Goal: Task Accomplishment & Management: Complete application form

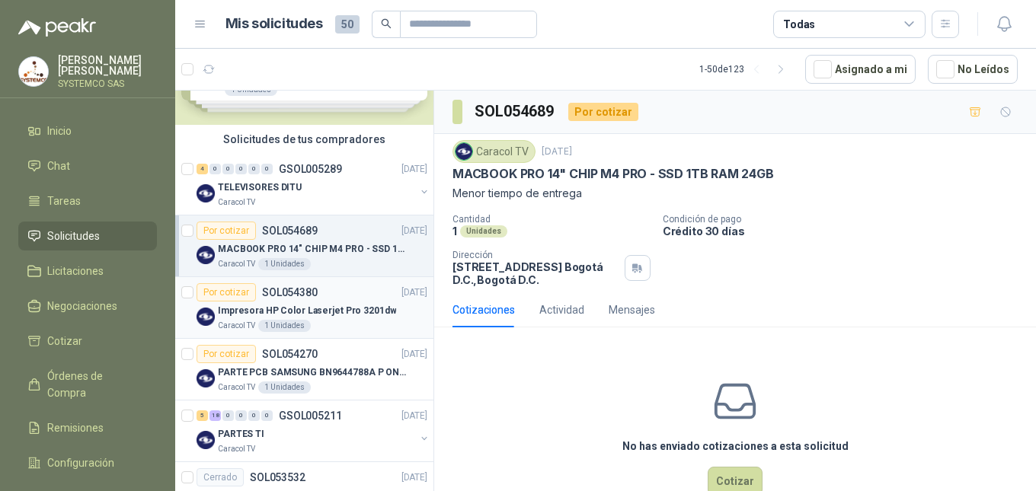
scroll to position [229, 0]
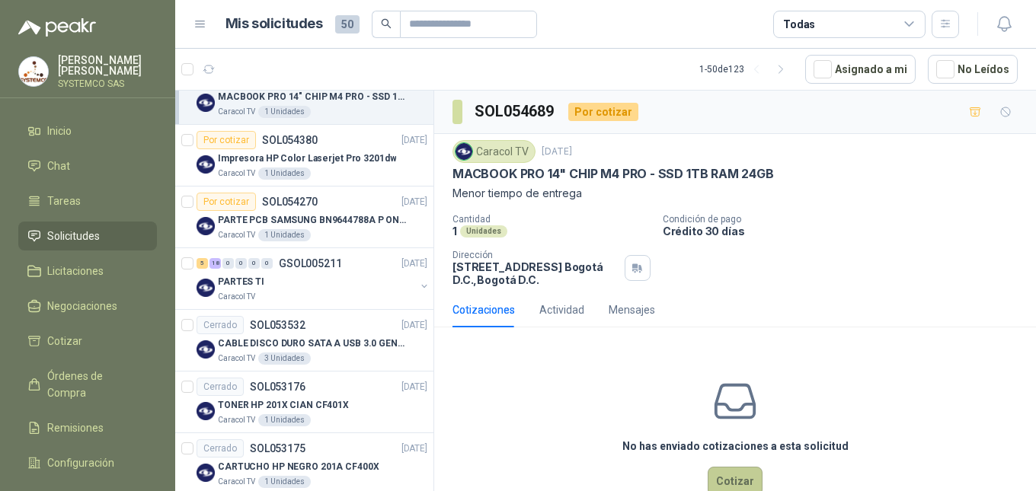
click at [731, 481] on button "Cotizar" at bounding box center [735, 481] width 55 height 29
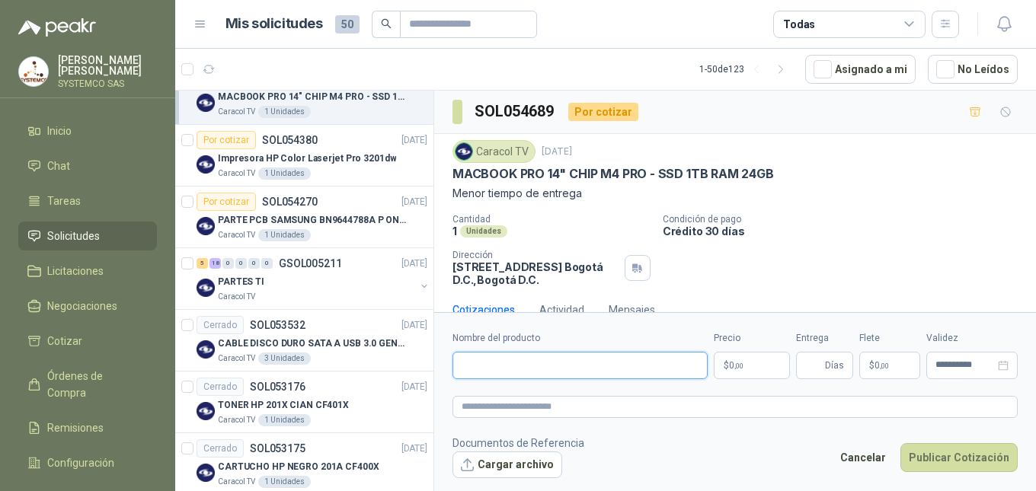
click at [598, 371] on input "Nombre del producto" at bounding box center [579, 365] width 255 height 27
click at [892, 222] on p "Condición de pago" at bounding box center [846, 219] width 367 height 11
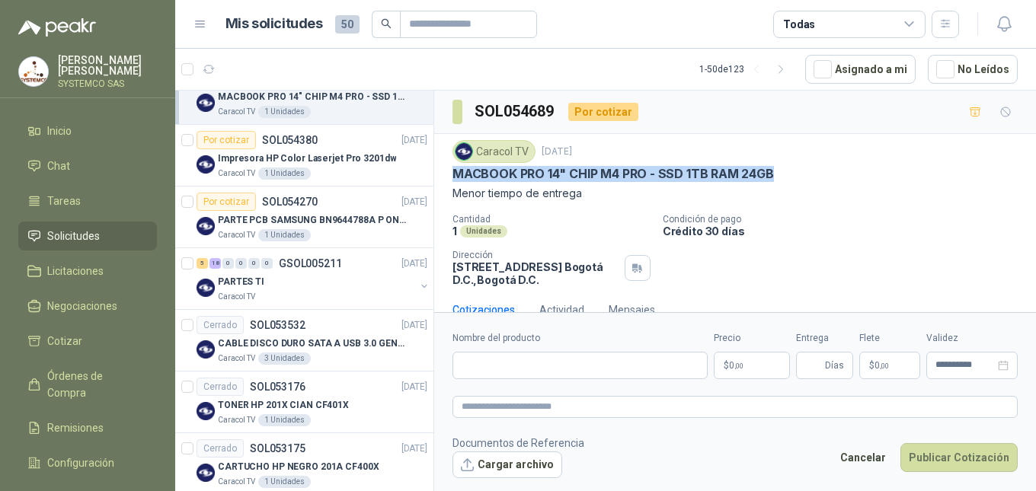
drag, startPoint x: 781, startPoint y: 170, endPoint x: 442, endPoint y: 172, distance: 339.0
click at [442, 172] on div "Caracol TV [DATE] MACBOOK PRO 14" CHIP M4 PRO - SSD 1TB RAM 24GB Menor tiempo d…" at bounding box center [735, 213] width 602 height 158
copy p "MACBOOK PRO 14" CHIP M4 PRO - SSD 1TB RAM 24GB"
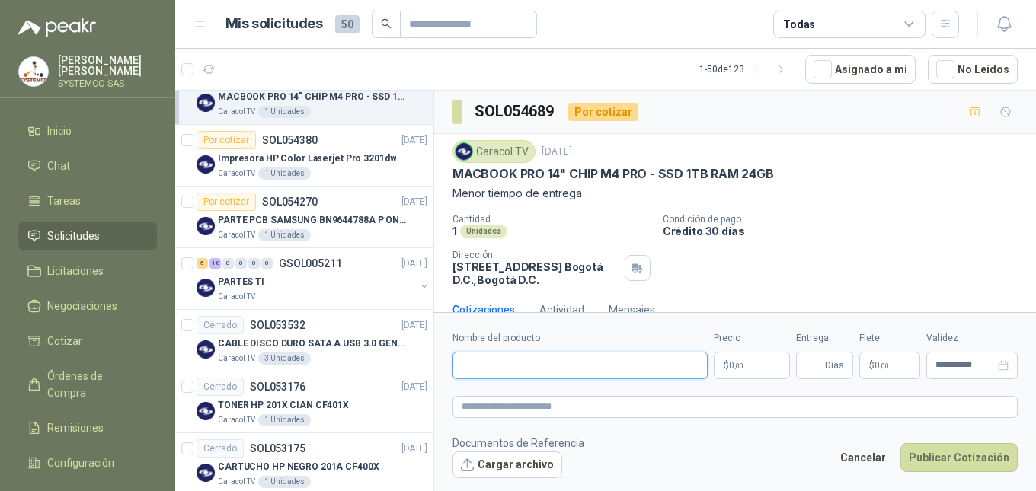
click at [500, 373] on input "Nombre del producto" at bounding box center [579, 365] width 255 height 27
paste input "**********"
type input "**********"
click at [520, 406] on textarea at bounding box center [734, 407] width 565 height 22
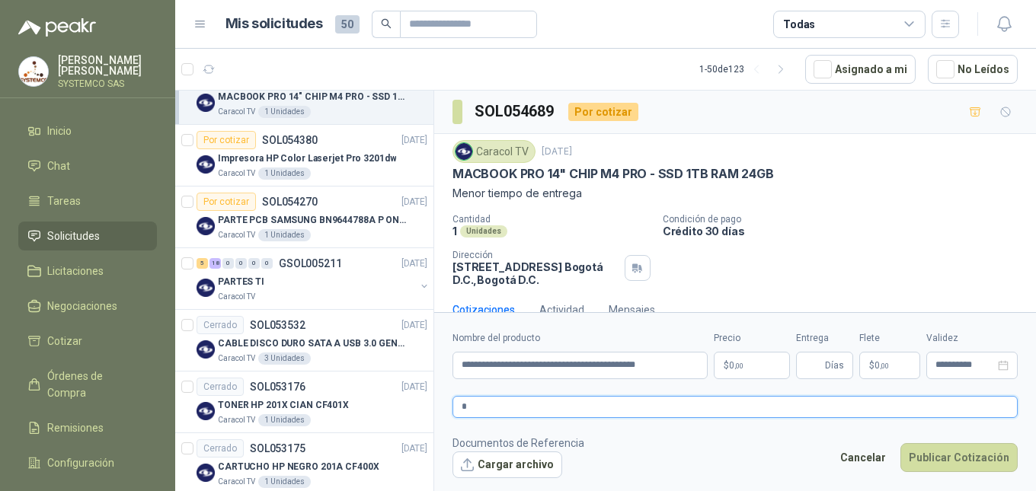
type textarea "*"
type textarea "**"
type textarea "***"
type textarea "****"
type textarea "*****"
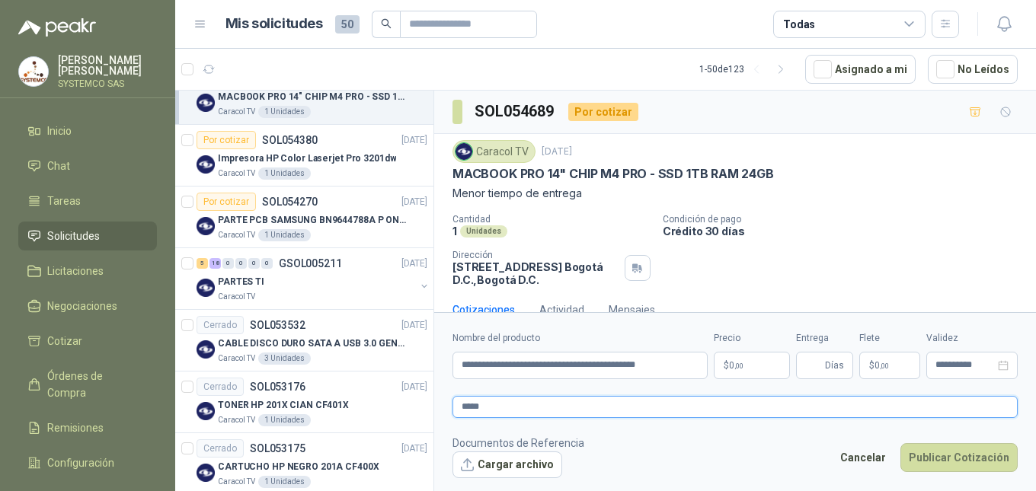
type textarea "*****"
type textarea "*******"
type textarea "********"
type textarea "*********"
type textarea "**********"
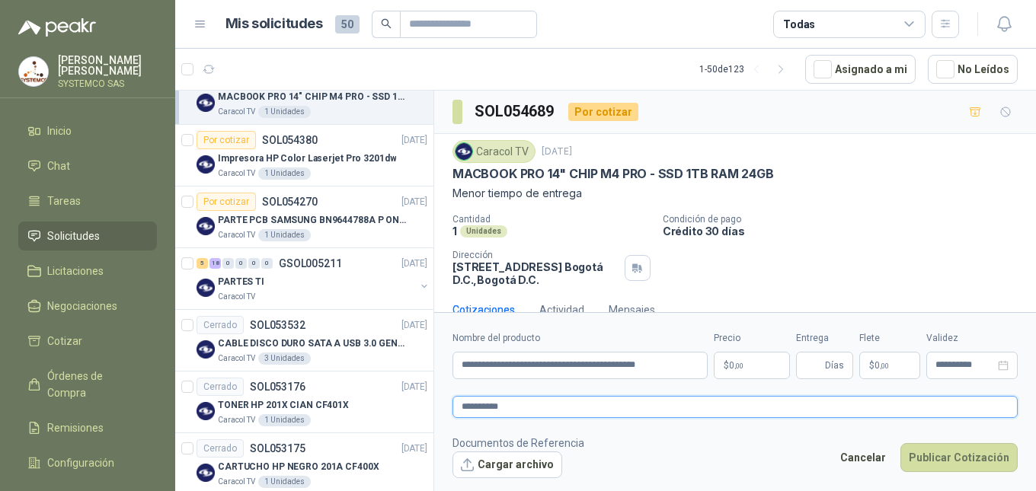
type textarea "**********"
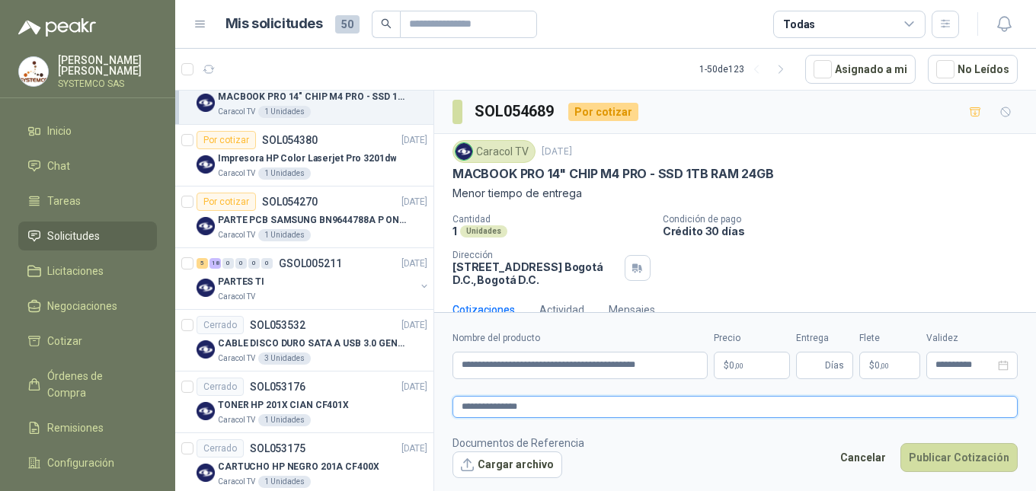
type textarea "**********"
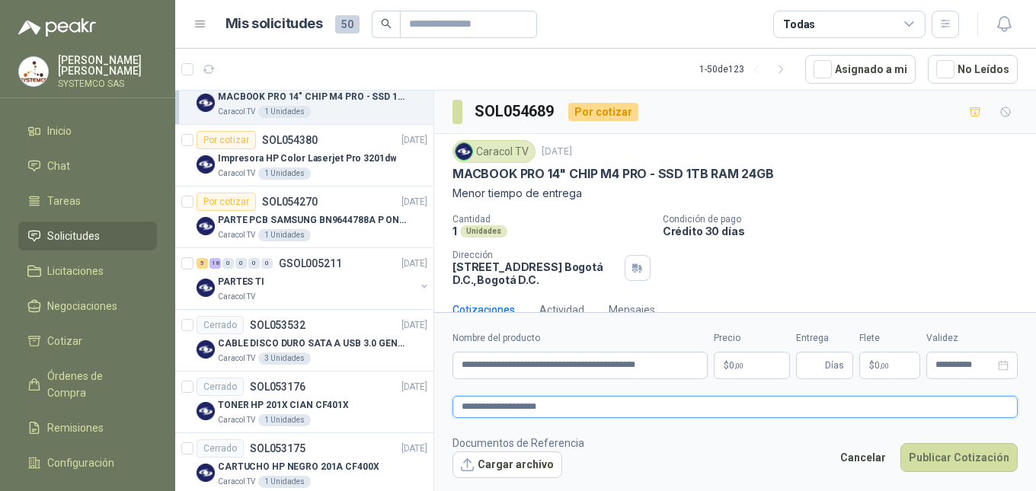
type textarea "**********"
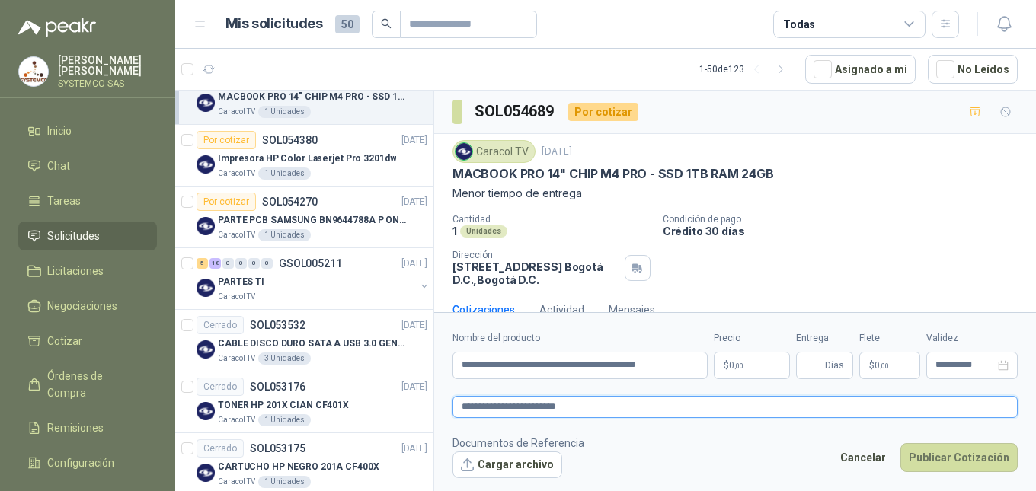
type textarea "**********"
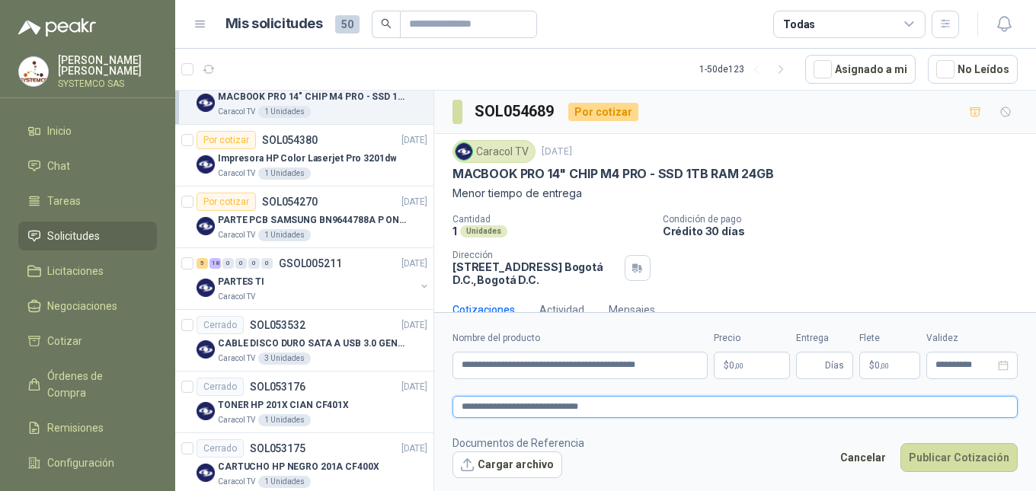
type textarea "**********"
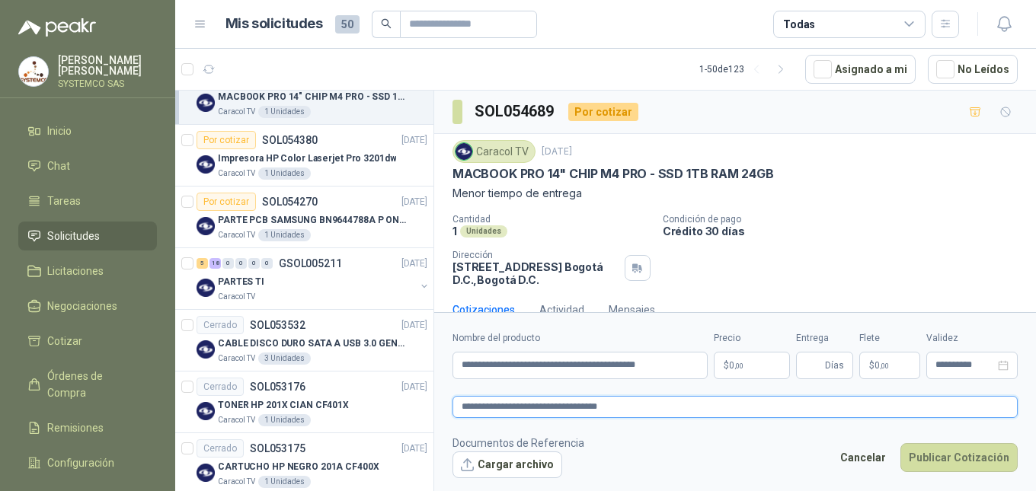
type textarea "**********"
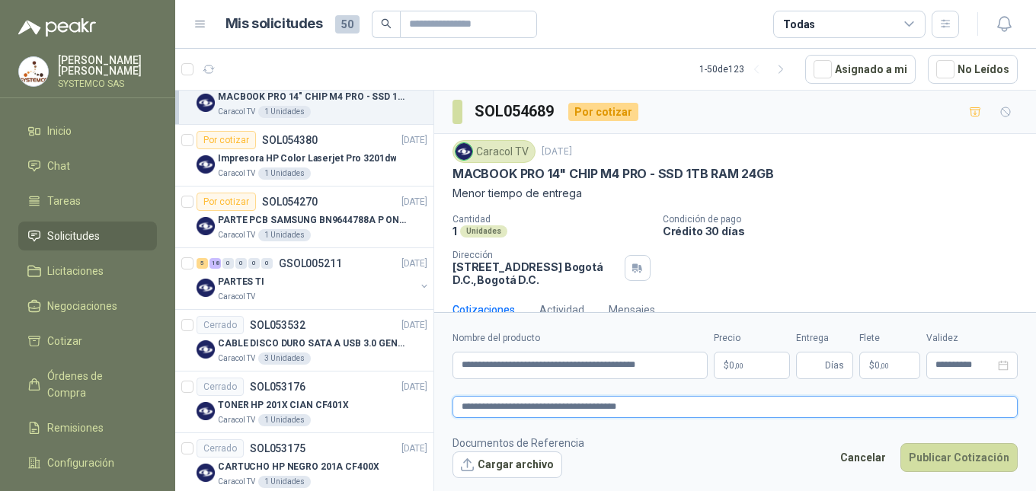
type textarea "**********"
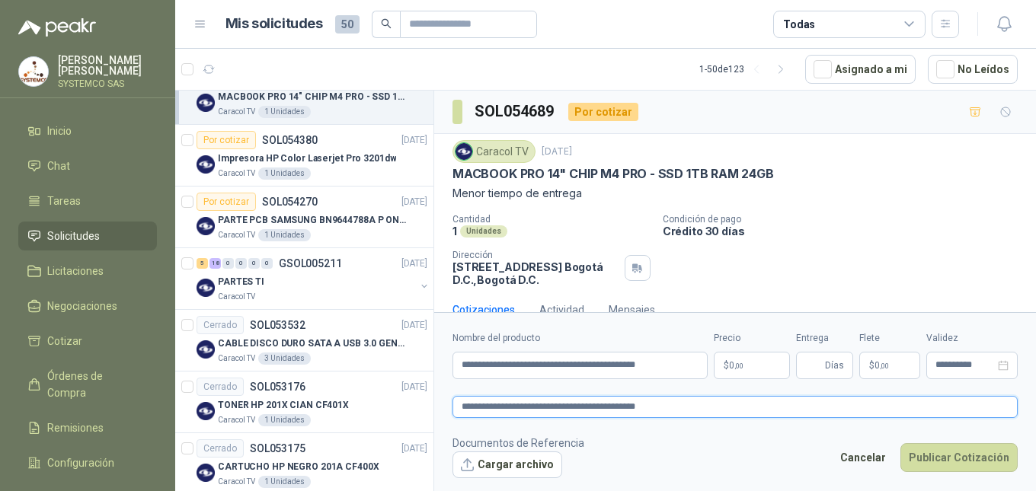
type textarea "**********"
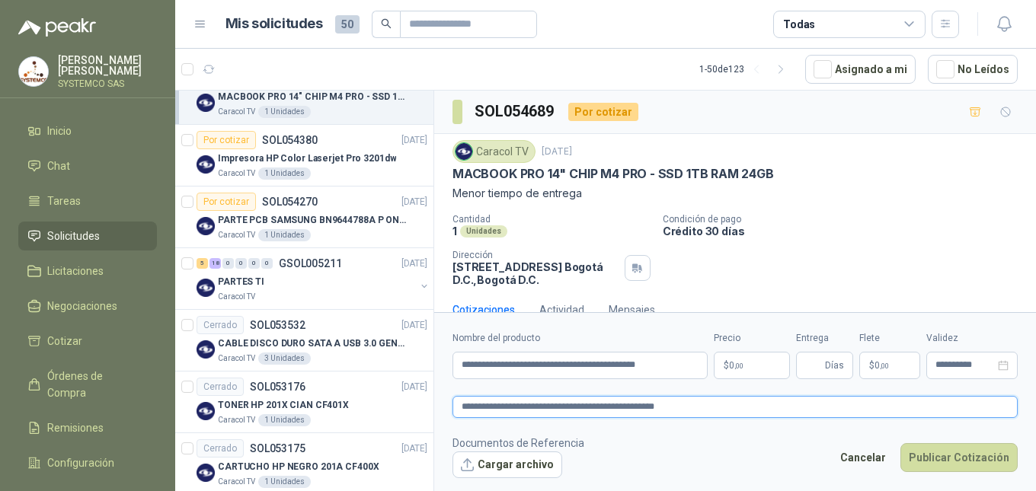
type textarea "**********"
drag, startPoint x: 503, startPoint y: 413, endPoint x: 850, endPoint y: 258, distance: 380.2
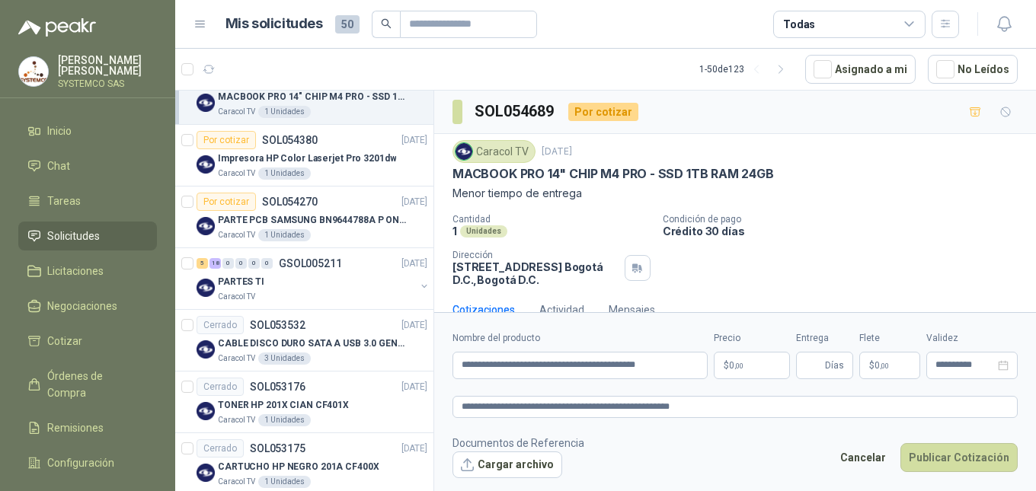
click at [850, 258] on div "Cantidad 1 Unidades Condición de pago Crédito 30 días Dirección [STREET_ADDRESS…" at bounding box center [734, 250] width 565 height 72
click at [523, 408] on textarea "**********" at bounding box center [734, 407] width 565 height 22
type textarea "**********"
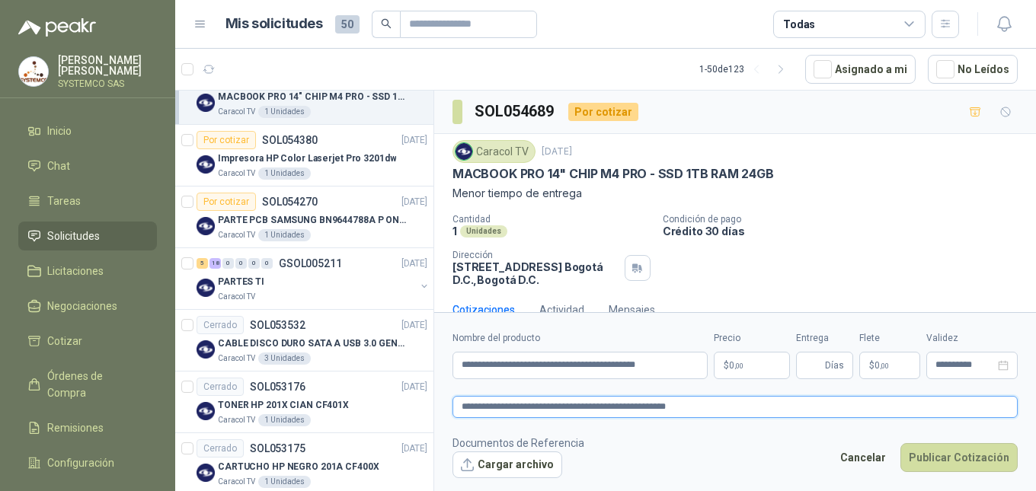
type textarea "**********"
click at [728, 409] on textarea "**********" at bounding box center [734, 407] width 565 height 22
type textarea "**********"
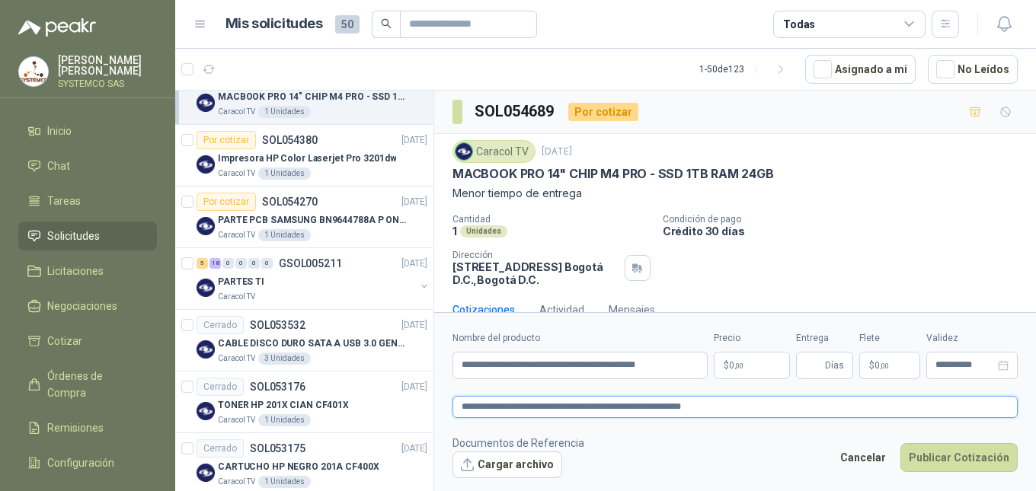
type textarea "**********"
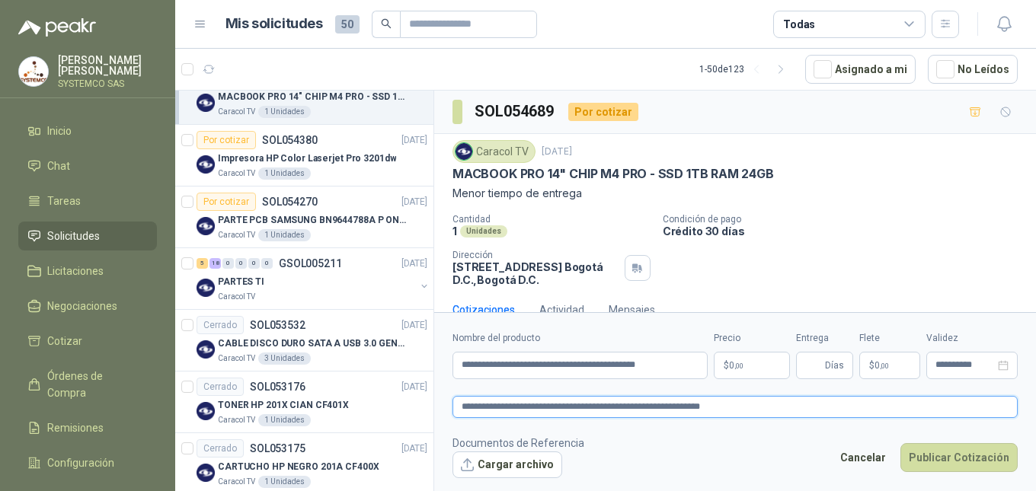
type textarea "**********"
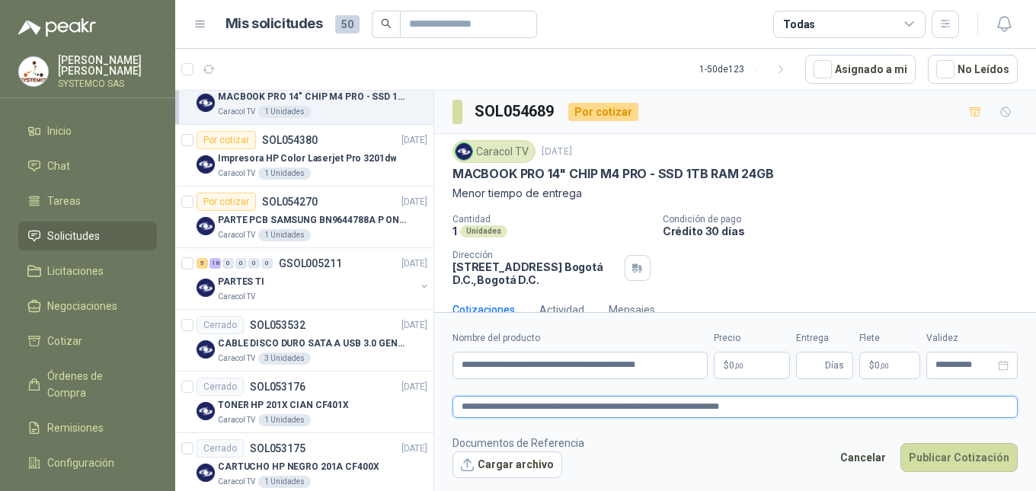
type textarea "**********"
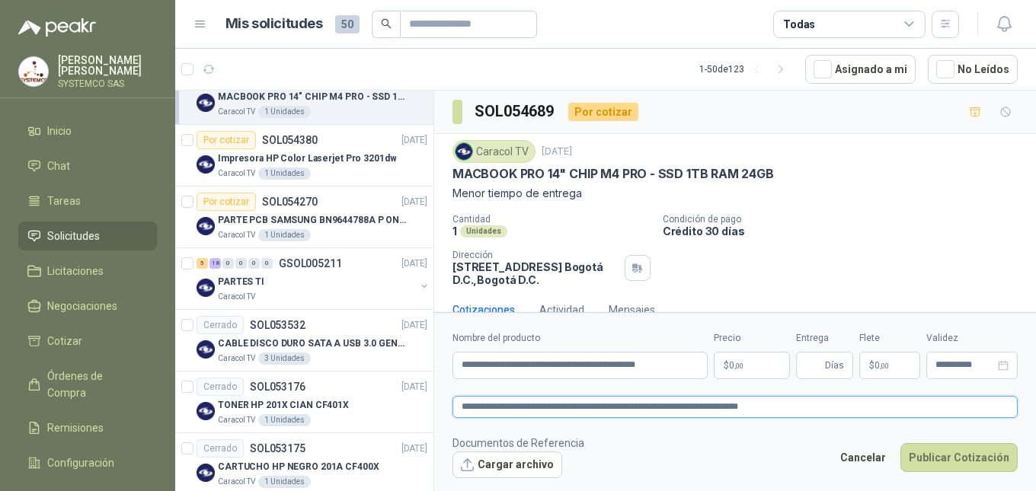
type textarea "**********"
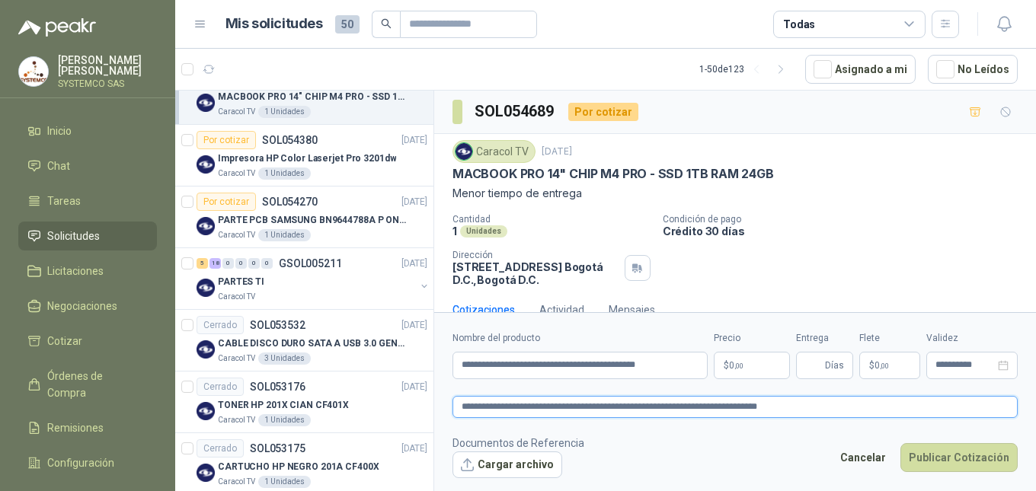
type textarea "**********"
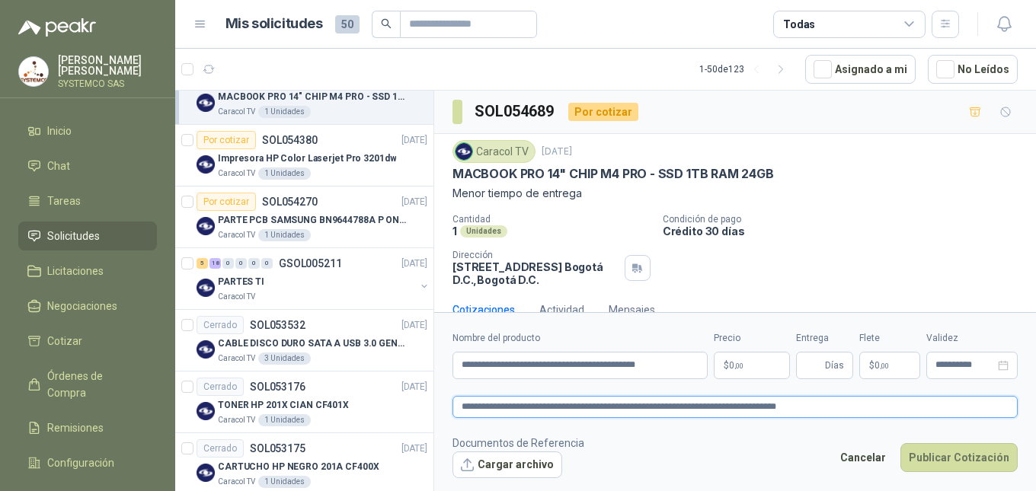
type textarea "**********"
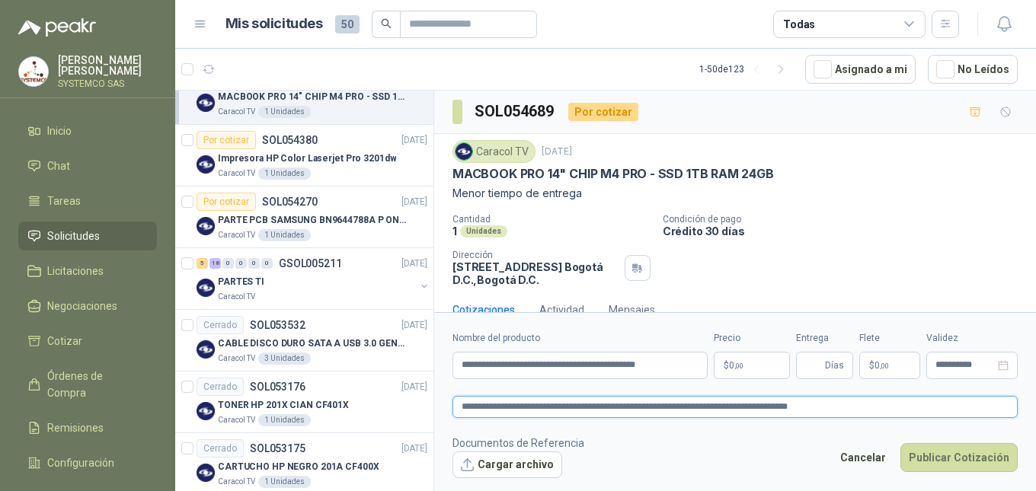
type textarea "**********"
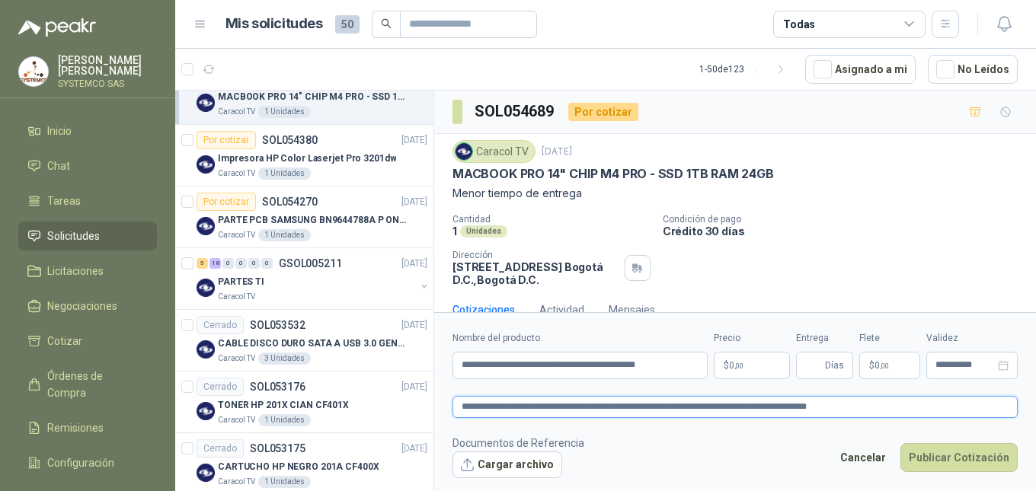
type textarea "**********"
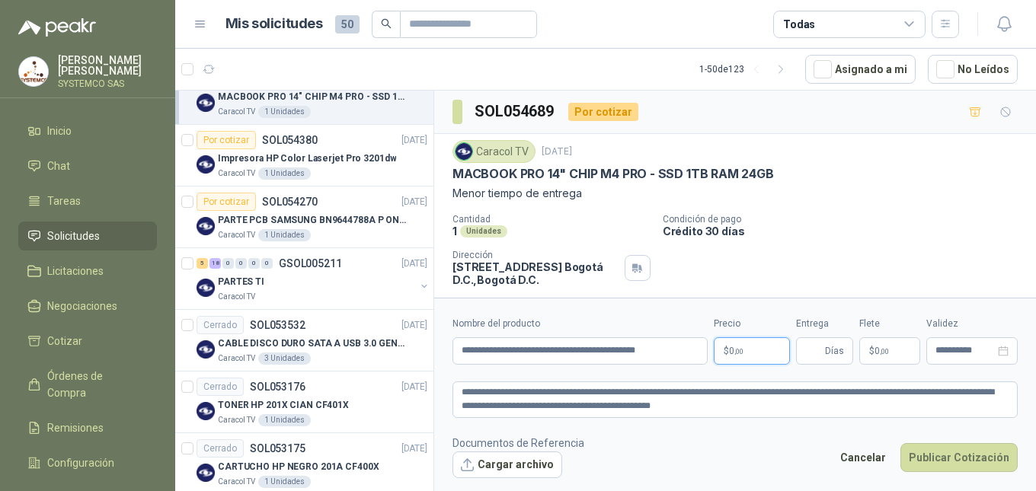
click at [733, 348] on span "0 ,00" at bounding box center [736, 351] width 14 height 9
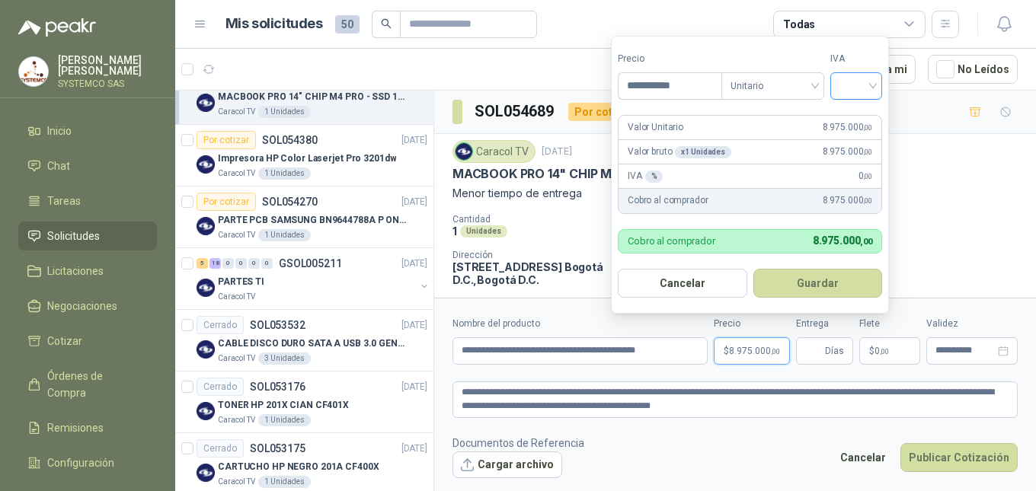
click at [882, 93] on div at bounding box center [856, 85] width 52 height 27
click at [852, 116] on div "19%" at bounding box center [860, 117] width 28 height 17
click at [795, 273] on button "Guardar" at bounding box center [818, 283] width 131 height 29
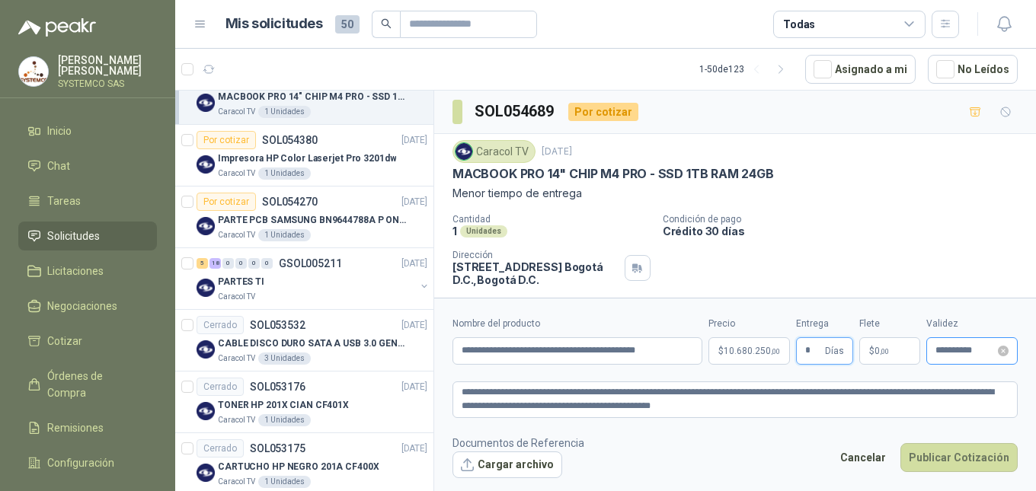
click at [945, 360] on div "**********" at bounding box center [971, 350] width 91 height 27
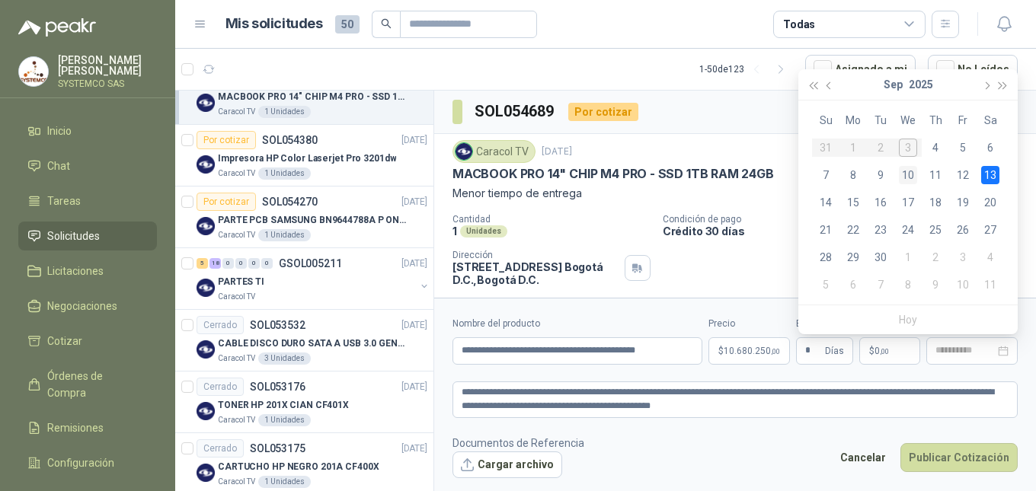
click at [909, 172] on div "10" at bounding box center [908, 175] width 18 height 18
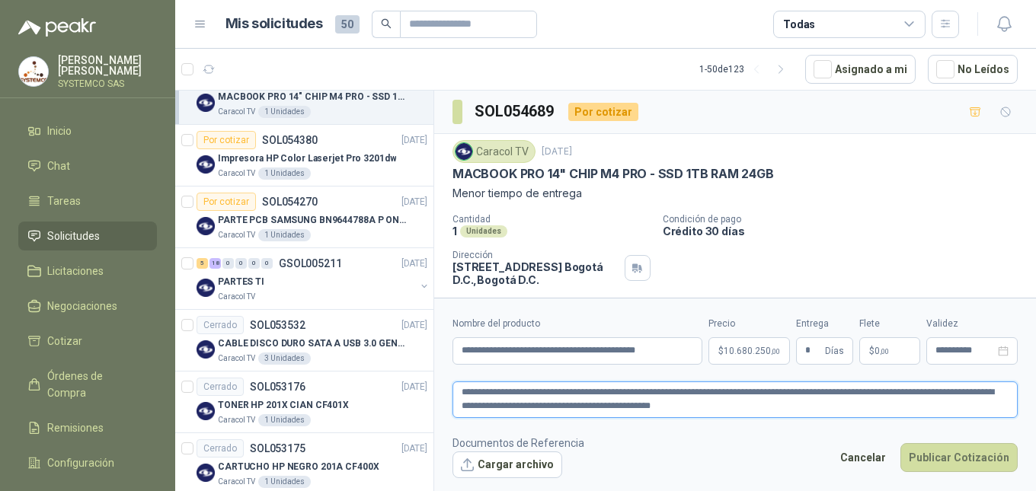
click at [866, 407] on textarea "**********" at bounding box center [734, 400] width 565 height 37
click at [552, 410] on textarea "**********" at bounding box center [734, 400] width 565 height 37
click at [602, 405] on textarea "**********" at bounding box center [734, 400] width 565 height 37
click at [744, 414] on textarea "**********" at bounding box center [734, 400] width 565 height 37
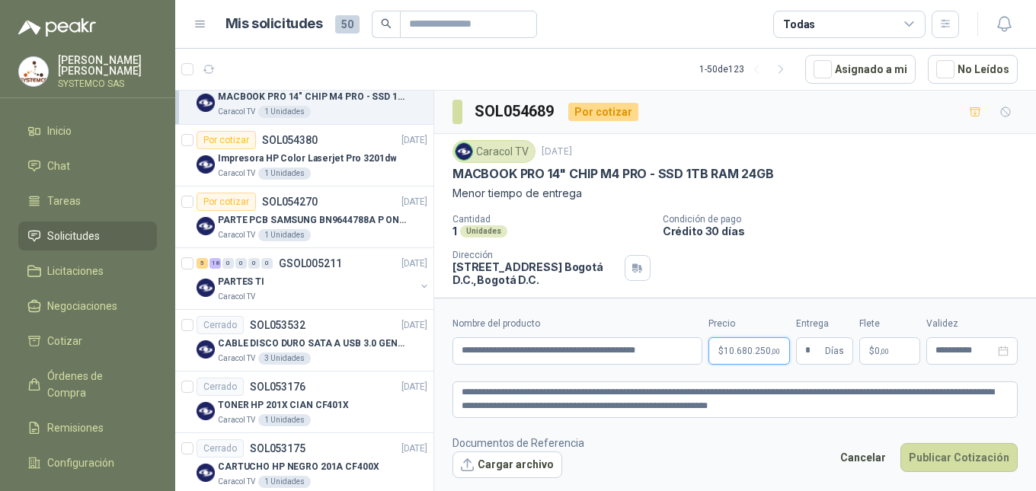
click at [747, 358] on p "$ 10.680.250 ,00" at bounding box center [749, 350] width 82 height 27
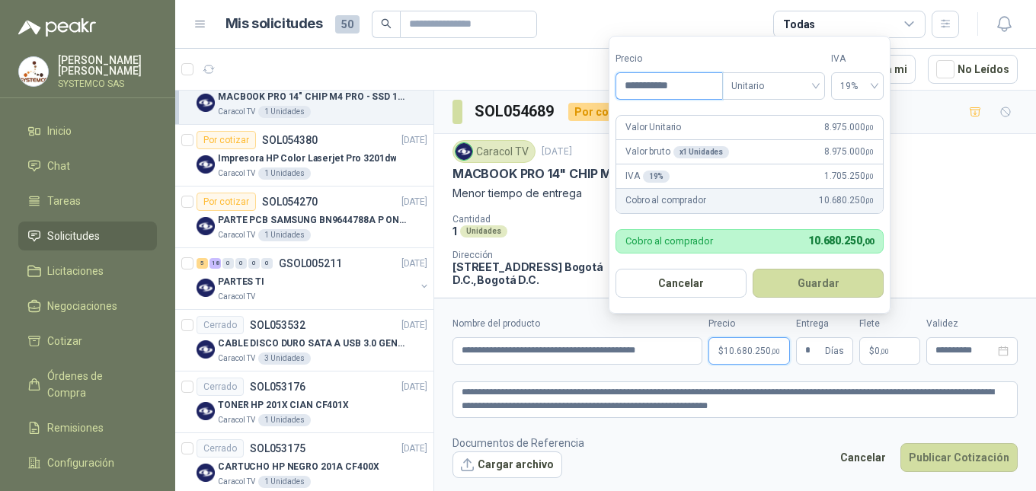
click at [657, 89] on input "**********" at bounding box center [669, 86] width 106 height 26
click at [821, 279] on button "Guardar" at bounding box center [818, 283] width 131 height 29
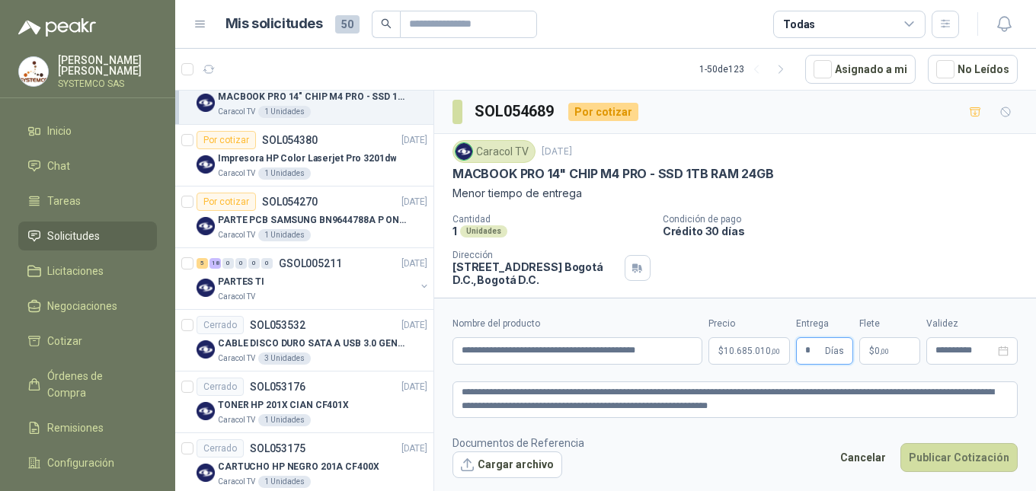
scroll to position [42, 0]
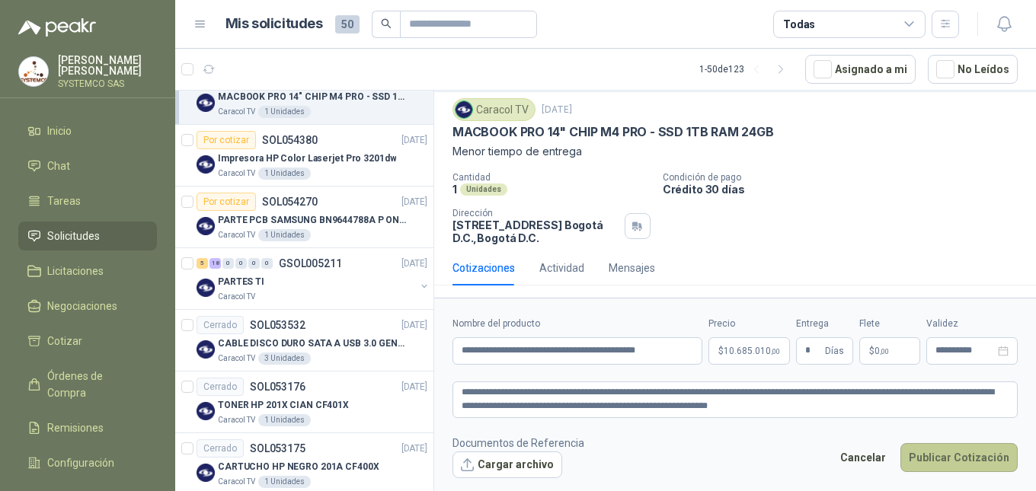
click at [929, 450] on button "Publicar Cotización" at bounding box center [958, 457] width 117 height 29
click at [743, 481] on form "**********" at bounding box center [735, 397] width 602 height 199
click at [488, 389] on textarea "**********" at bounding box center [734, 400] width 565 height 37
click at [628, 463] on footer "Documentos de Referencia Cargar archivo Cancelar Publicar Cotización" at bounding box center [734, 457] width 565 height 44
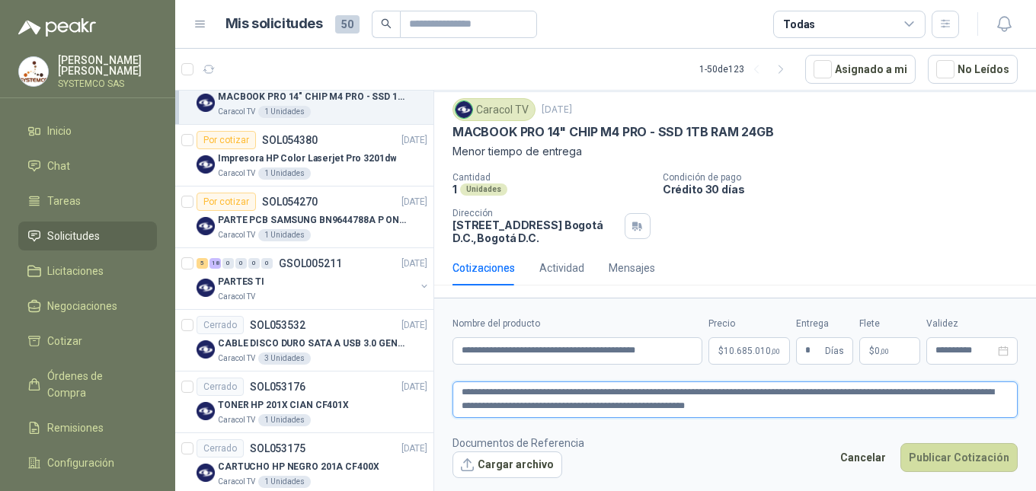
click at [528, 397] on textarea "**********" at bounding box center [734, 400] width 565 height 37
click at [636, 443] on footer "Documentos de Referencia Cargar archivo Cancelar Publicar Cotización" at bounding box center [734, 457] width 565 height 44
drag, startPoint x: 598, startPoint y: 406, endPoint x: 621, endPoint y: 439, distance: 39.9
click at [621, 439] on footer "Documentos de Referencia Cargar archivo Cancelar Publicar Cotización" at bounding box center [734, 457] width 565 height 44
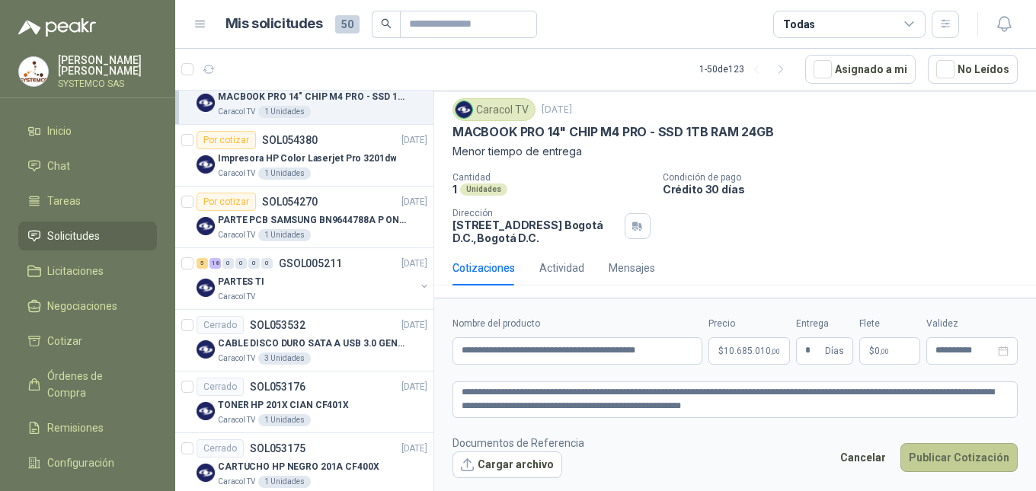
click at [968, 455] on button "Publicar Cotización" at bounding box center [958, 457] width 117 height 29
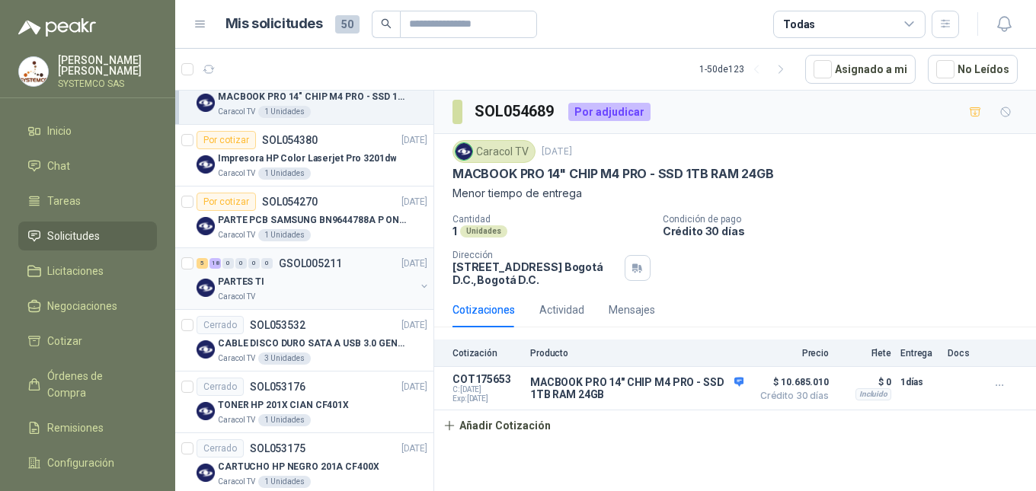
scroll to position [305, 0]
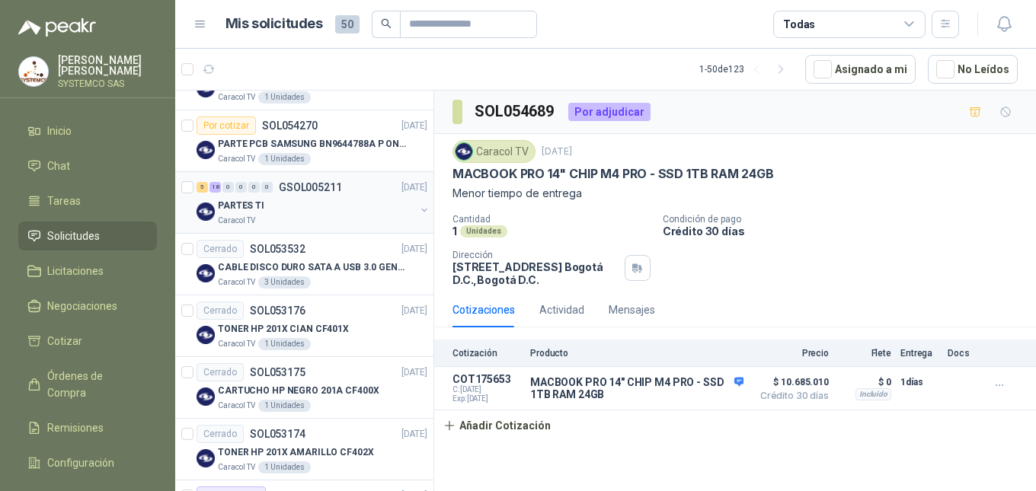
click at [309, 223] on div "Caracol TV" at bounding box center [316, 221] width 197 height 12
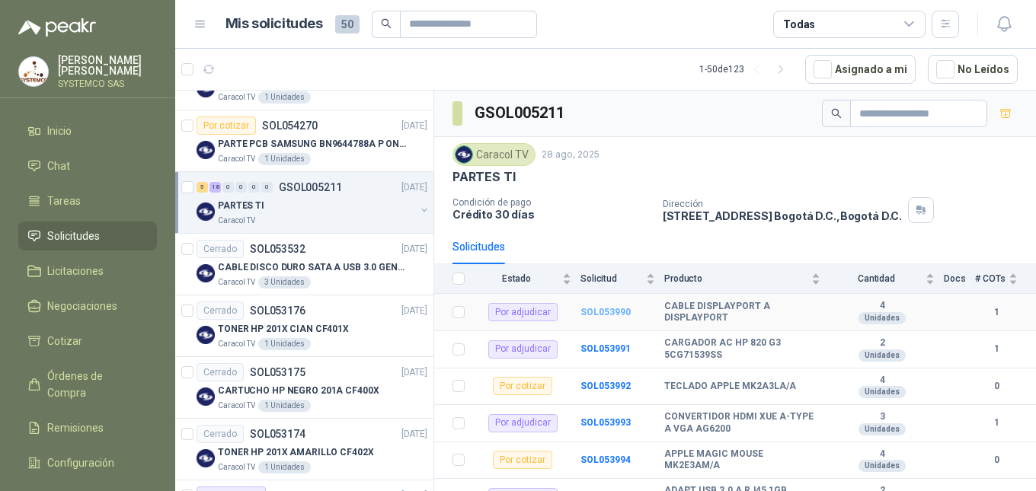
click at [607, 317] on b "SOL053990" at bounding box center [605, 312] width 50 height 11
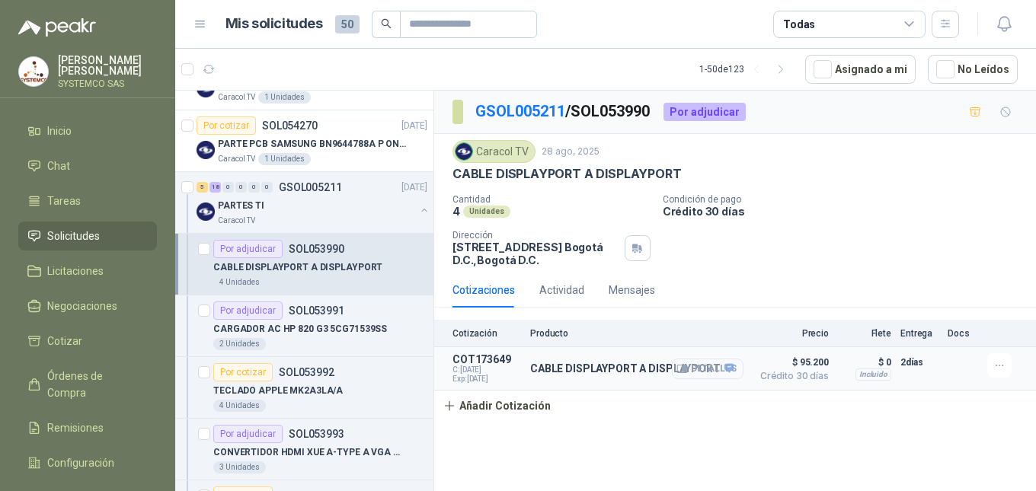
click at [728, 371] on button "Detalles" at bounding box center [708, 369] width 72 height 21
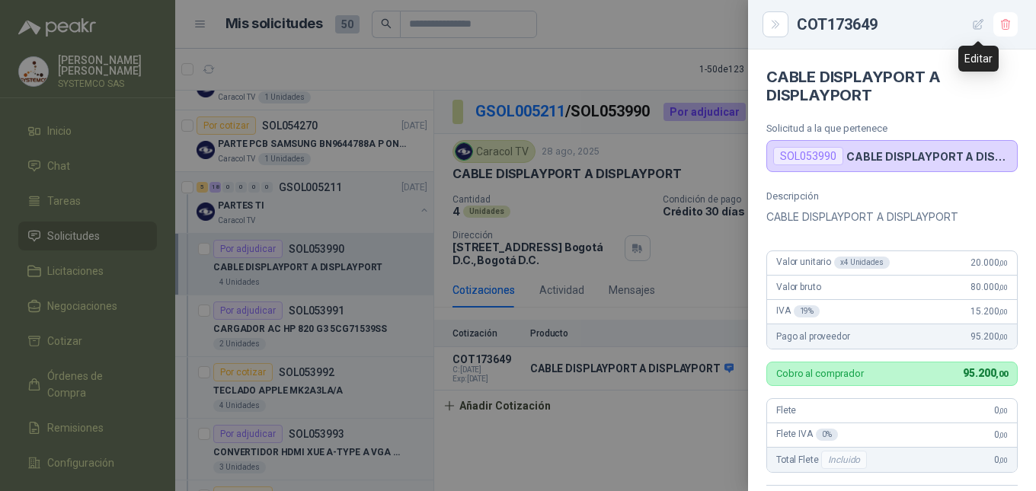
click at [970, 30] on button "button" at bounding box center [978, 24] width 24 height 24
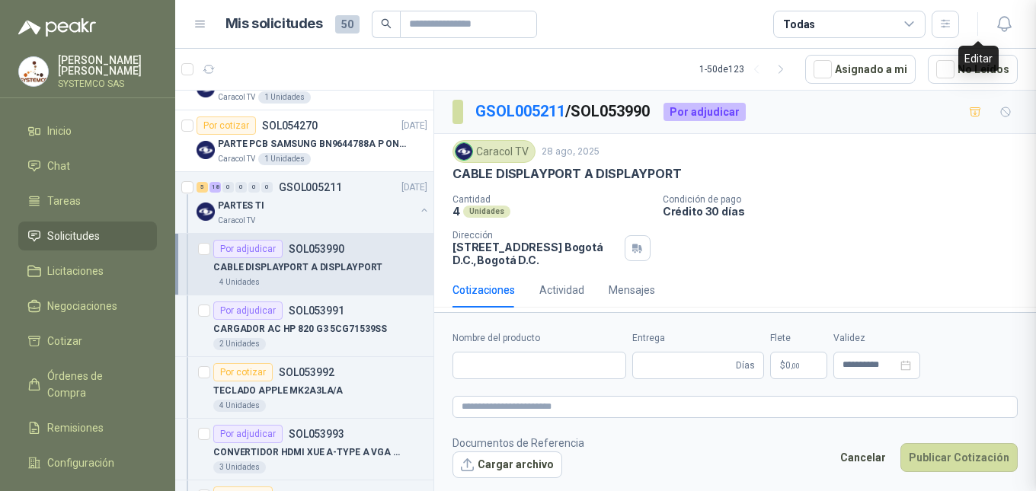
scroll to position [356, 0]
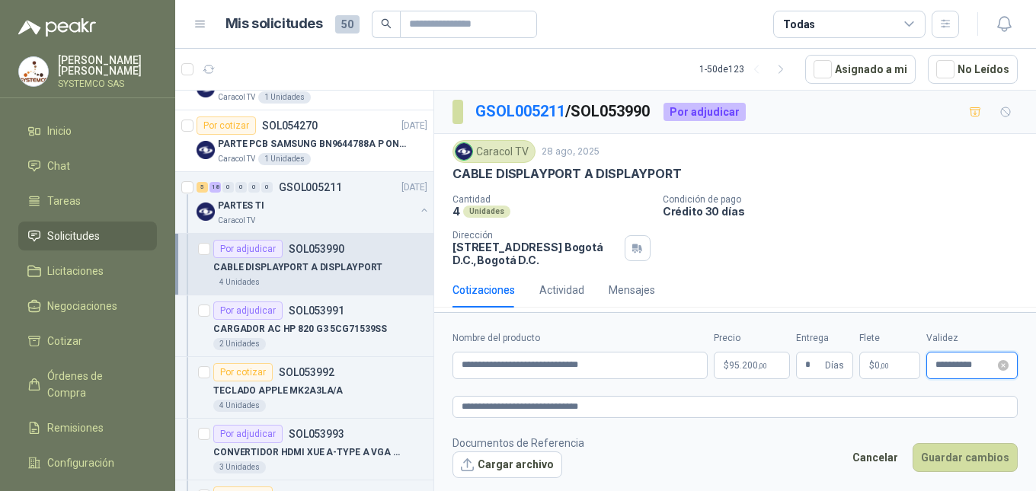
click at [961, 368] on input "**********" at bounding box center [964, 365] width 59 height 10
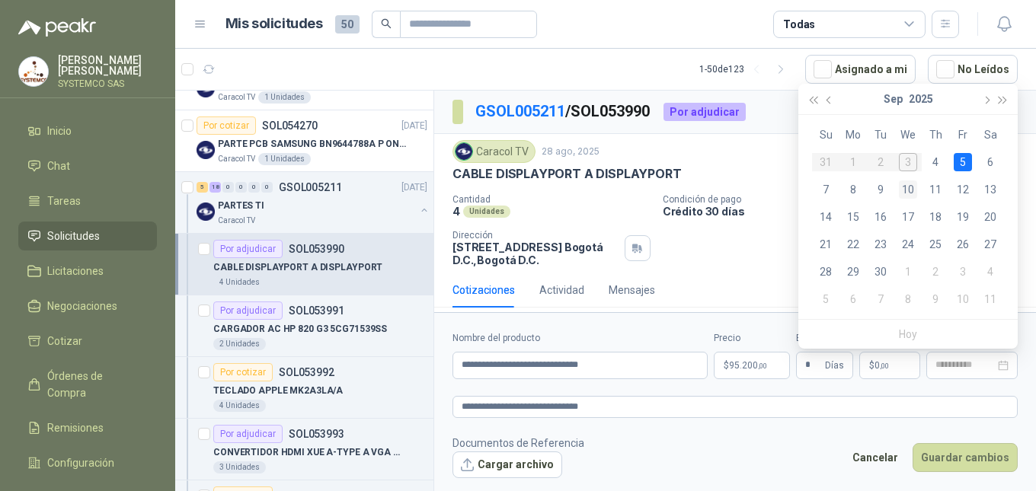
click at [907, 191] on div "10" at bounding box center [908, 190] width 18 height 18
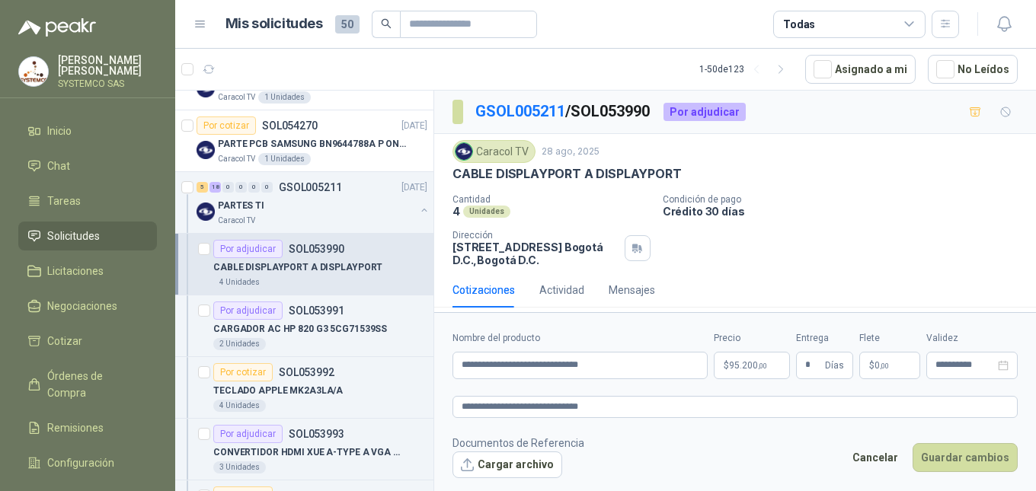
click at [784, 424] on form "**********" at bounding box center [735, 404] width 602 height 184
click at [932, 462] on button "Guardar cambios" at bounding box center [965, 457] width 105 height 29
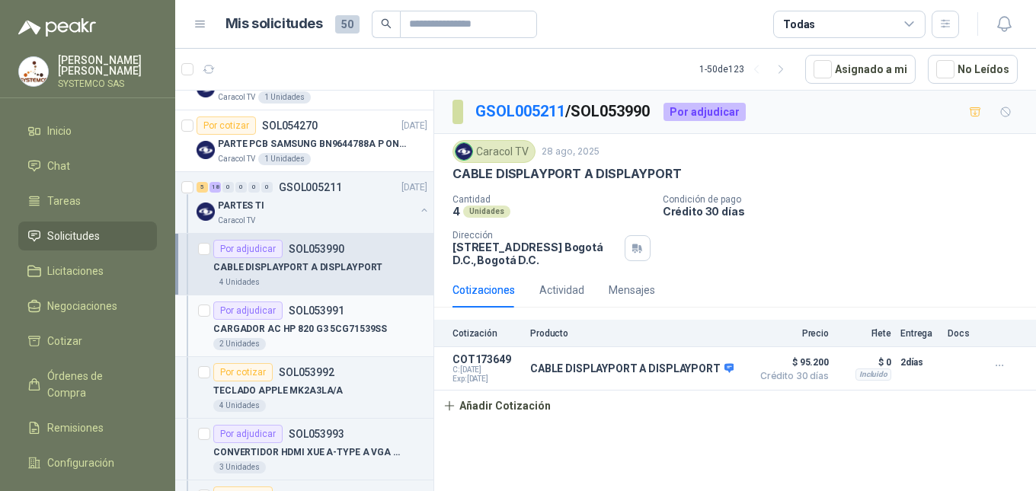
scroll to position [381, 0]
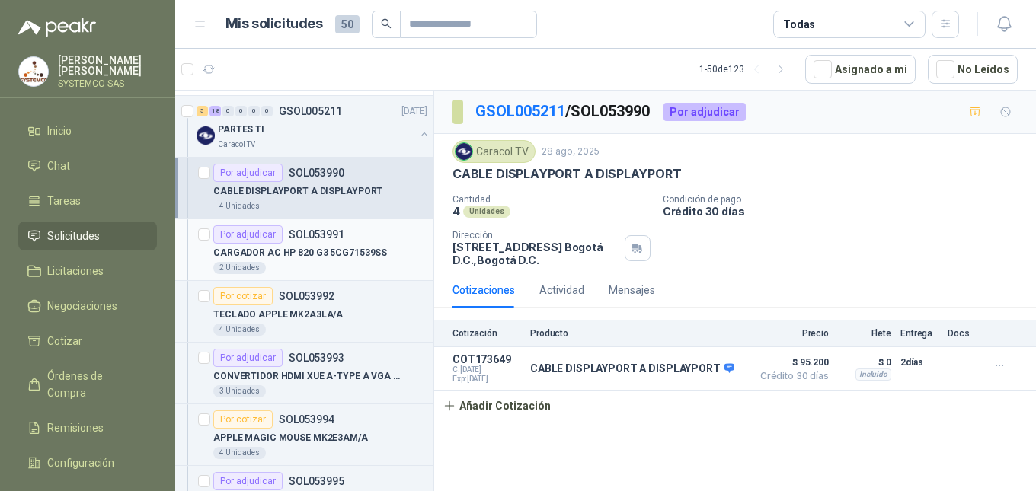
click at [348, 238] on div "Por adjudicar SOL053991" at bounding box center [320, 234] width 214 height 18
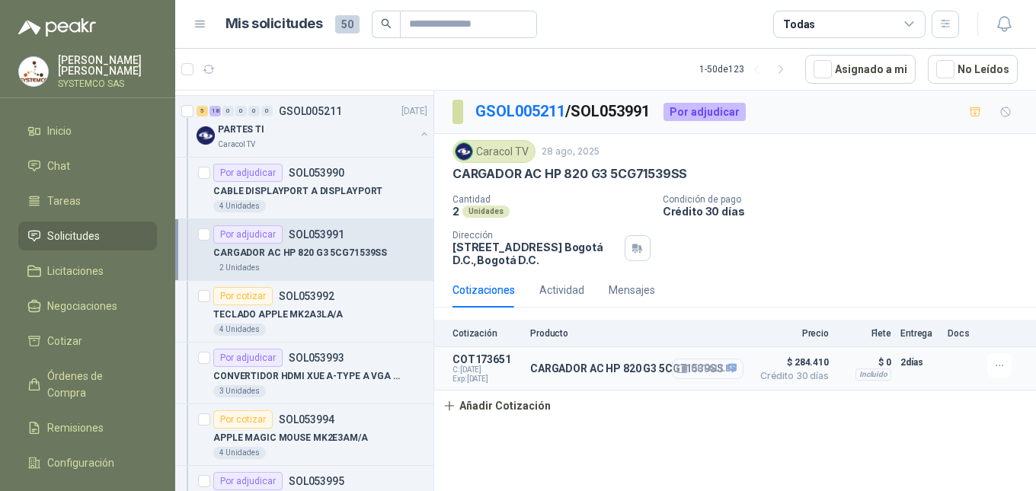
click at [721, 369] on button "Detalles" at bounding box center [708, 369] width 72 height 21
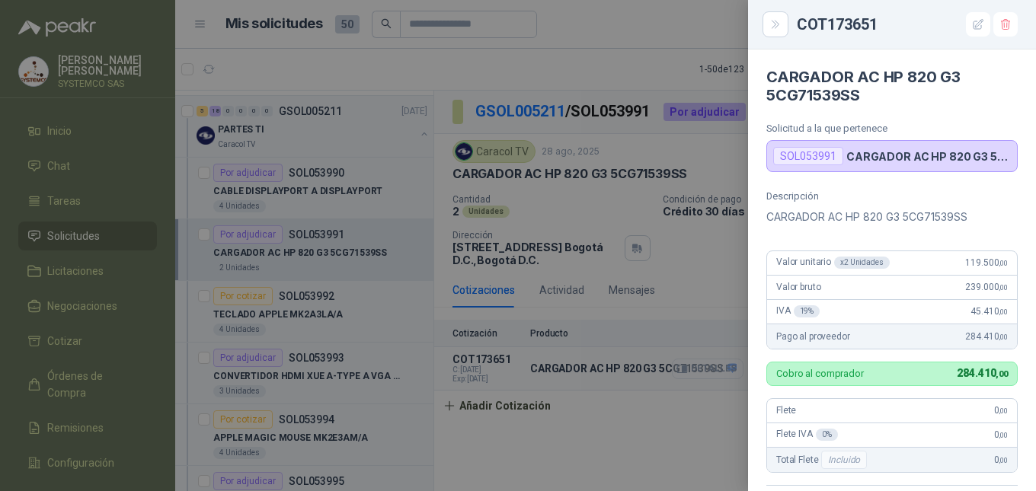
scroll to position [348, 0]
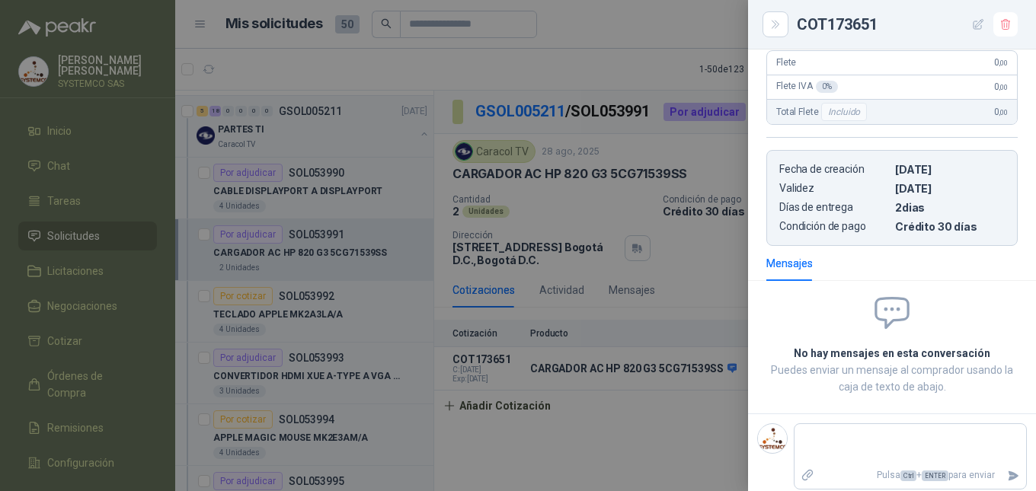
click at [984, 20] on icon "button" at bounding box center [978, 24] width 13 height 13
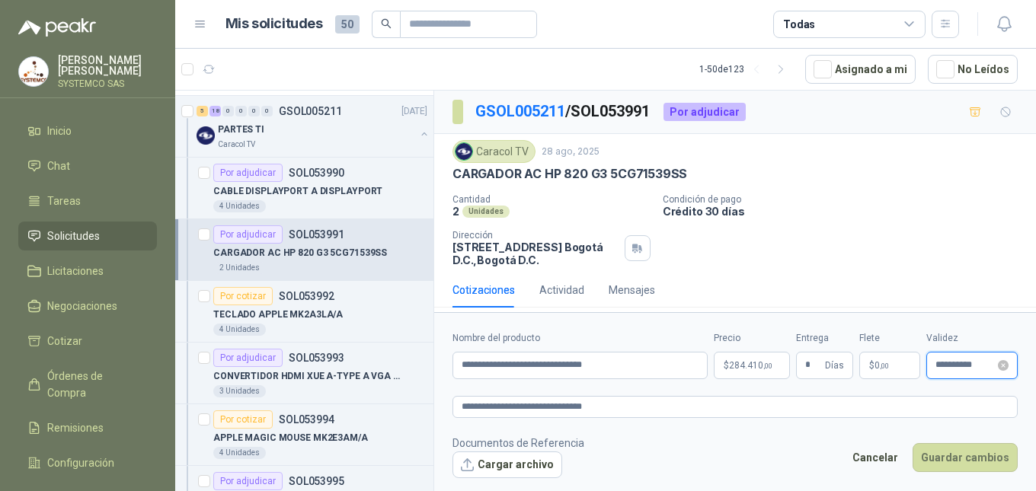
click at [967, 369] on input "**********" at bounding box center [964, 365] width 59 height 10
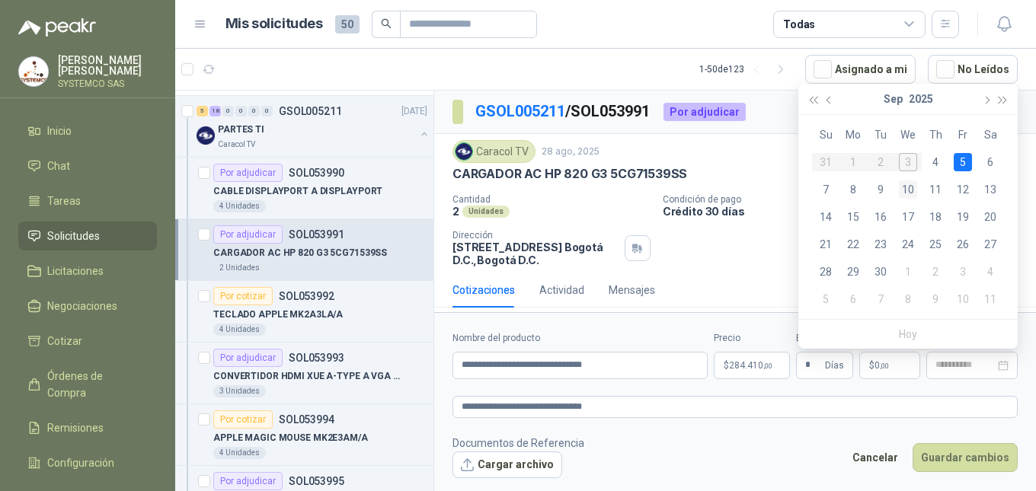
click at [914, 190] on div "10" at bounding box center [908, 190] width 18 height 18
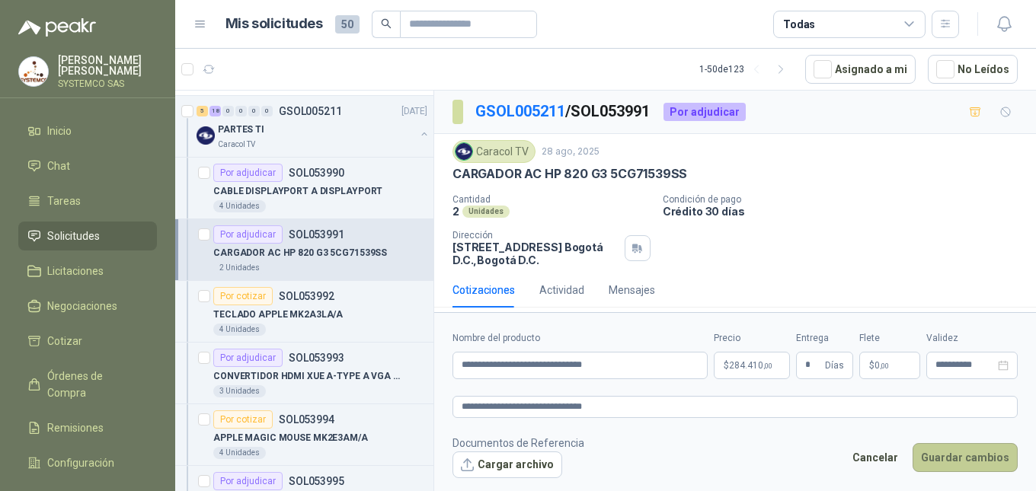
click at [969, 456] on button "Guardar cambios" at bounding box center [965, 457] width 105 height 29
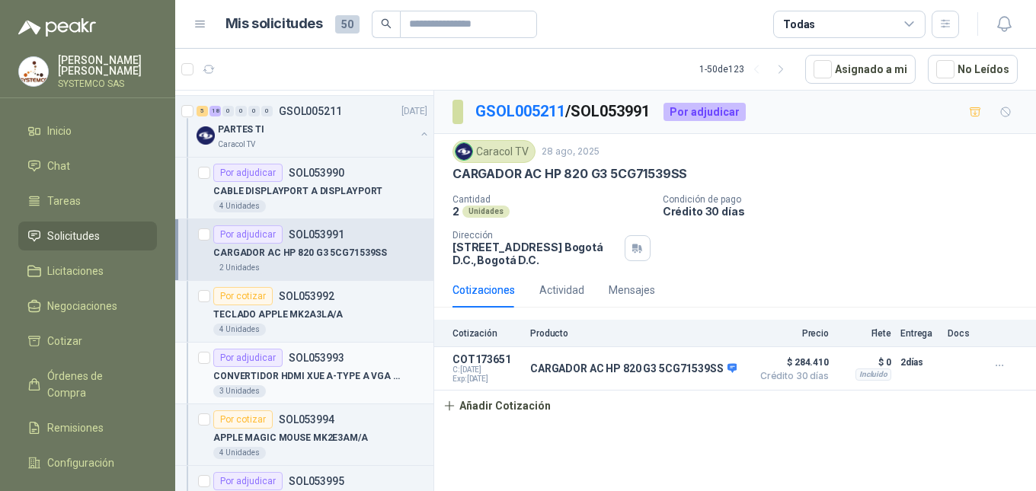
click at [308, 347] on article "Por adjudicar SOL053993 CONVERTIDOR HDMI XUE A-TYPE A VGA AG6200 3 Unidades" at bounding box center [304, 374] width 258 height 62
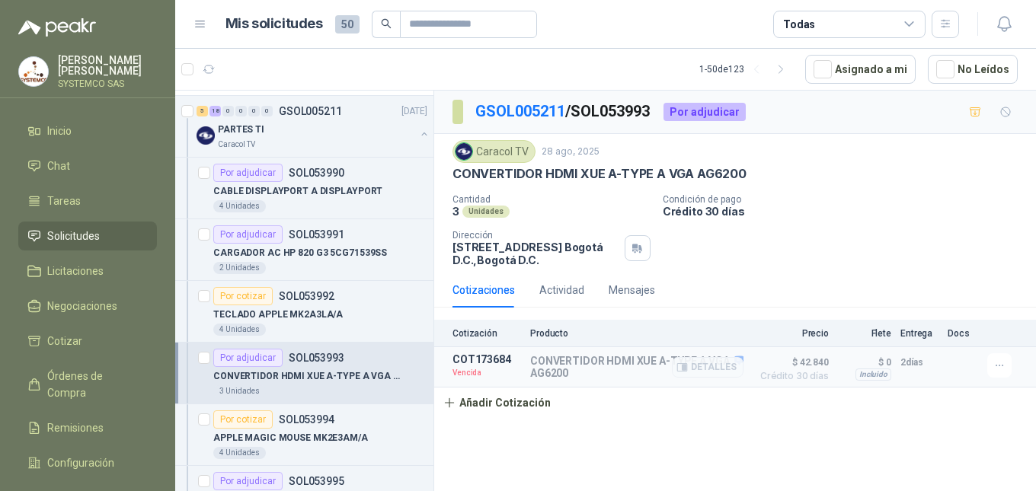
click at [679, 353] on div "Detalles" at bounding box center [708, 366] width 72 height 27
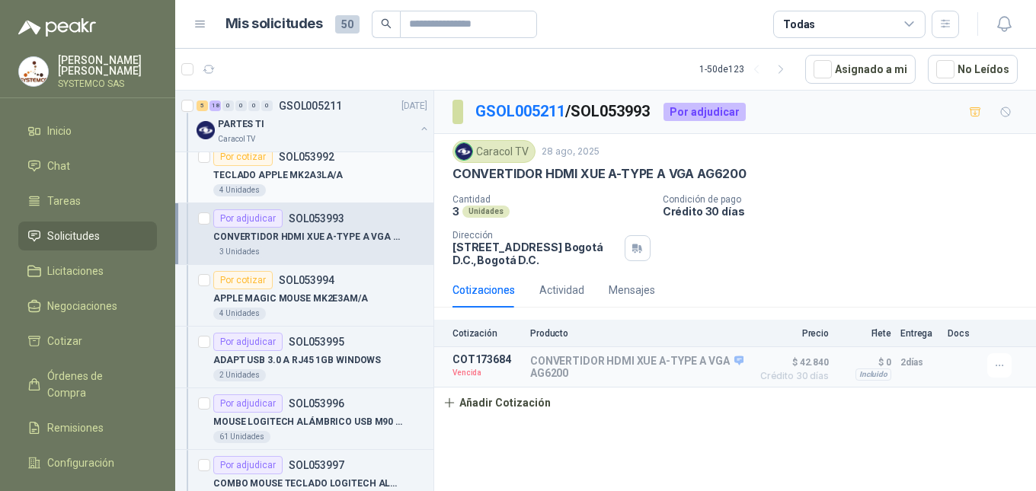
scroll to position [533, 0]
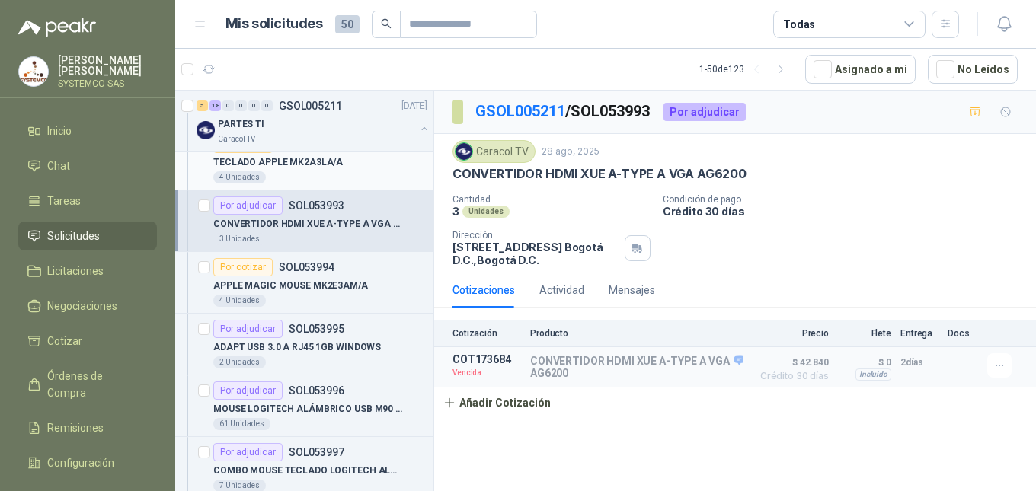
click at [257, 337] on div "Por adjudicar" at bounding box center [247, 329] width 69 height 18
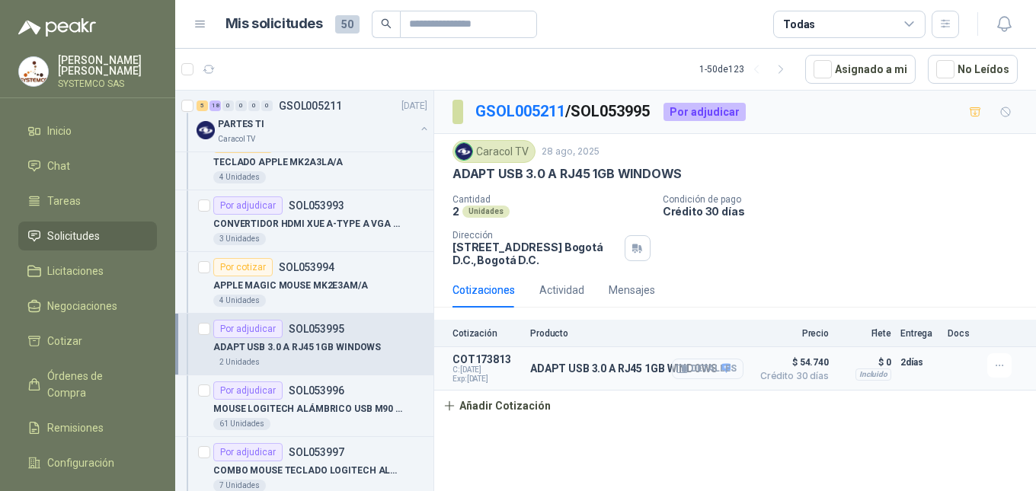
click at [727, 368] on button "Detalles" at bounding box center [708, 369] width 72 height 21
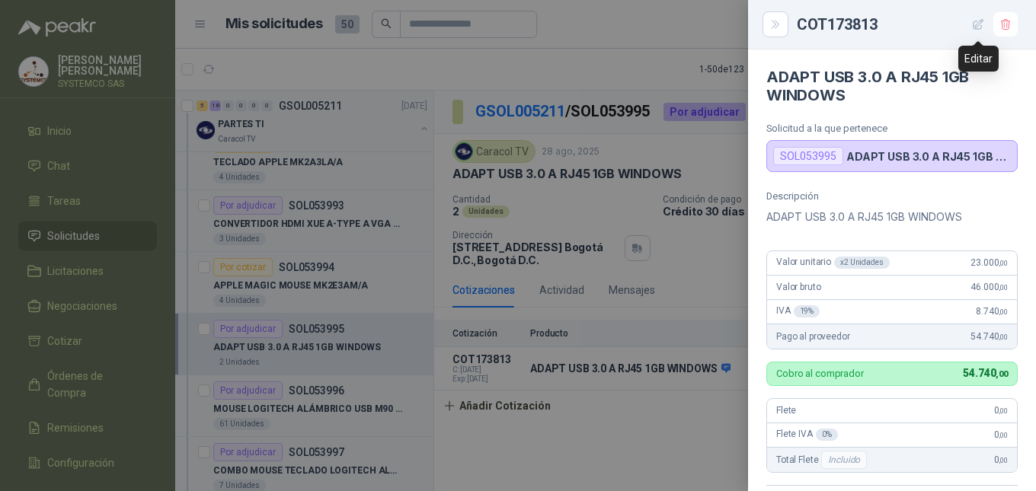
click at [972, 34] on button "button" at bounding box center [978, 24] width 24 height 24
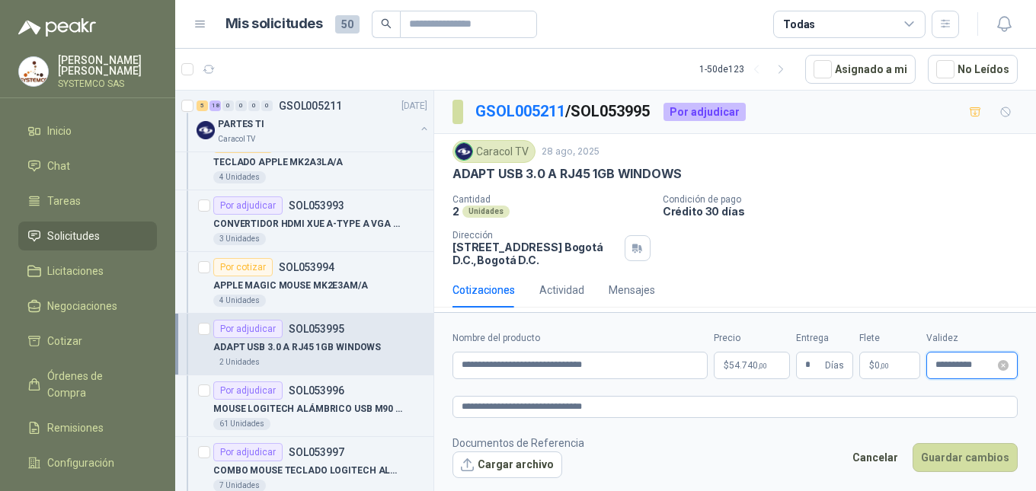
click at [962, 364] on input "**********" at bounding box center [964, 365] width 59 height 10
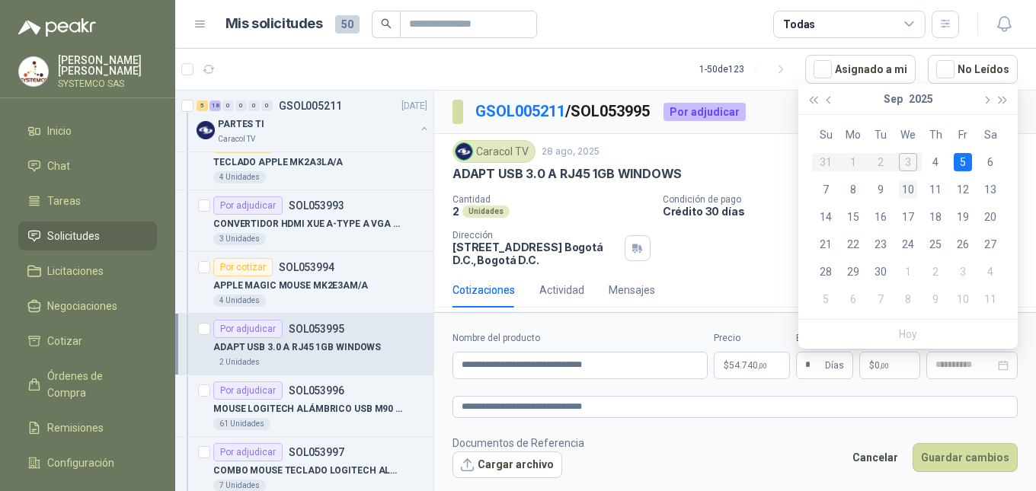
click at [919, 185] on td "10" at bounding box center [907, 189] width 27 height 27
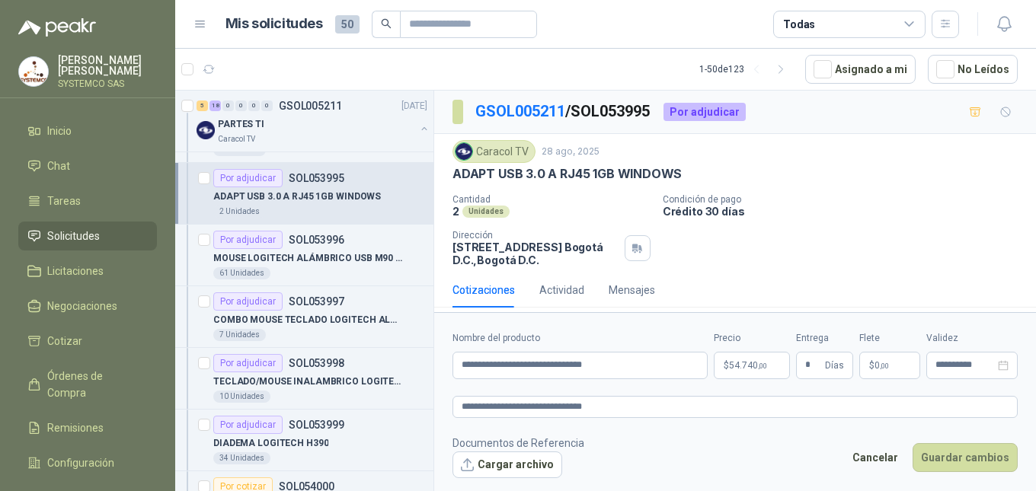
scroll to position [686, 0]
click at [345, 258] on p "MOUSE LOGITECH ALÁMBRICO USB M90 NEGRO" at bounding box center [308, 257] width 190 height 14
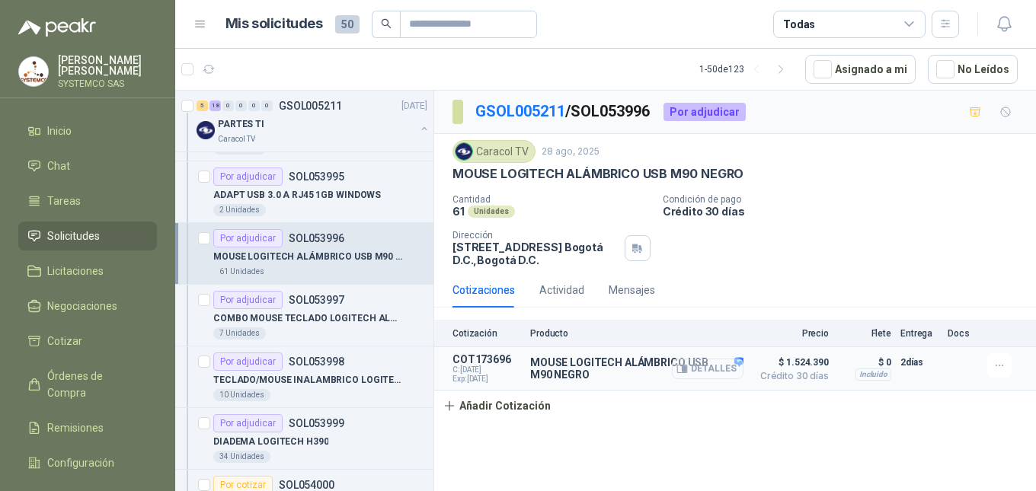
click at [741, 375] on button "Detalles" at bounding box center [708, 369] width 72 height 21
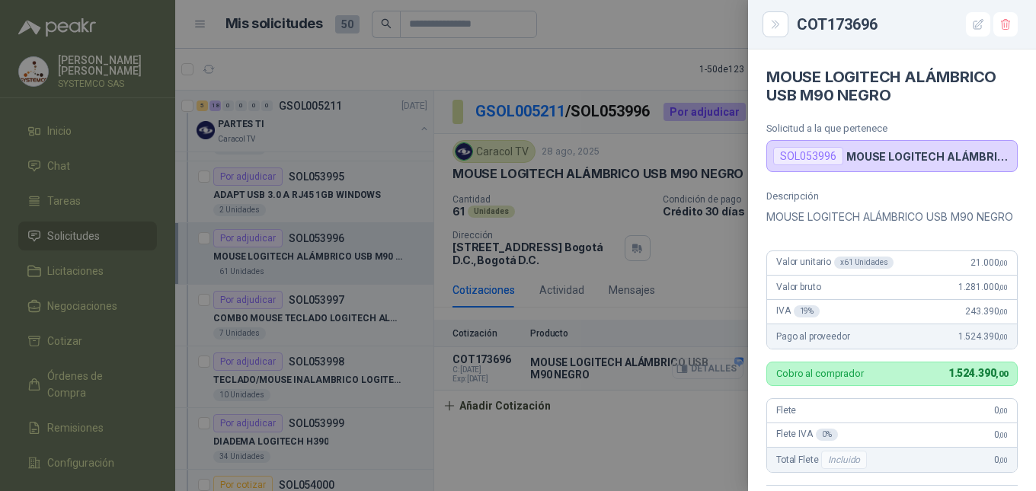
scroll to position [366, 0]
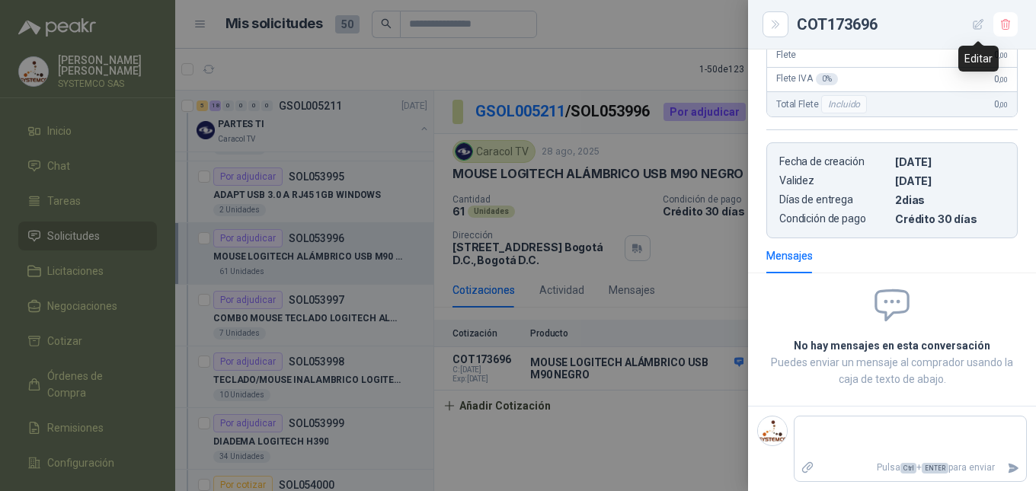
click at [983, 30] on icon "button" at bounding box center [978, 24] width 13 height 13
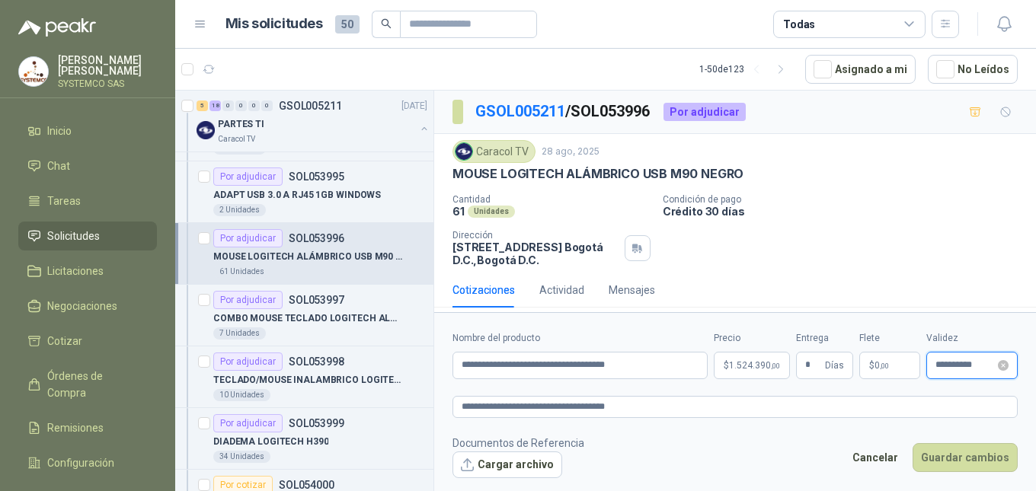
click at [941, 366] on input "**********" at bounding box center [964, 365] width 59 height 10
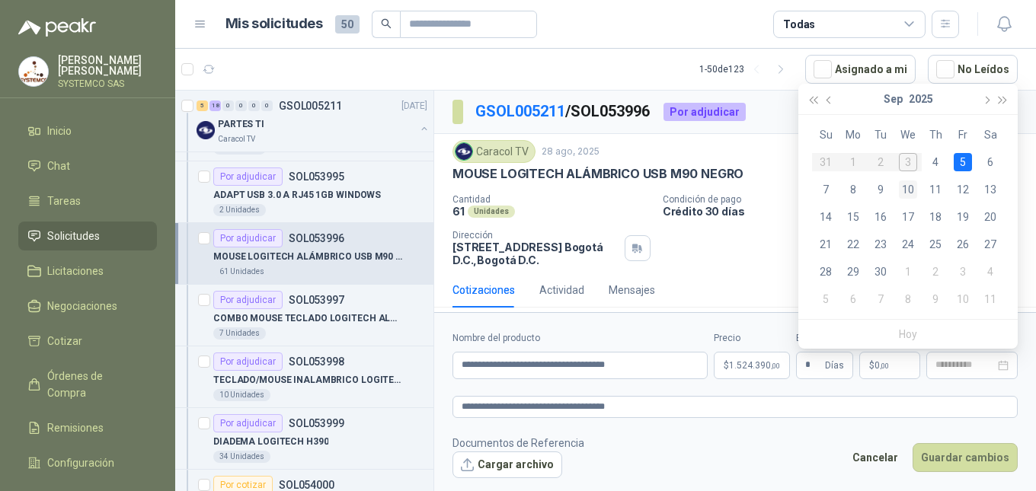
click at [907, 185] on div "10" at bounding box center [908, 190] width 18 height 18
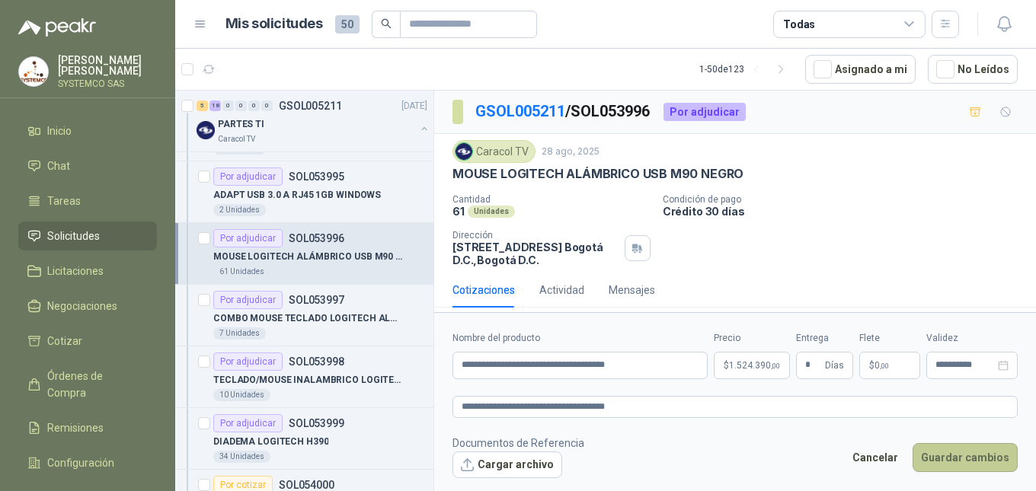
click at [969, 455] on button "Guardar cambios" at bounding box center [965, 457] width 105 height 29
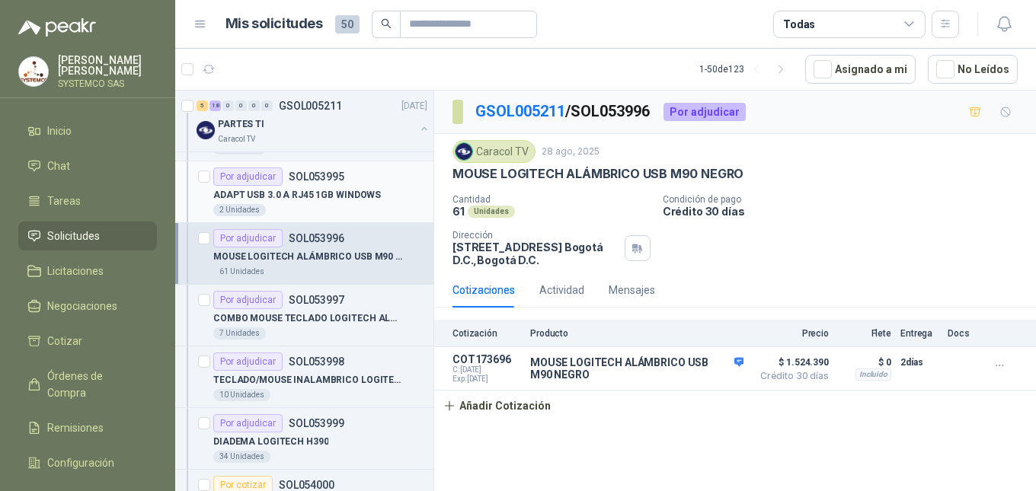
click at [311, 192] on p "ADAPT USB 3.0 A RJ45 1GB WINDOWS" at bounding box center [297, 195] width 168 height 14
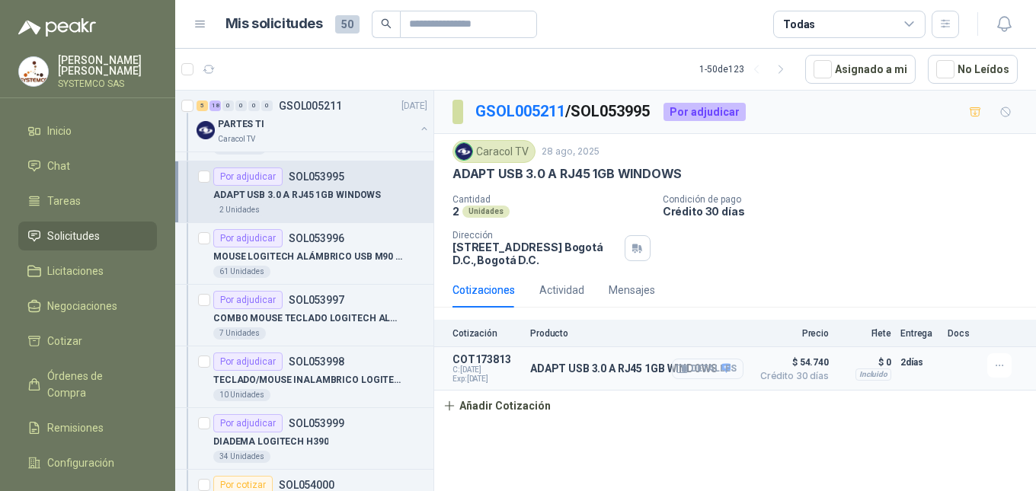
click at [727, 374] on button "Detalles" at bounding box center [708, 369] width 72 height 21
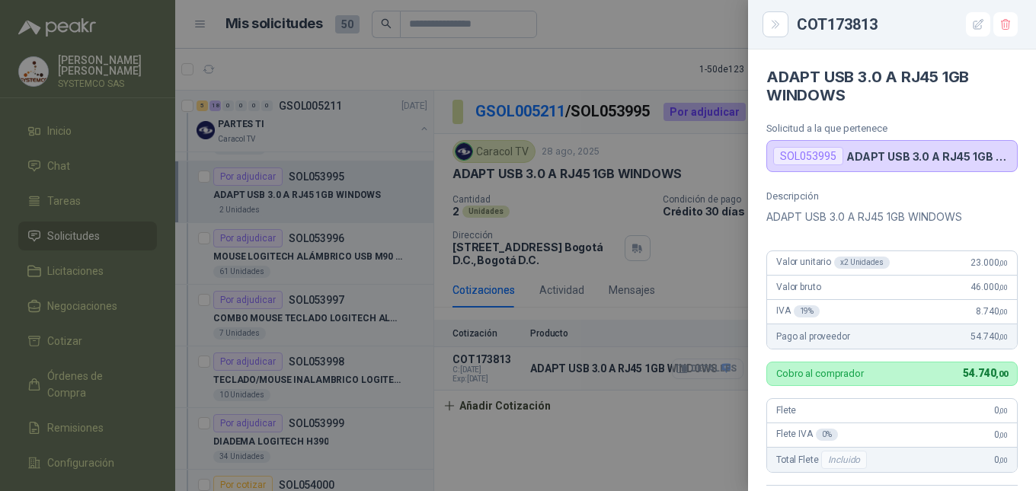
scroll to position [348, 0]
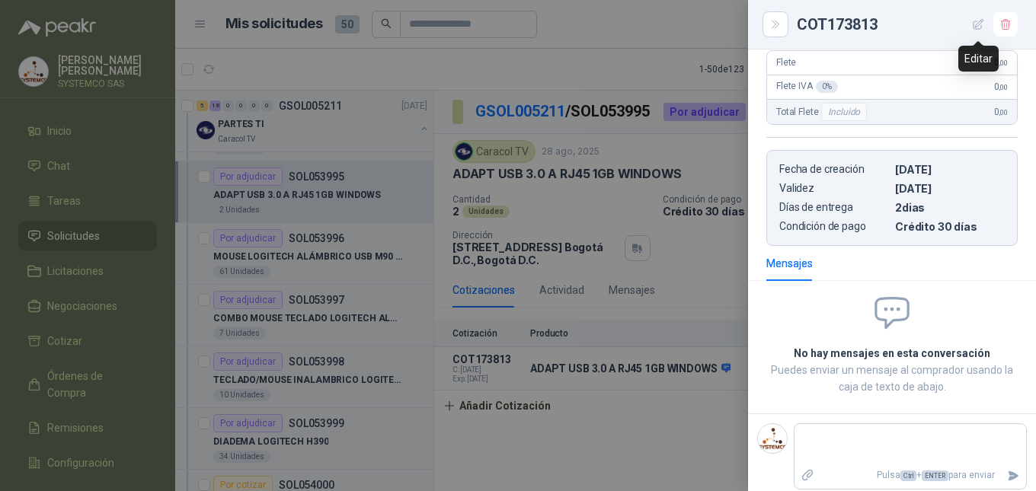
click at [980, 20] on icon "button" at bounding box center [978, 24] width 13 height 13
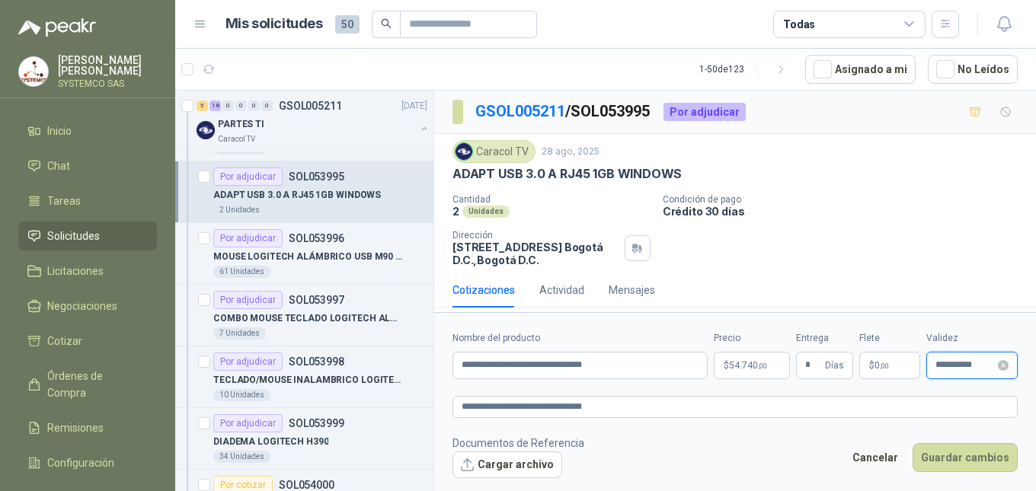
click at [948, 360] on input "**********" at bounding box center [964, 365] width 59 height 10
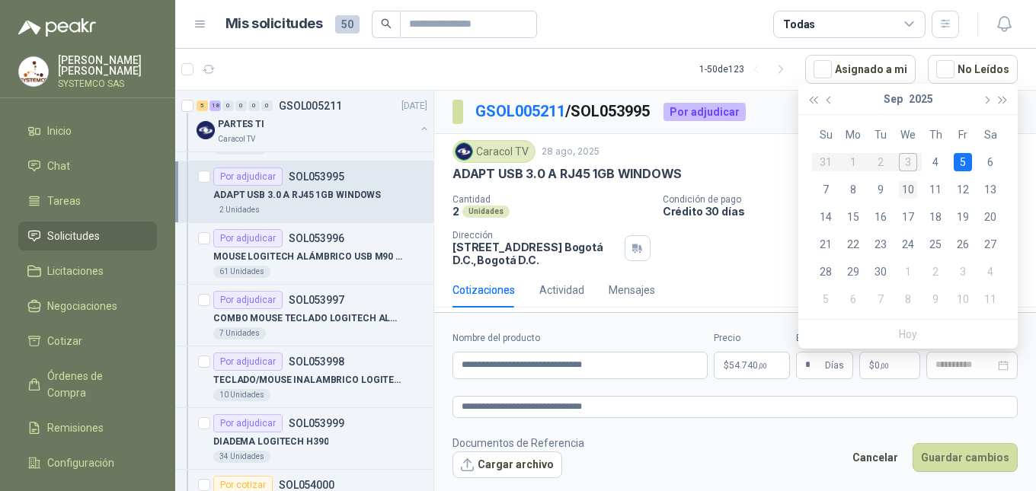
click at [908, 187] on div "10" at bounding box center [908, 190] width 18 height 18
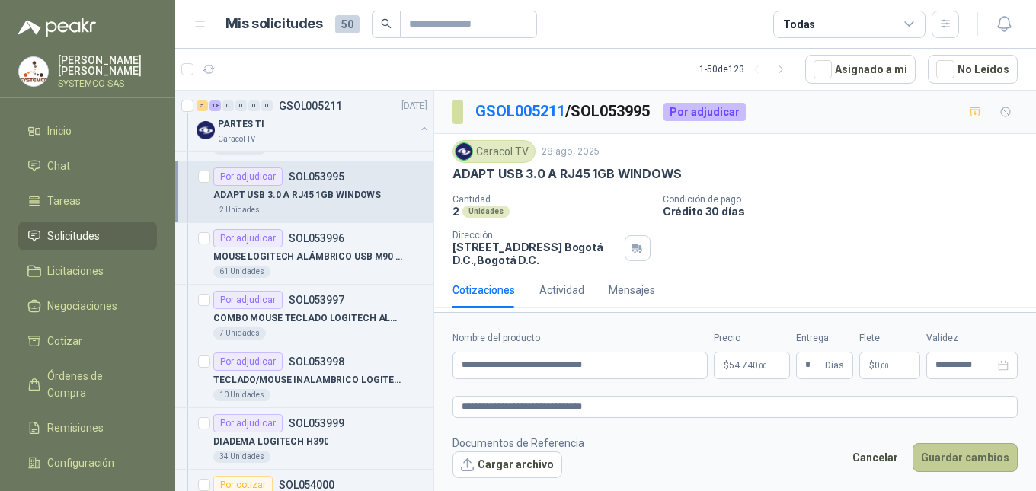
click at [983, 463] on button "Guardar cambios" at bounding box center [965, 457] width 105 height 29
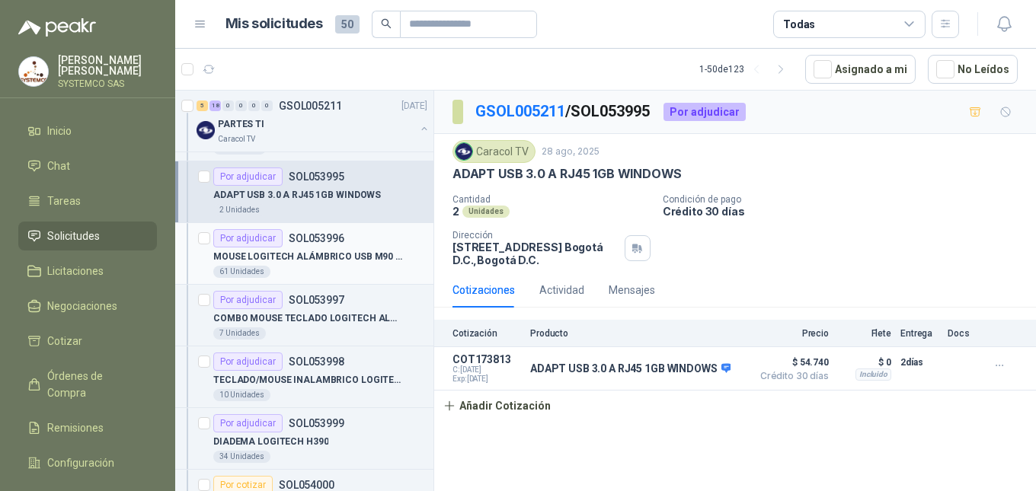
click at [348, 257] on p "MOUSE LOGITECH ALÁMBRICO USB M90 NEGRO" at bounding box center [308, 257] width 190 height 14
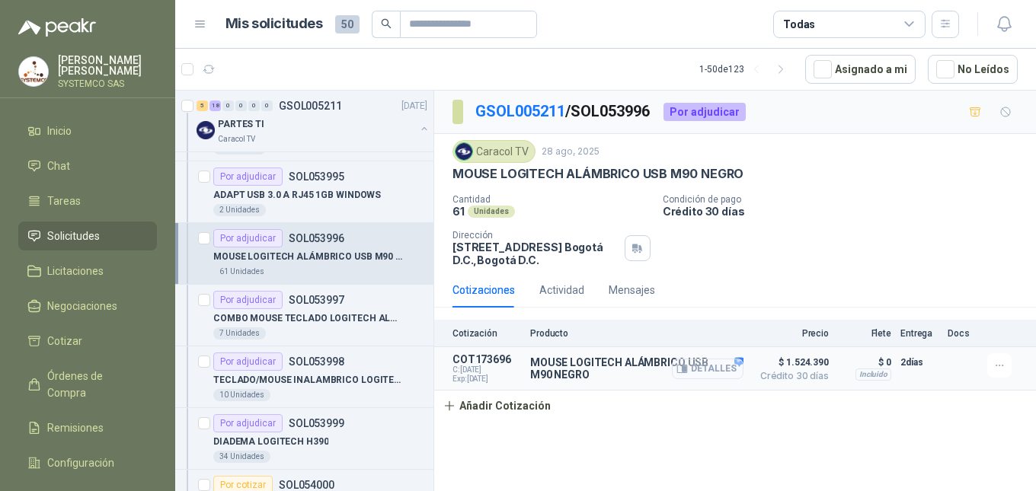
click at [727, 375] on button "Detalles" at bounding box center [708, 369] width 72 height 21
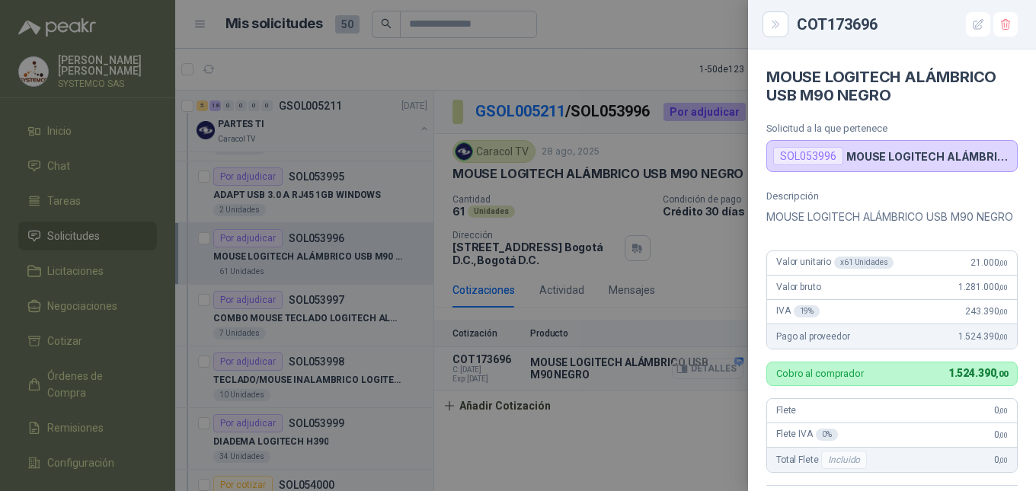
scroll to position [366, 0]
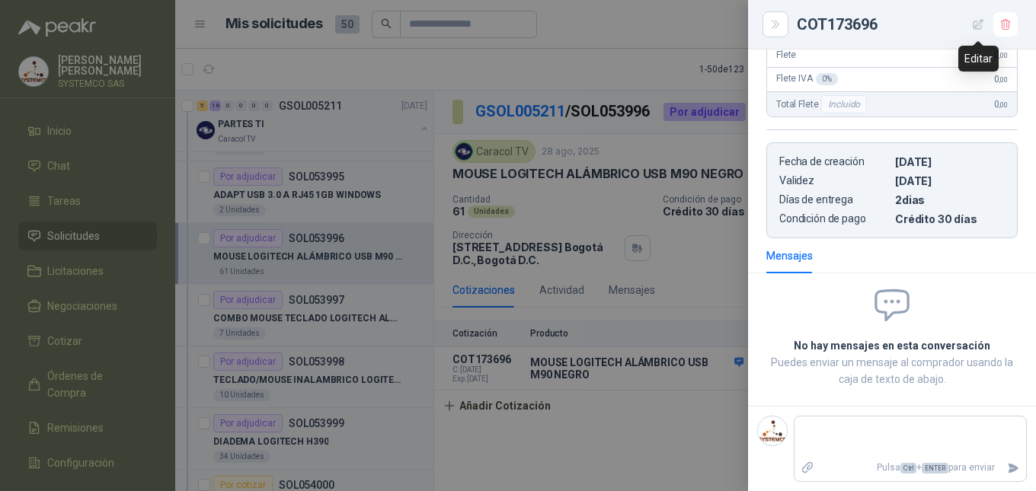
click at [972, 33] on button "button" at bounding box center [978, 24] width 24 height 24
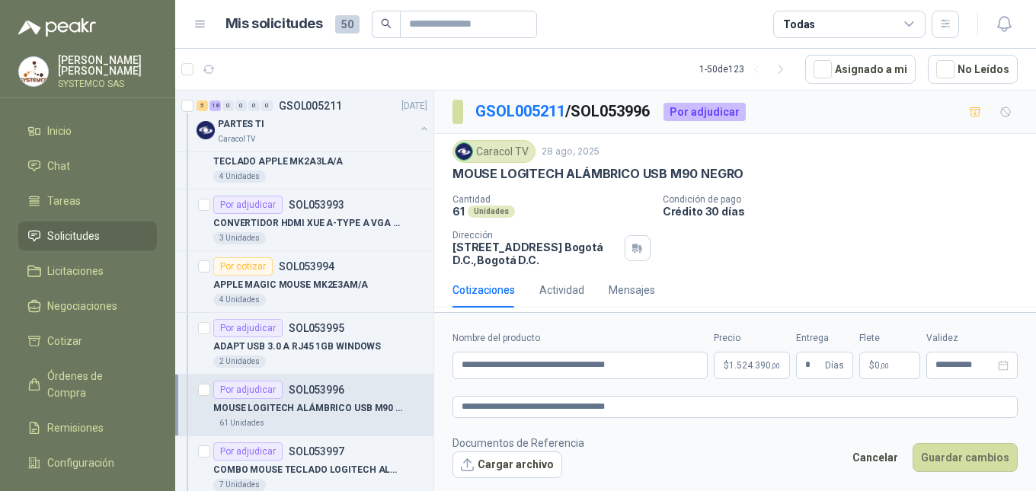
scroll to position [533, 0]
click at [301, 206] on p "SOL053993" at bounding box center [317, 205] width 56 height 11
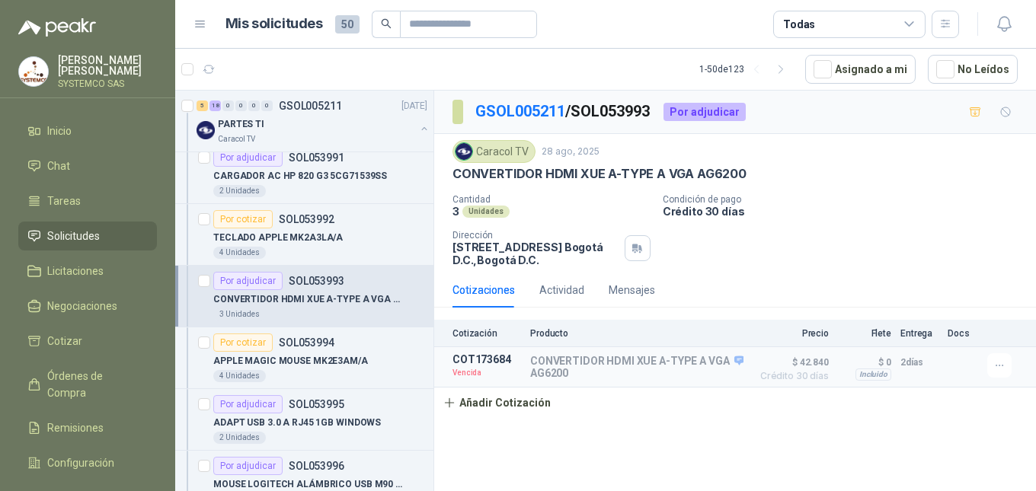
scroll to position [381, 0]
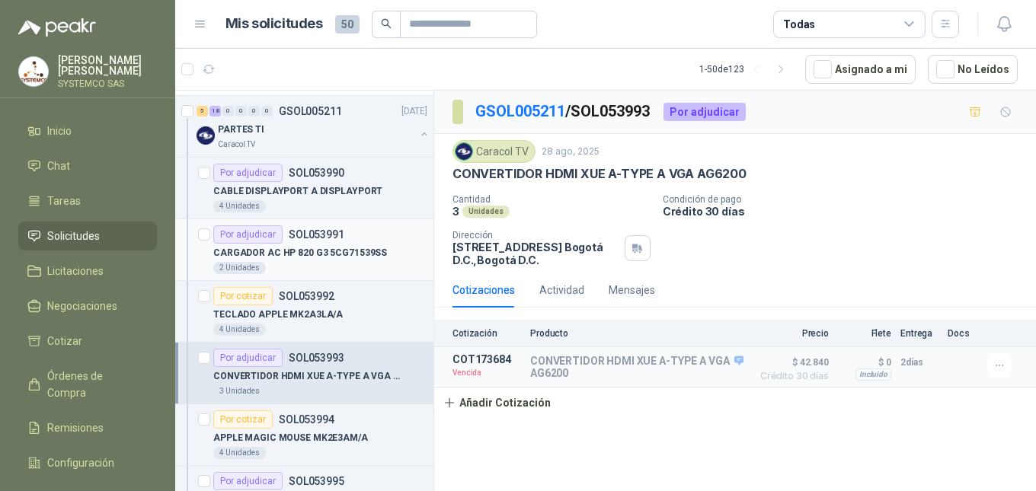
click at [312, 237] on p "SOL053991" at bounding box center [317, 234] width 56 height 11
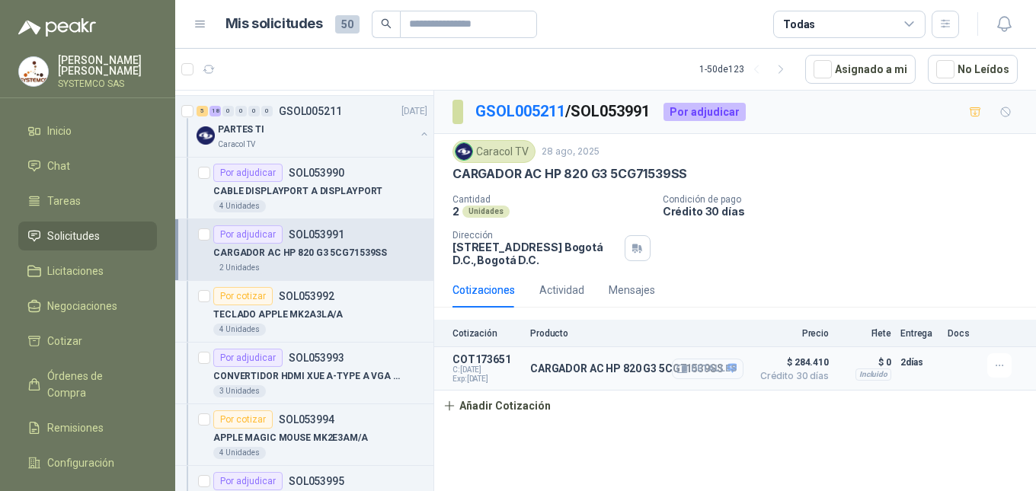
click at [710, 371] on button "Detalles" at bounding box center [708, 369] width 72 height 21
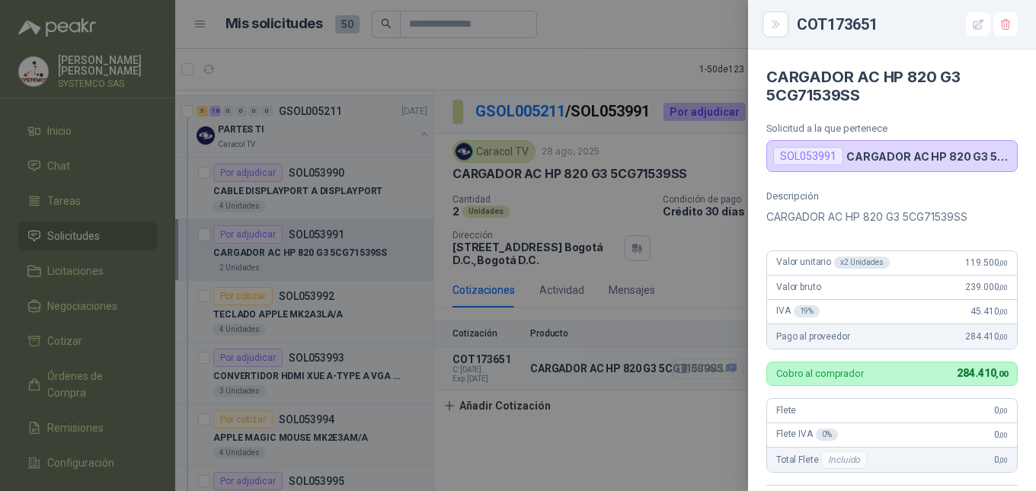
scroll to position [348, 0]
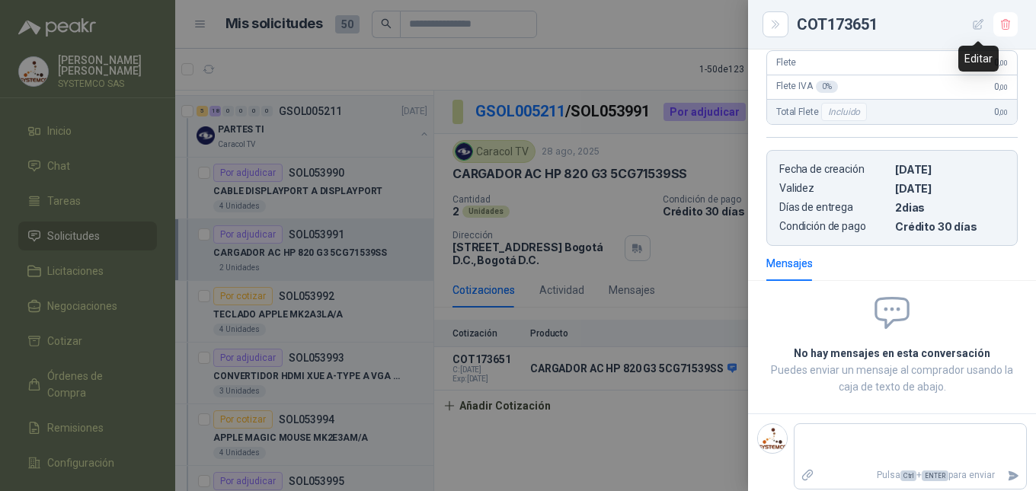
click at [970, 20] on button "button" at bounding box center [978, 24] width 24 height 24
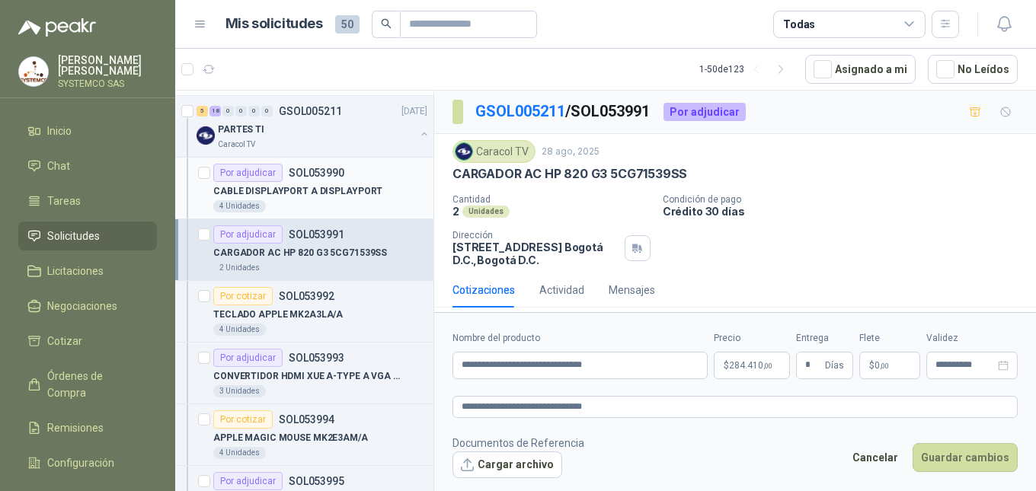
click at [293, 192] on p "CABLE DISPLAYPORT A DISPLAYPORT" at bounding box center [297, 191] width 169 height 14
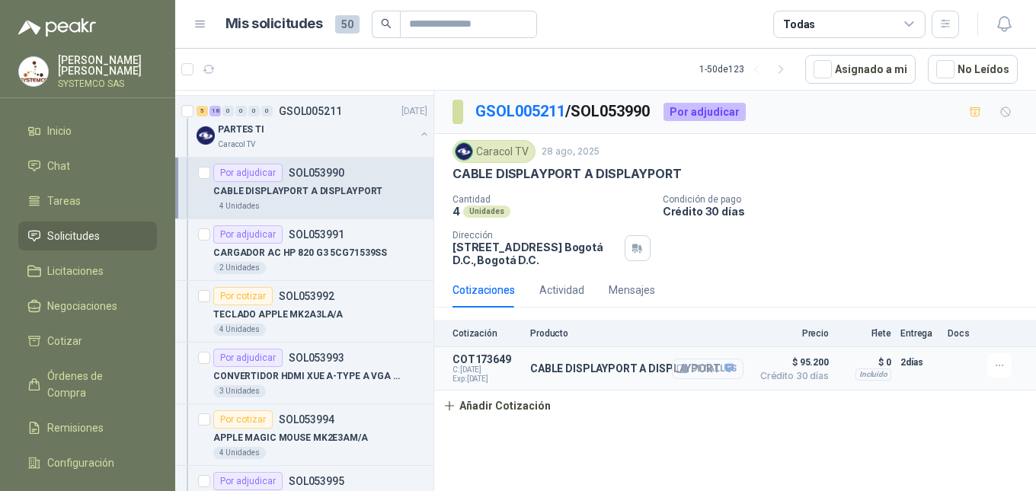
click at [732, 371] on button "Detalles" at bounding box center [708, 369] width 72 height 21
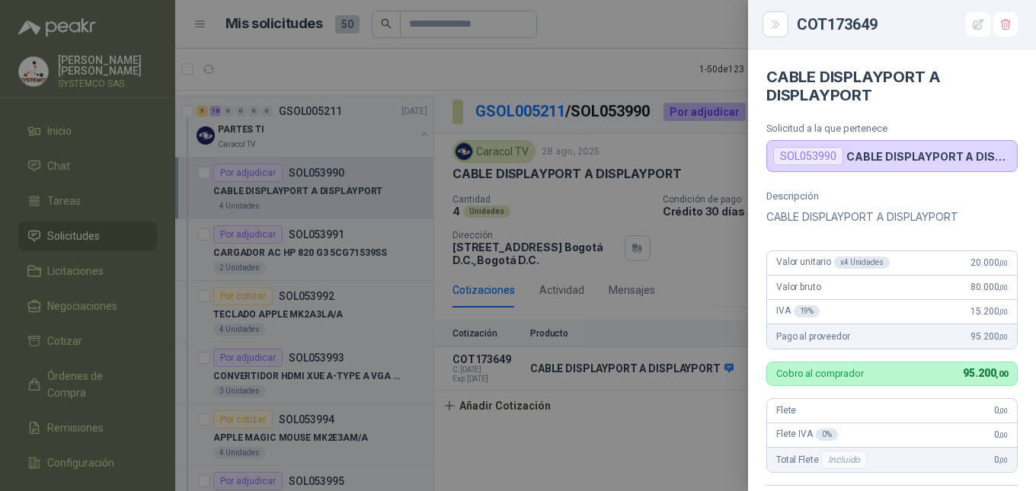
scroll to position [348, 0]
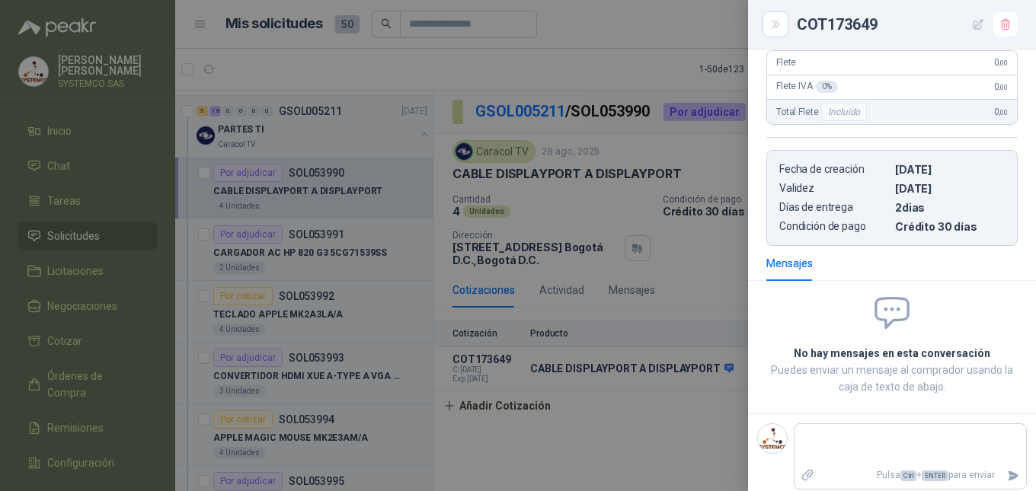
click at [977, 31] on button "button" at bounding box center [978, 24] width 24 height 24
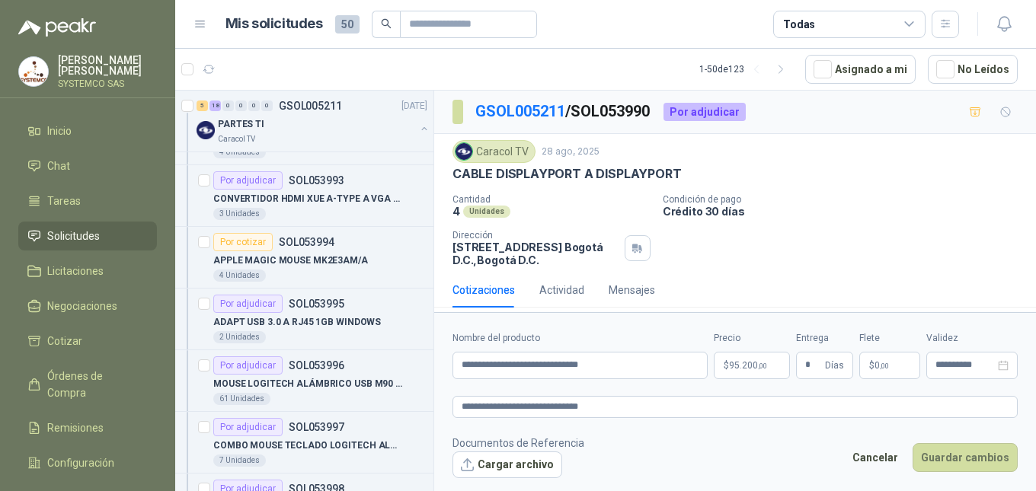
scroll to position [533, 0]
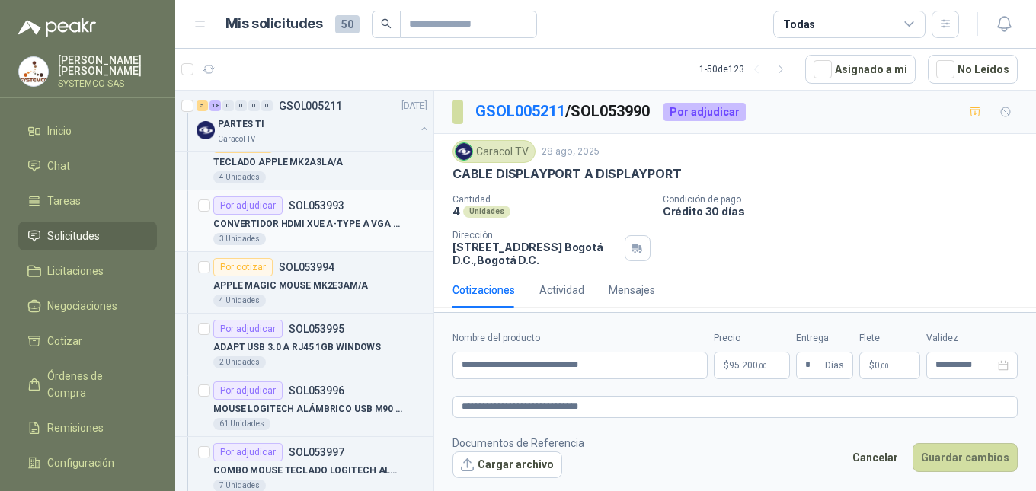
click at [351, 223] on p "CONVERTIDOR HDMI XUE A-TYPE A VGA AG6200" at bounding box center [308, 224] width 190 height 14
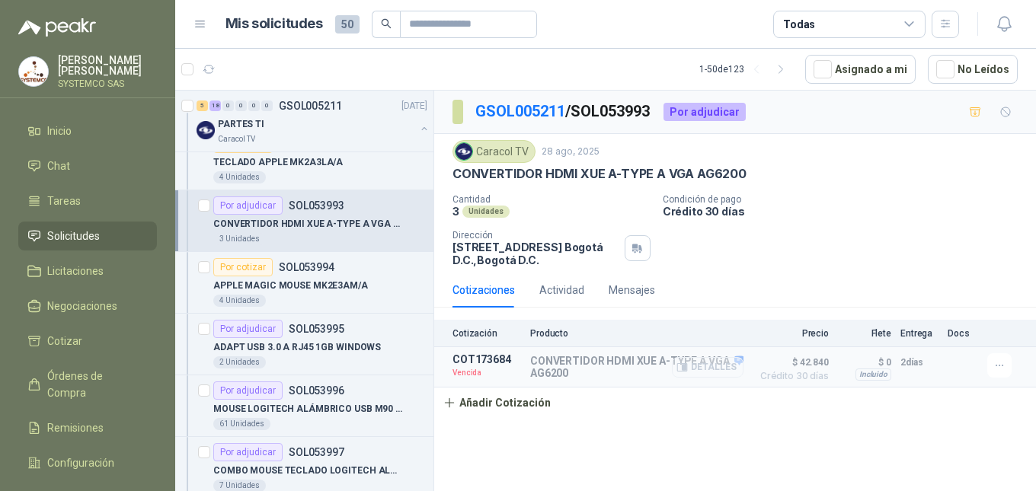
click at [704, 369] on button "Detalles" at bounding box center [708, 367] width 72 height 21
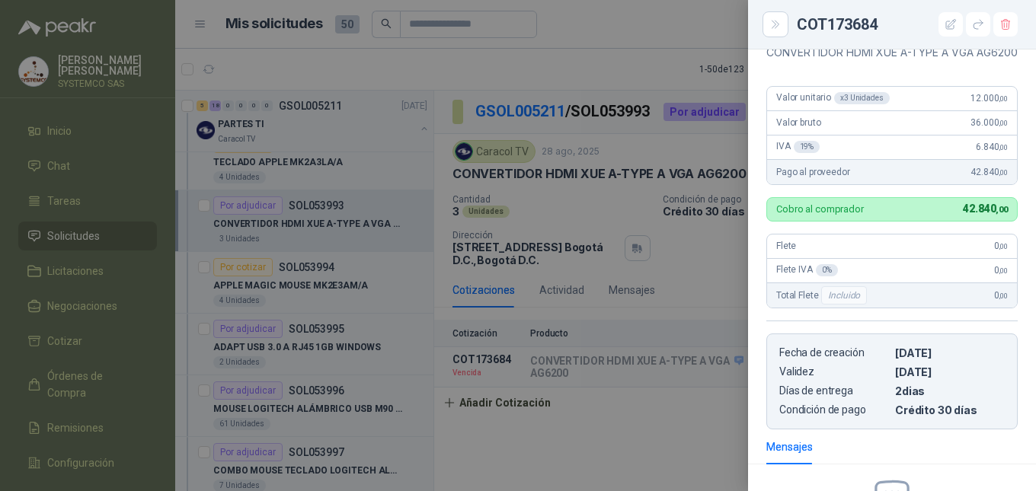
scroll to position [145, 0]
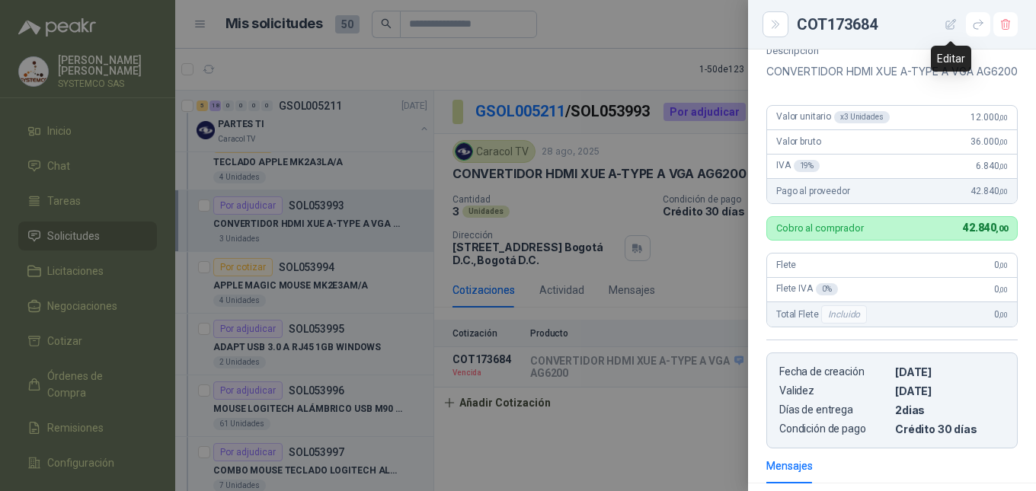
click at [956, 28] on icon "button" at bounding box center [951, 24] width 13 height 13
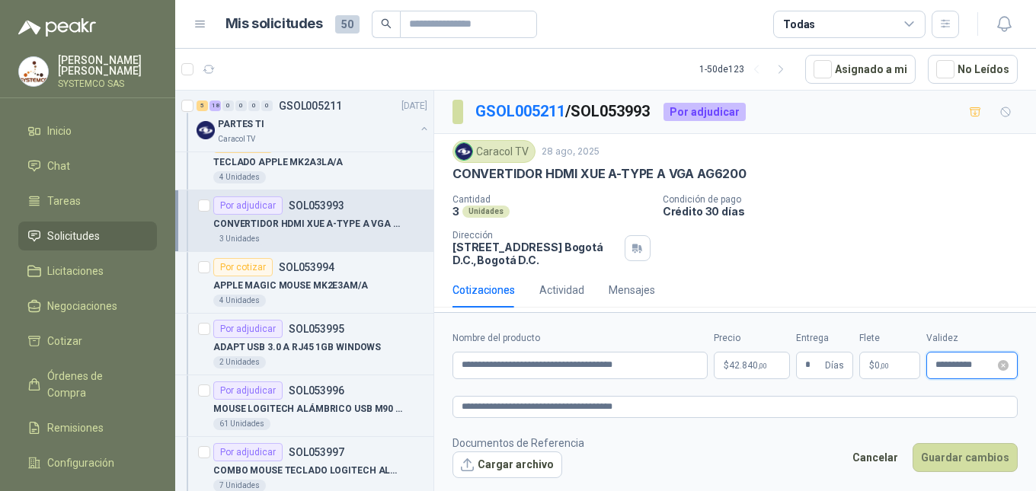
click at [965, 365] on input "**********" at bounding box center [964, 365] width 59 height 10
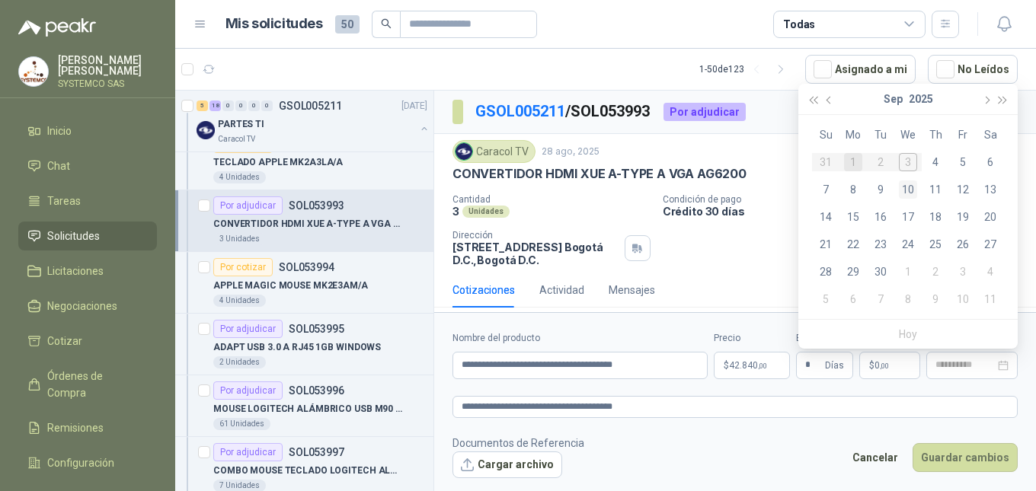
click at [908, 184] on div "10" at bounding box center [908, 190] width 18 height 18
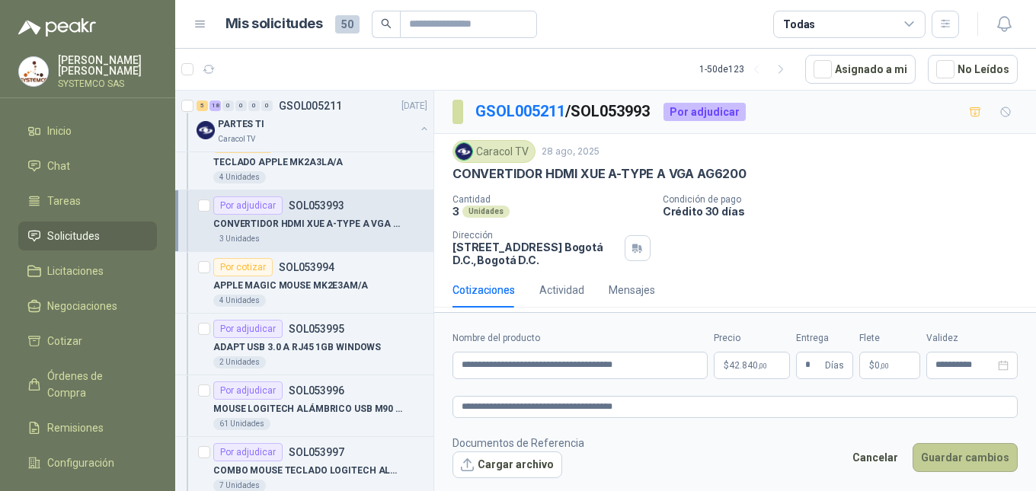
click at [958, 456] on button "Guardar cambios" at bounding box center [965, 457] width 105 height 29
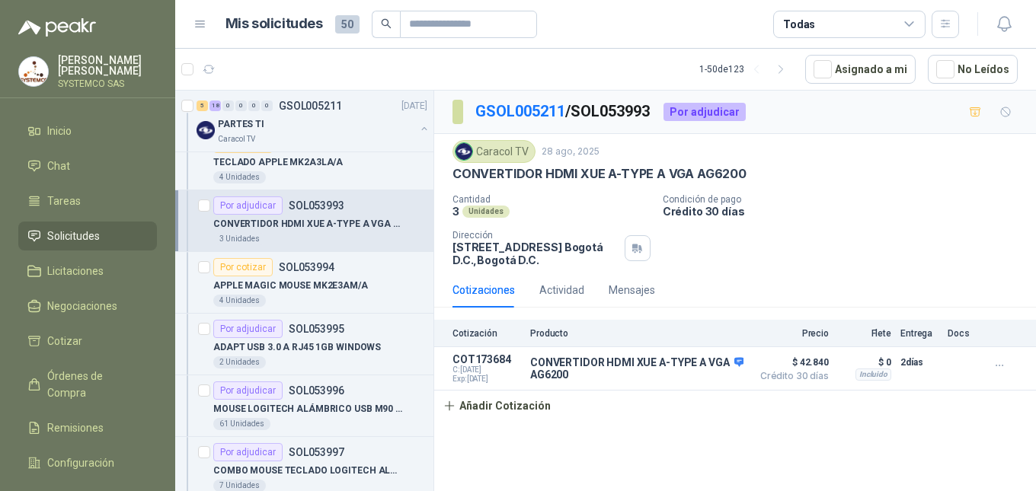
click at [294, 227] on p "CONVERTIDOR HDMI XUE A-TYPE A VGA AG6200" at bounding box center [308, 224] width 190 height 14
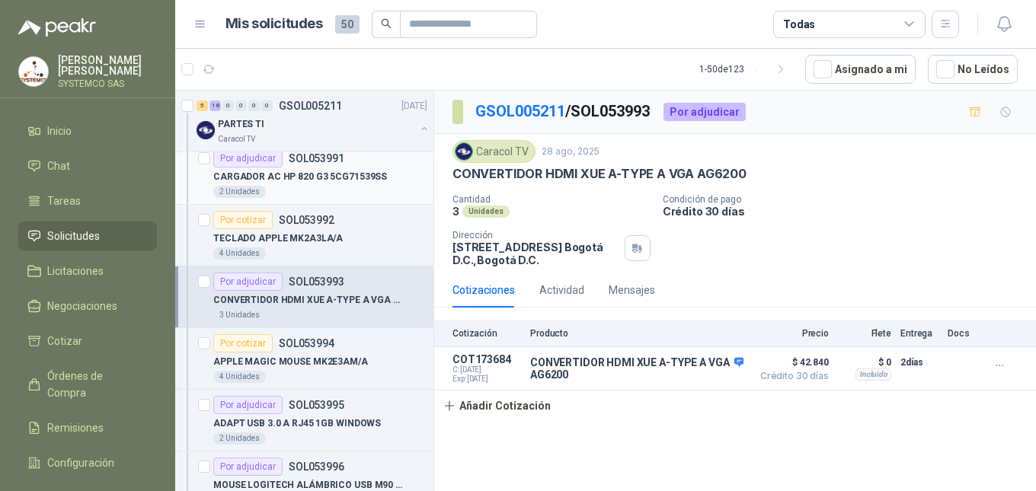
click at [294, 187] on div "2 Unidades" at bounding box center [320, 192] width 214 height 12
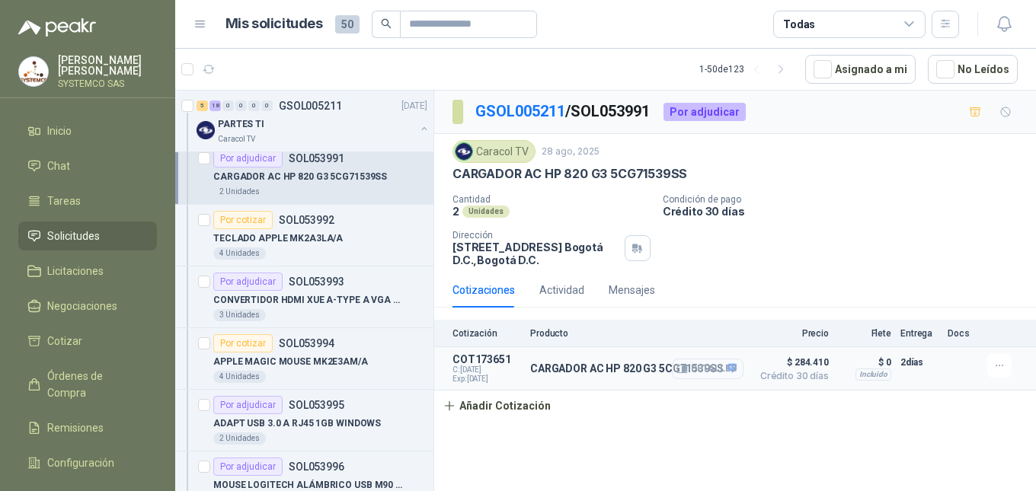
click at [718, 373] on button "Detalles" at bounding box center [708, 369] width 72 height 21
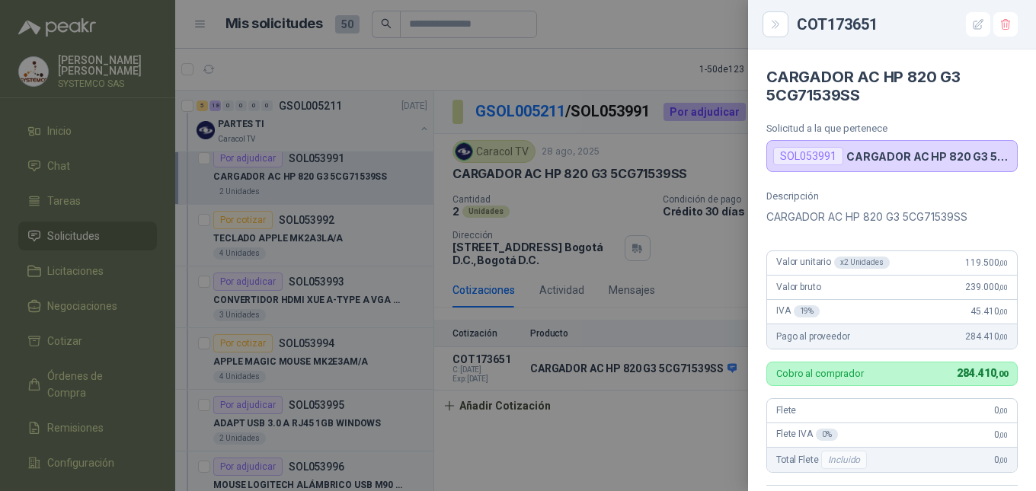
scroll to position [348, 0]
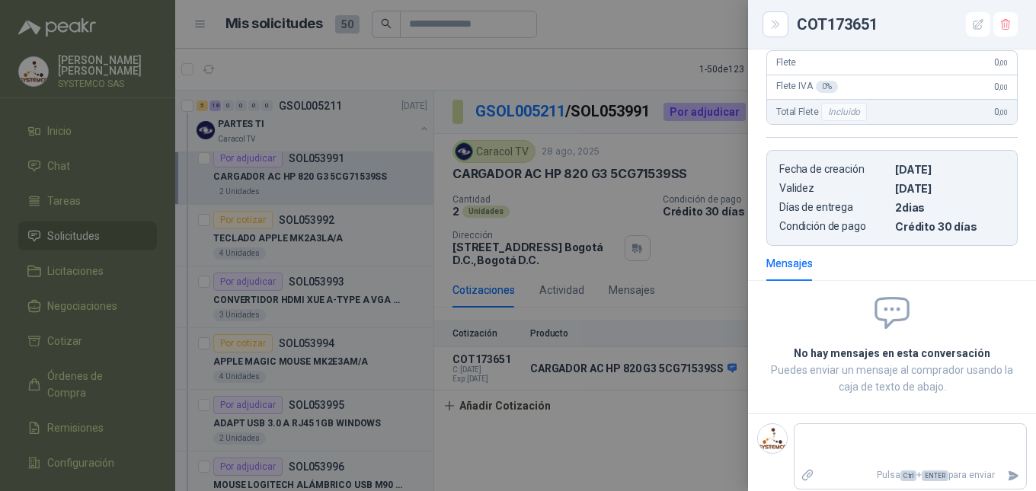
click at [966, 35] on span at bounding box center [978, 24] width 24 height 24
click at [976, 32] on button "button" at bounding box center [978, 24] width 24 height 24
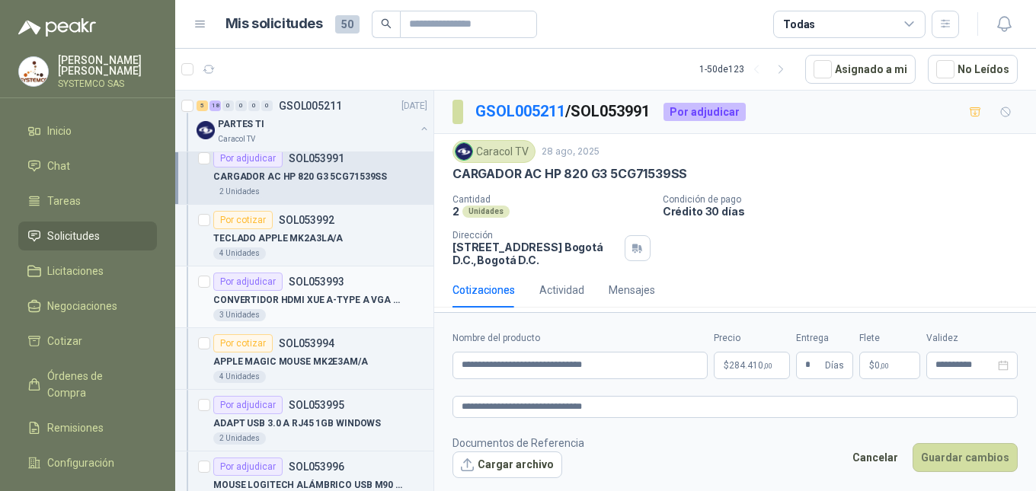
click at [346, 309] on div "CONVERTIDOR HDMI XUE A-TYPE A VGA AG6200" at bounding box center [320, 300] width 214 height 18
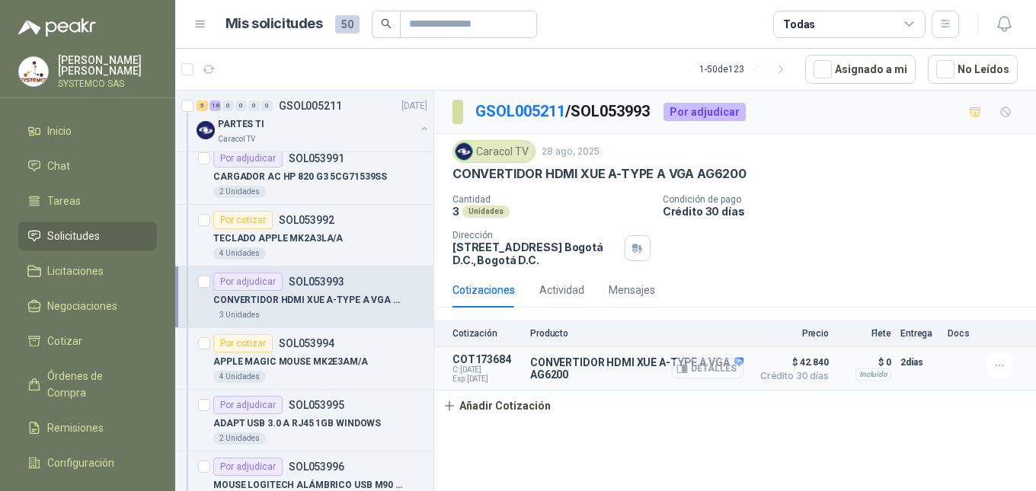
click at [702, 376] on button "Detalles" at bounding box center [708, 369] width 72 height 21
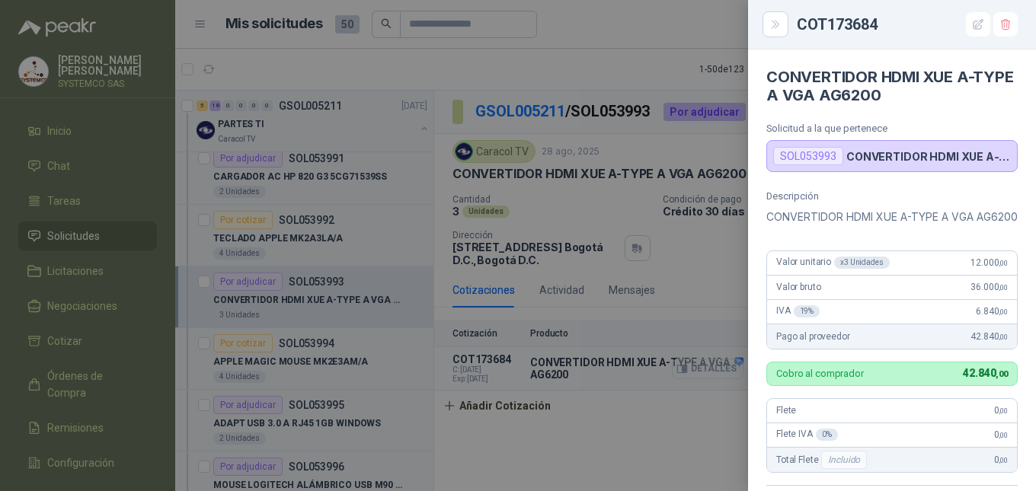
scroll to position [366, 0]
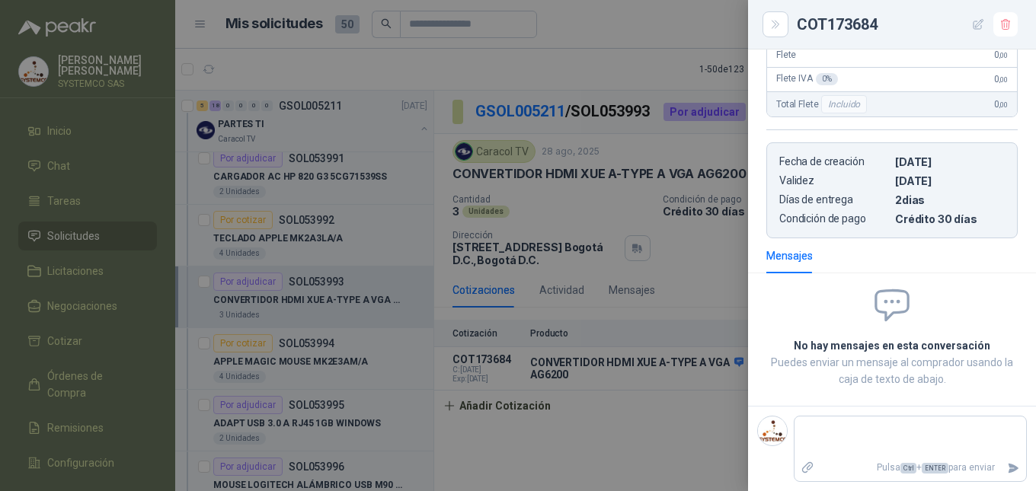
click at [979, 30] on icon "button" at bounding box center [978, 24] width 13 height 13
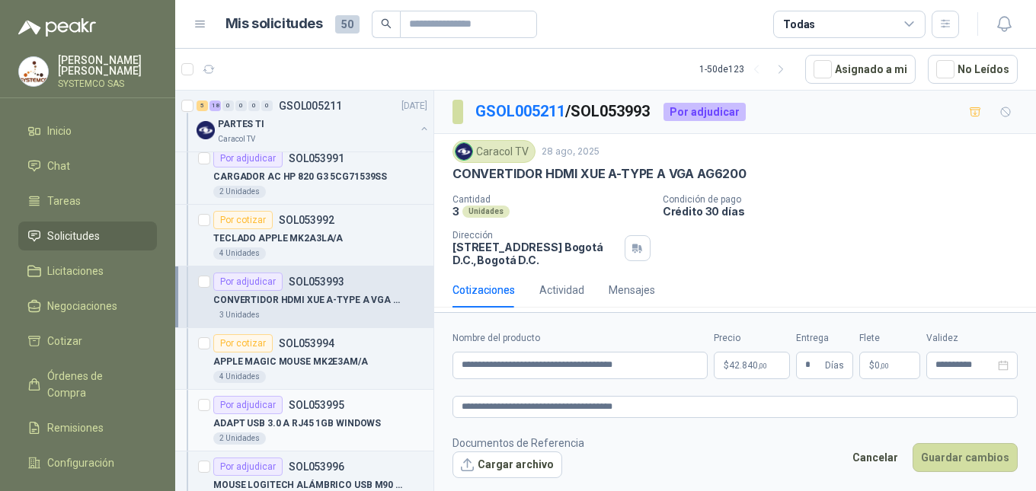
scroll to position [609, 0]
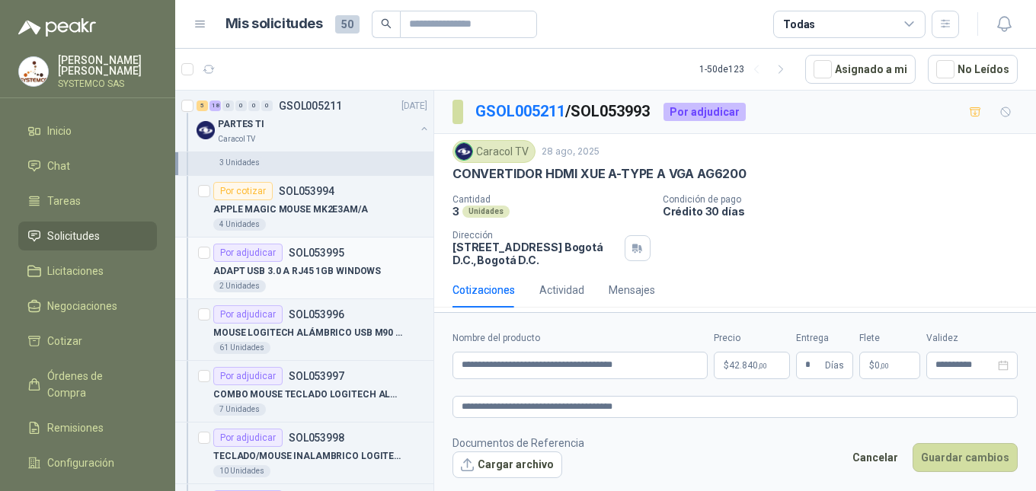
click at [365, 277] on p "ADAPT USB 3.0 A RJ45 1GB WINDOWS" at bounding box center [297, 271] width 168 height 14
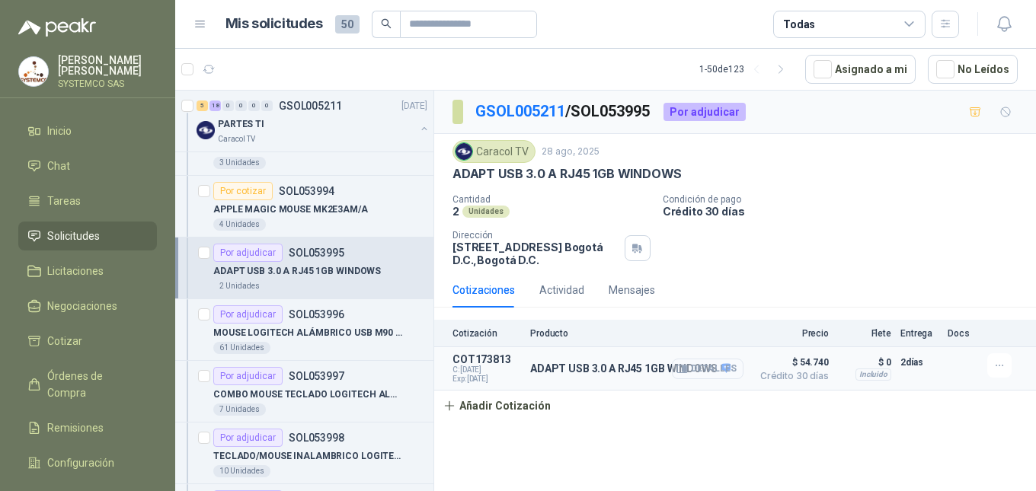
click at [722, 373] on button "Detalles" at bounding box center [708, 369] width 72 height 21
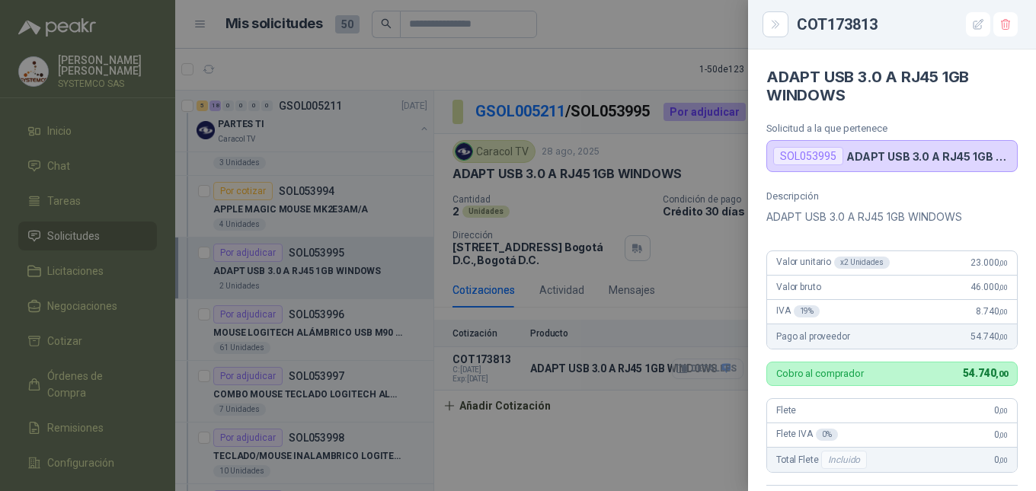
scroll to position [348, 0]
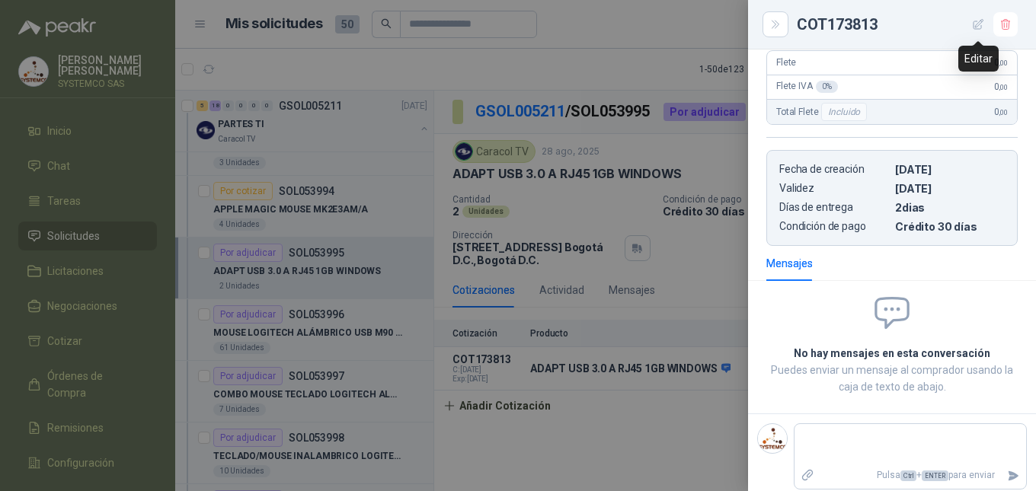
click at [978, 21] on icon "button" at bounding box center [978, 24] width 13 height 13
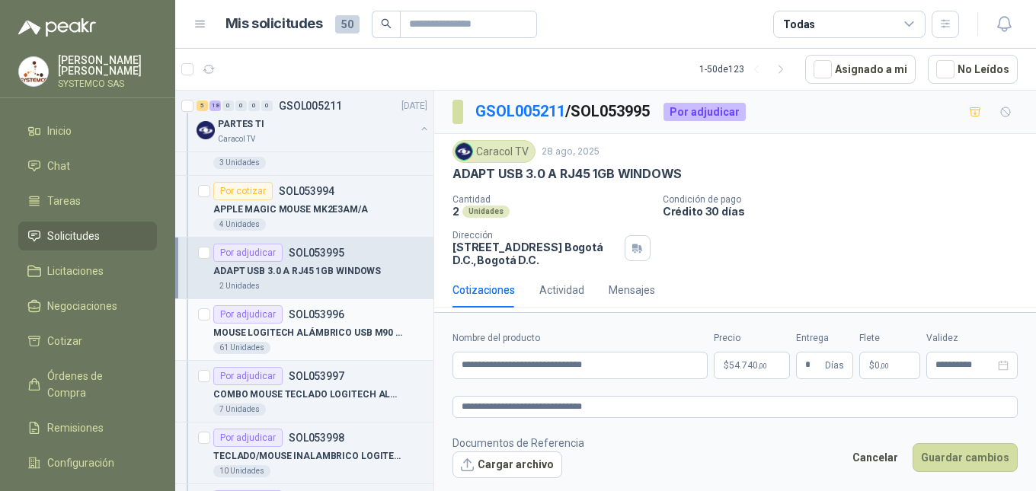
click at [312, 335] on p "MOUSE LOGITECH ALÁMBRICO USB M90 NEGRO" at bounding box center [308, 333] width 190 height 14
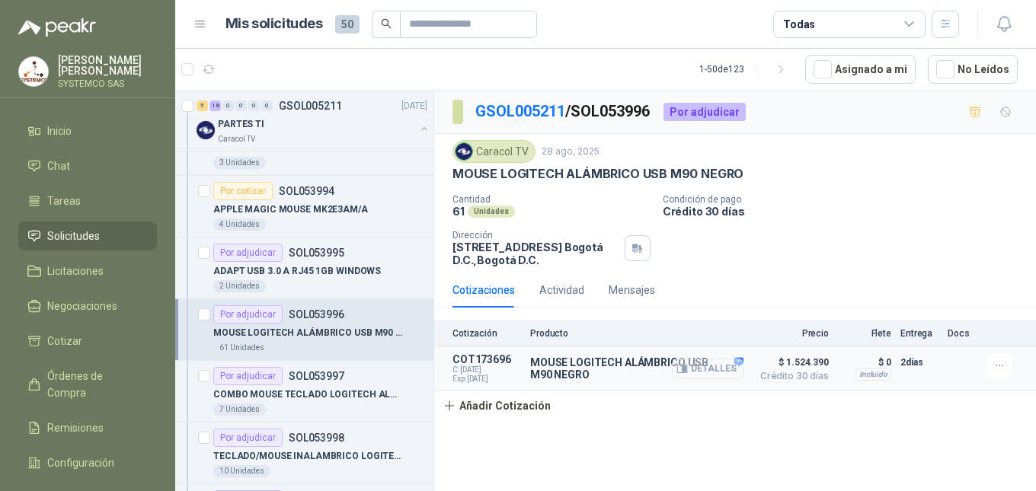
click at [728, 368] on button "Detalles" at bounding box center [708, 369] width 72 height 21
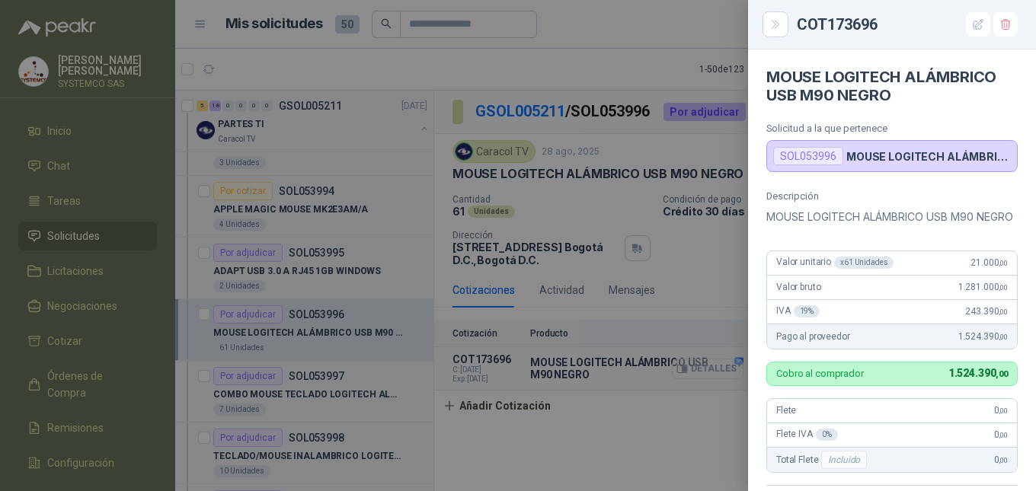
scroll to position [366, 0]
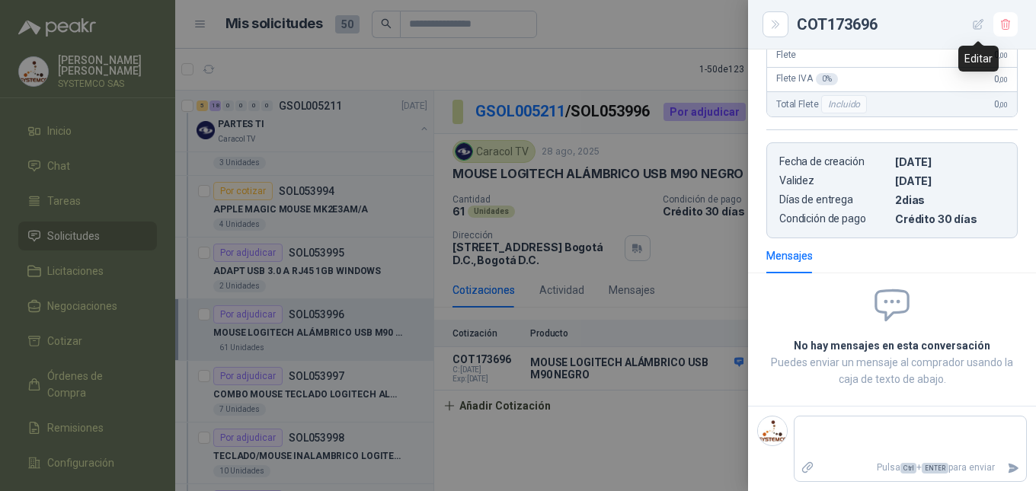
click at [982, 34] on button "button" at bounding box center [978, 24] width 24 height 24
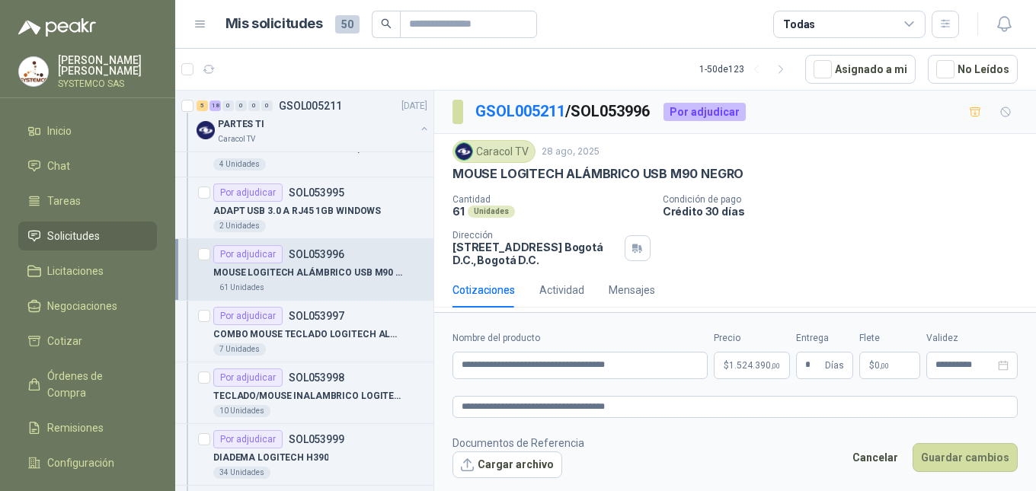
scroll to position [686, 0]
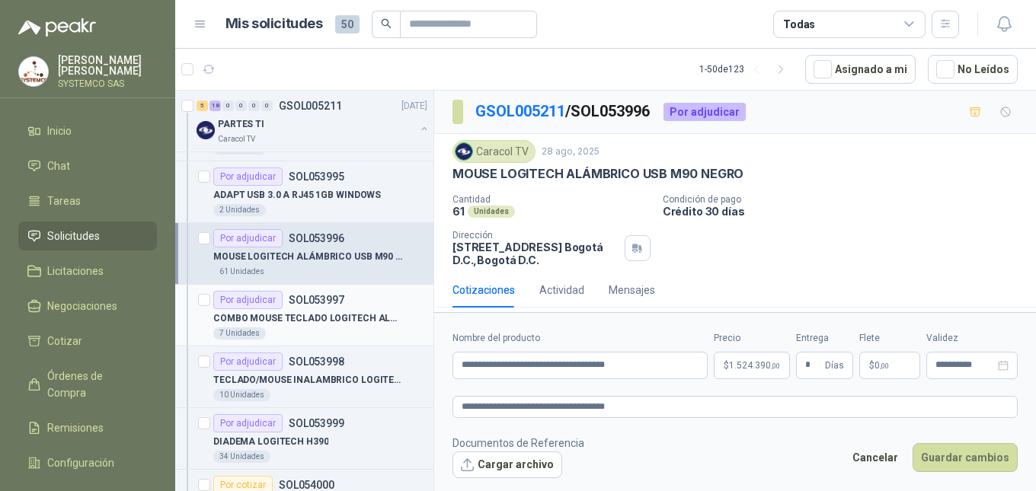
click at [332, 321] on p "COMBO MOUSE TECLADO LOGITECH ALAMBRICO" at bounding box center [308, 319] width 190 height 14
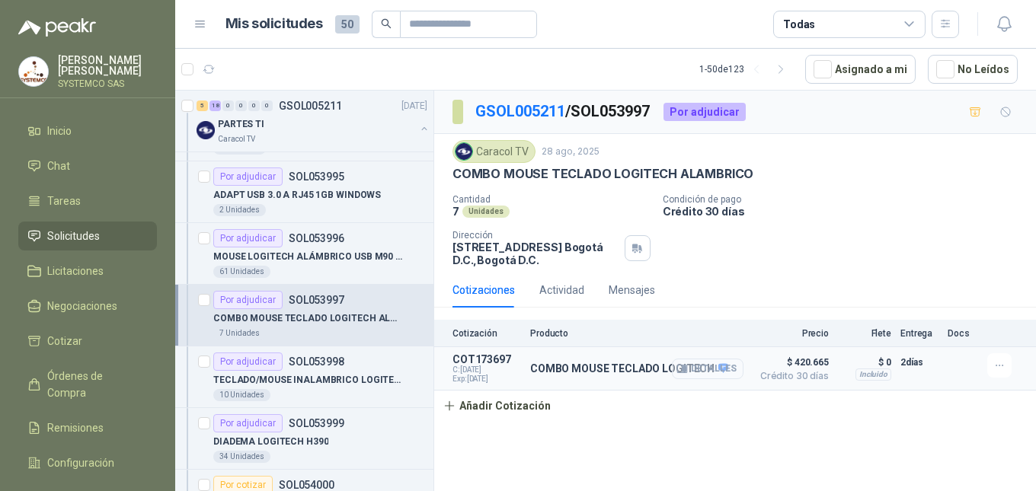
click at [735, 369] on button "Detalles" at bounding box center [708, 369] width 72 height 21
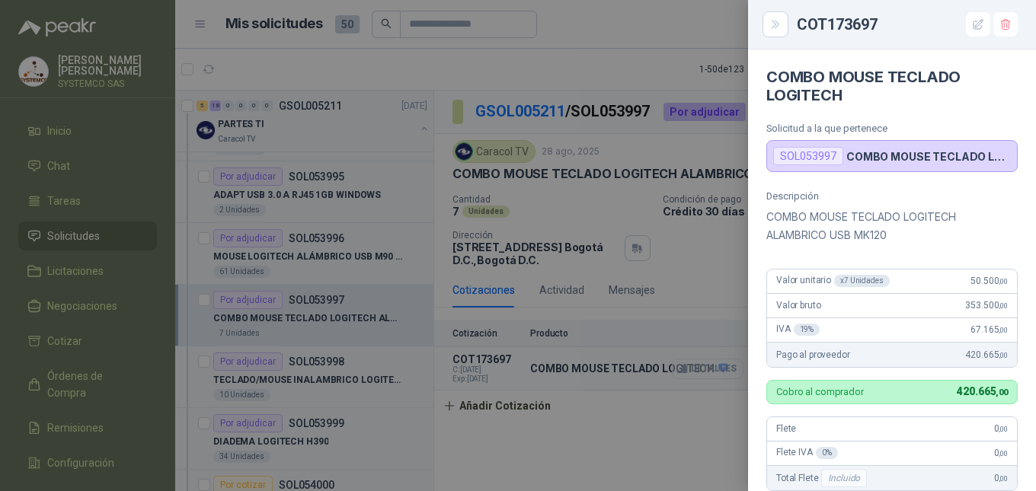
scroll to position [366, 0]
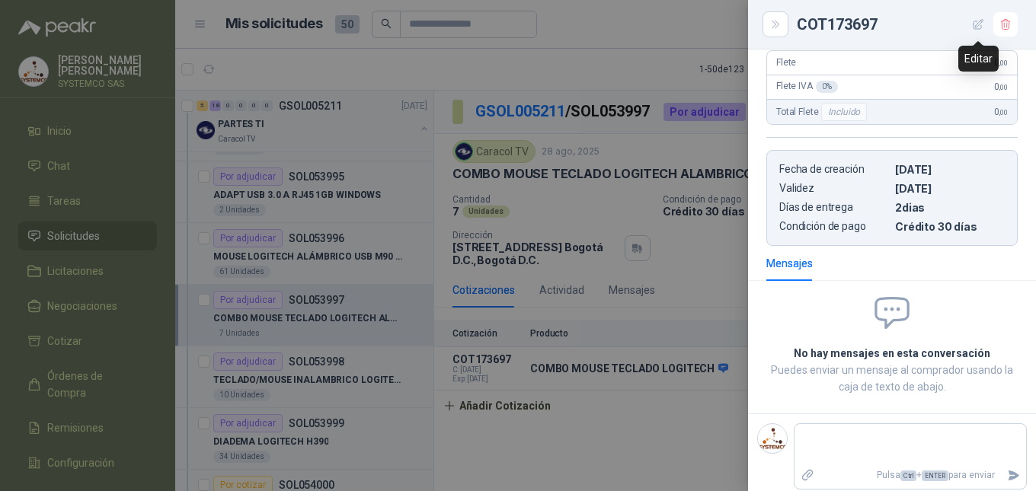
click at [979, 30] on icon "button" at bounding box center [978, 24] width 13 height 13
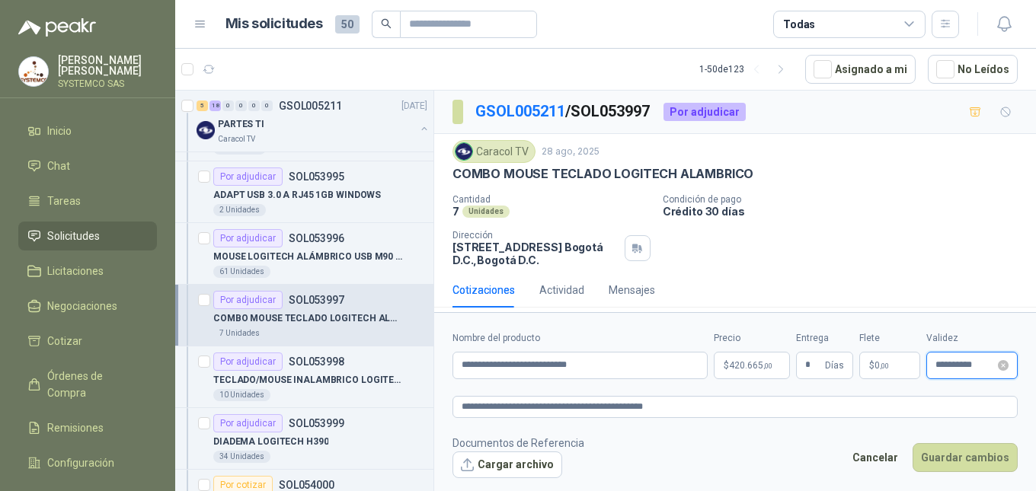
click at [953, 369] on input "**********" at bounding box center [964, 365] width 59 height 10
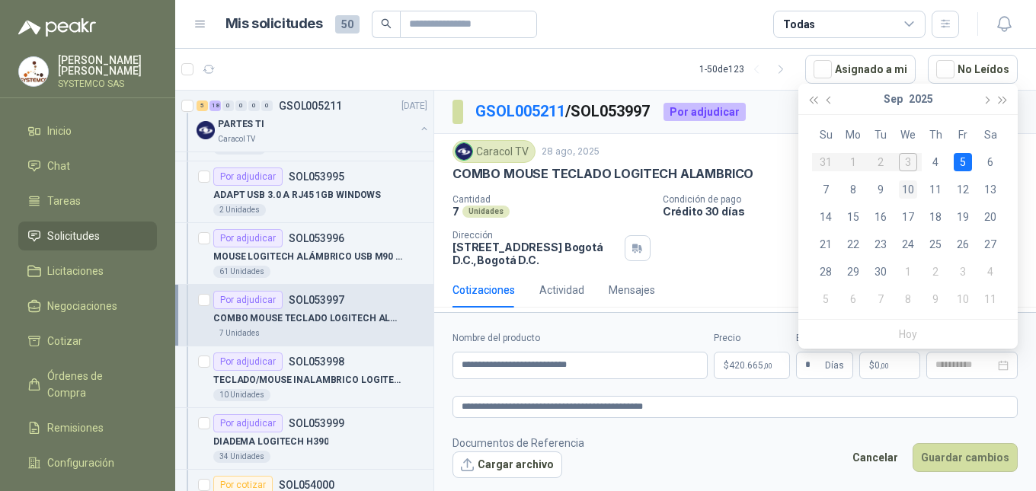
click at [912, 188] on div "10" at bounding box center [908, 190] width 18 height 18
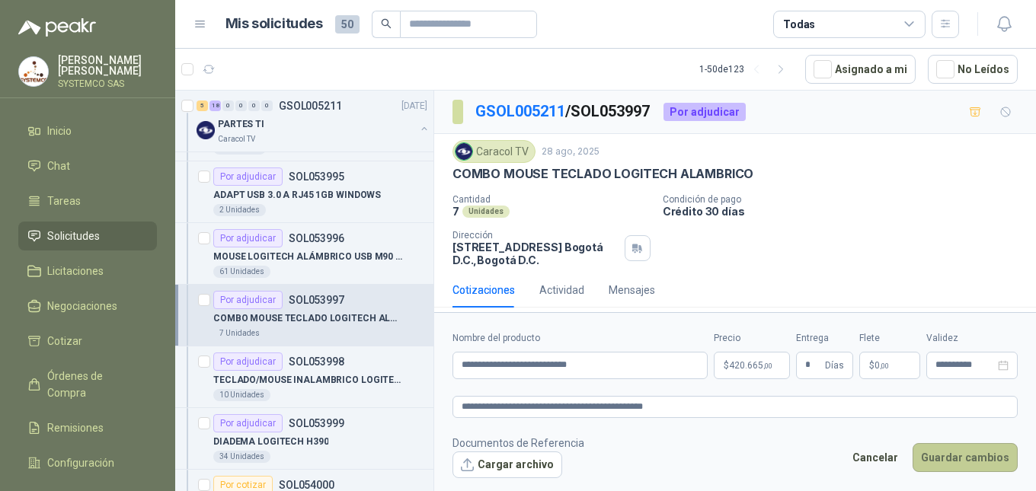
click at [958, 459] on button "Guardar cambios" at bounding box center [965, 457] width 105 height 29
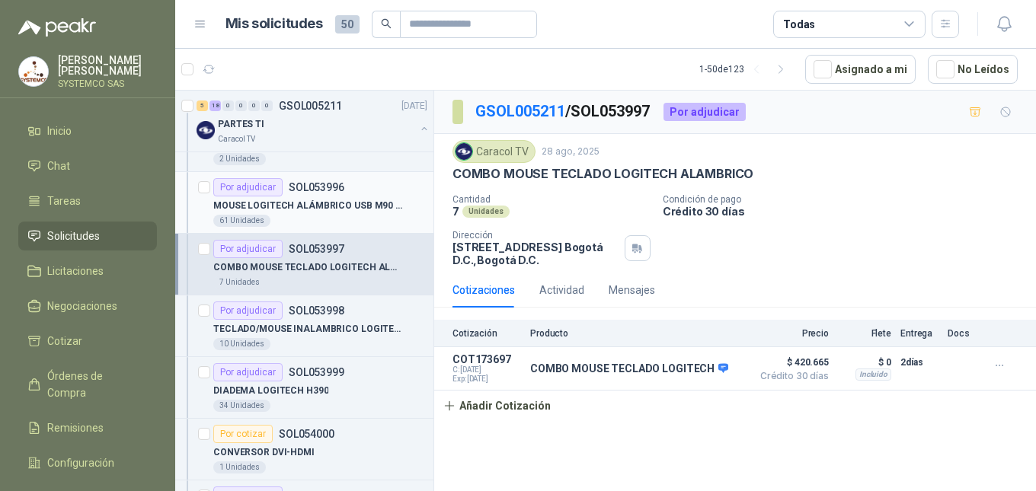
scroll to position [762, 0]
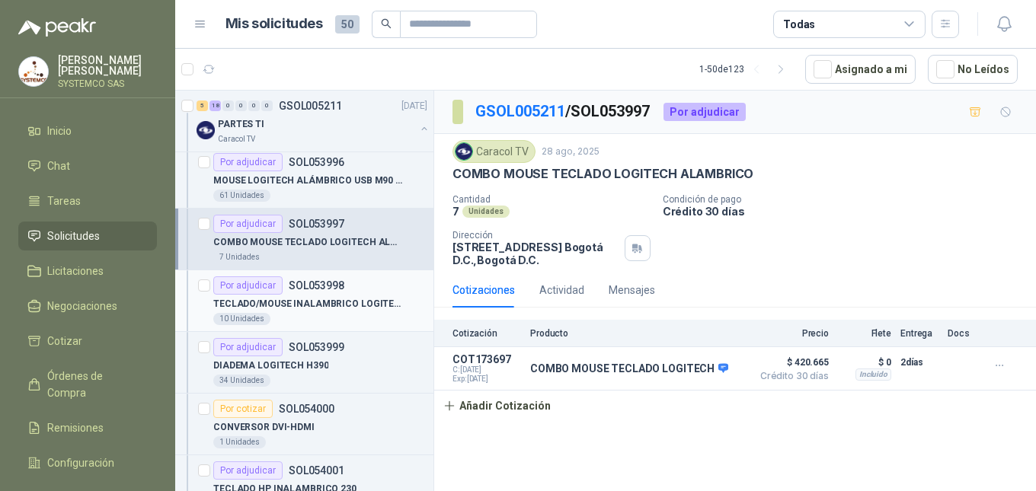
click at [348, 296] on div "TECLADO/MOUSE INALAMBRICO LOGITECH MK270" at bounding box center [320, 304] width 214 height 18
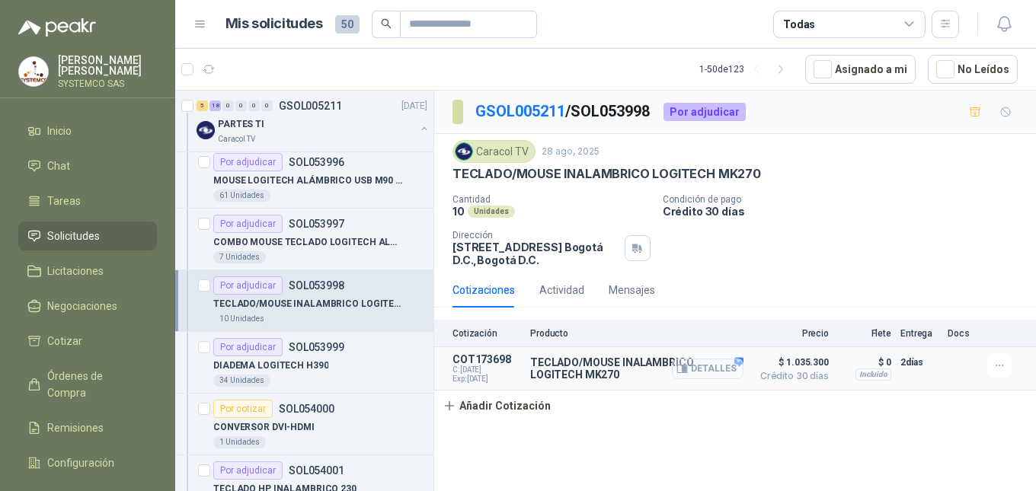
click at [718, 370] on button "Detalles" at bounding box center [708, 369] width 72 height 21
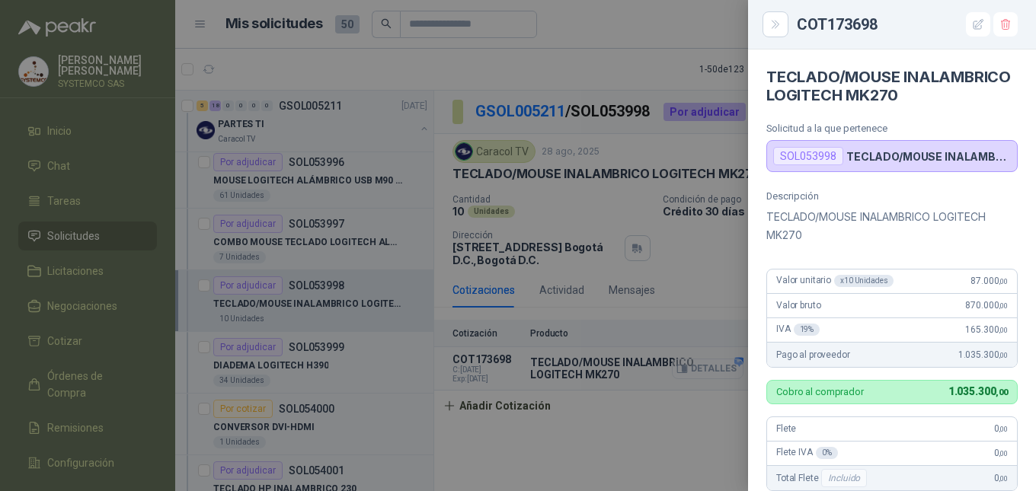
scroll to position [385, 0]
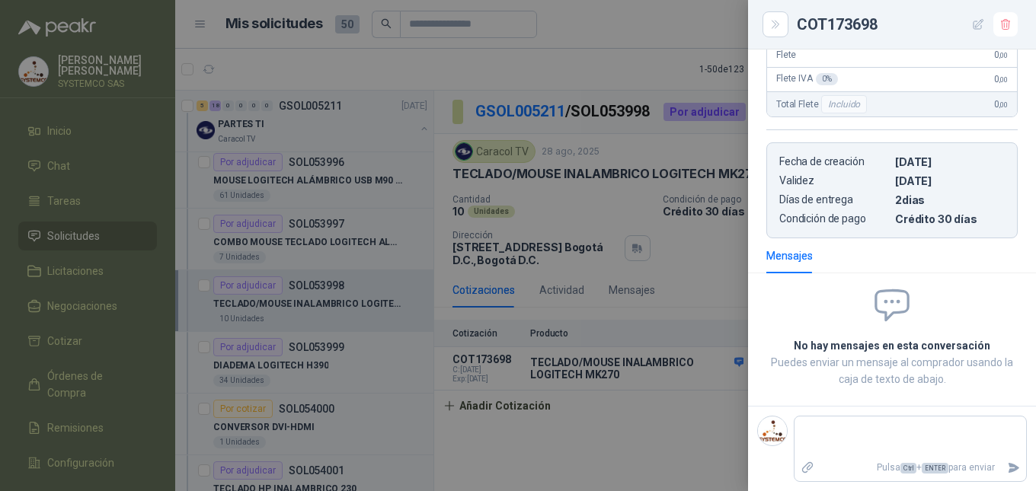
click at [984, 22] on icon "button" at bounding box center [978, 24] width 13 height 13
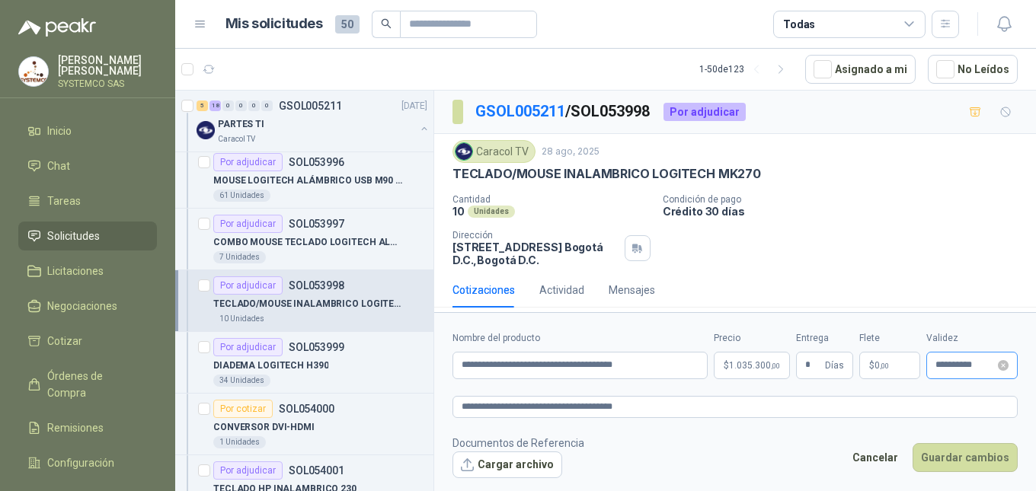
click at [931, 372] on div "**********" at bounding box center [971, 365] width 91 height 27
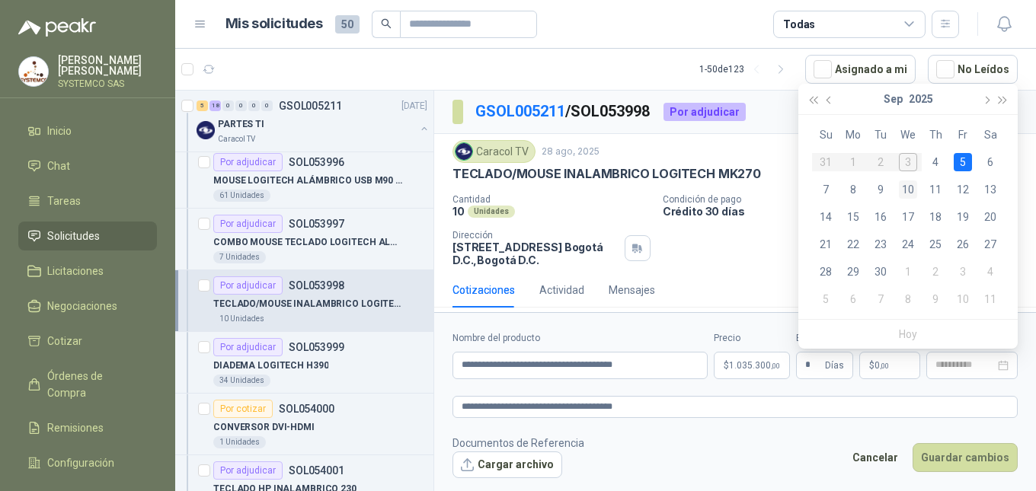
click at [913, 190] on div "10" at bounding box center [908, 190] width 18 height 18
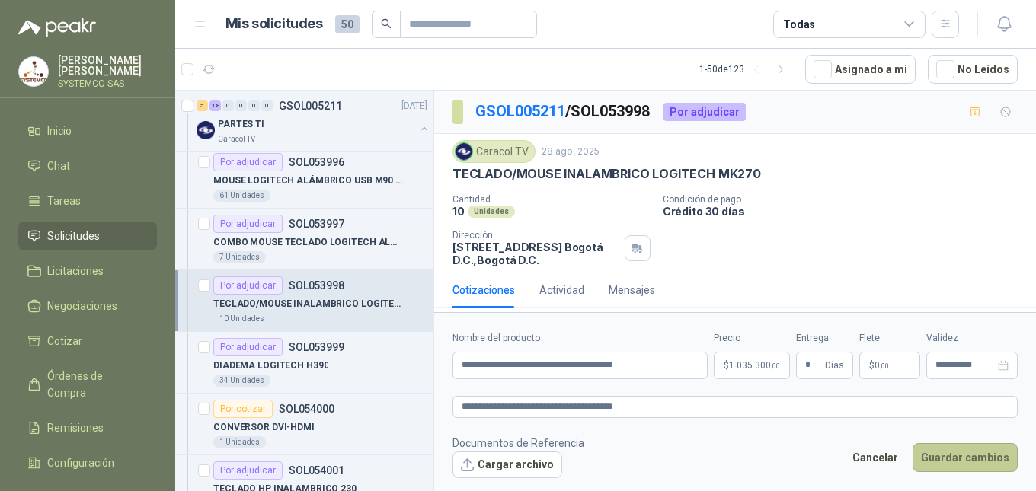
click at [963, 464] on button "Guardar cambios" at bounding box center [965, 457] width 105 height 29
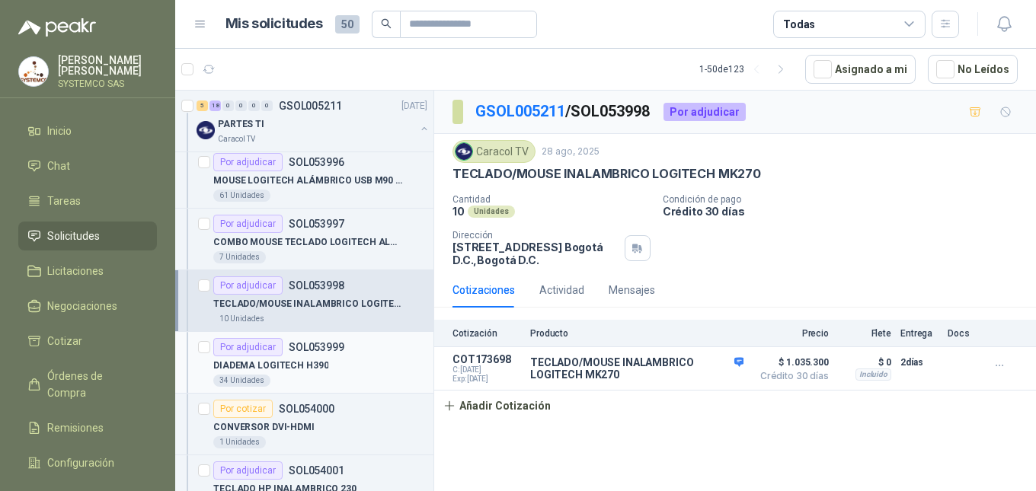
click at [366, 365] on div "DIADEMA LOGITECH H390" at bounding box center [320, 366] width 214 height 18
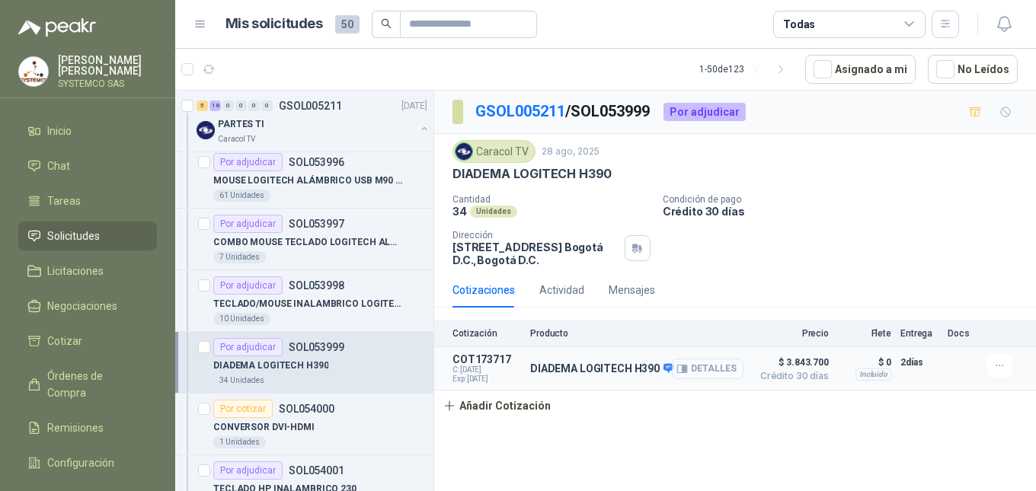
click at [731, 369] on button "Detalles" at bounding box center [708, 369] width 72 height 21
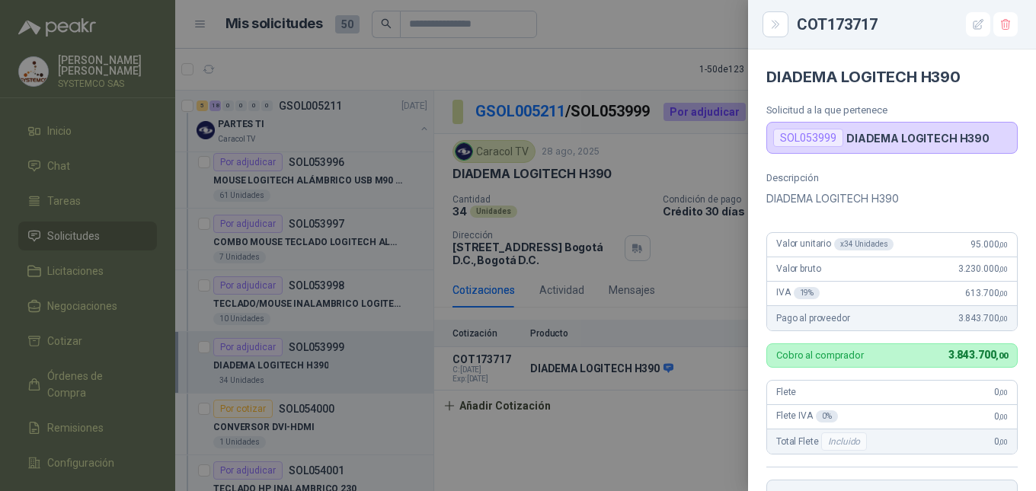
scroll to position [330, 0]
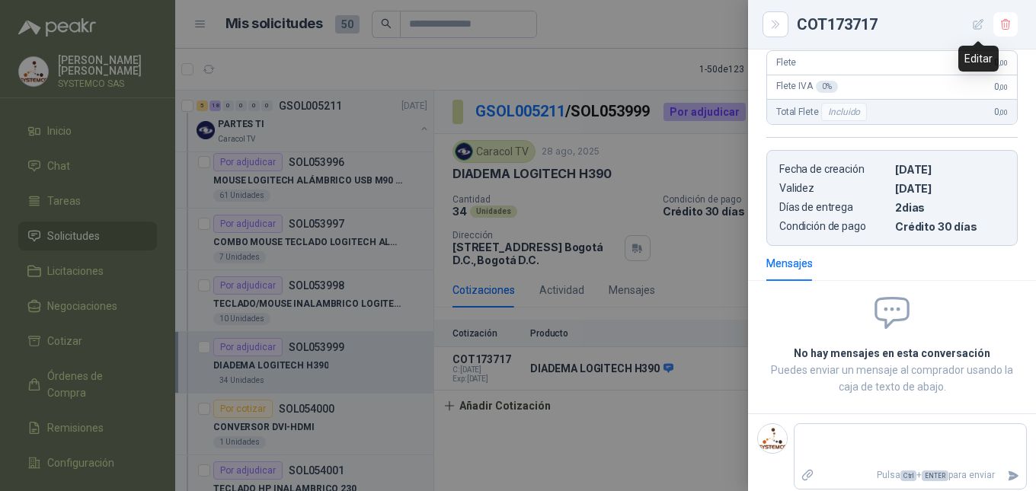
click at [981, 30] on icon "button" at bounding box center [978, 24] width 13 height 13
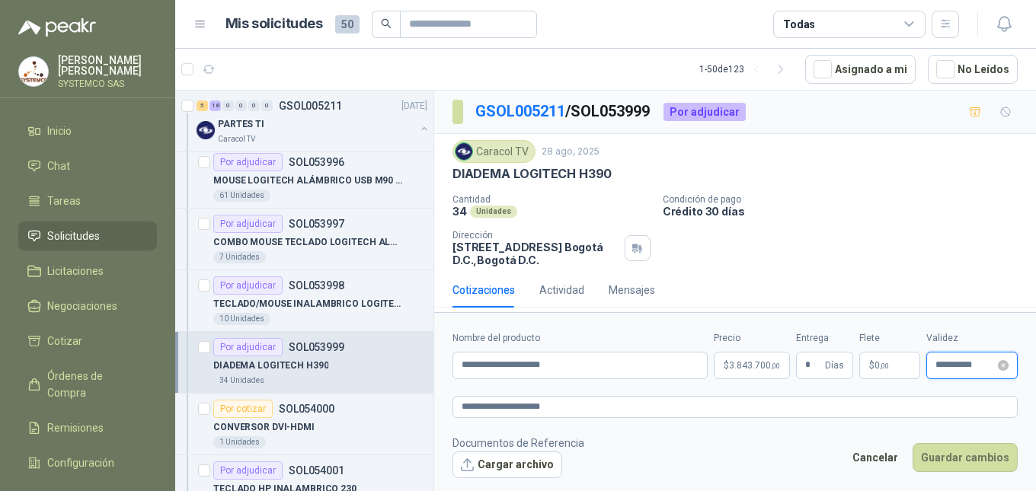
click at [964, 370] on input "**********" at bounding box center [964, 365] width 59 height 10
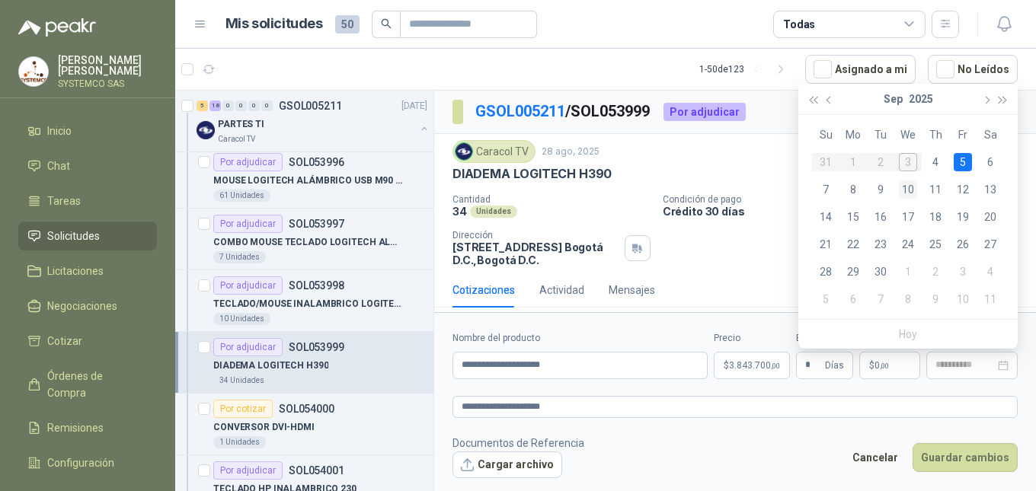
click at [913, 188] on div "10" at bounding box center [908, 190] width 18 height 18
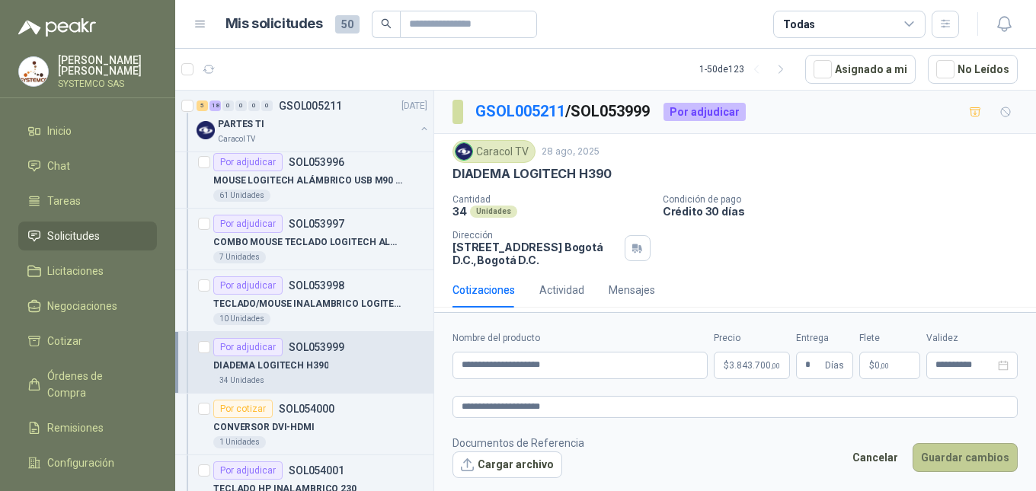
click at [961, 453] on button "Guardar cambios" at bounding box center [965, 457] width 105 height 29
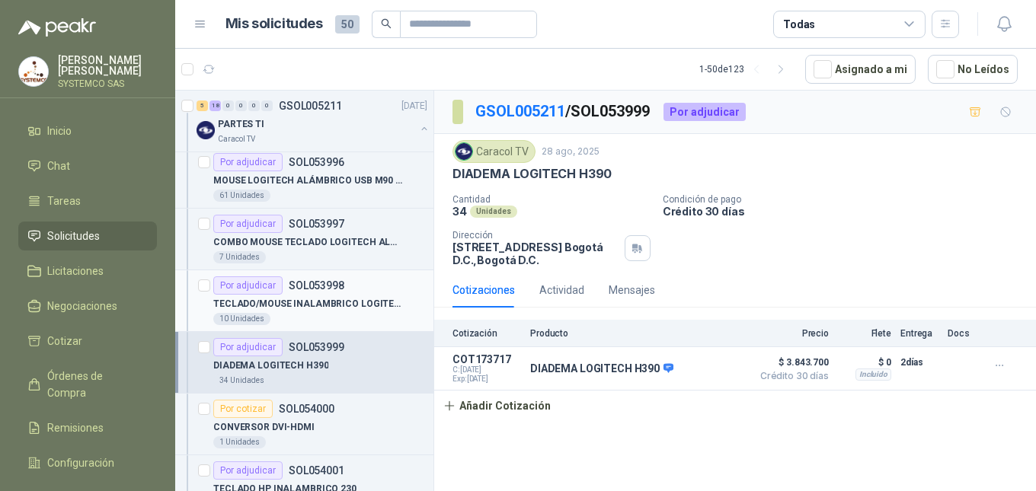
click at [297, 303] on p "TECLADO/MOUSE INALAMBRICO LOGITECH MK270" at bounding box center [308, 304] width 190 height 14
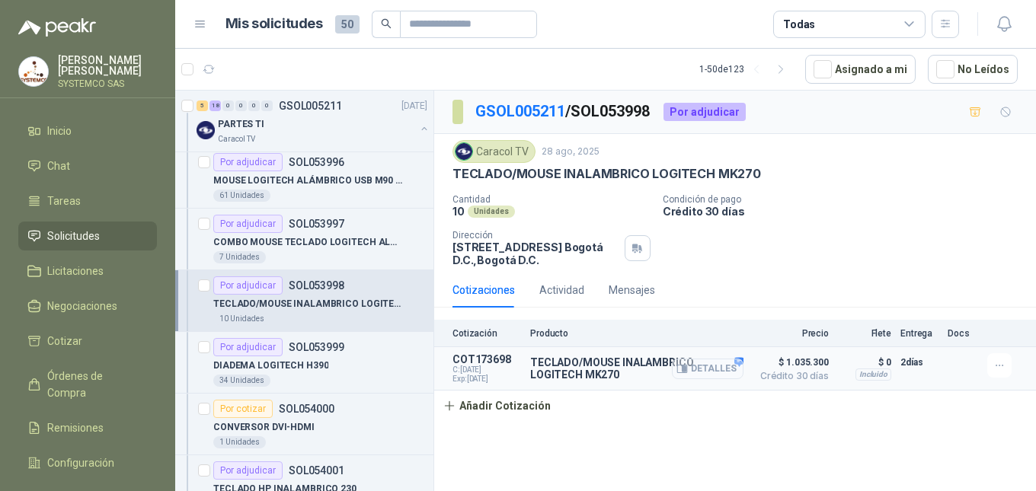
click at [731, 376] on button "Detalles" at bounding box center [708, 369] width 72 height 21
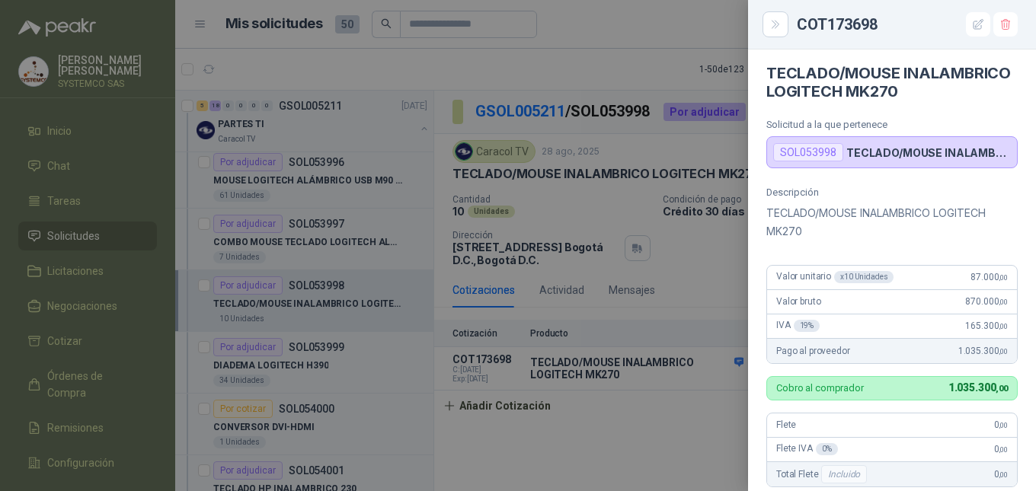
scroll to position [309, 0]
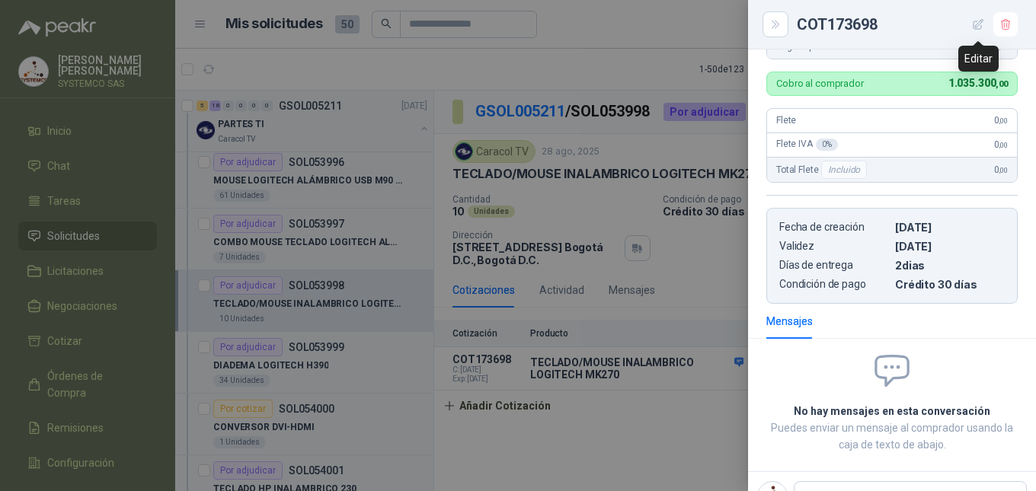
click at [970, 22] on button "button" at bounding box center [978, 24] width 24 height 24
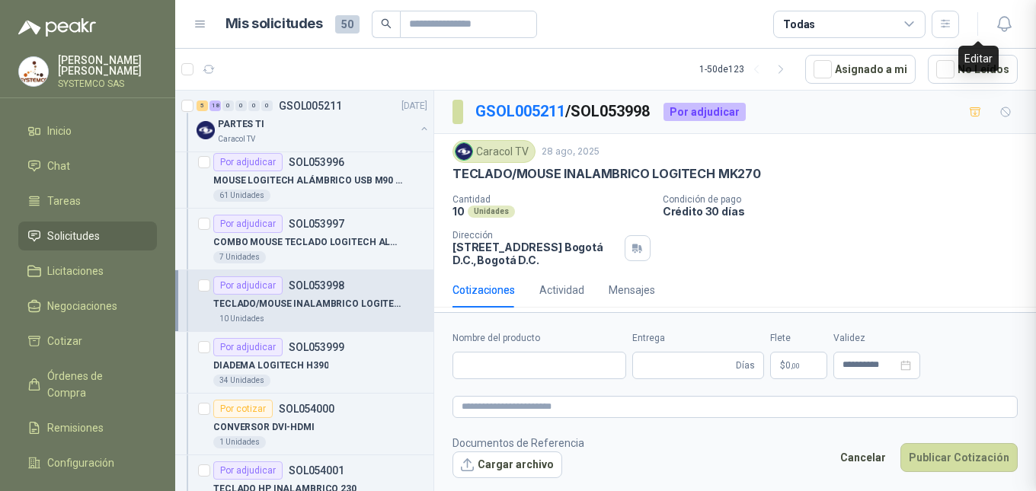
scroll to position [392, 0]
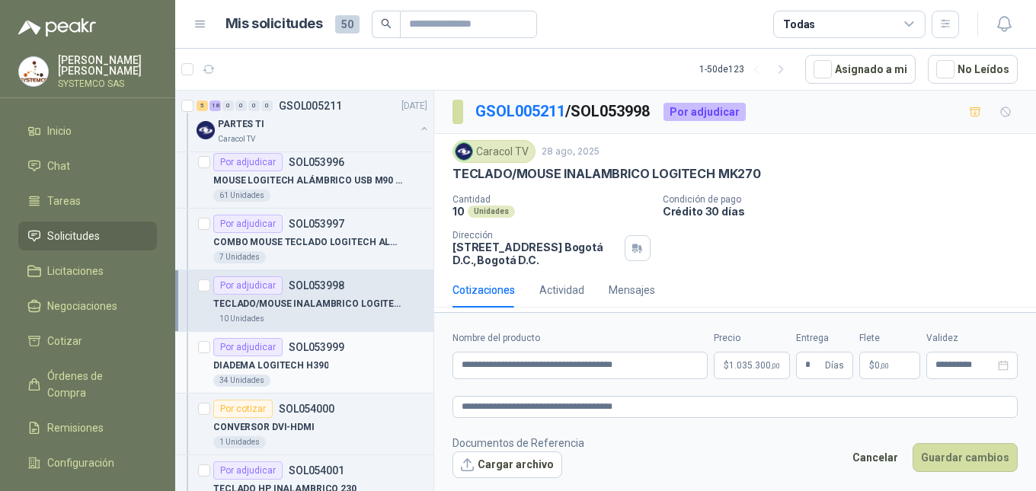
click at [321, 357] on div "DIADEMA LOGITECH H390" at bounding box center [320, 366] width 214 height 18
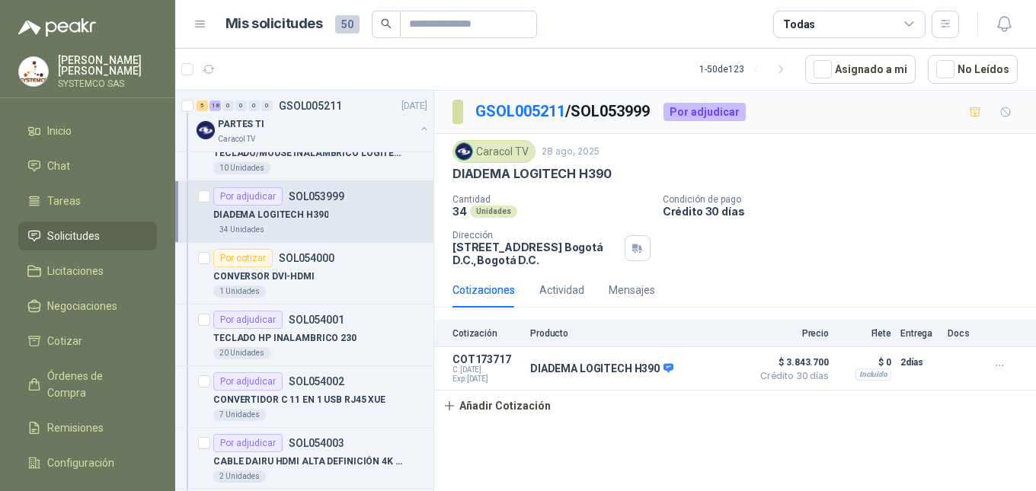
scroll to position [914, 0]
click at [318, 331] on p "TECLADO HP INALAMBRICO 230" at bounding box center [284, 337] width 143 height 14
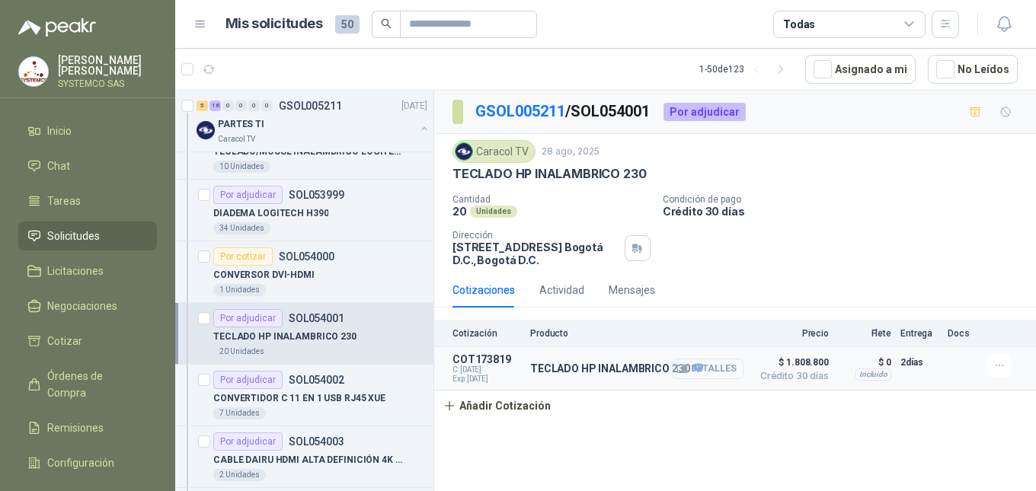
click at [716, 377] on button "Detalles" at bounding box center [708, 369] width 72 height 21
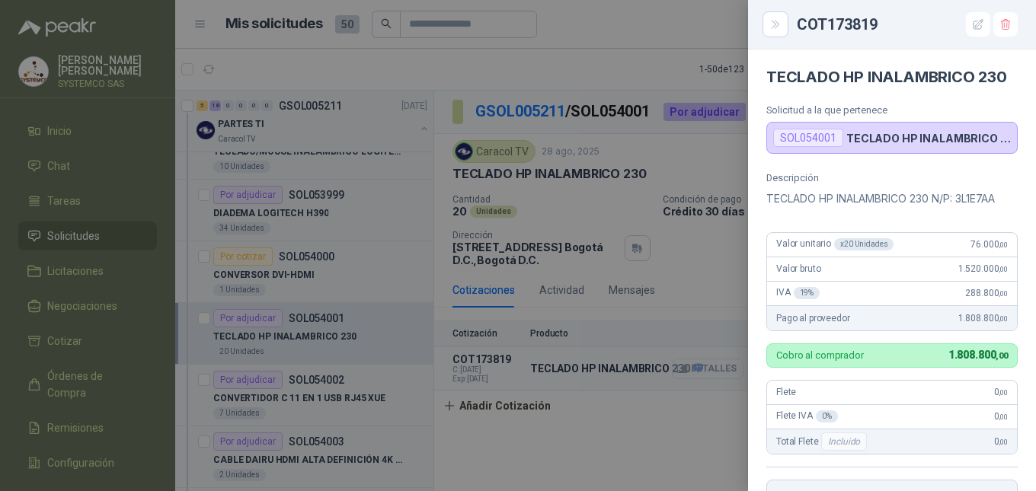
scroll to position [348, 0]
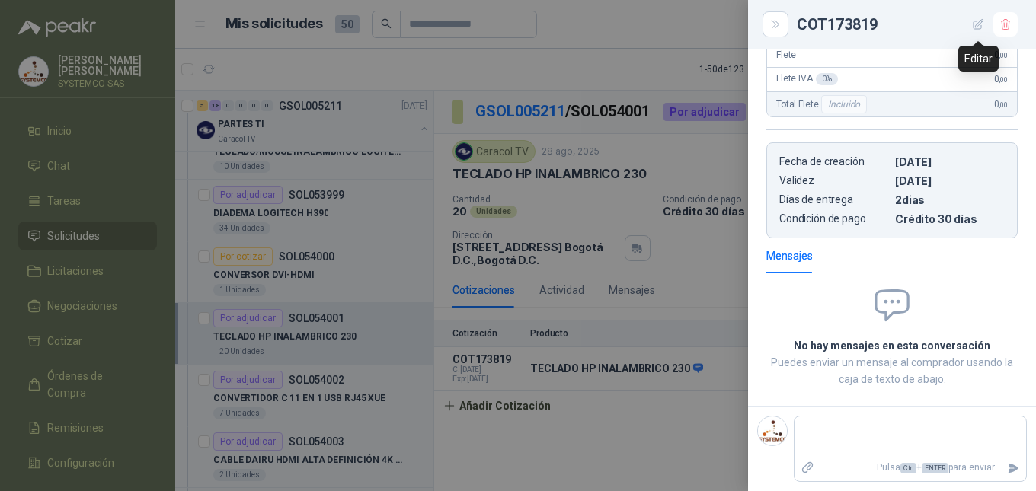
click at [973, 30] on icon "button" at bounding box center [978, 24] width 13 height 13
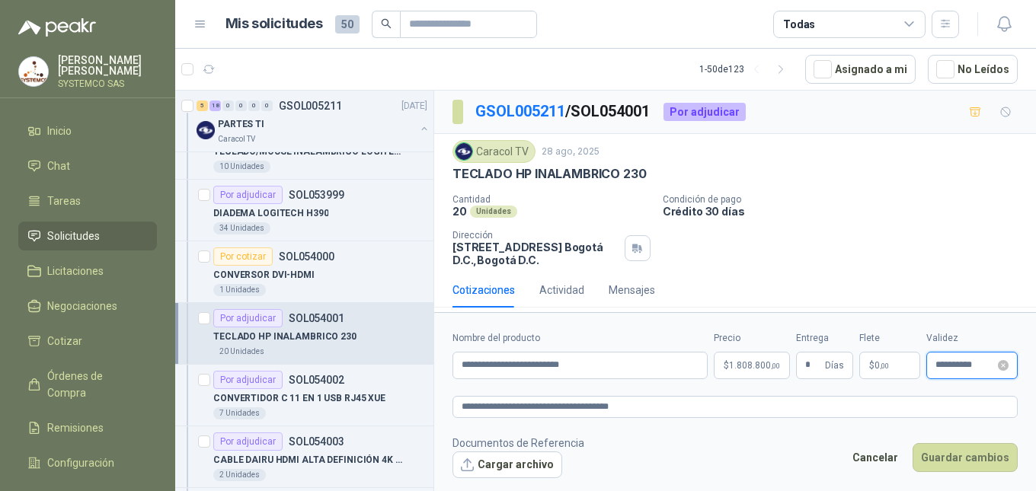
click at [951, 364] on input "**********" at bounding box center [964, 365] width 59 height 10
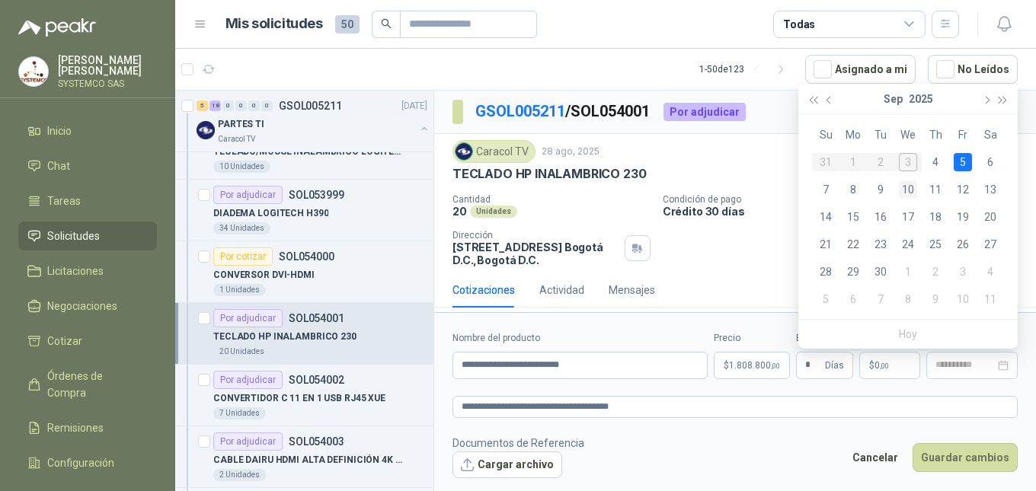
click at [910, 185] on div "10" at bounding box center [908, 190] width 18 height 18
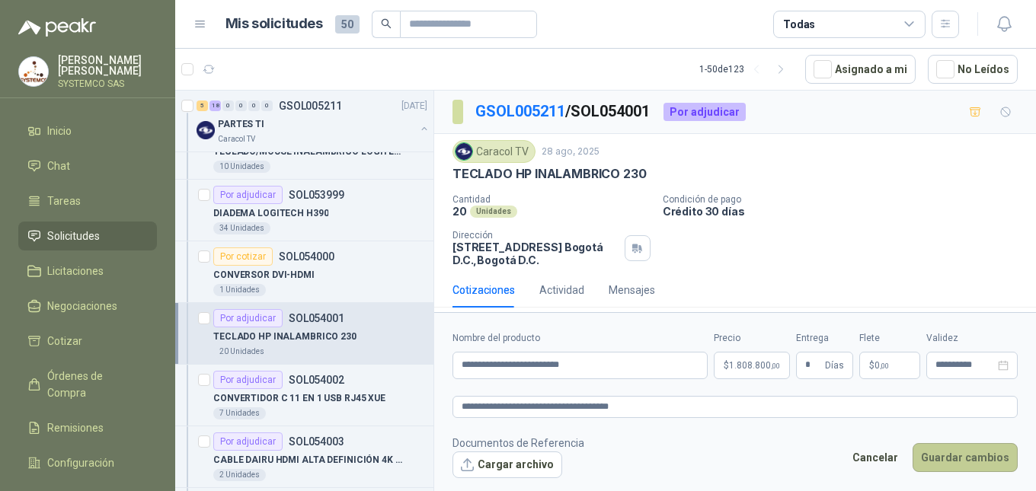
click at [945, 449] on button "Guardar cambios" at bounding box center [965, 457] width 105 height 29
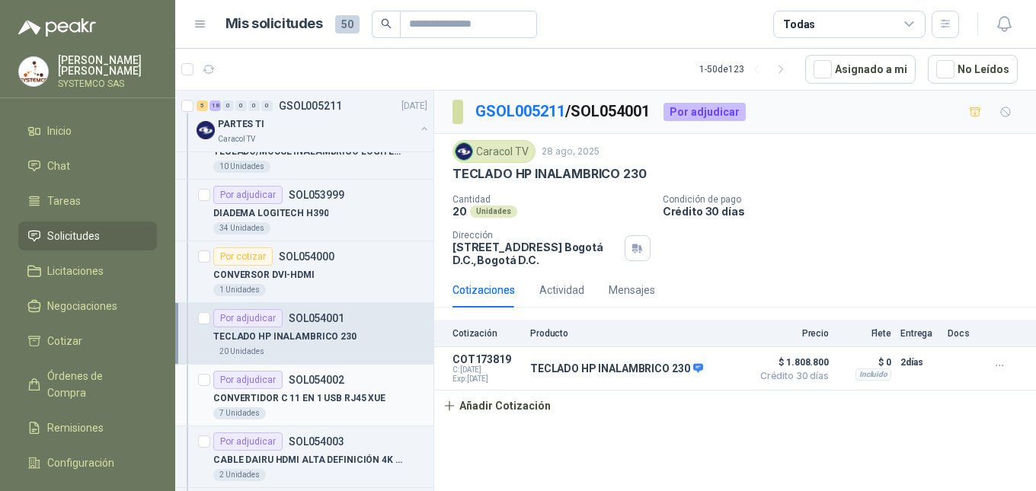
click at [384, 390] on div "CONVERTIDOR C 11 EN 1 USB RJ45 XUE" at bounding box center [320, 398] width 214 height 18
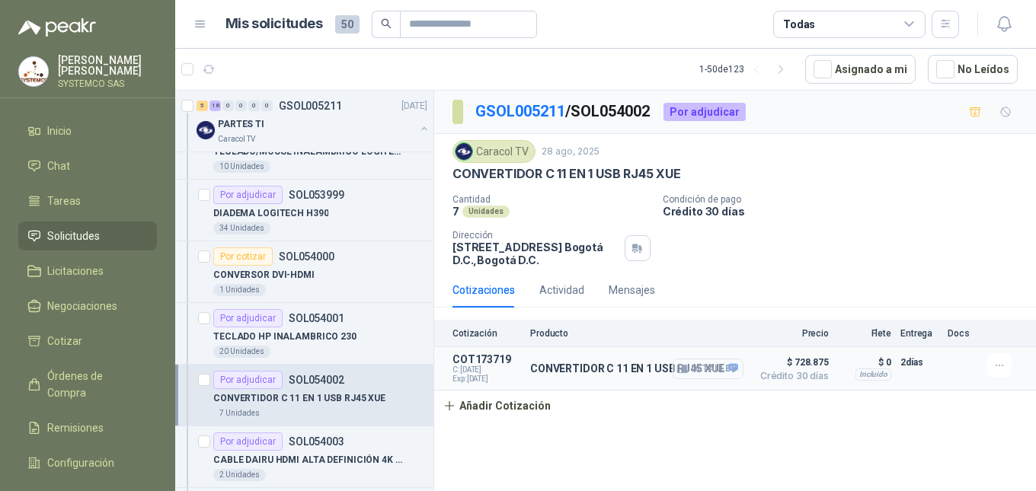
click at [725, 376] on button "Detalles" at bounding box center [708, 369] width 72 height 21
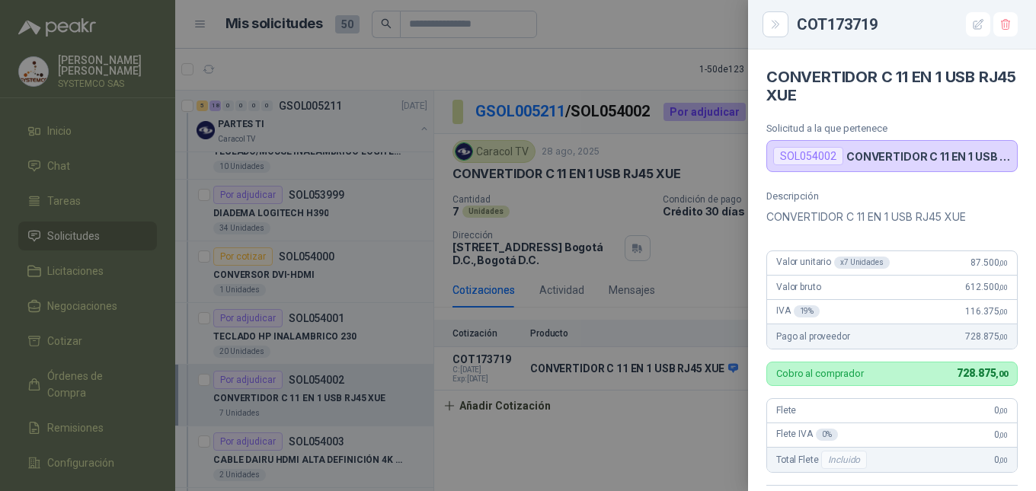
scroll to position [348, 0]
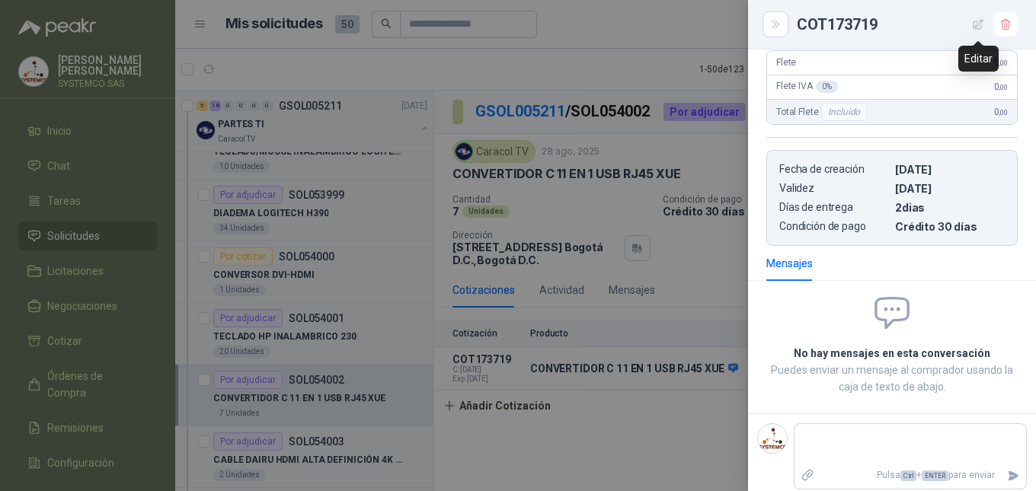
click at [977, 30] on icon "button" at bounding box center [978, 24] width 13 height 13
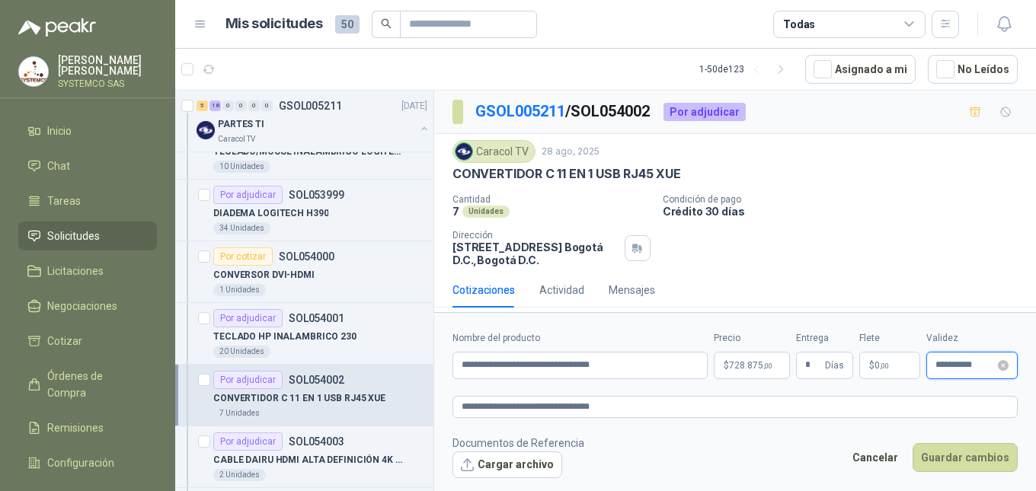
click at [956, 368] on input "**********" at bounding box center [964, 365] width 59 height 10
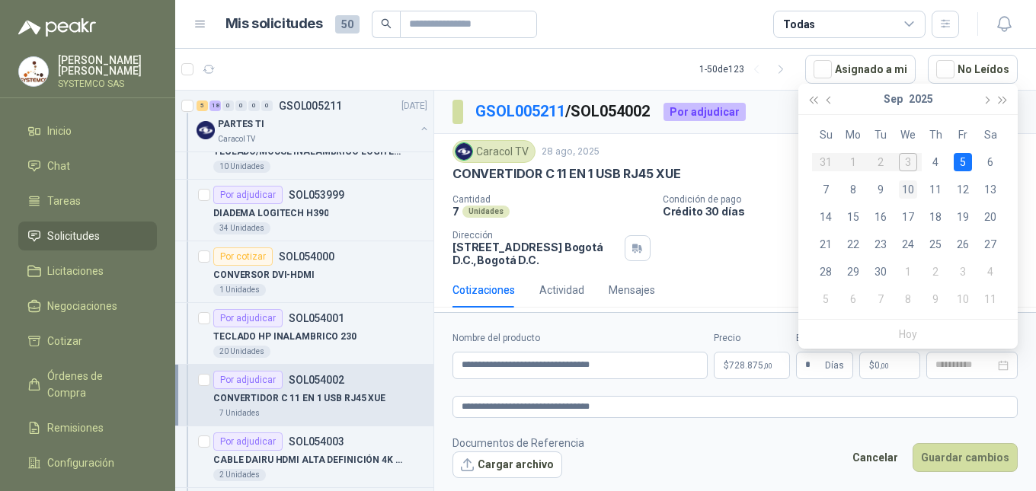
click at [910, 188] on div "10" at bounding box center [908, 190] width 18 height 18
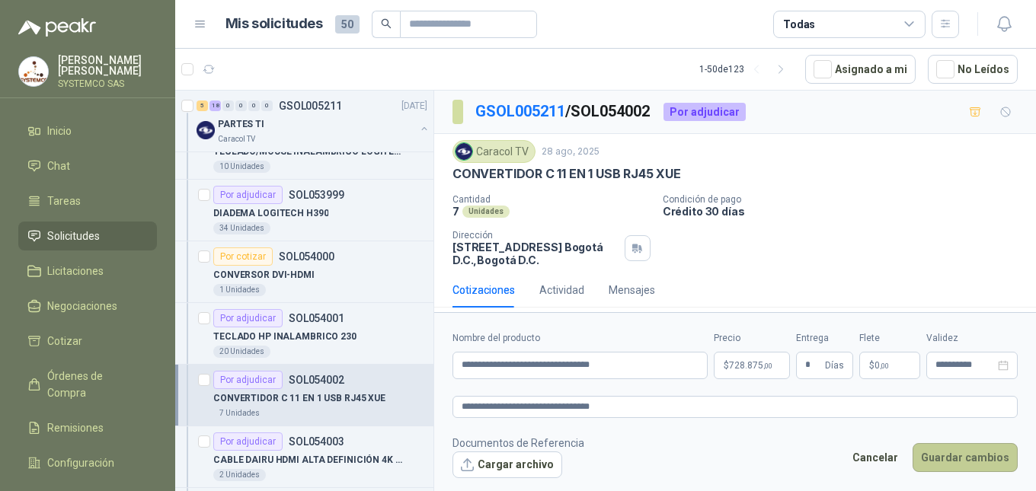
click at [964, 456] on button "Guardar cambios" at bounding box center [965, 457] width 105 height 29
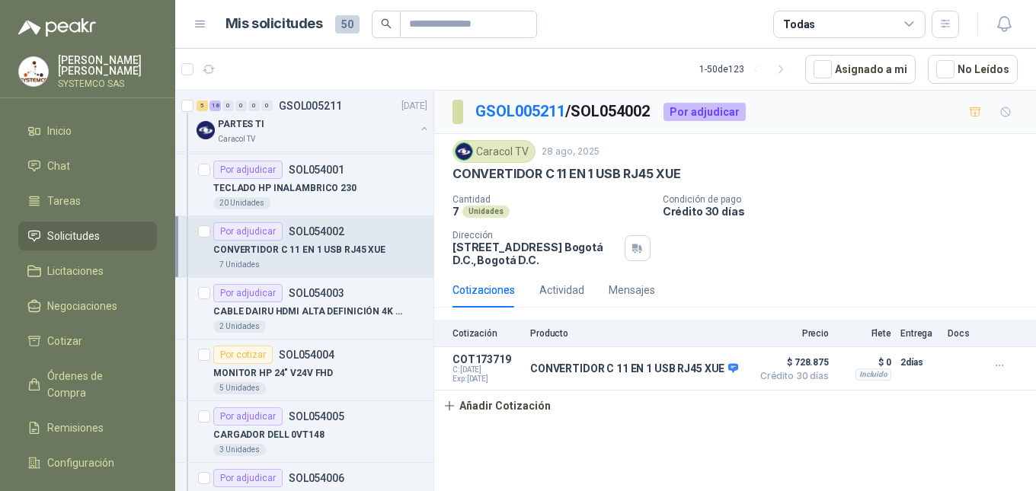
scroll to position [1066, 0]
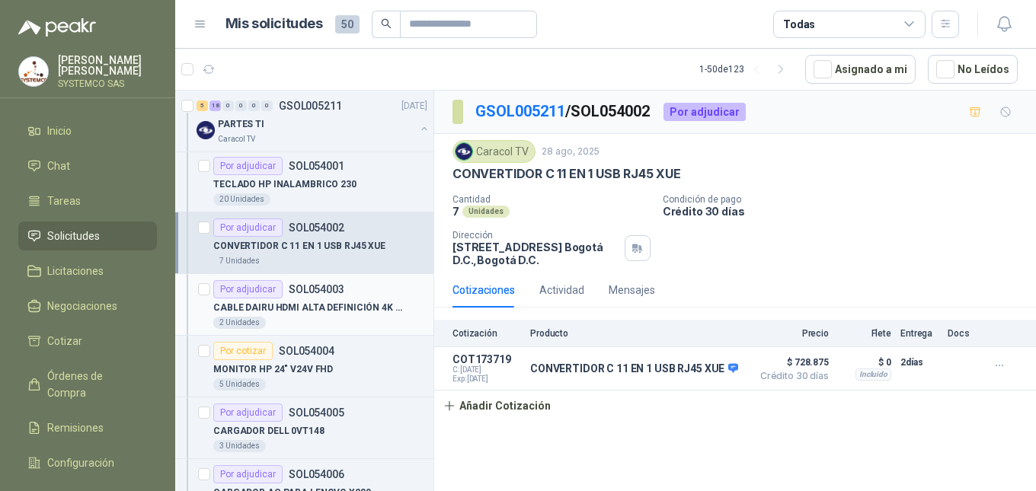
click at [364, 309] on p "CABLE DAIRU HDMI ALTA DEFINICIÓN 4K 2M" at bounding box center [308, 308] width 190 height 14
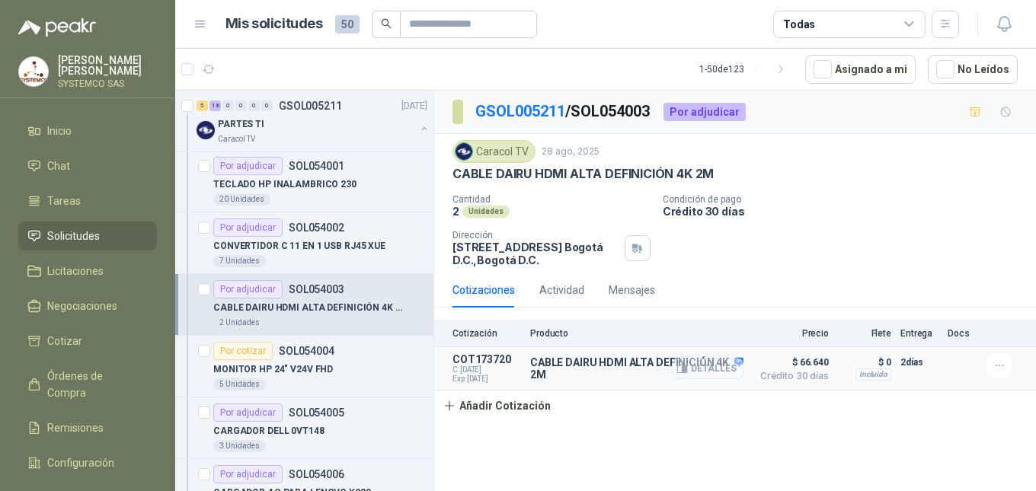
click at [719, 372] on button "Detalles" at bounding box center [708, 369] width 72 height 21
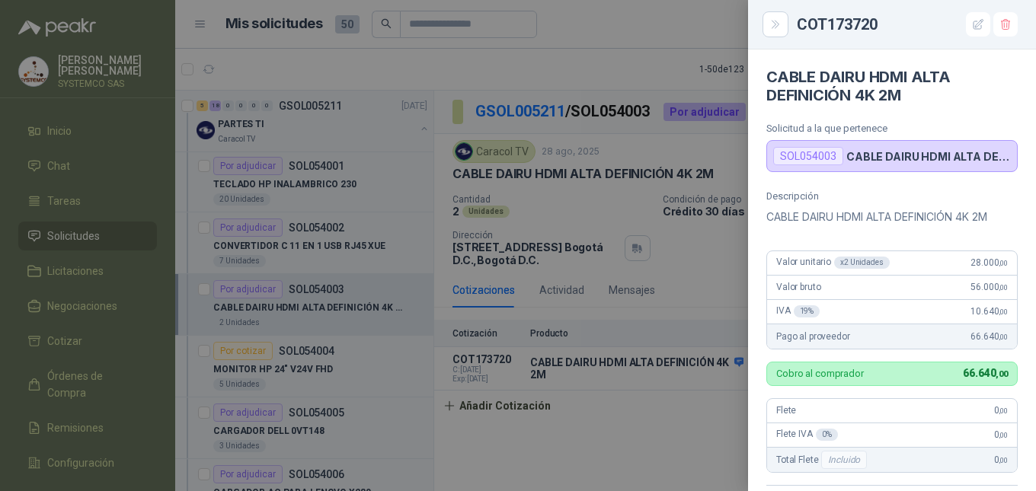
scroll to position [348, 0]
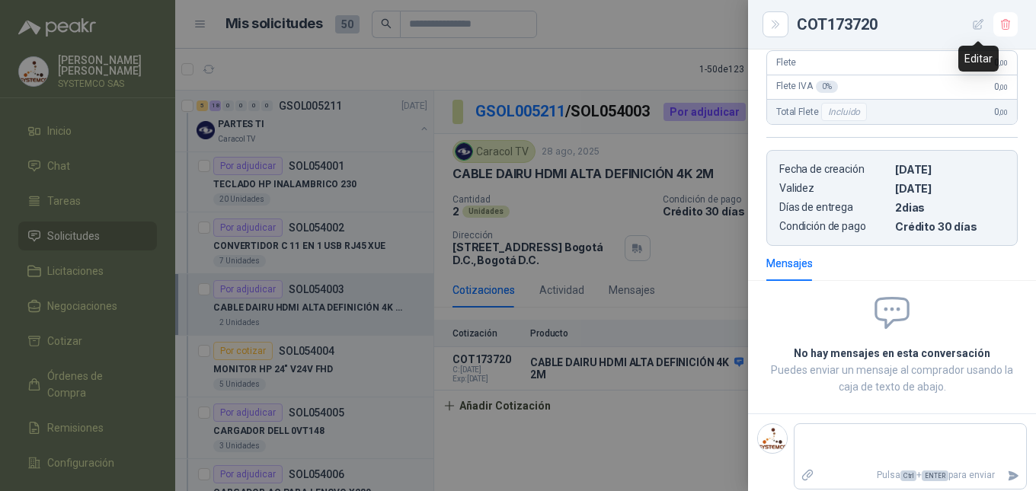
click at [975, 21] on icon "button" at bounding box center [979, 24] width 10 height 10
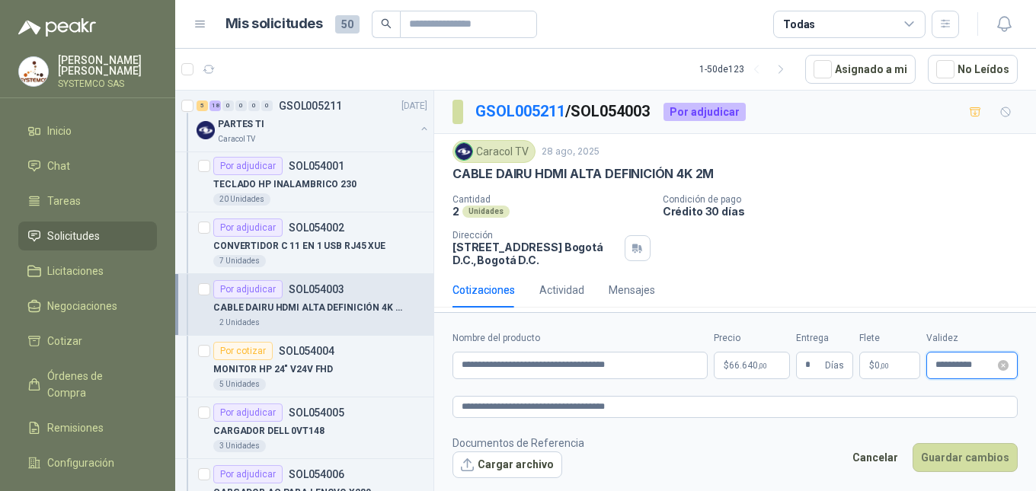
click at [948, 360] on input "**********" at bounding box center [964, 365] width 59 height 10
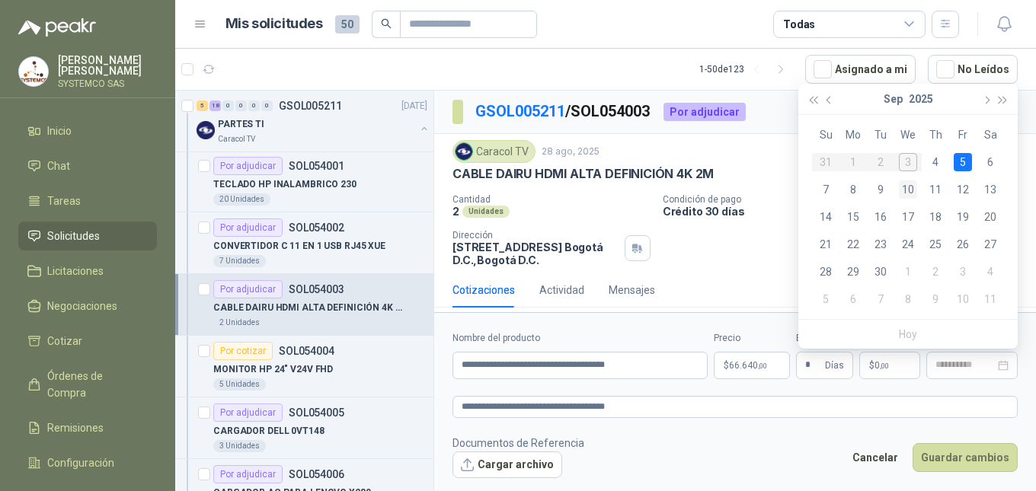
click at [907, 192] on div "10" at bounding box center [908, 190] width 18 height 18
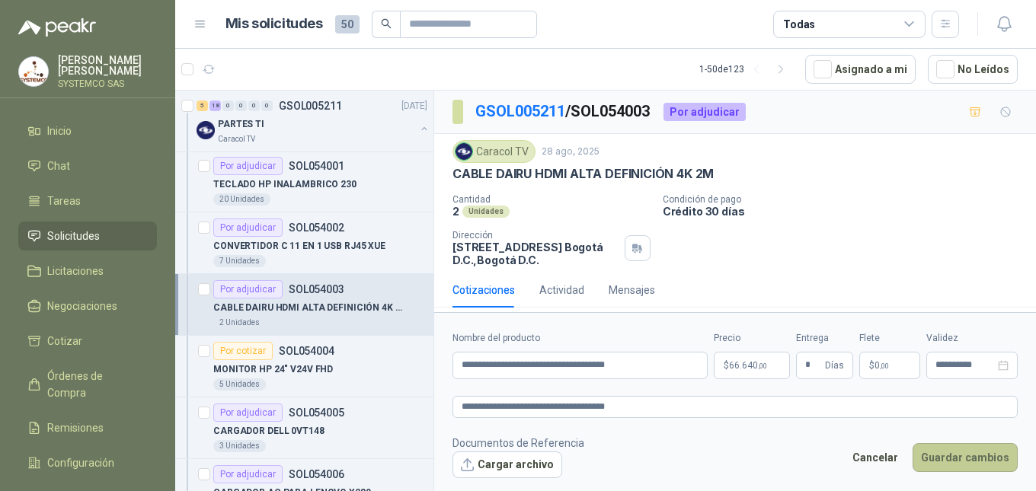
click at [945, 459] on button "Guardar cambios" at bounding box center [965, 457] width 105 height 29
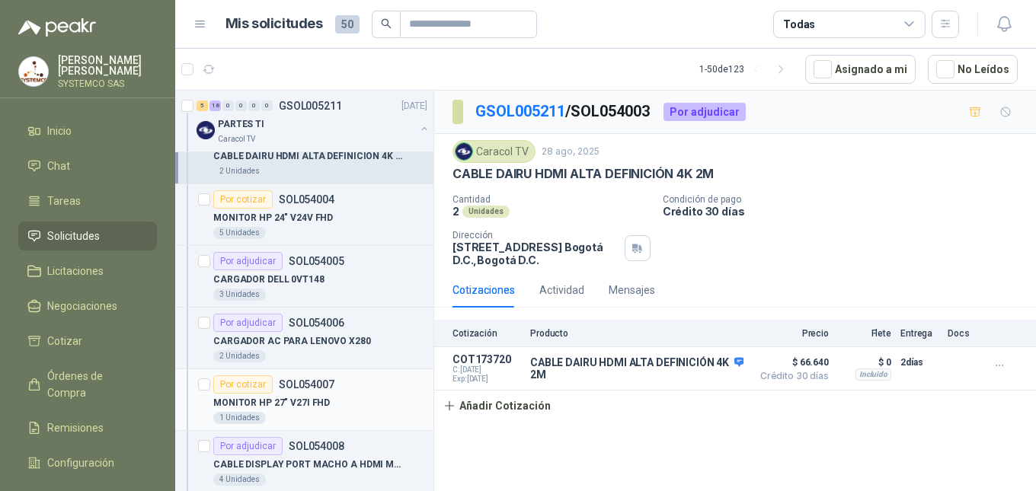
scroll to position [1219, 0]
click at [327, 276] on div "CARGADOR DELL 0VT148" at bounding box center [320, 279] width 214 height 18
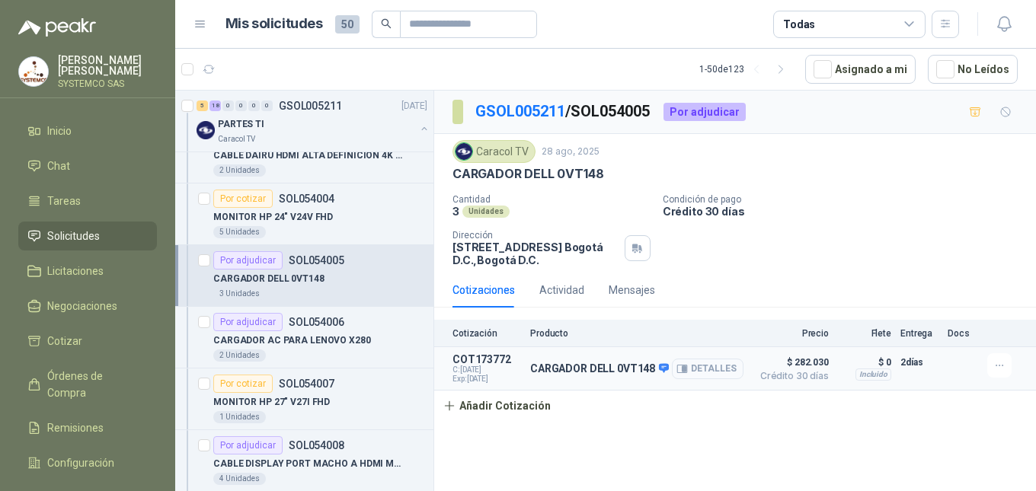
click at [683, 379] on button "Detalles" at bounding box center [708, 369] width 72 height 21
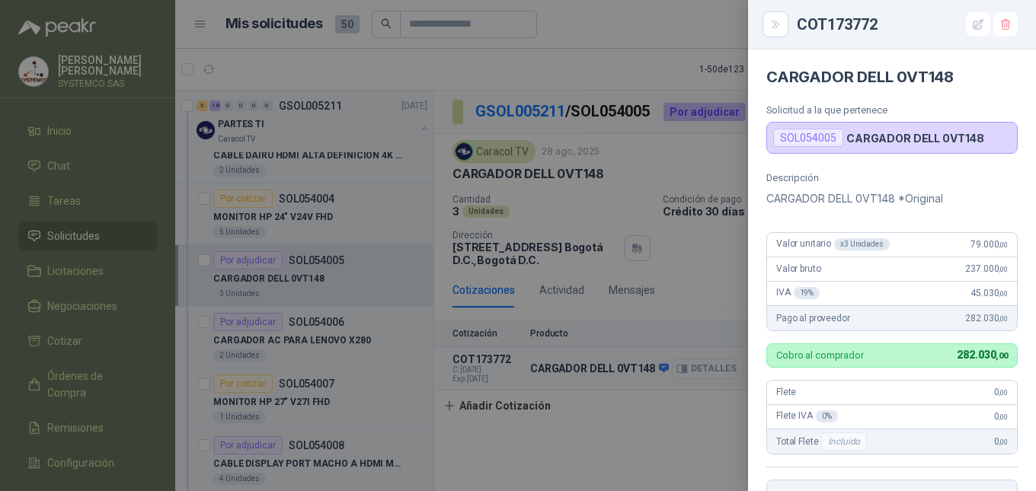
scroll to position [330, 0]
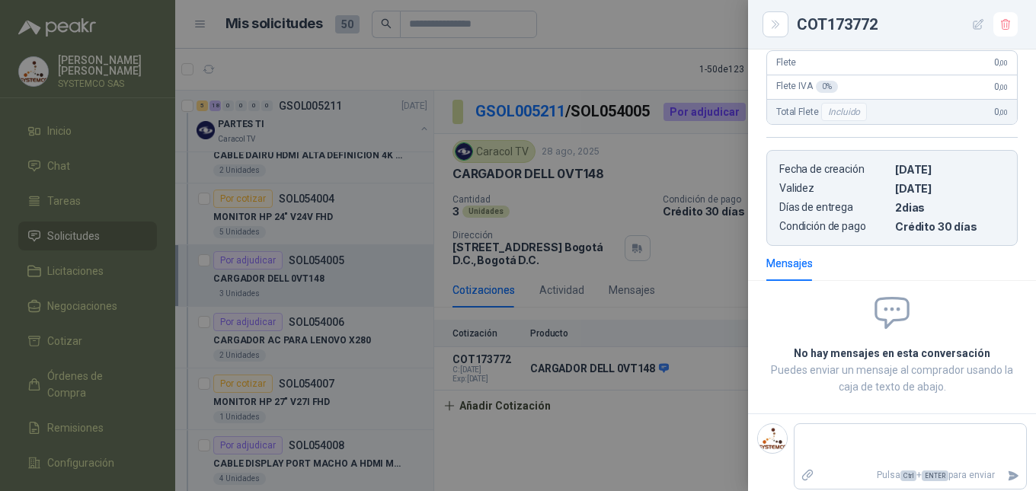
click at [982, 24] on icon "button" at bounding box center [978, 24] width 13 height 13
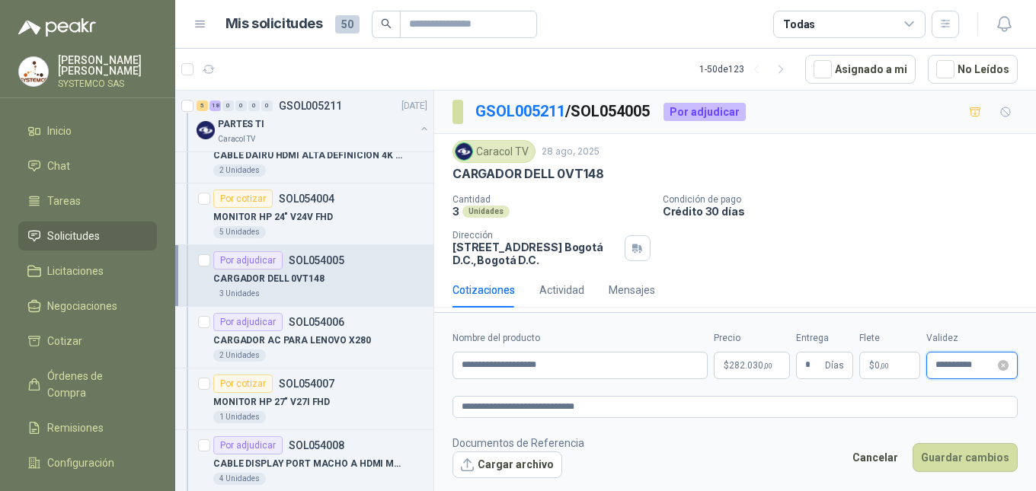
click at [945, 367] on input "**********" at bounding box center [964, 365] width 59 height 10
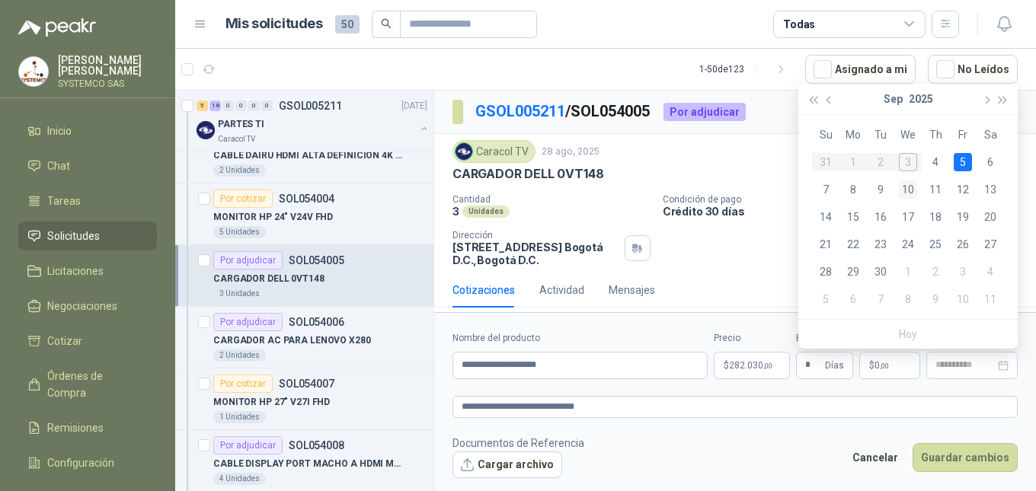
click at [907, 185] on div "10" at bounding box center [908, 190] width 18 height 18
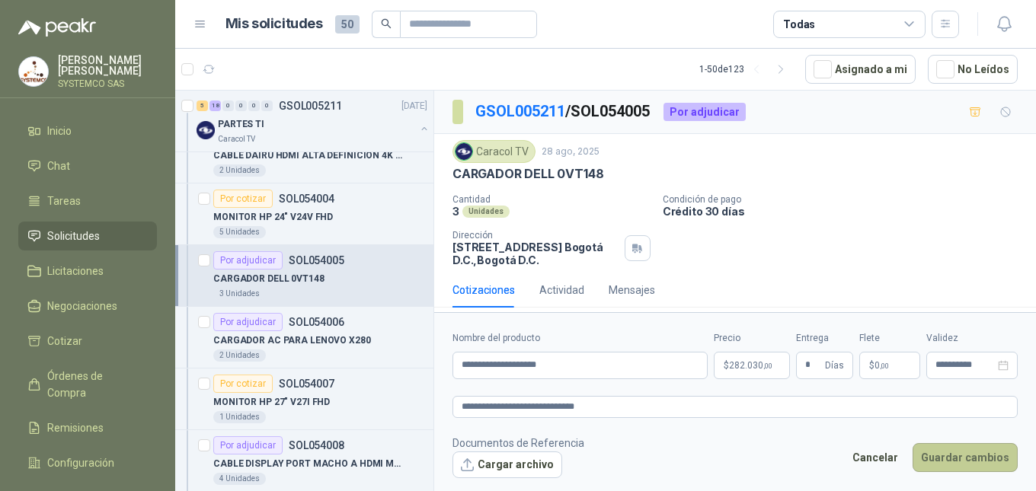
click at [932, 450] on button "Guardar cambios" at bounding box center [965, 457] width 105 height 29
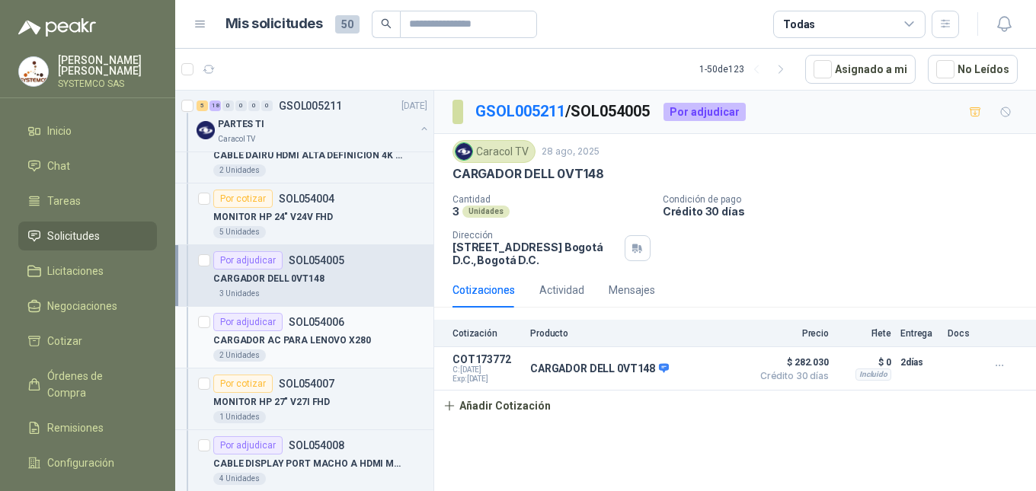
click at [340, 350] on div "2 Unidades" at bounding box center [320, 356] width 214 height 12
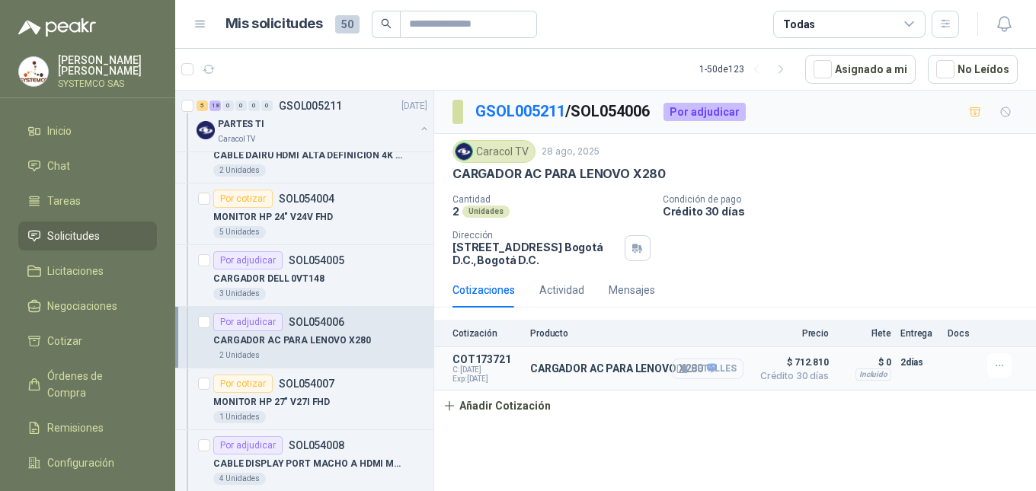
click at [723, 372] on button "Detalles" at bounding box center [708, 369] width 72 height 21
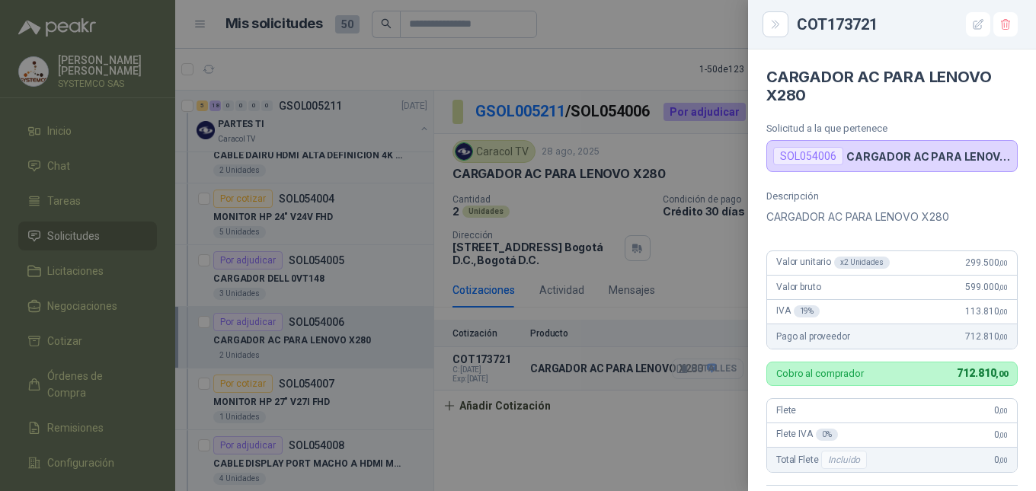
scroll to position [348, 0]
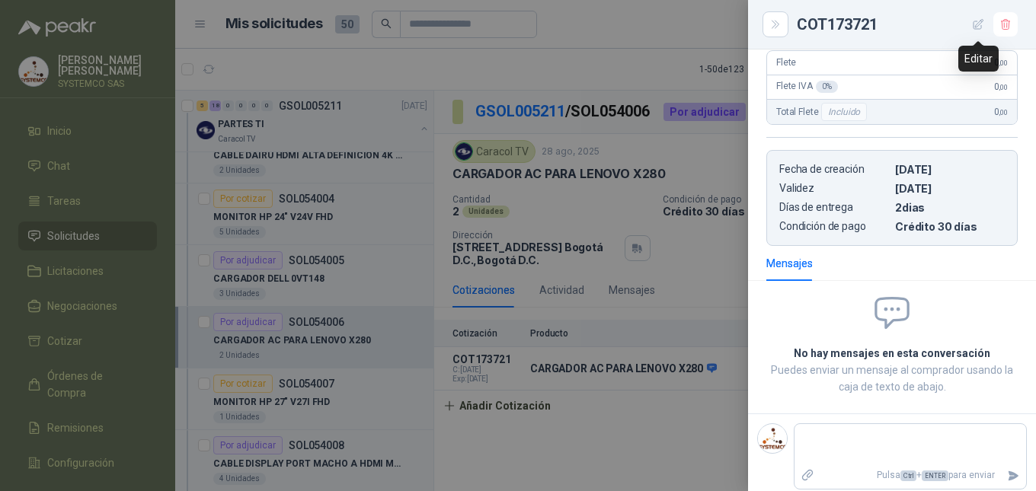
click at [980, 28] on icon "button" at bounding box center [978, 24] width 13 height 13
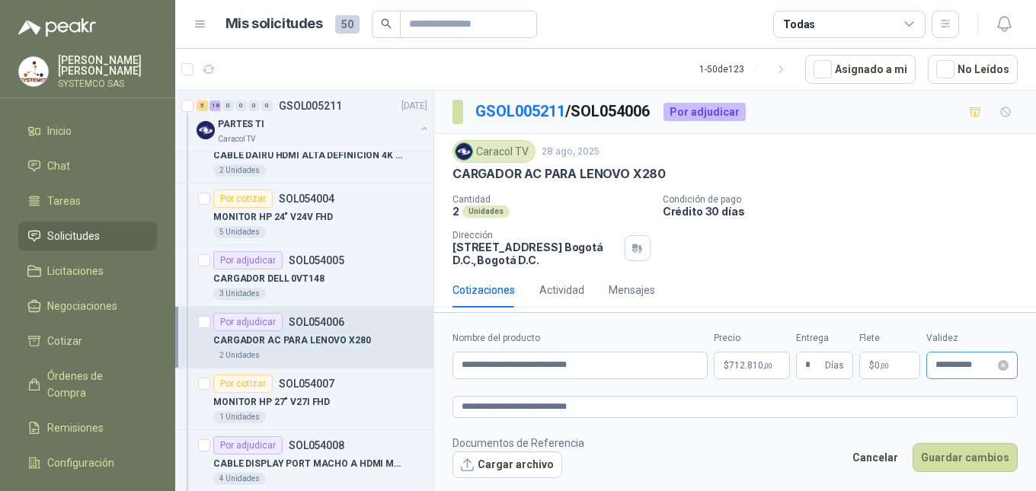
click at [968, 374] on div "**********" at bounding box center [971, 365] width 91 height 27
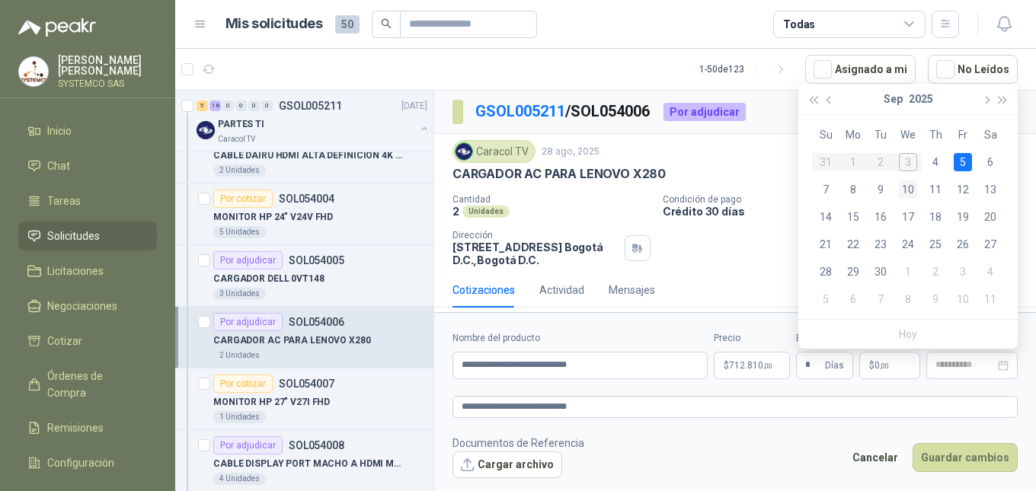
click at [918, 190] on td "10" at bounding box center [907, 189] width 27 height 27
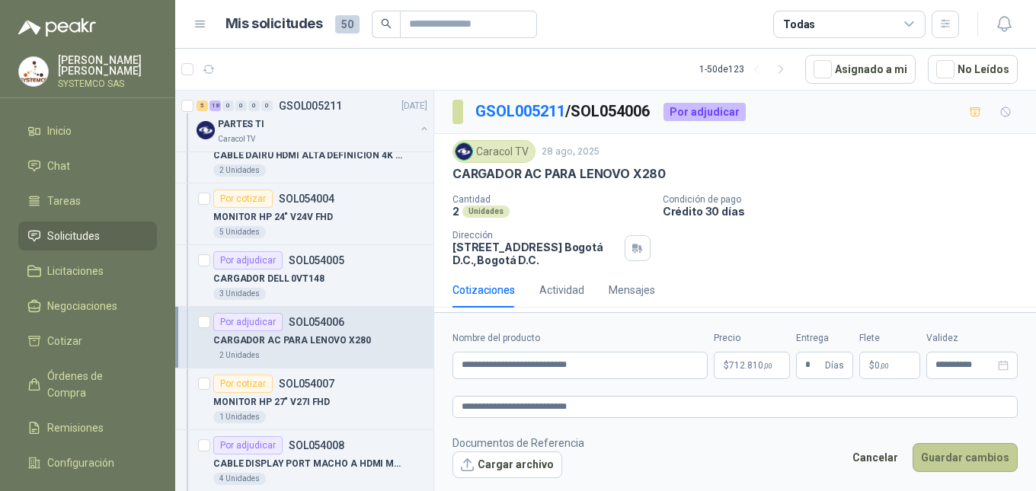
click at [994, 465] on button "Guardar cambios" at bounding box center [965, 457] width 105 height 29
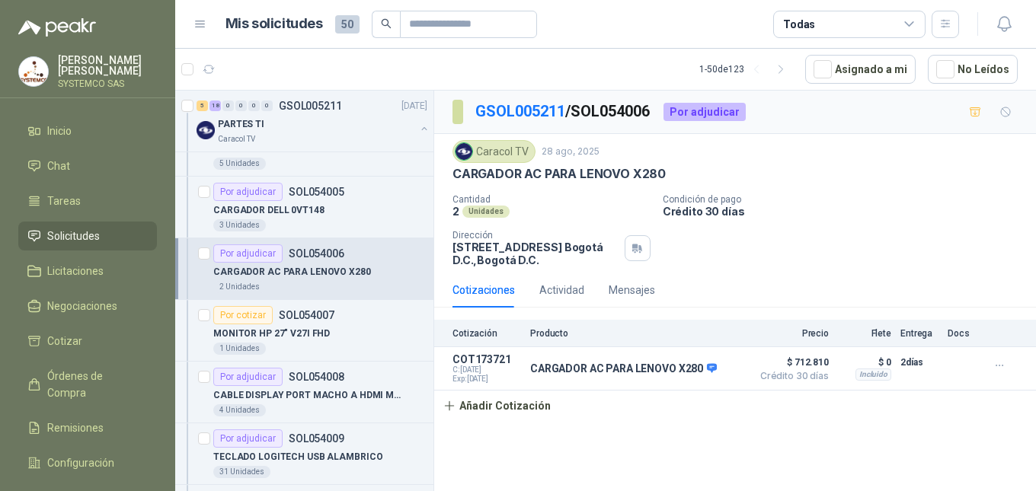
scroll to position [1371, 0]
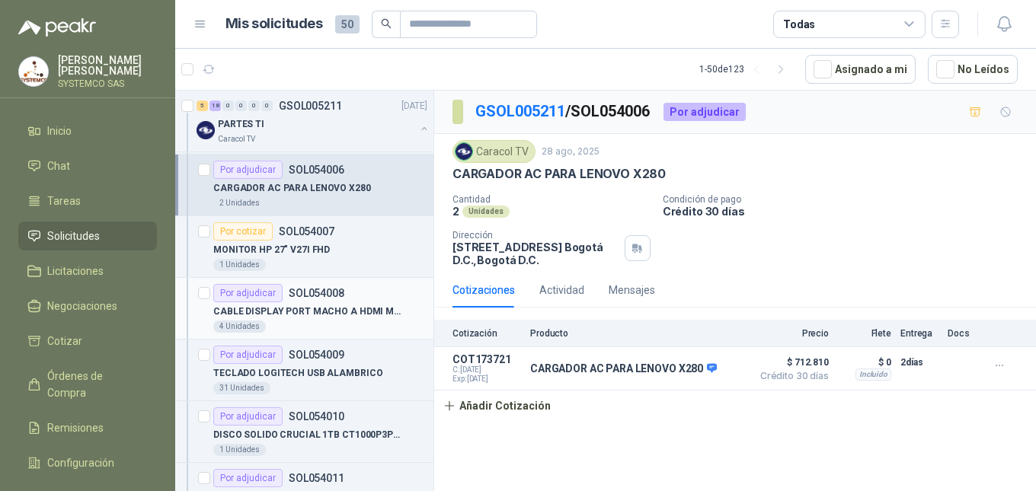
click at [282, 310] on p "CABLE DISPLAY PORT MACHO A HDMI MACHO" at bounding box center [308, 312] width 190 height 14
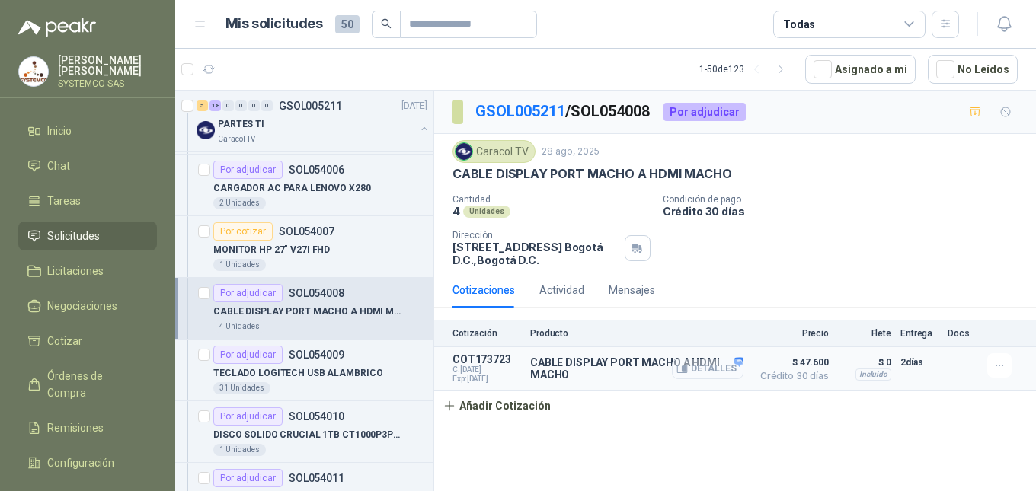
click at [711, 374] on button "Detalles" at bounding box center [708, 369] width 72 height 21
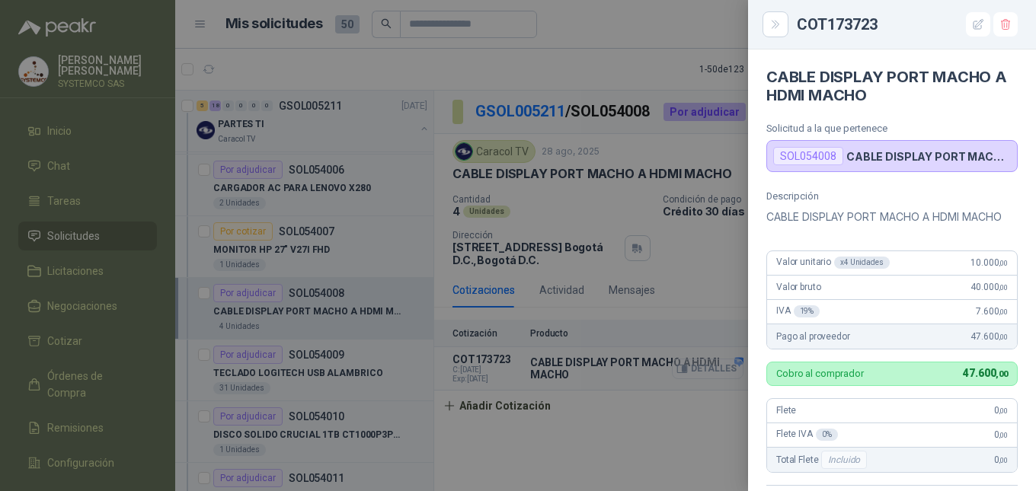
scroll to position [366, 0]
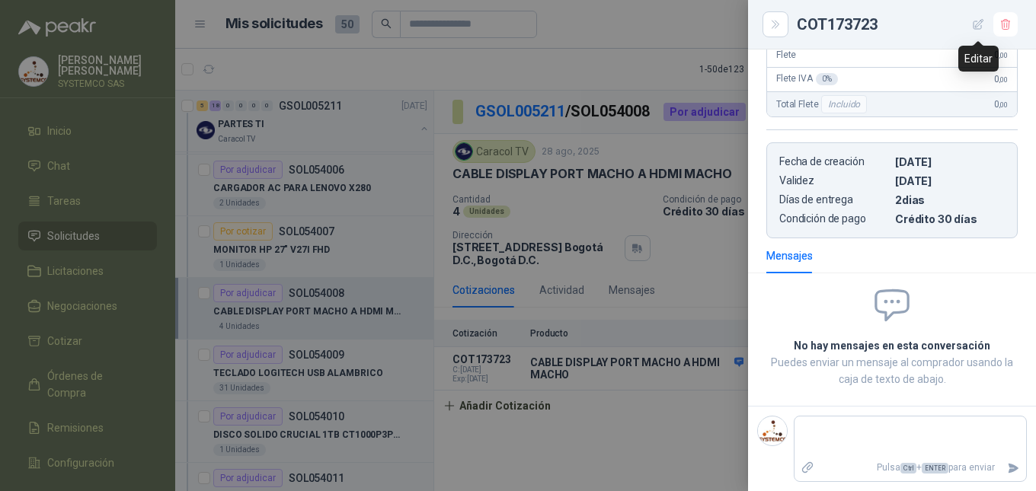
click at [974, 28] on icon "button" at bounding box center [978, 24] width 13 height 13
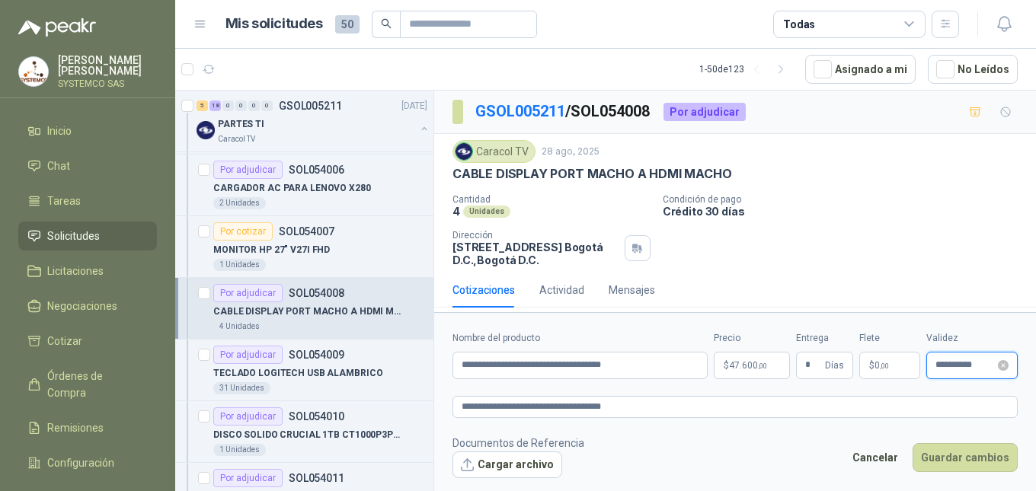
click at [957, 370] on input "**********" at bounding box center [964, 365] width 59 height 10
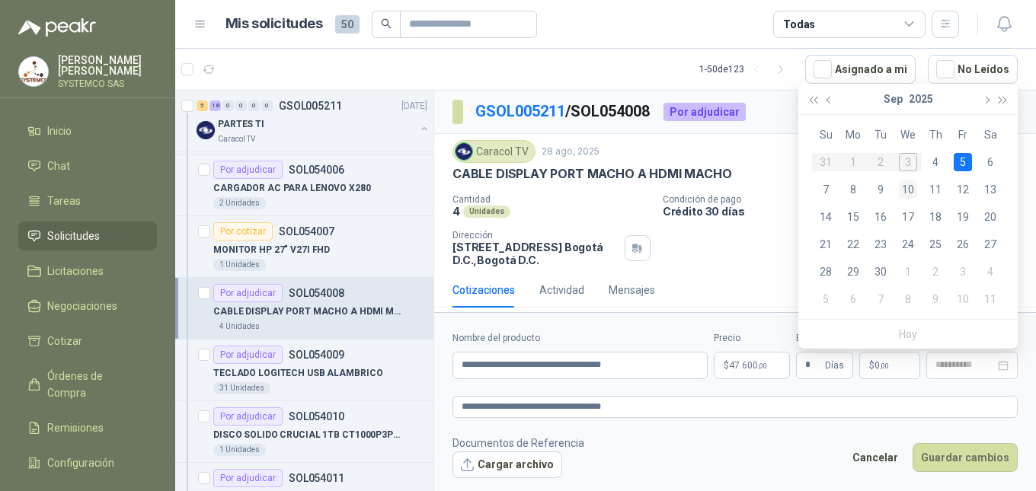
click at [900, 195] on div "10" at bounding box center [908, 190] width 18 height 18
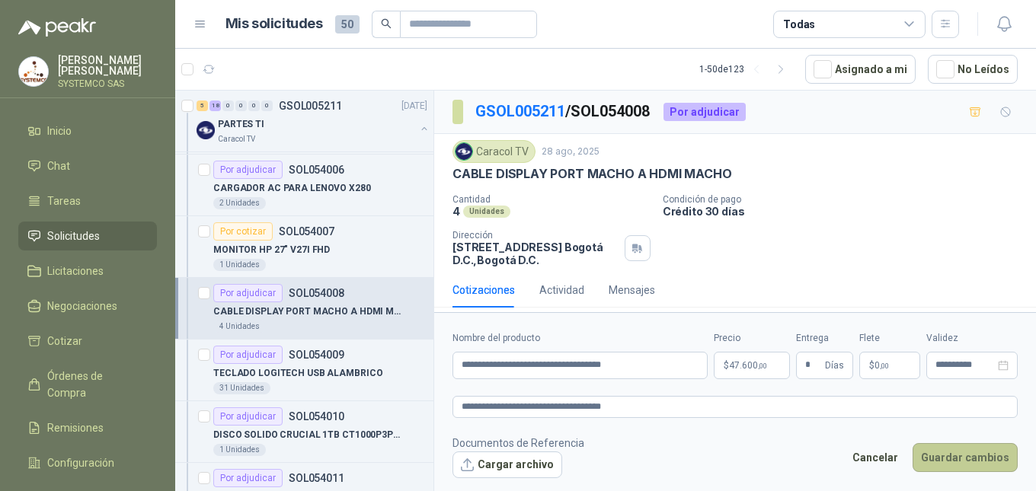
click at [999, 459] on button "Guardar cambios" at bounding box center [965, 457] width 105 height 29
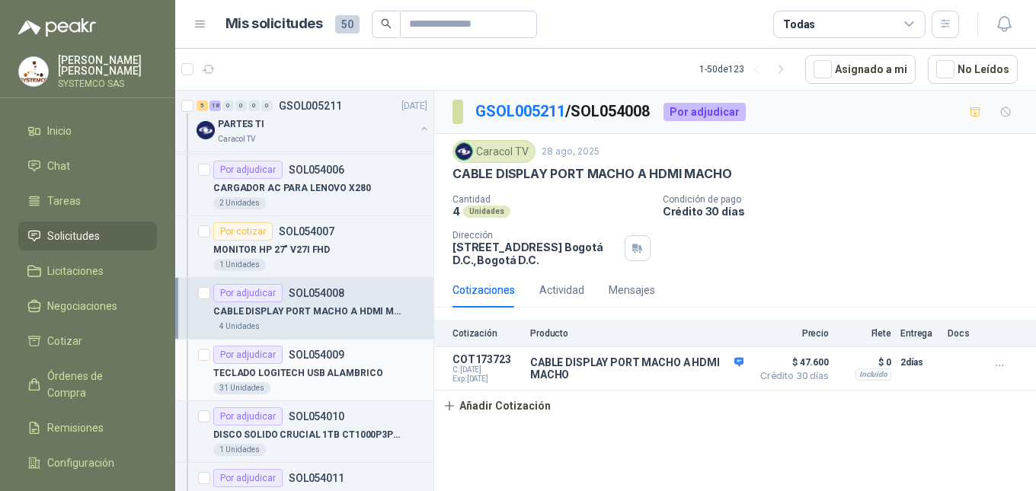
click at [335, 381] on div "TECLADO LOGITECH USB ALAMBRICO" at bounding box center [320, 373] width 214 height 18
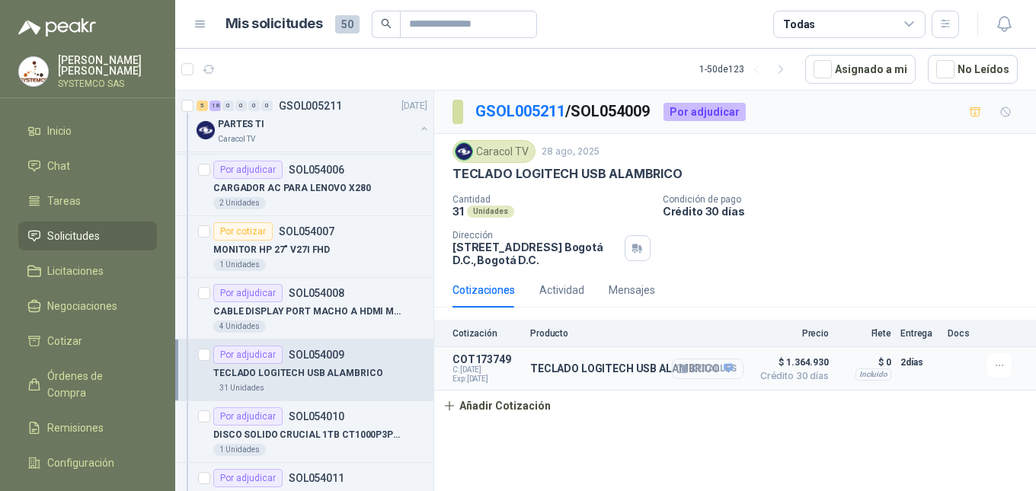
click at [728, 376] on button "Detalles" at bounding box center [708, 369] width 72 height 21
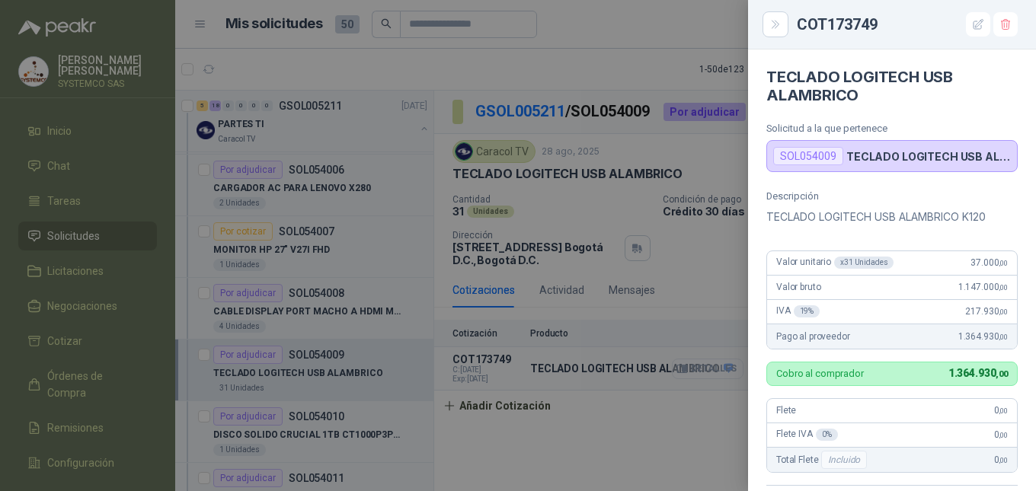
scroll to position [348, 0]
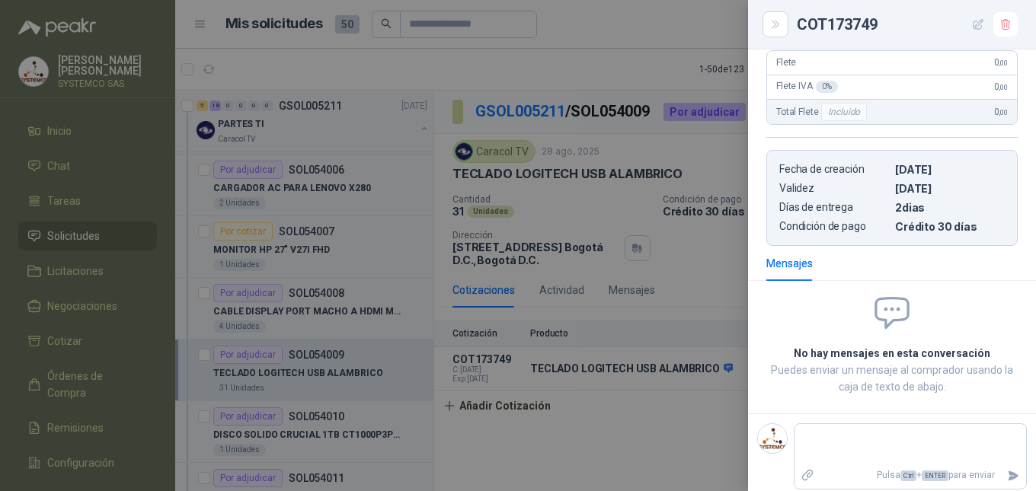
click at [978, 30] on icon "button" at bounding box center [978, 24] width 13 height 13
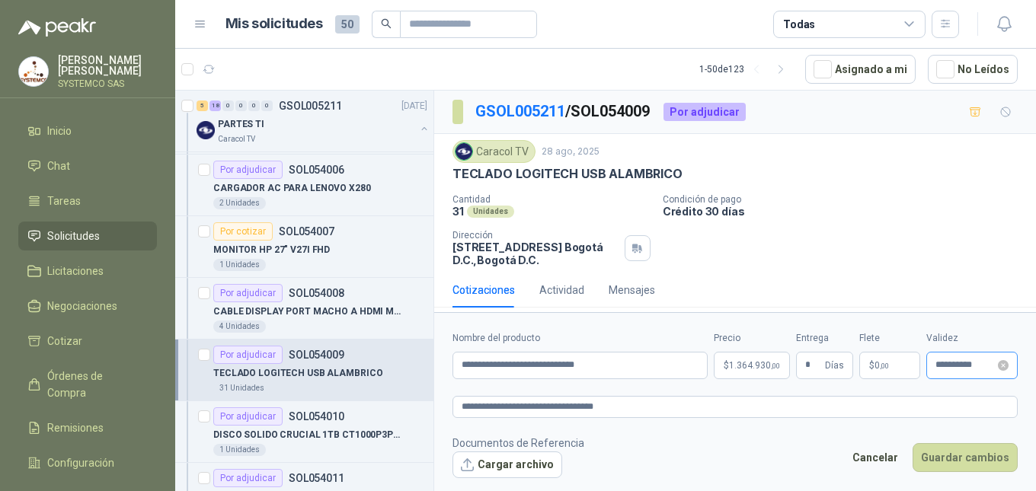
click at [968, 354] on div "**********" at bounding box center [971, 365] width 91 height 27
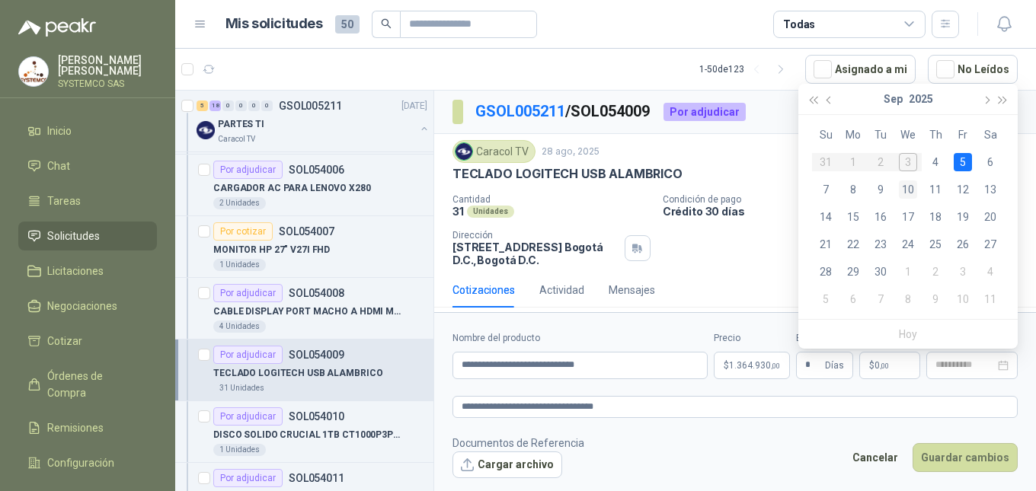
click at [913, 187] on div "10" at bounding box center [908, 190] width 18 height 18
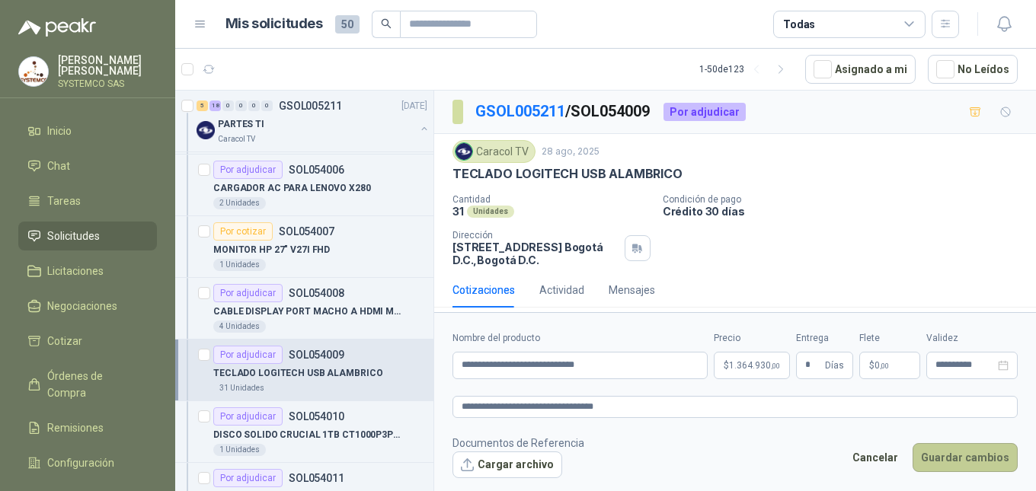
click at [1012, 466] on button "Guardar cambios" at bounding box center [965, 457] width 105 height 29
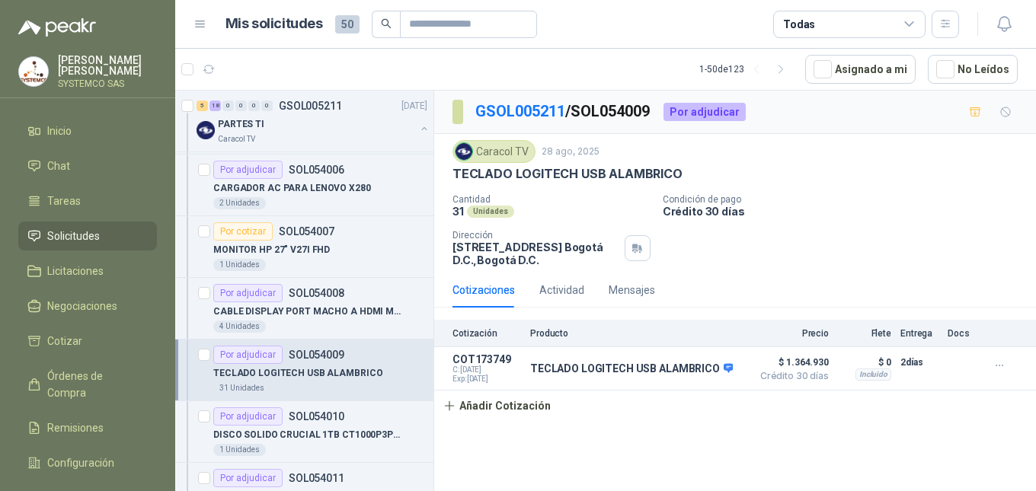
scroll to position [1447, 0]
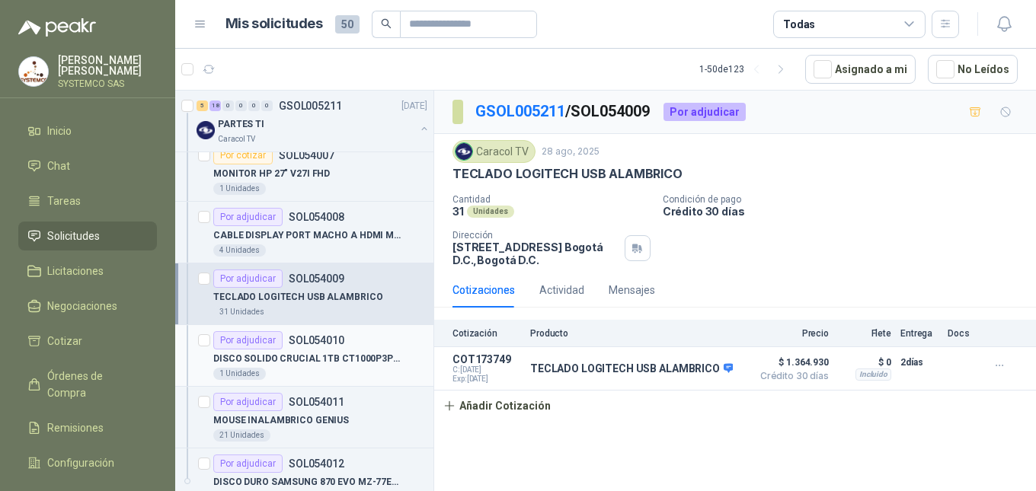
click at [330, 363] on p "DISCO SOLIDO CRUCIAL 1TB CT1000P3PSSD" at bounding box center [308, 359] width 190 height 14
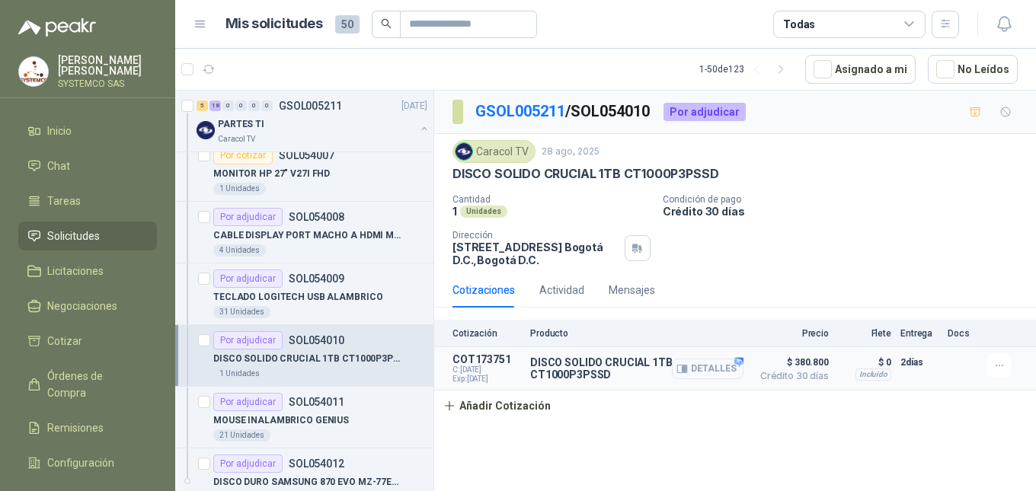
click at [715, 368] on button "Detalles" at bounding box center [708, 369] width 72 height 21
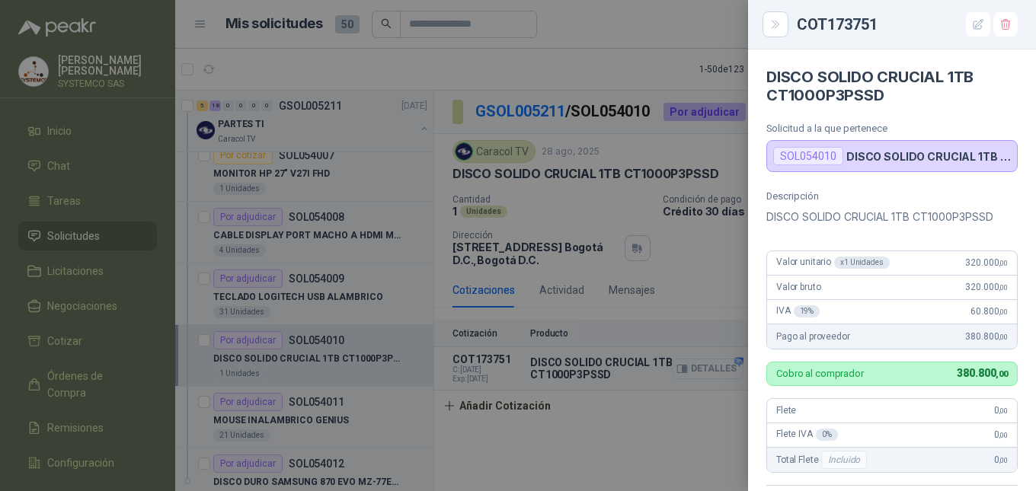
scroll to position [348, 0]
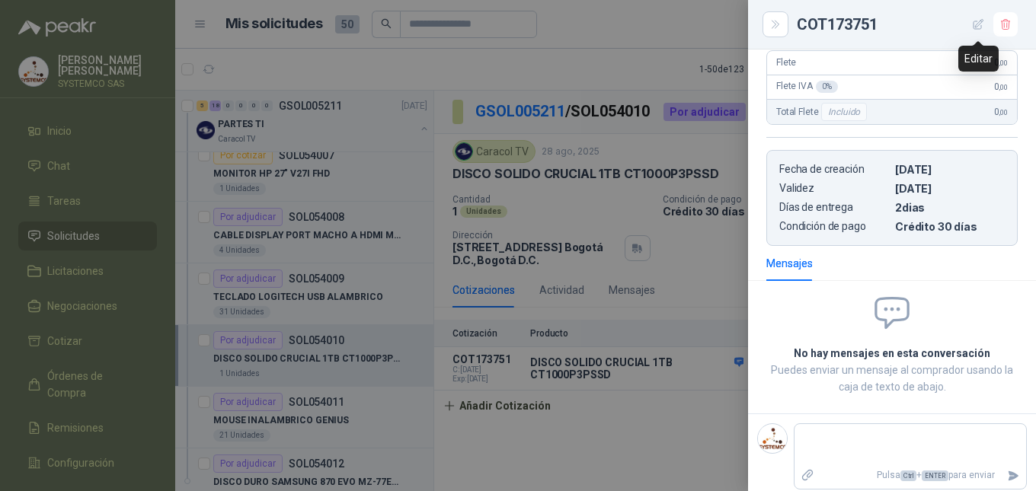
click at [974, 32] on button "button" at bounding box center [978, 24] width 24 height 24
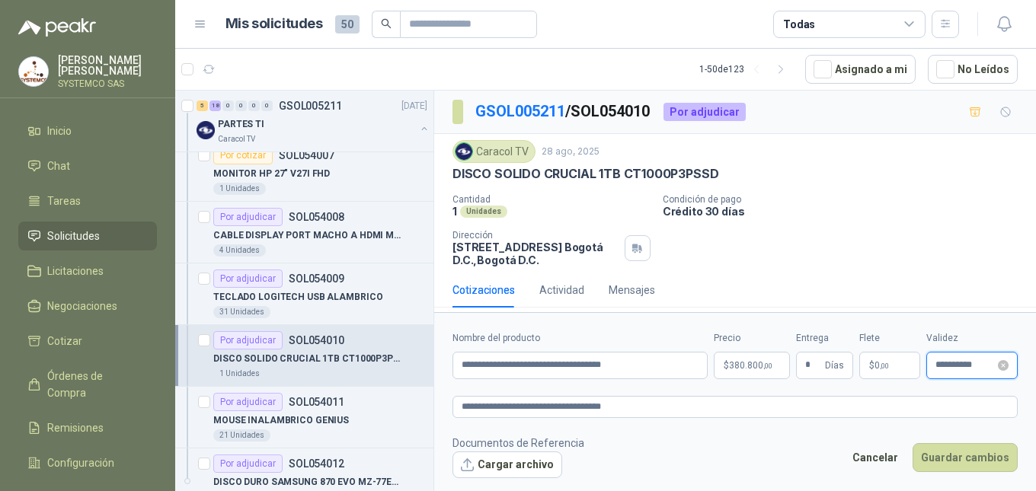
click at [946, 363] on input "**********" at bounding box center [964, 365] width 59 height 10
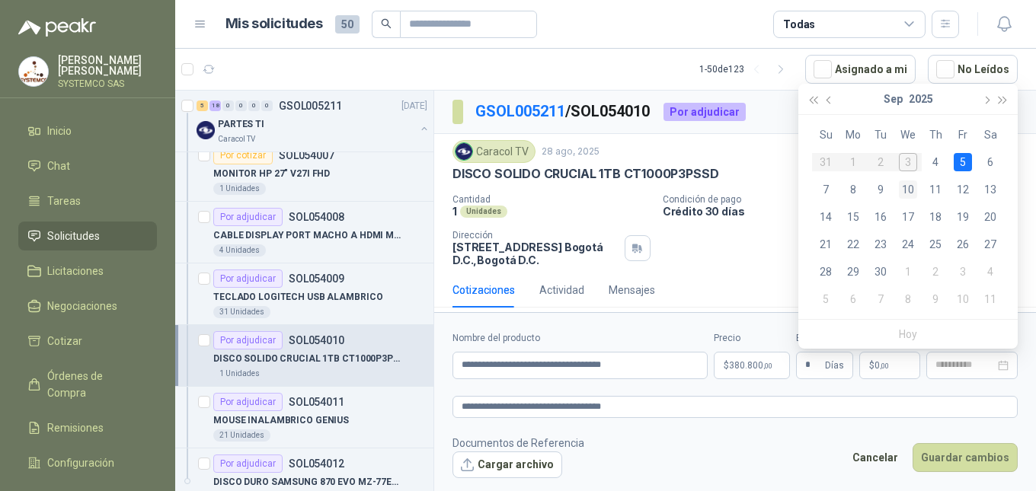
click at [910, 181] on div "10" at bounding box center [908, 190] width 18 height 18
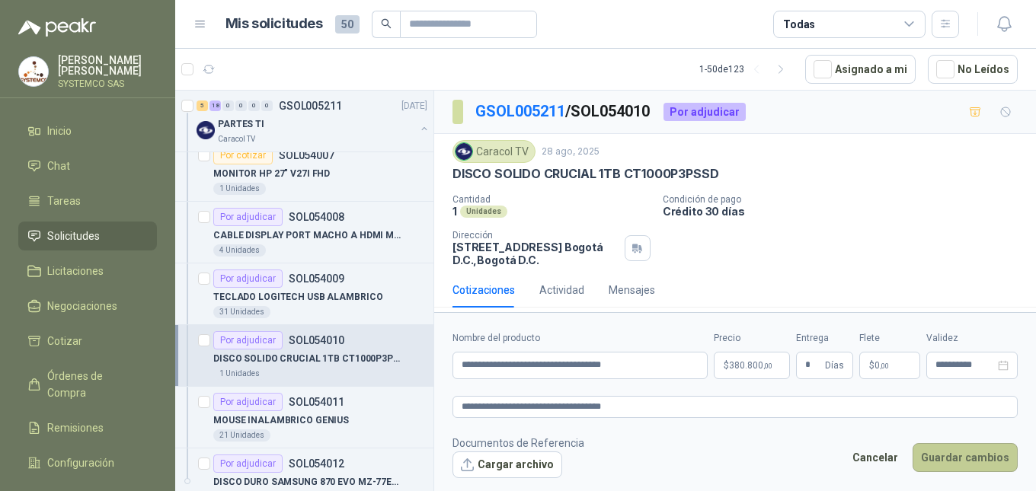
click at [964, 459] on button "Guardar cambios" at bounding box center [965, 457] width 105 height 29
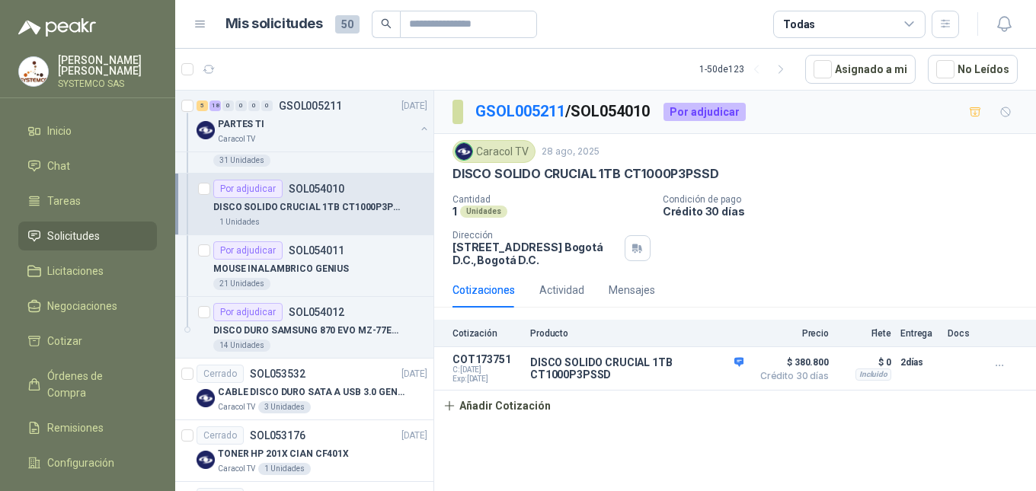
scroll to position [1600, 0]
click at [296, 269] on p "MOUSE INALAMBRICO GENIUS" at bounding box center [281, 268] width 136 height 14
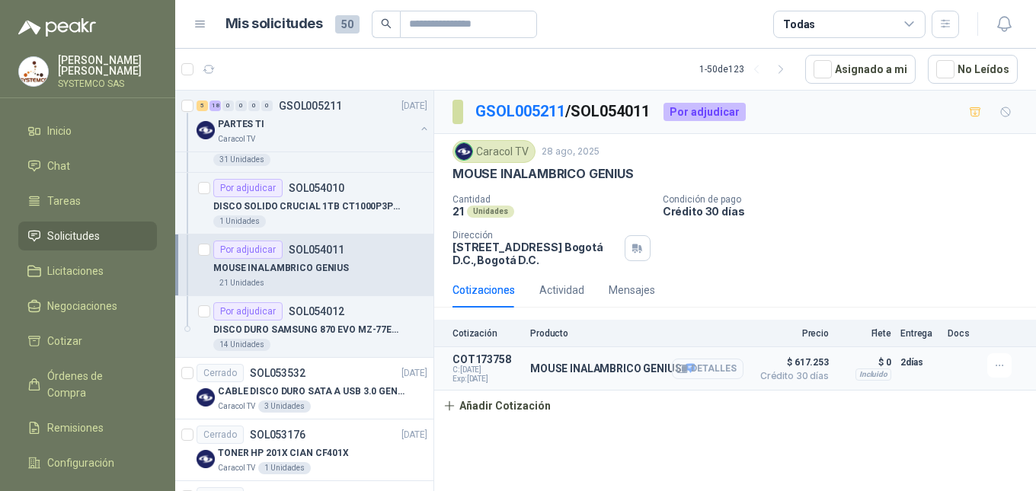
click at [724, 375] on button "Detalles" at bounding box center [708, 369] width 72 height 21
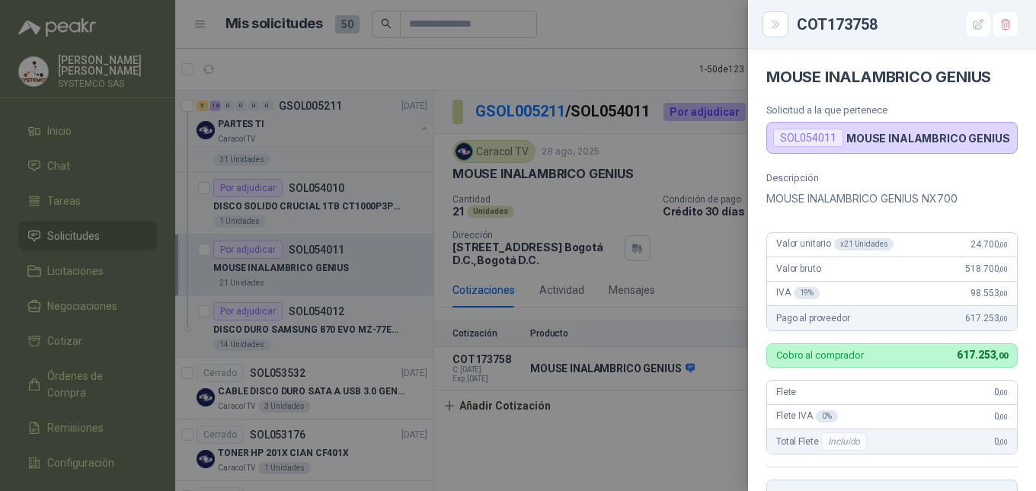
scroll to position [330, 0]
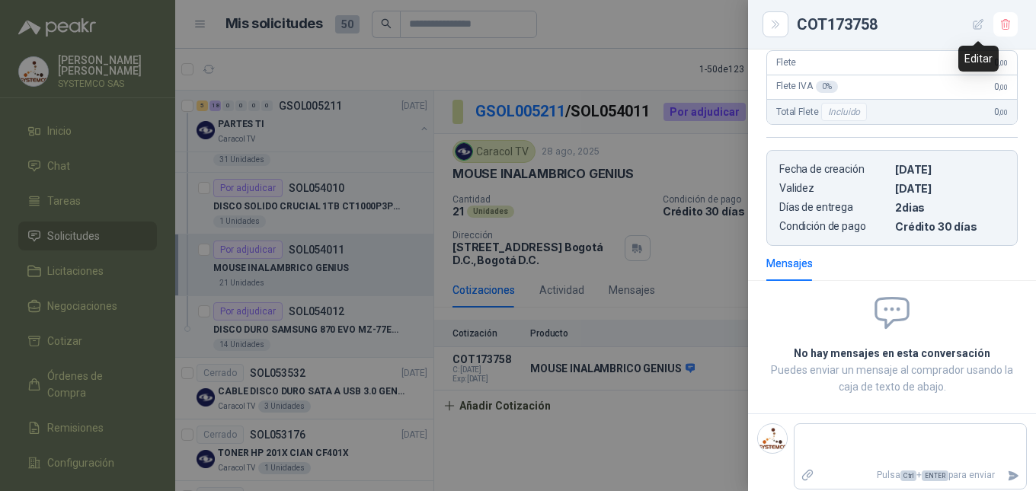
click at [984, 27] on icon "button" at bounding box center [978, 24] width 13 height 13
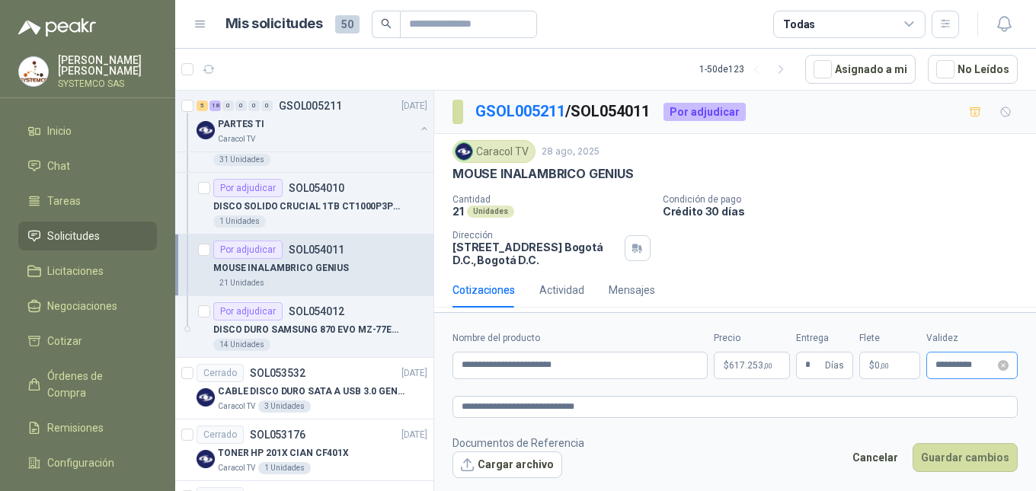
click at [954, 358] on div "**********" at bounding box center [971, 365] width 91 height 27
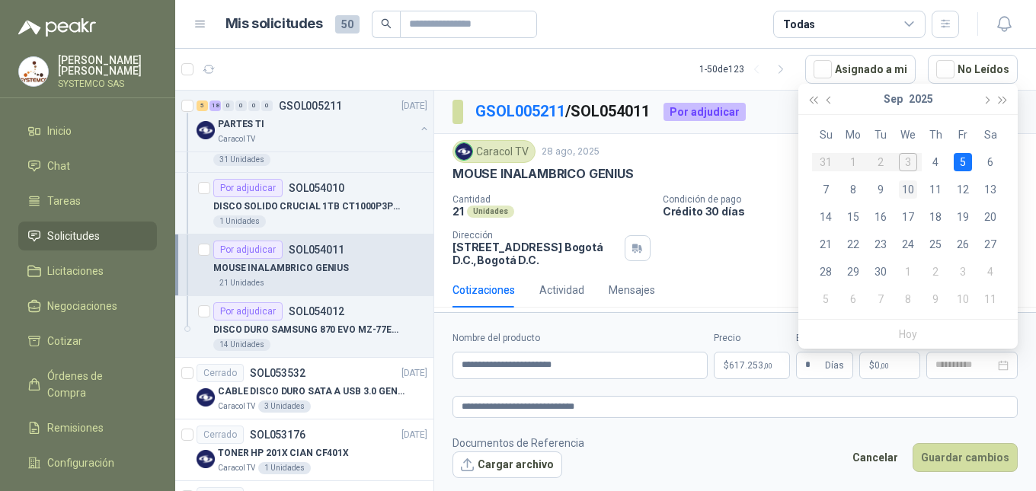
click at [913, 189] on div "10" at bounding box center [908, 190] width 18 height 18
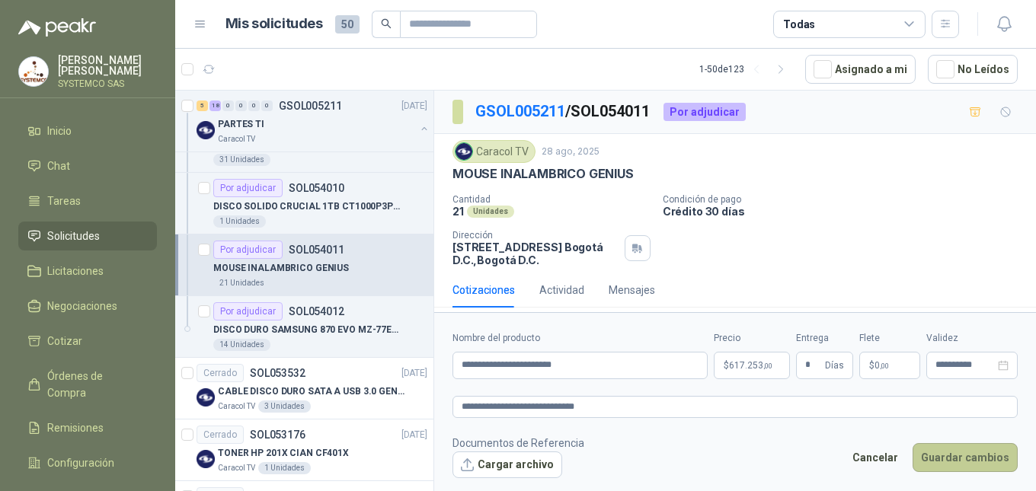
click at [957, 459] on button "Guardar cambios" at bounding box center [965, 457] width 105 height 29
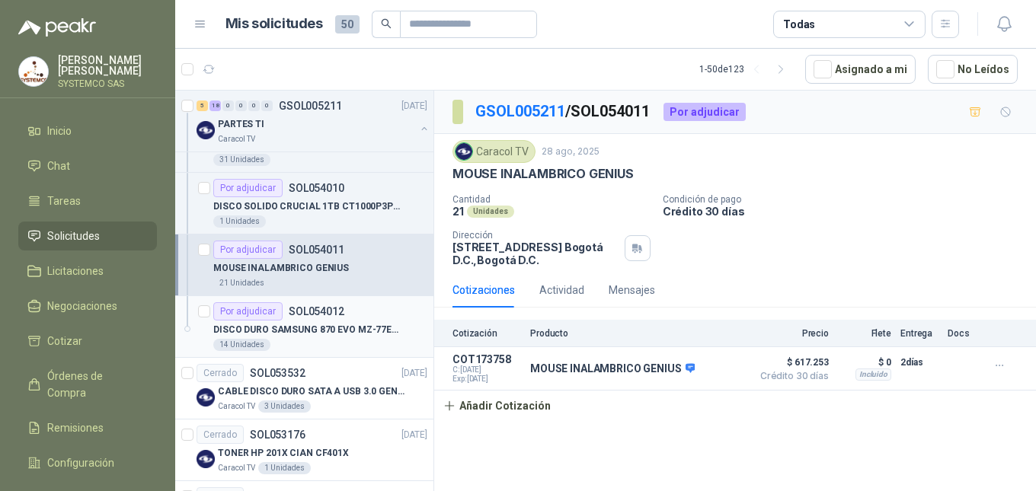
click at [308, 339] on div "14 Unidades" at bounding box center [320, 345] width 214 height 12
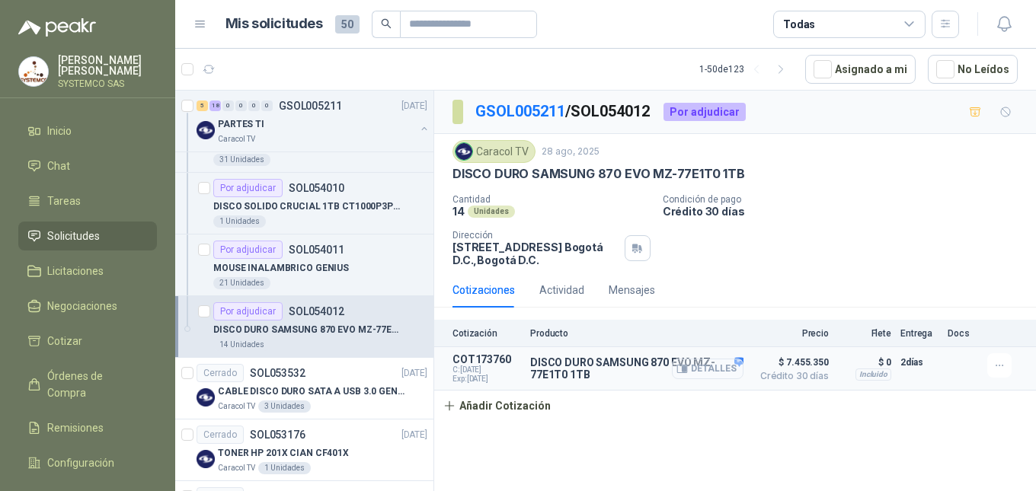
click at [726, 368] on button "Detalles" at bounding box center [708, 369] width 72 height 21
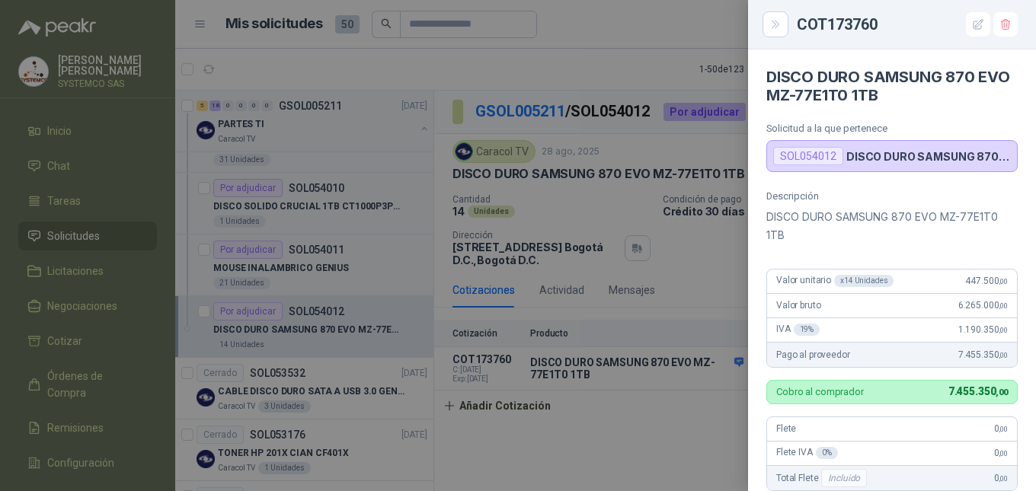
scroll to position [366, 0]
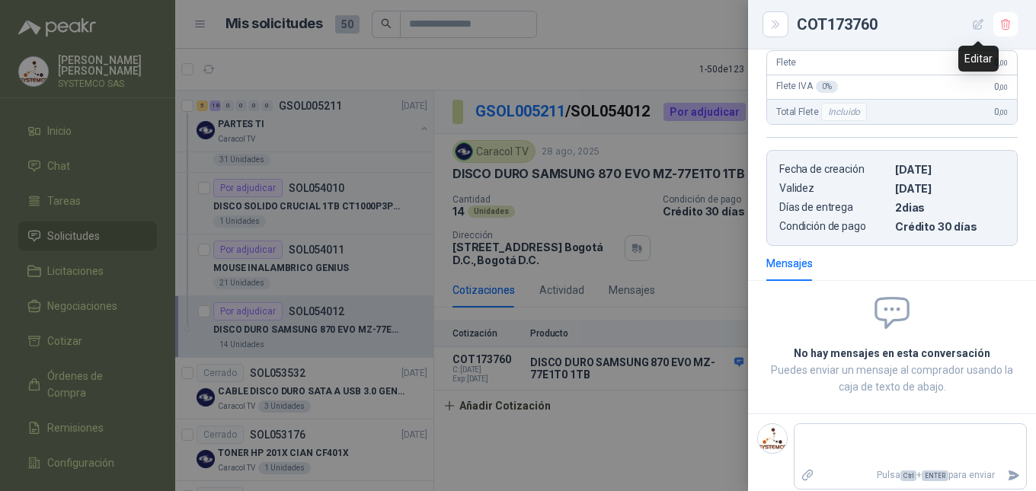
click at [980, 22] on icon "button" at bounding box center [978, 24] width 13 height 13
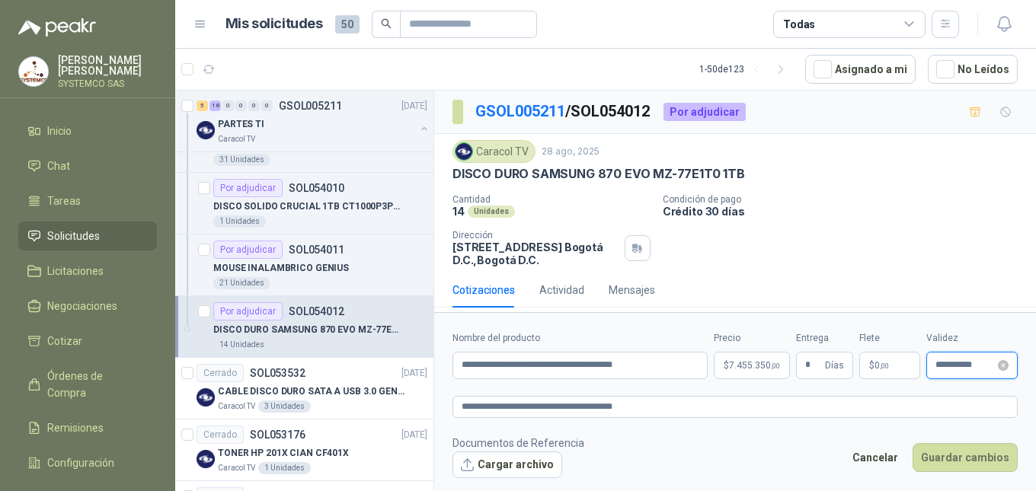
click at [951, 368] on input "**********" at bounding box center [964, 365] width 59 height 10
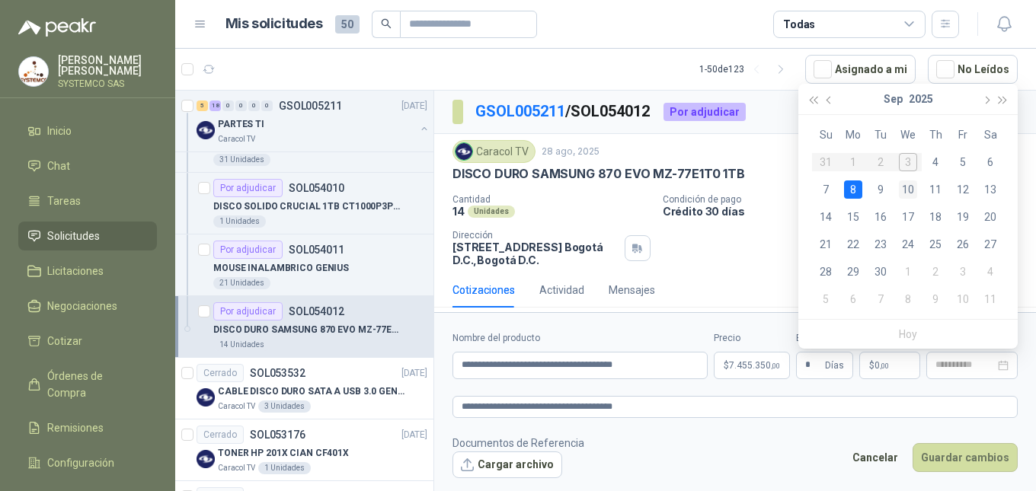
click at [911, 192] on div "10" at bounding box center [908, 190] width 18 height 18
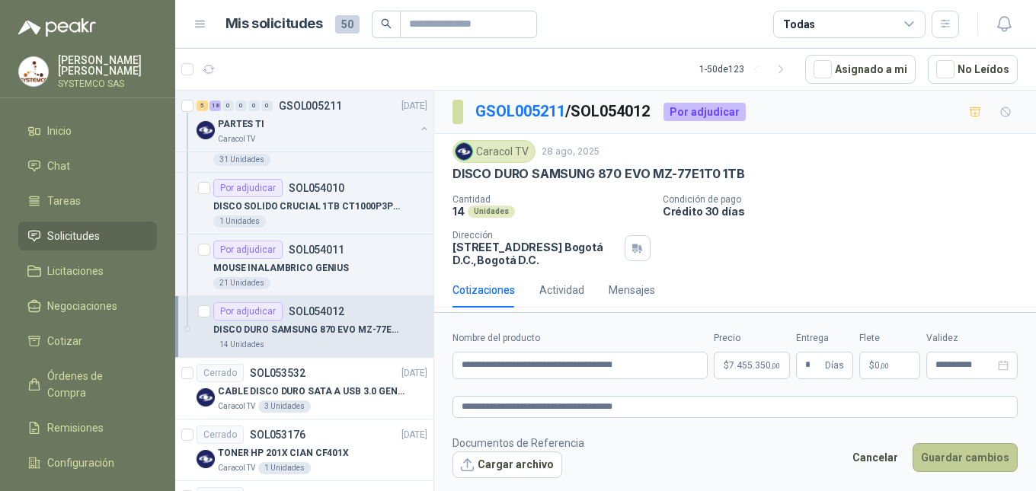
click at [965, 459] on button "Guardar cambios" at bounding box center [965, 457] width 105 height 29
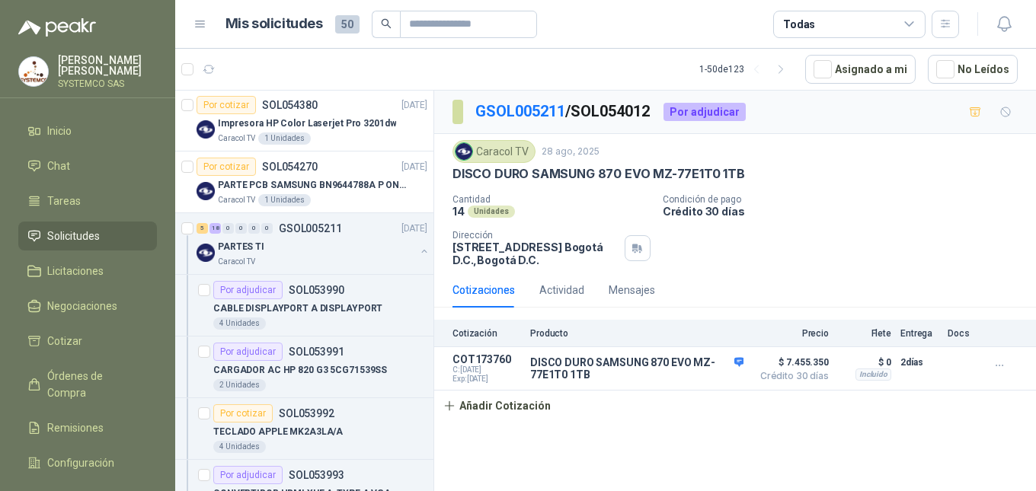
scroll to position [0, 0]
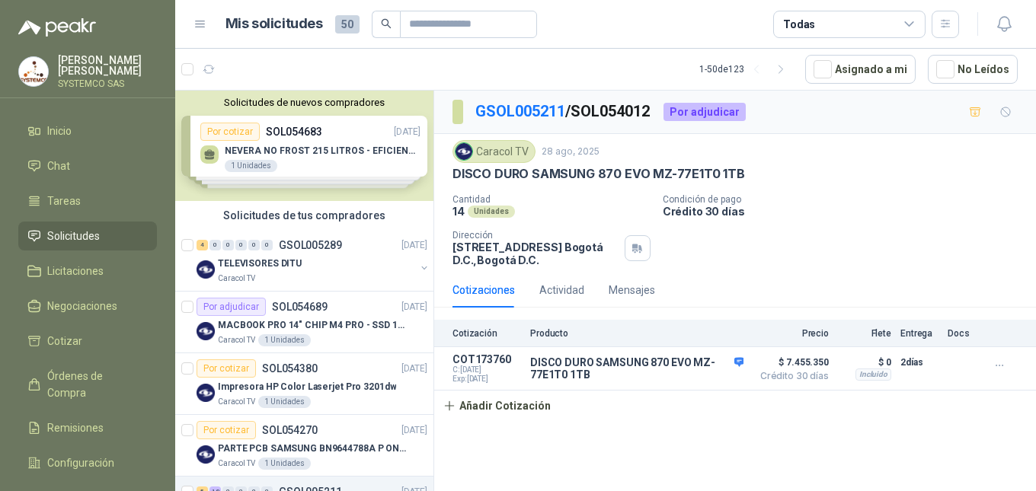
click at [361, 328] on p "MACBOOK PRO 14" CHIP M4 PRO - SSD 1TB RAM 24GB" at bounding box center [313, 325] width 190 height 14
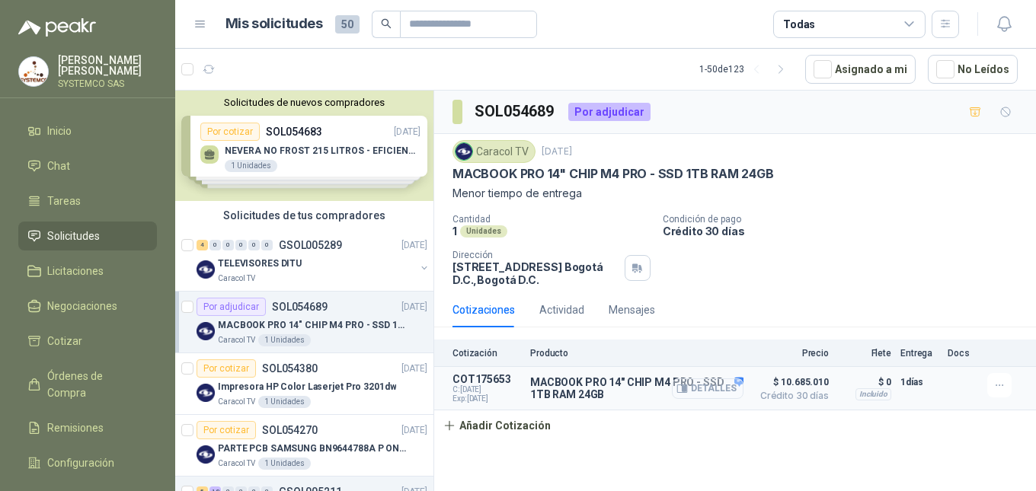
click at [730, 389] on button "Detalles" at bounding box center [708, 389] width 72 height 21
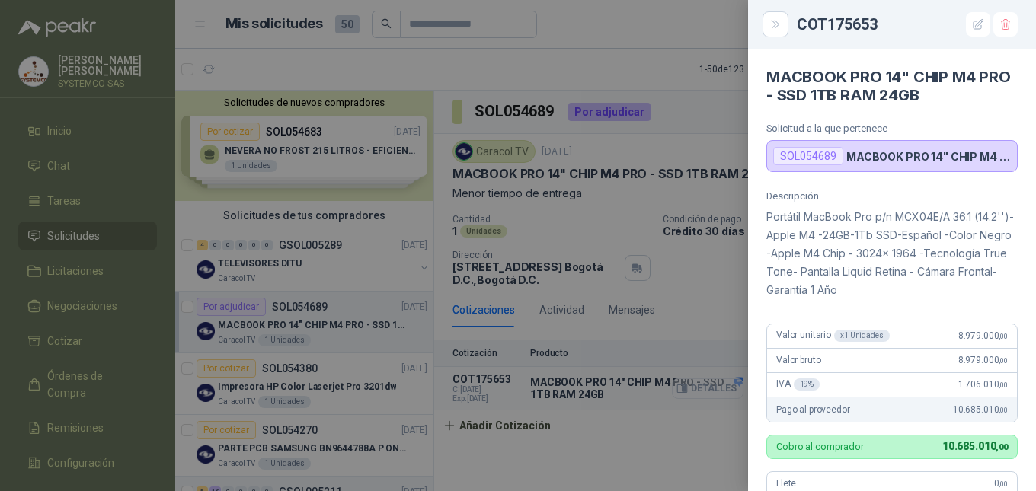
scroll to position [421, 0]
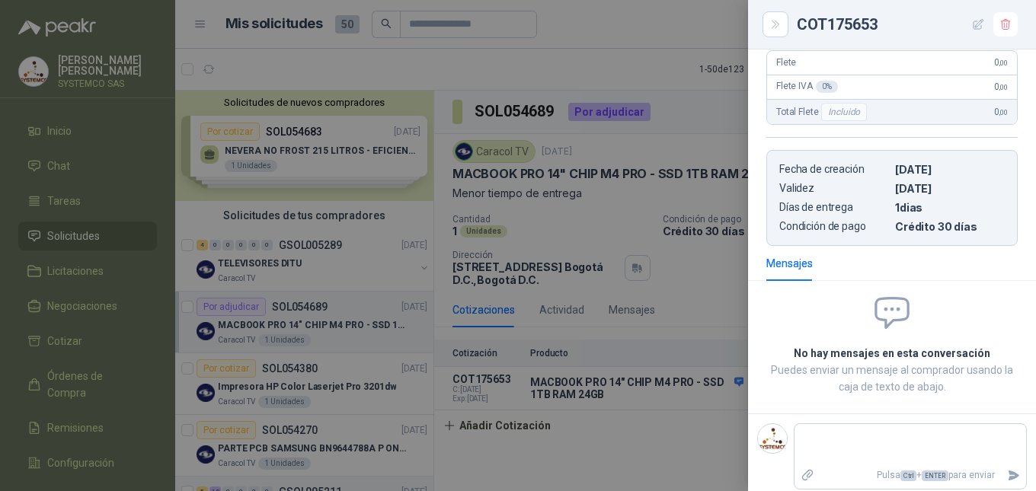
click at [984, 27] on icon "button" at bounding box center [978, 24] width 13 height 13
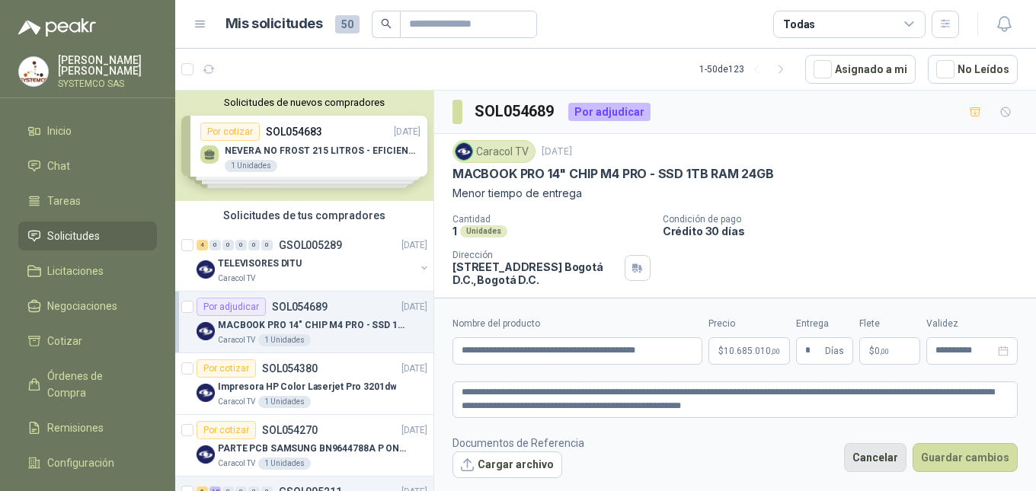
click at [892, 462] on button "Cancelar" at bounding box center [875, 457] width 62 height 29
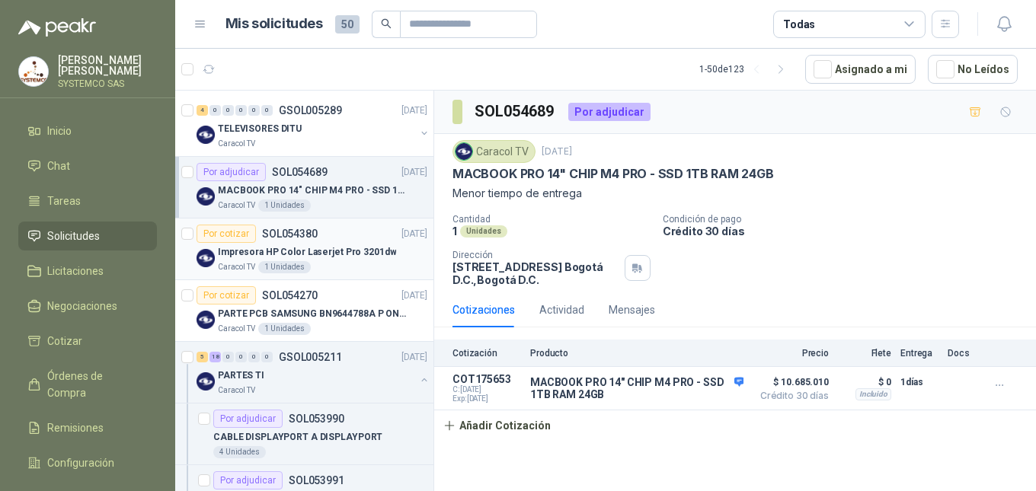
scroll to position [152, 0]
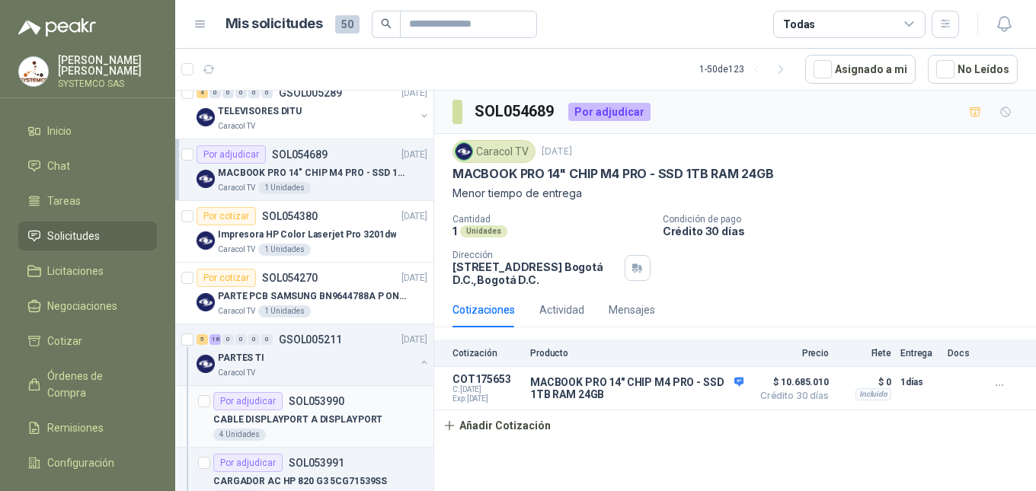
click at [358, 407] on div "Por adjudicar SOL053990" at bounding box center [320, 401] width 214 height 18
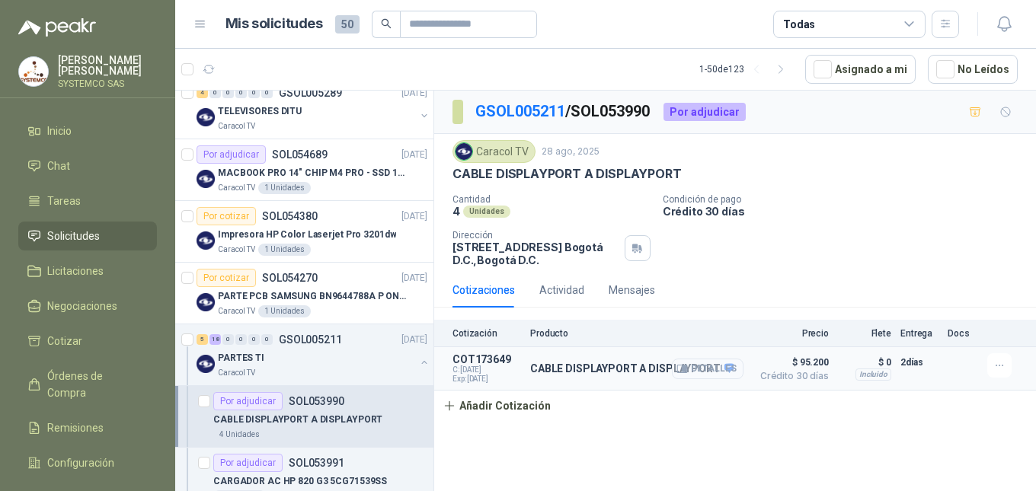
click at [728, 360] on button "Detalles" at bounding box center [708, 369] width 72 height 21
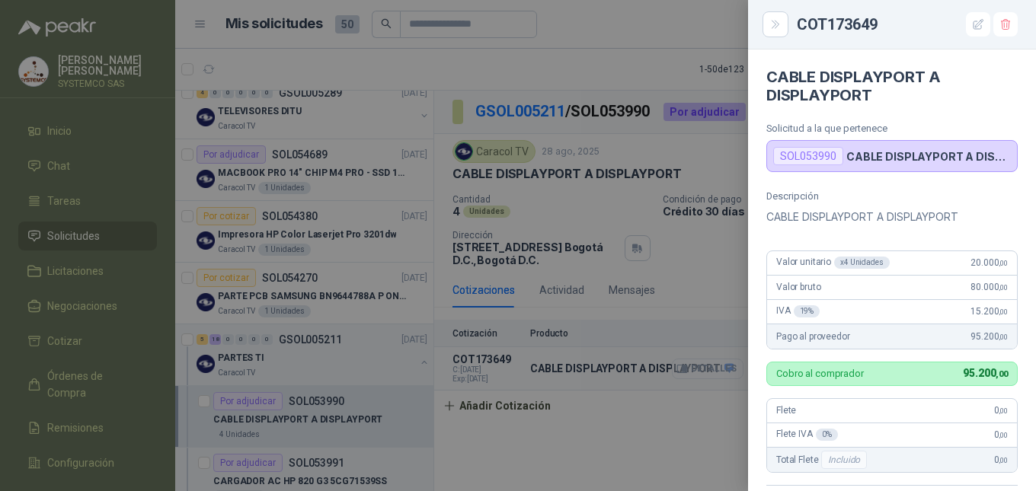
scroll to position [348, 0]
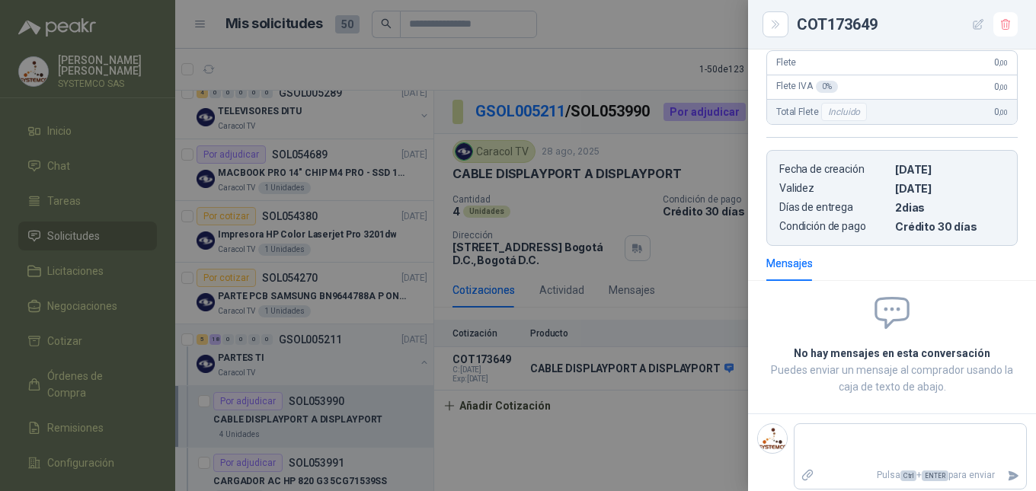
click at [973, 16] on button "button" at bounding box center [978, 24] width 24 height 24
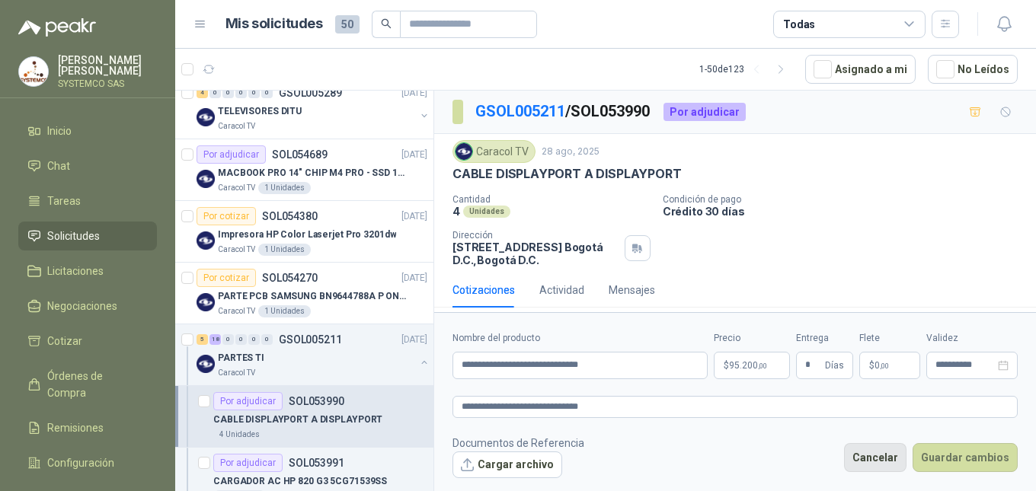
click at [897, 456] on button "Cancelar" at bounding box center [875, 457] width 62 height 29
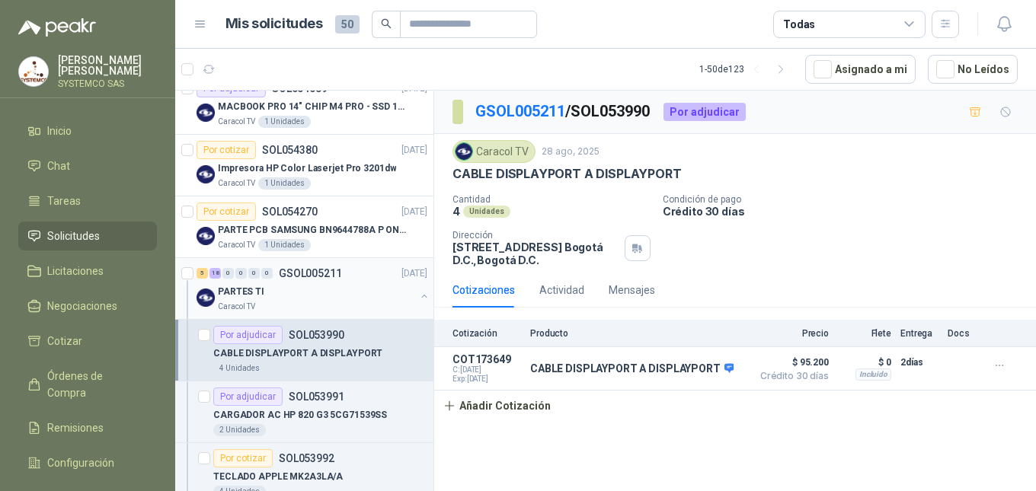
scroll to position [305, 0]
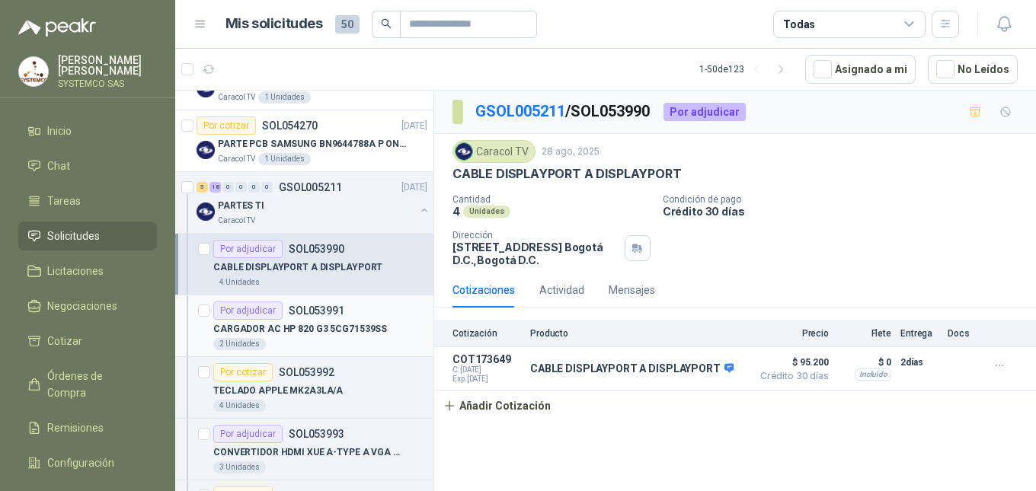
click at [333, 331] on p "CARGADOR AC HP 820 G3 5CG71539SS" at bounding box center [300, 329] width 174 height 14
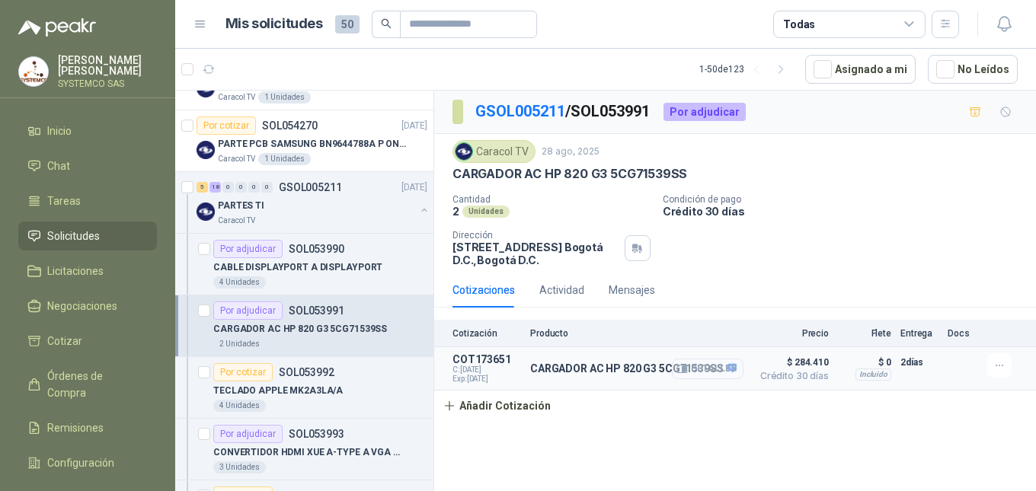
click at [715, 363] on button "Detalles" at bounding box center [708, 369] width 72 height 21
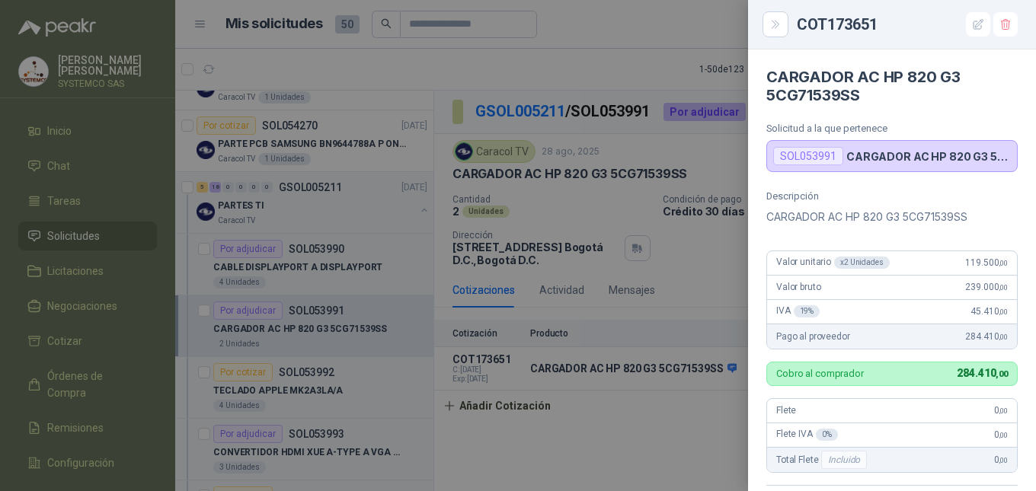
scroll to position [348, 0]
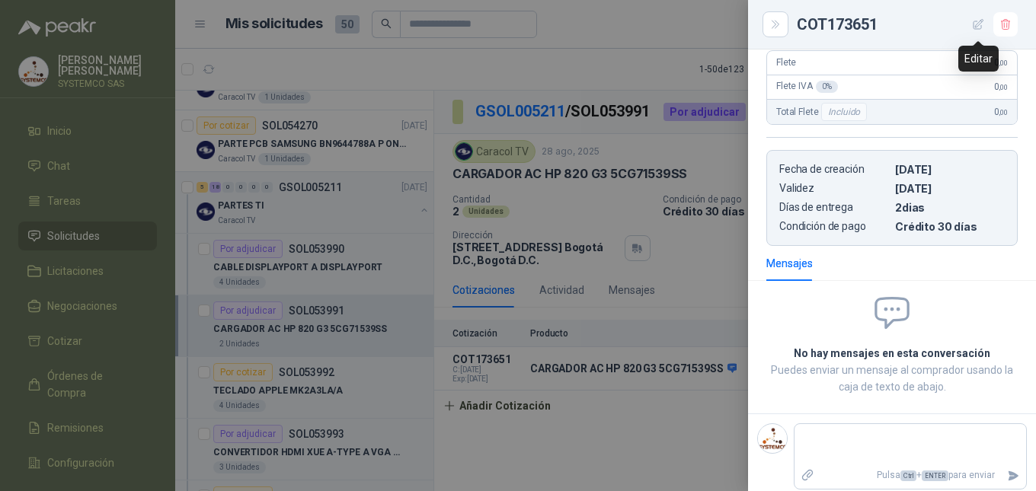
click at [980, 27] on icon "button" at bounding box center [978, 24] width 13 height 13
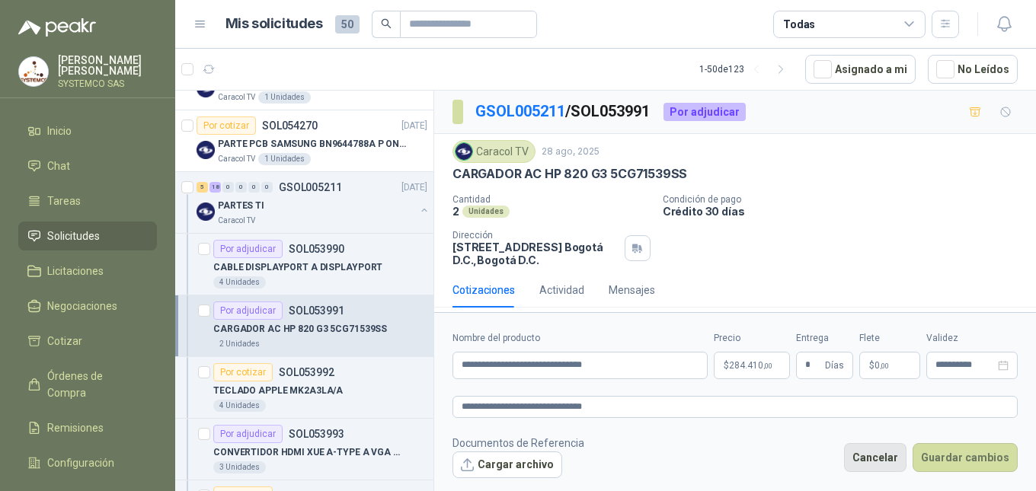
click at [871, 466] on button "Cancelar" at bounding box center [875, 457] width 62 height 29
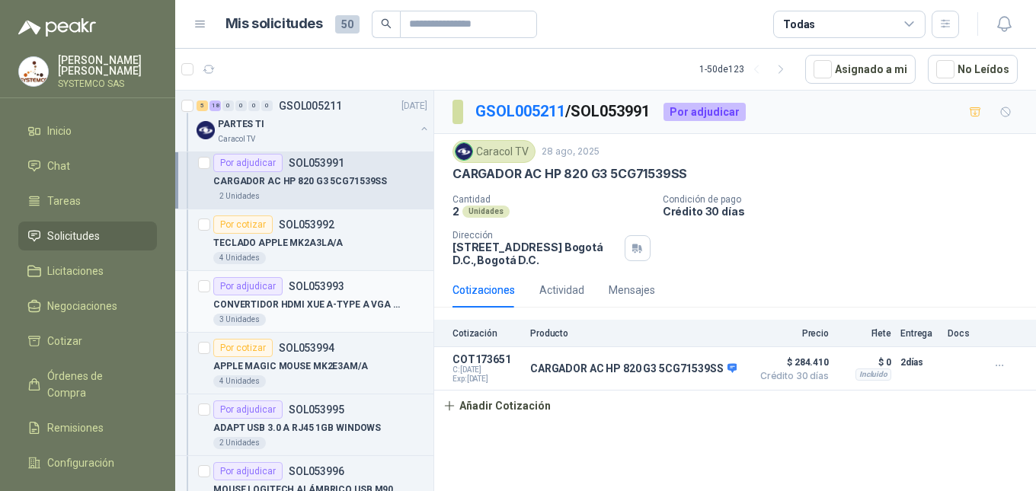
scroll to position [457, 0]
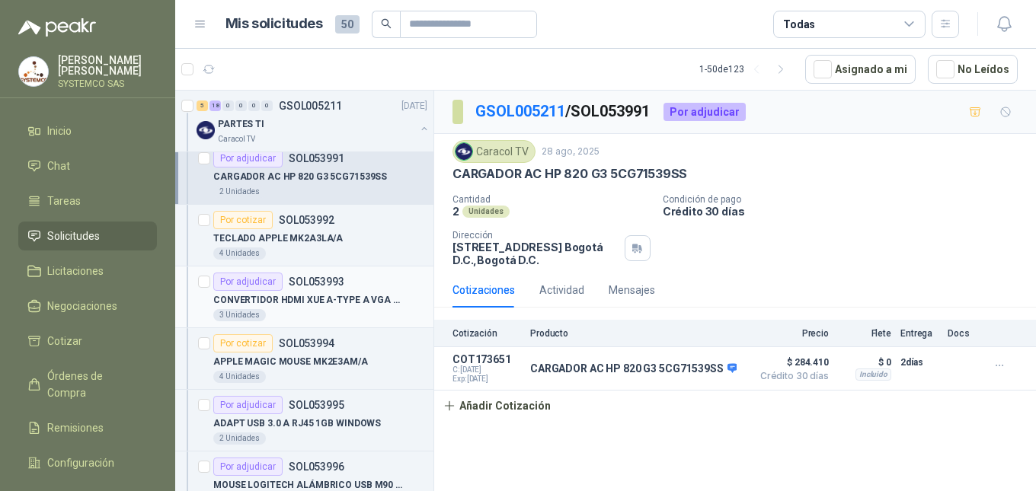
click at [315, 274] on div "Por adjudicar SOL053993" at bounding box center [278, 282] width 131 height 18
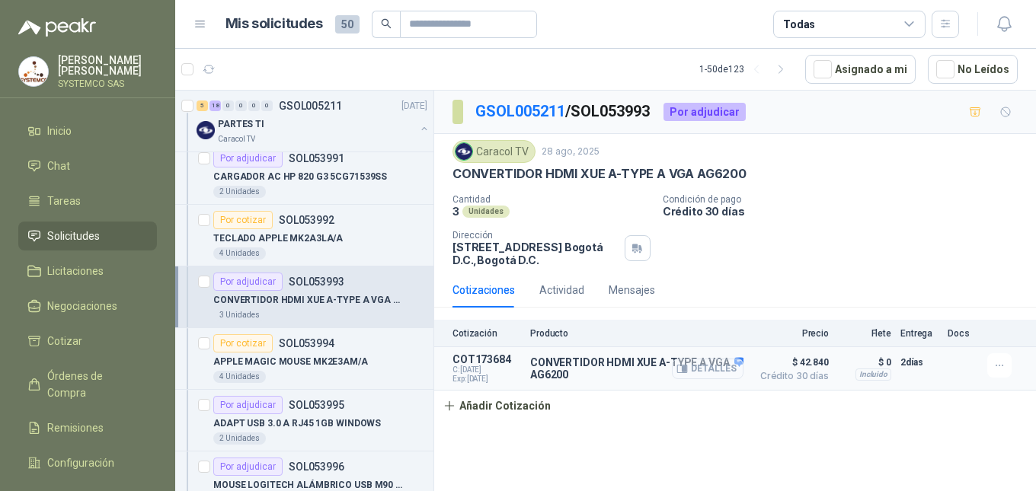
click at [719, 373] on button "Detalles" at bounding box center [708, 369] width 72 height 21
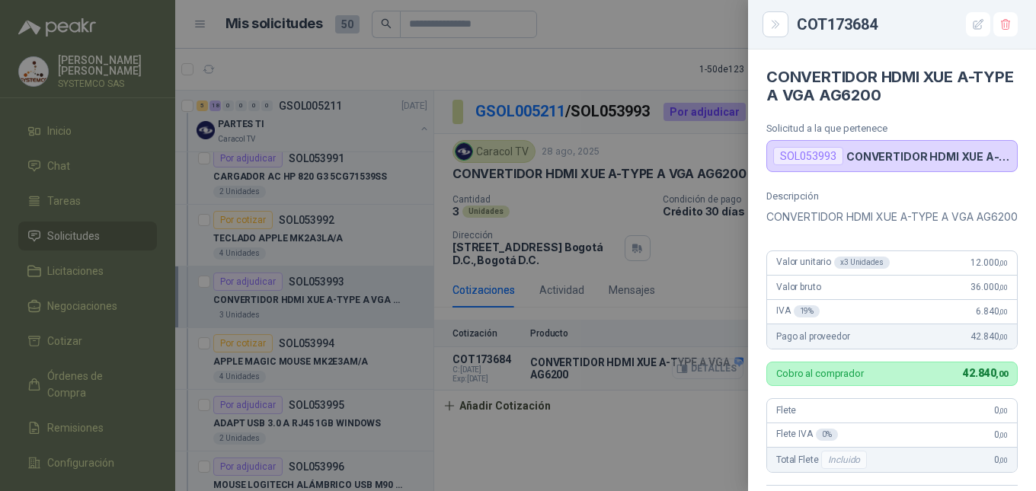
scroll to position [366, 0]
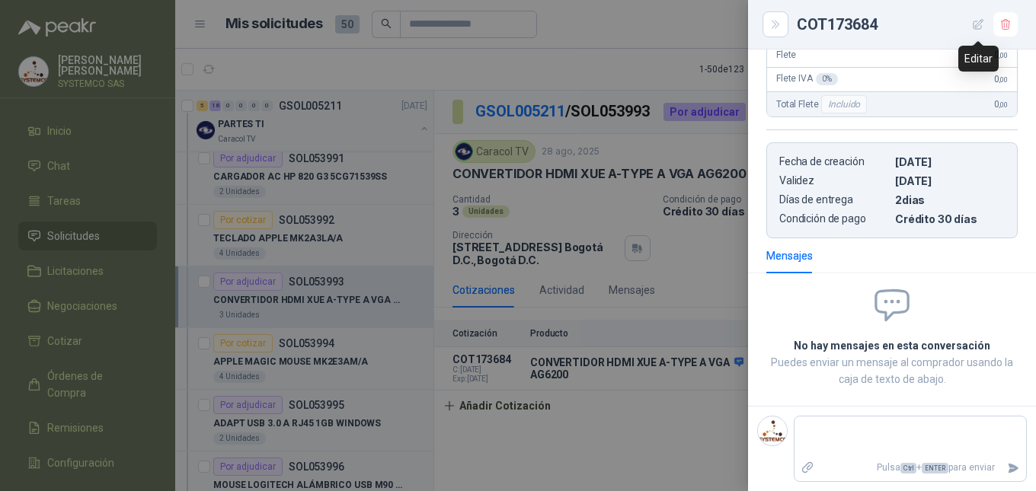
click at [970, 33] on button "button" at bounding box center [978, 24] width 24 height 24
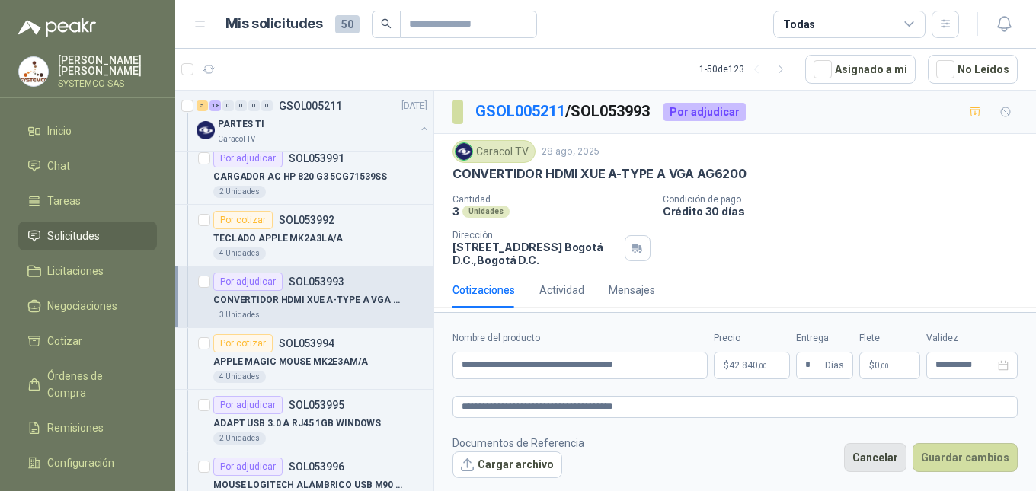
click at [883, 454] on button "Cancelar" at bounding box center [875, 457] width 62 height 29
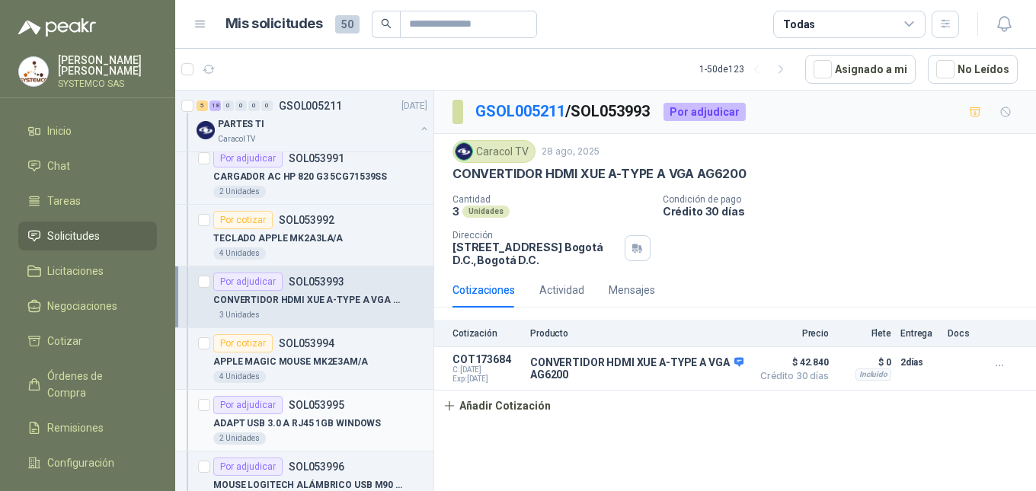
click at [348, 436] on div "2 Unidades" at bounding box center [320, 439] width 214 height 12
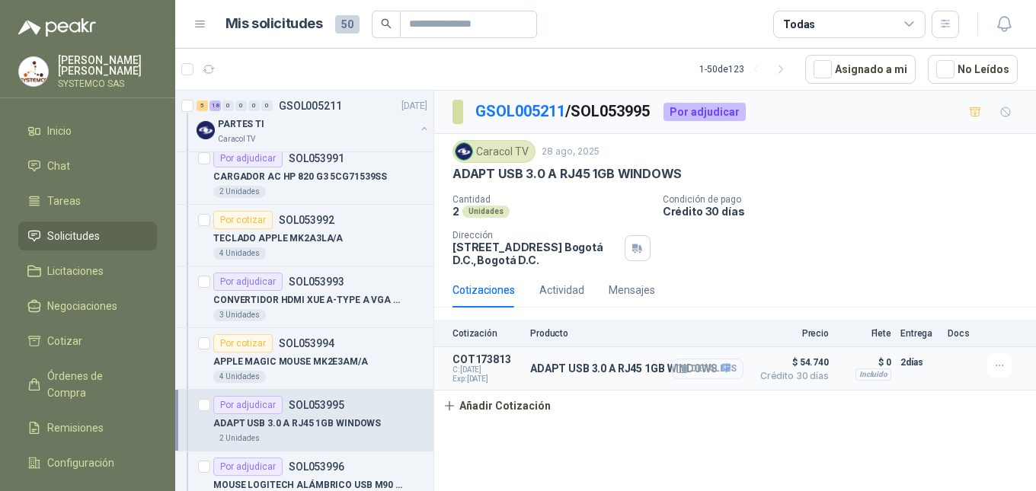
click at [737, 367] on button "Detalles" at bounding box center [708, 369] width 72 height 21
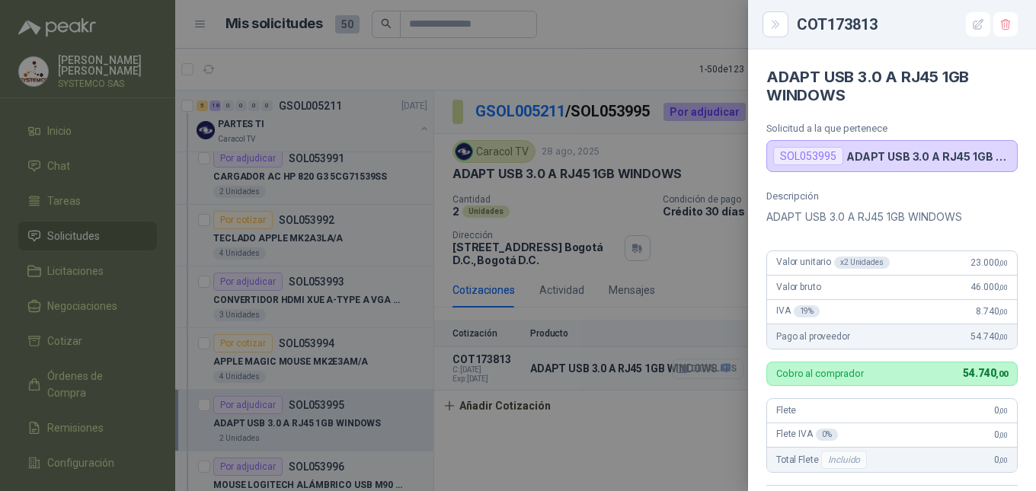
scroll to position [348, 0]
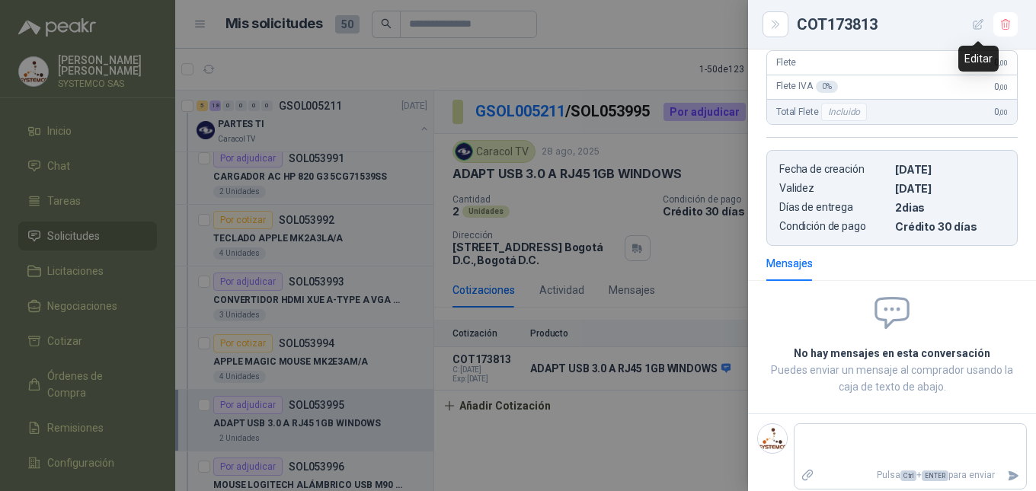
click at [971, 32] on button "button" at bounding box center [978, 24] width 24 height 24
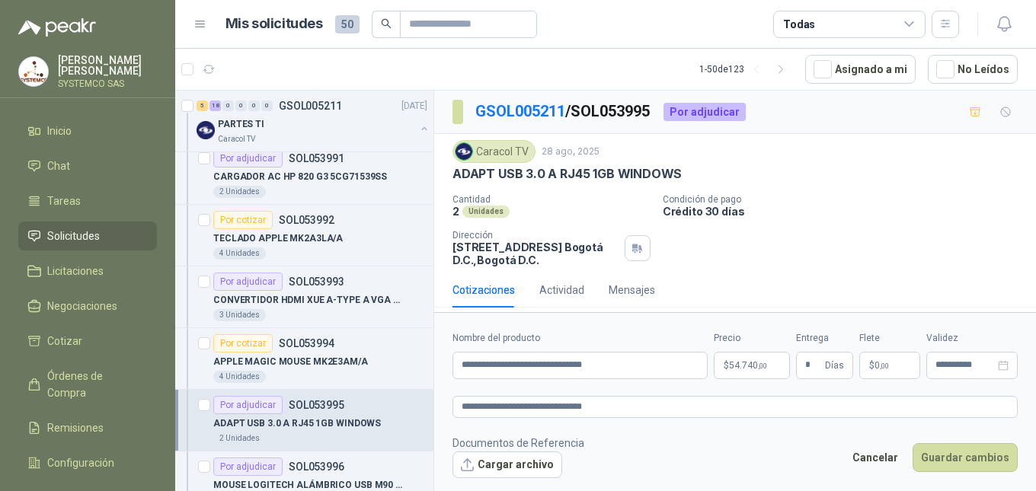
click at [918, 459] on div "Cancelar Guardar cambios" at bounding box center [931, 460] width 174 height 35
click at [869, 464] on button "Cancelar" at bounding box center [875, 457] width 62 height 29
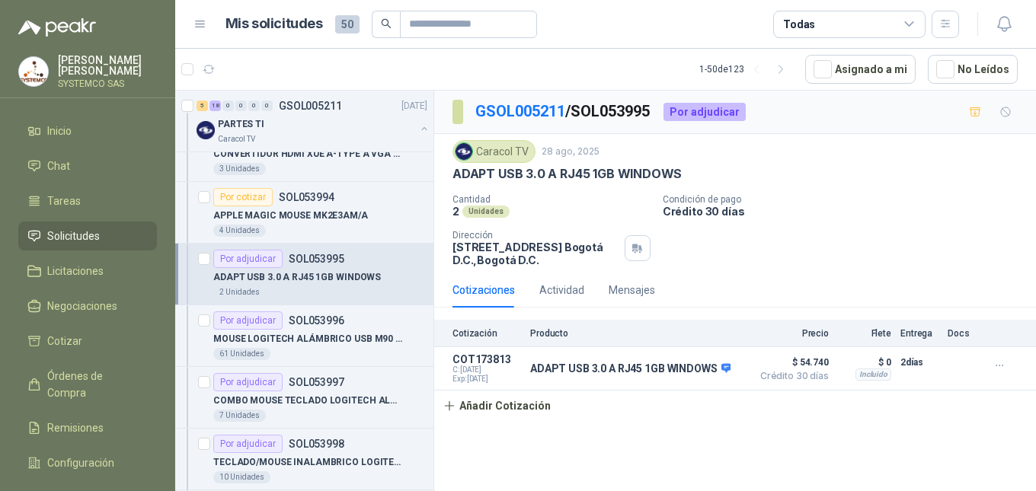
scroll to position [609, 0]
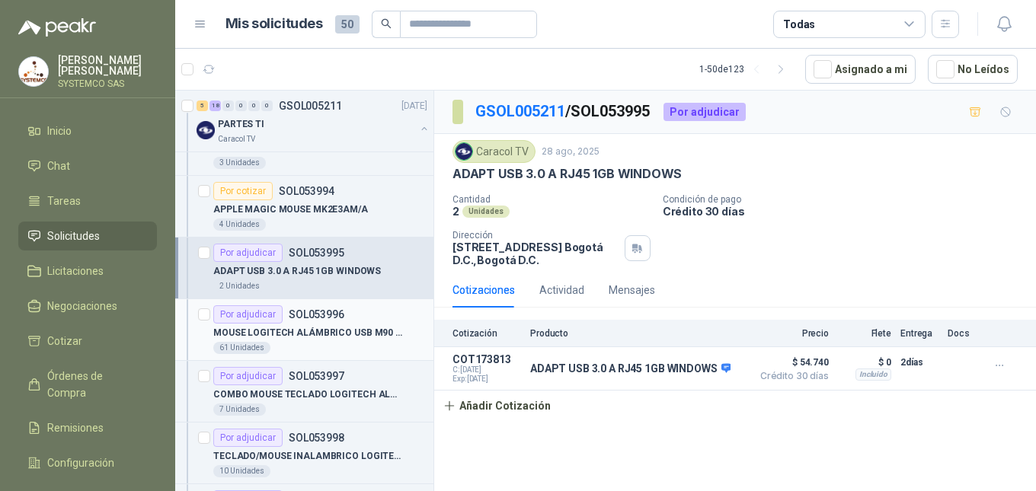
click at [318, 331] on p "MOUSE LOGITECH ALÁMBRICO USB M90 NEGRO" at bounding box center [308, 333] width 190 height 14
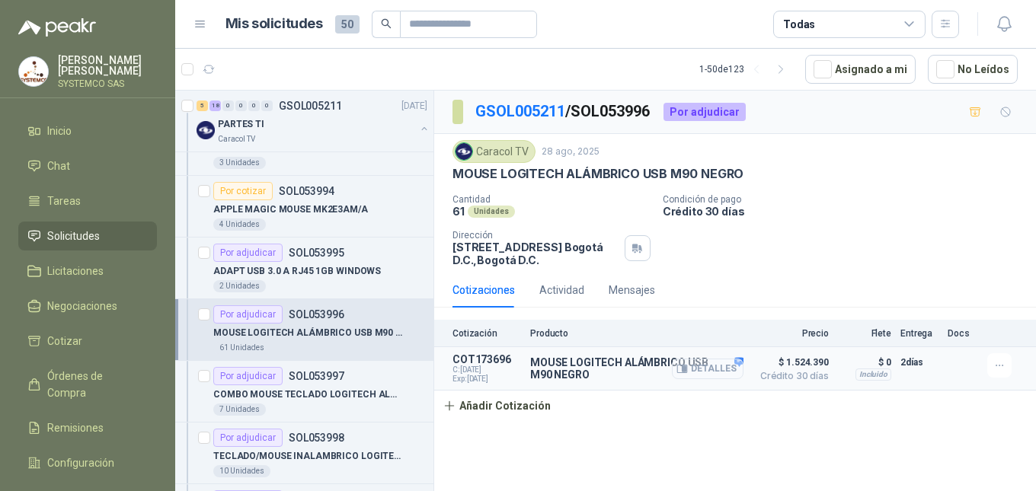
click at [716, 372] on button "Detalles" at bounding box center [708, 369] width 72 height 21
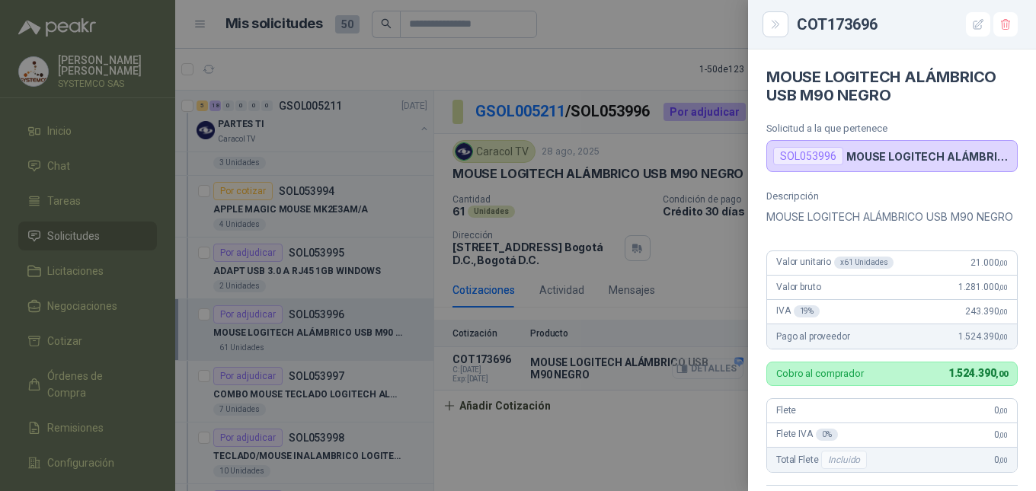
scroll to position [366, 0]
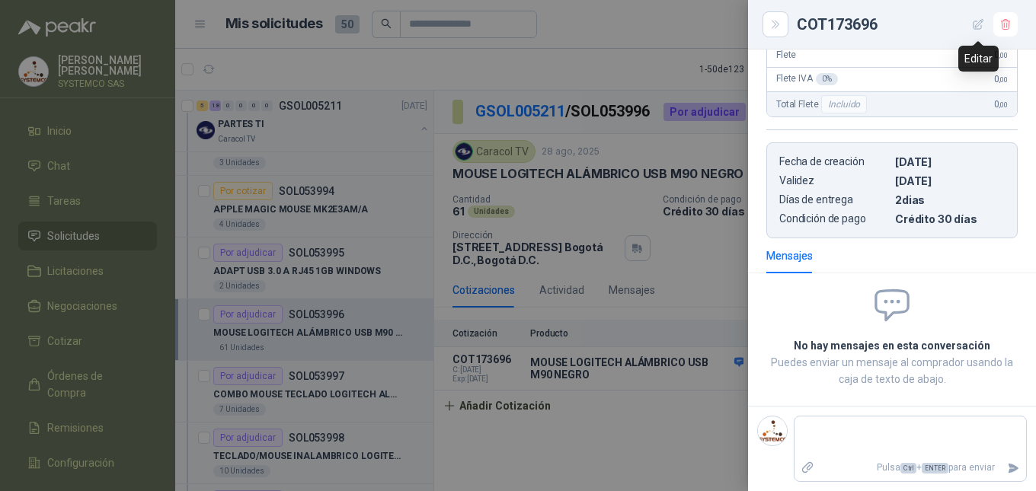
click at [977, 23] on icon "button" at bounding box center [978, 24] width 13 height 13
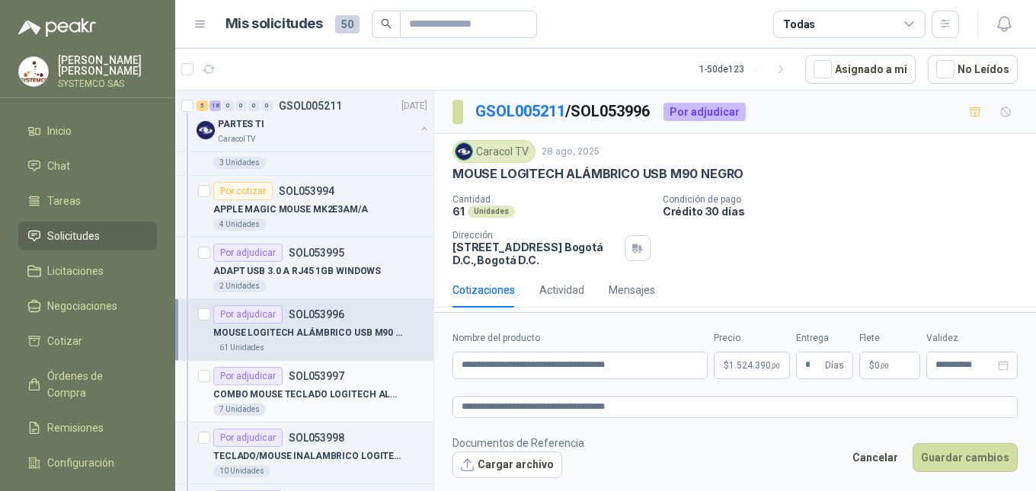
click at [355, 401] on p "COMBO MOUSE TECLADO LOGITECH ALAMBRICO" at bounding box center [308, 395] width 190 height 14
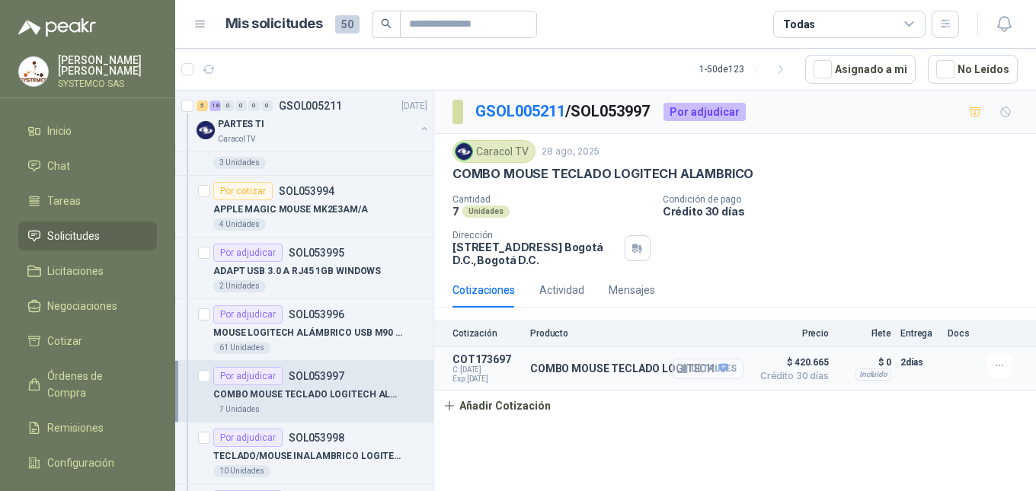
click at [734, 376] on button "Detalles" at bounding box center [708, 369] width 72 height 21
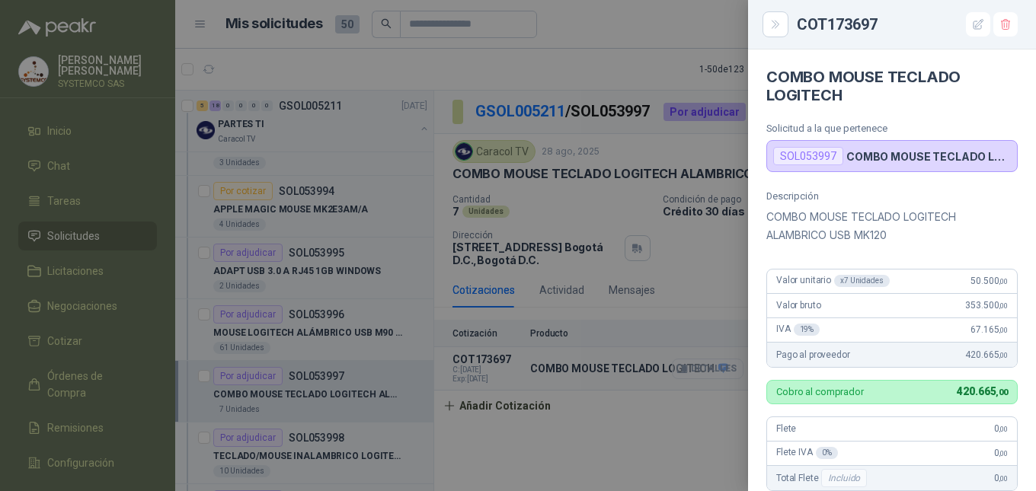
scroll to position [366, 0]
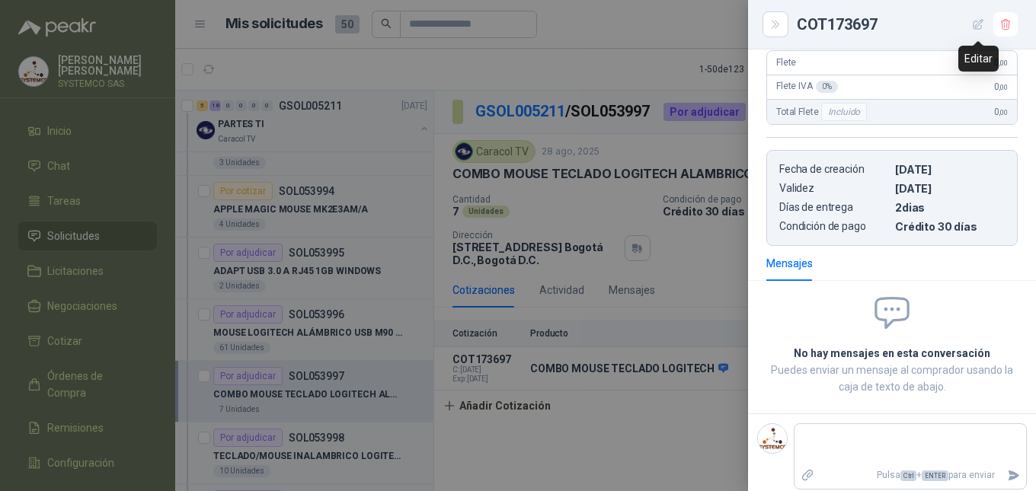
click at [981, 36] on button "button" at bounding box center [978, 24] width 24 height 24
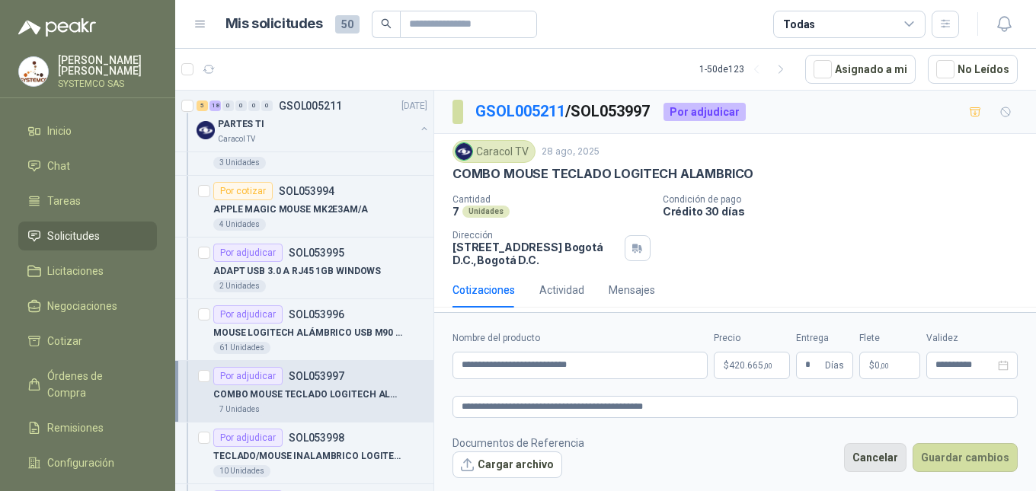
click at [874, 453] on button "Cancelar" at bounding box center [875, 457] width 62 height 29
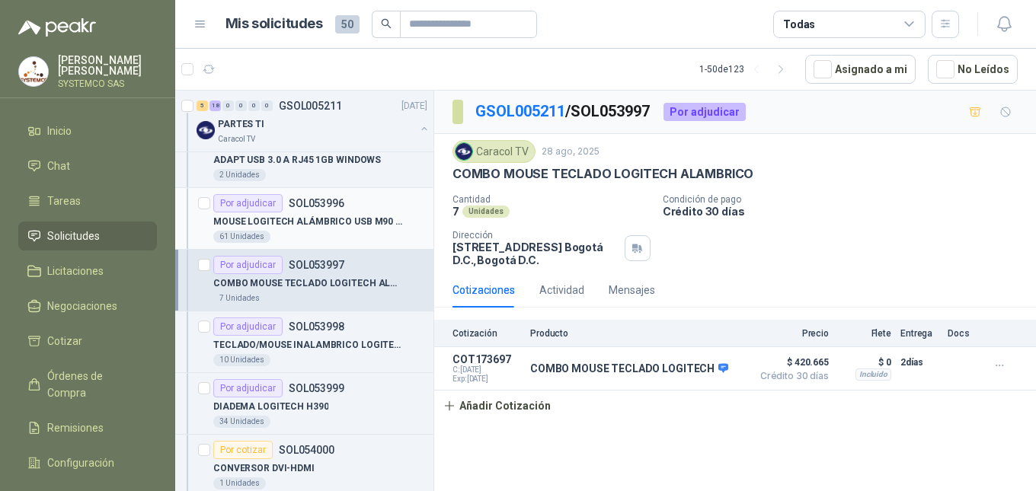
scroll to position [838, 0]
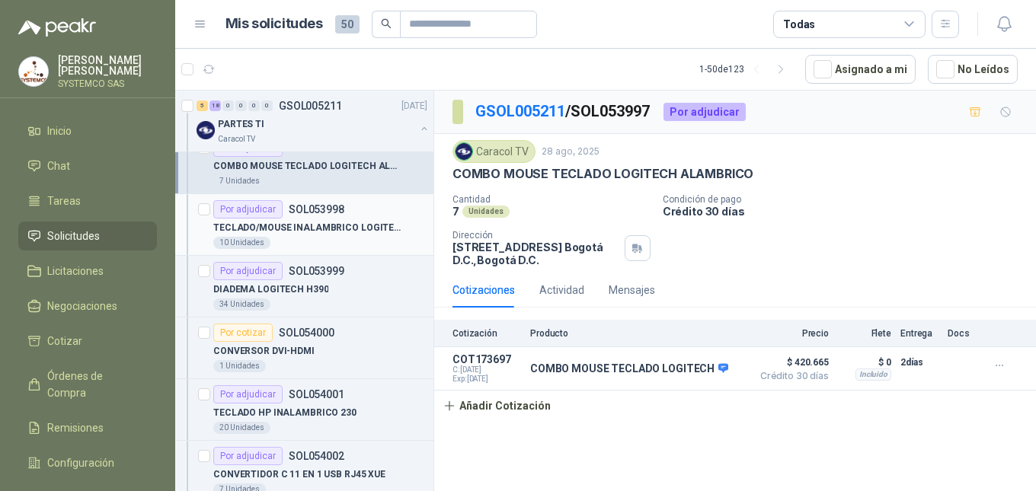
click at [357, 230] on p "TECLADO/MOUSE INALAMBRICO LOGITECH MK270" at bounding box center [308, 228] width 190 height 14
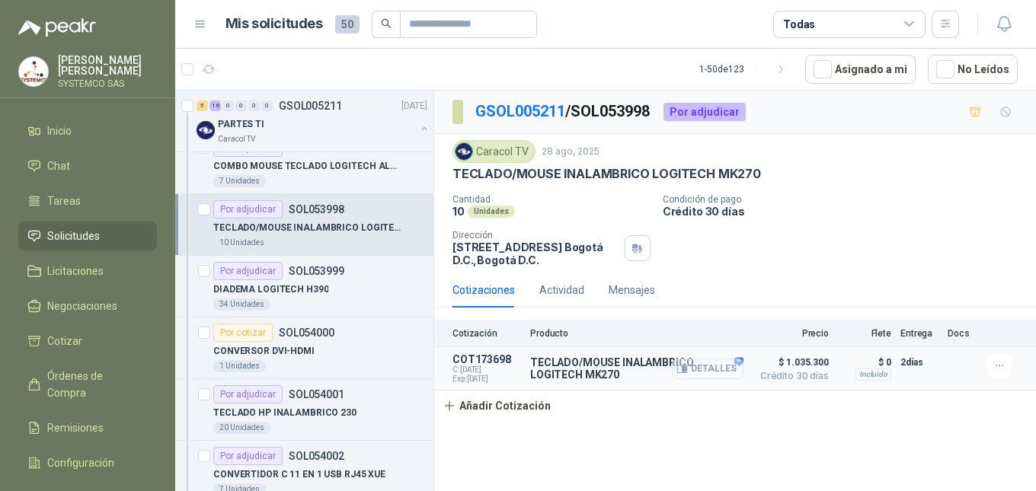
click at [721, 362] on button "Detalles" at bounding box center [708, 369] width 72 height 21
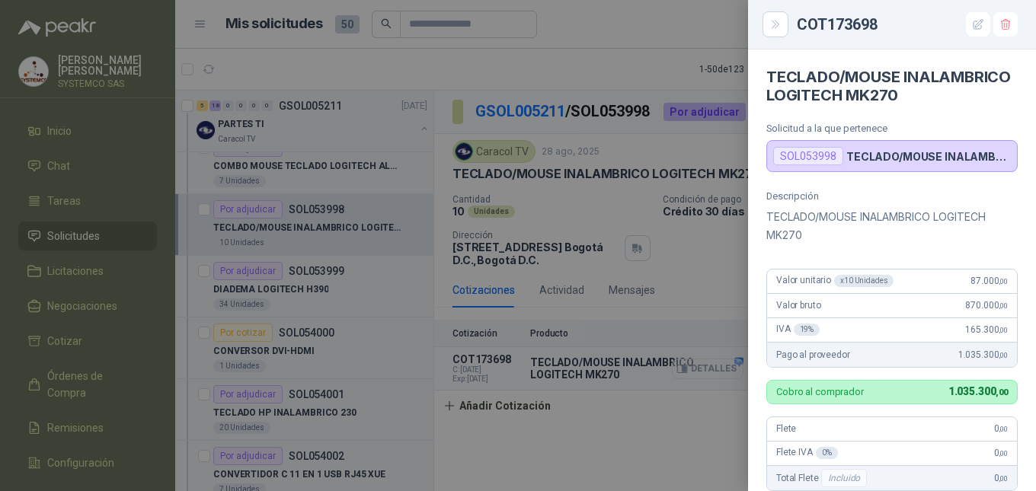
scroll to position [385, 0]
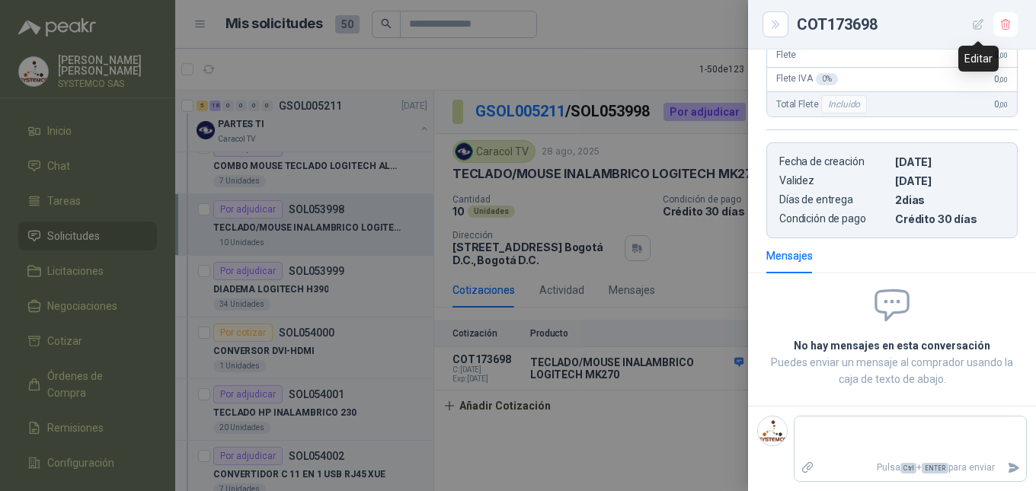
click at [978, 29] on icon "button" at bounding box center [979, 24] width 10 height 10
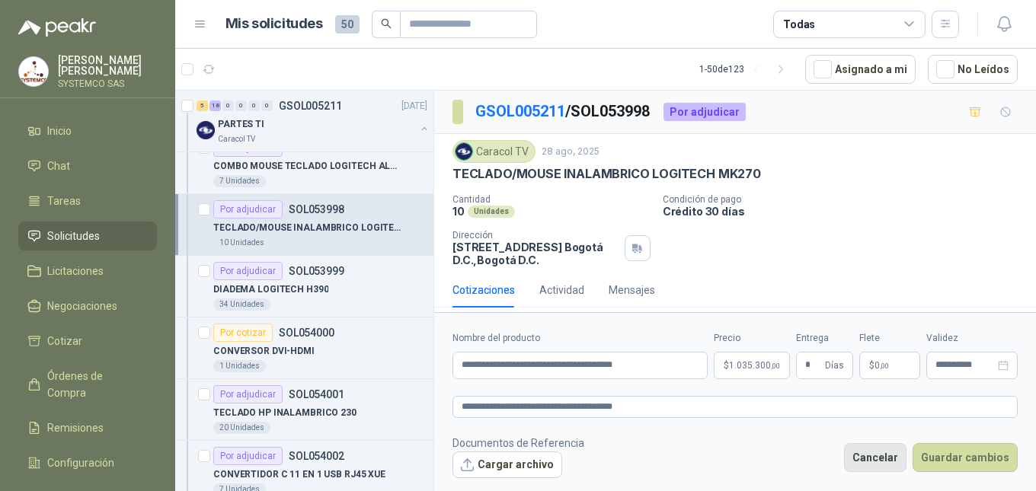
click at [875, 455] on button "Cancelar" at bounding box center [875, 457] width 62 height 29
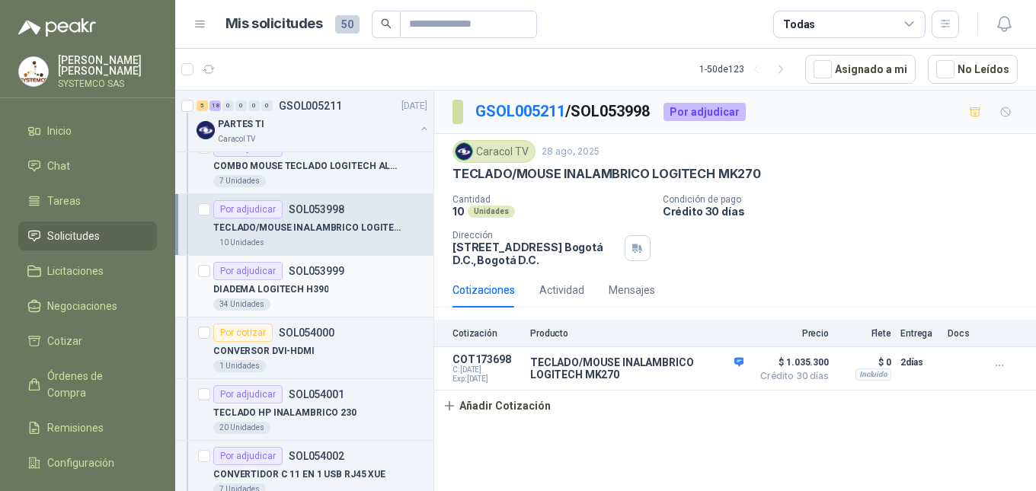
click at [295, 283] on p "DIADEMA LOGITECH H390" at bounding box center [270, 290] width 115 height 14
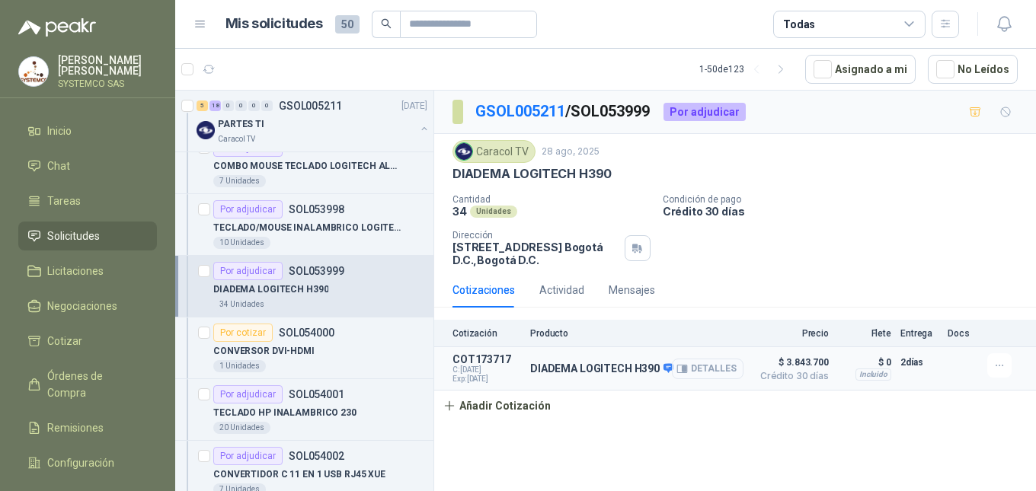
click at [727, 374] on button "Detalles" at bounding box center [708, 369] width 72 height 21
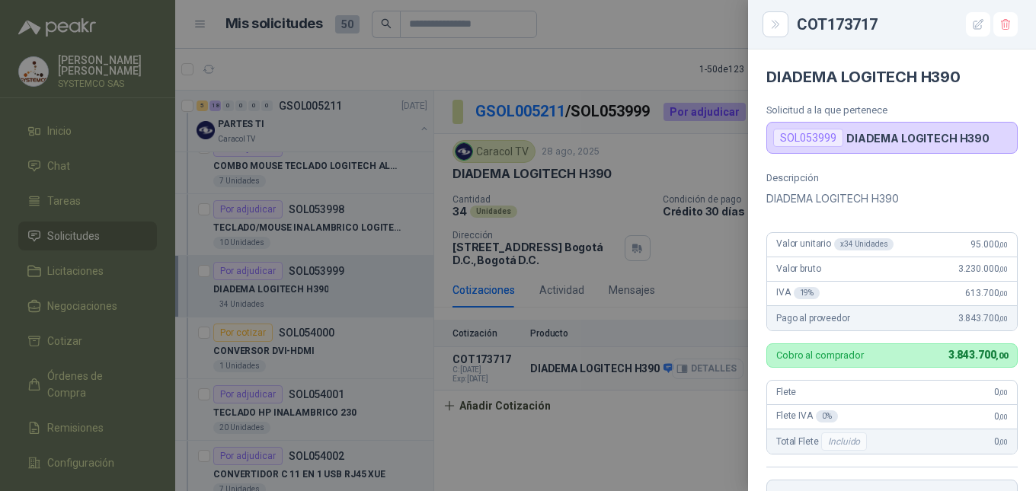
scroll to position [330, 0]
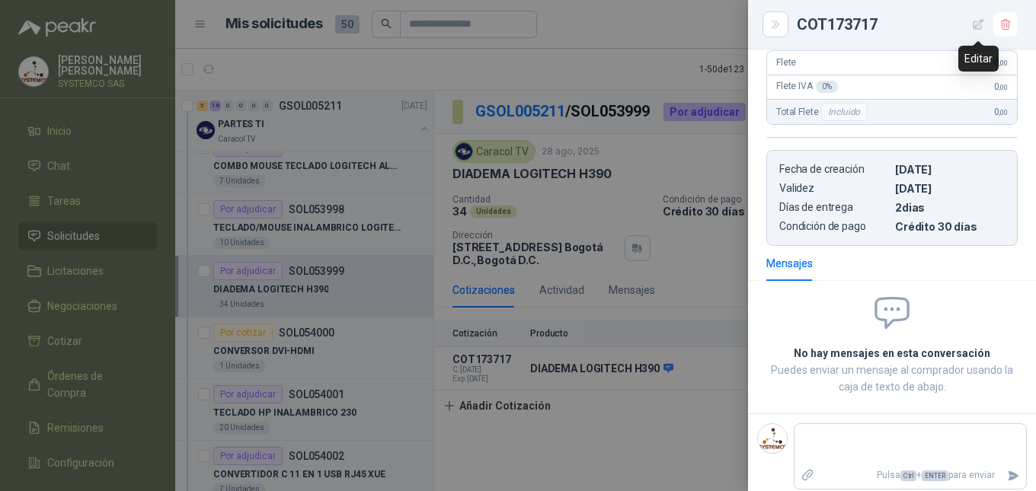
click at [970, 30] on button "button" at bounding box center [978, 24] width 24 height 24
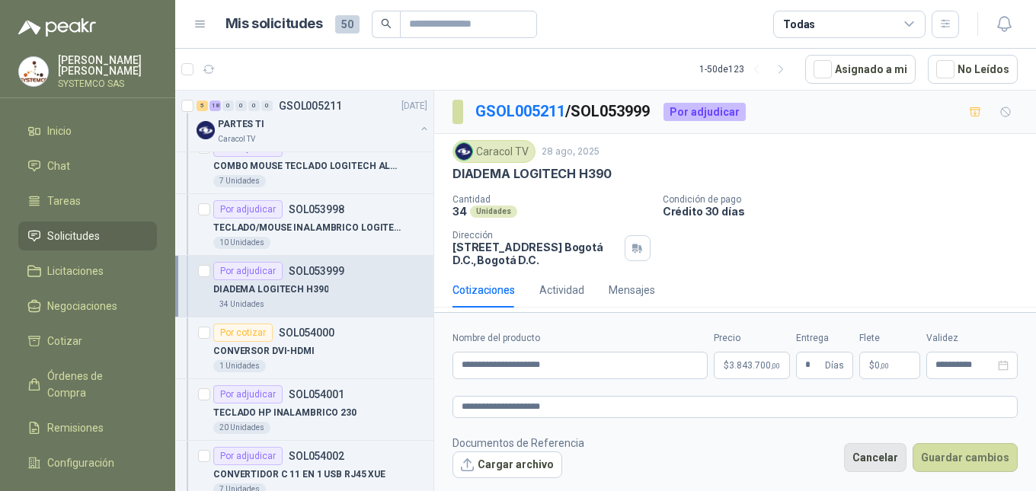
click at [879, 460] on button "Cancelar" at bounding box center [875, 457] width 62 height 29
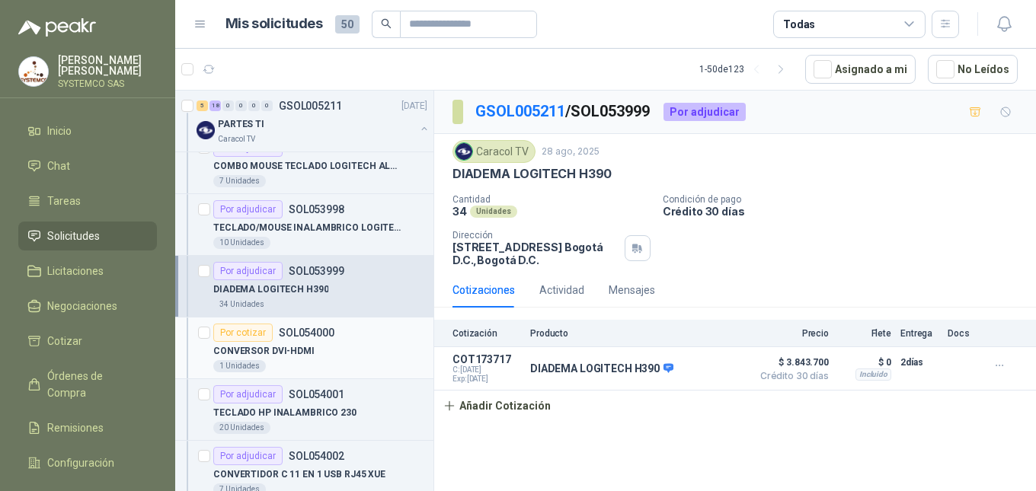
click at [328, 334] on p "SOL054000" at bounding box center [307, 333] width 56 height 11
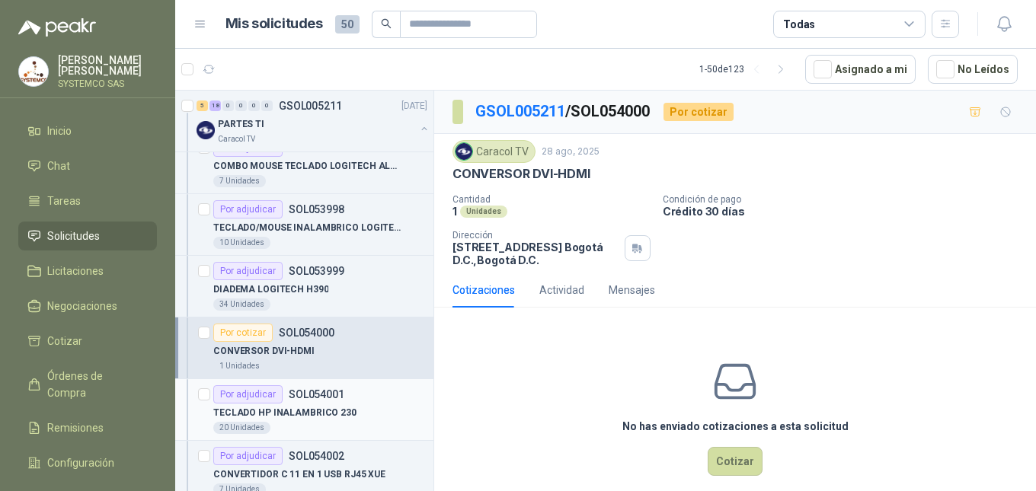
click at [335, 396] on p "SOL054001" at bounding box center [317, 394] width 56 height 11
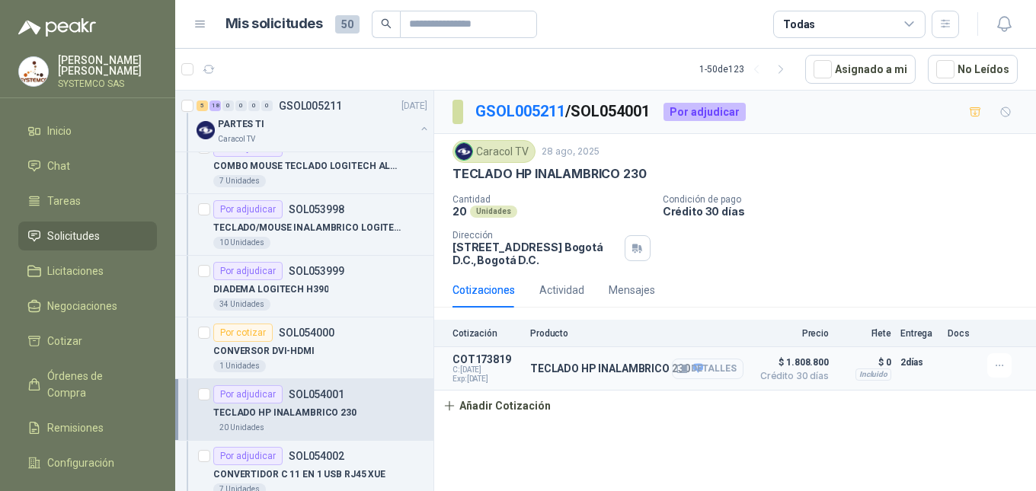
click at [727, 373] on button "Detalles" at bounding box center [708, 369] width 72 height 21
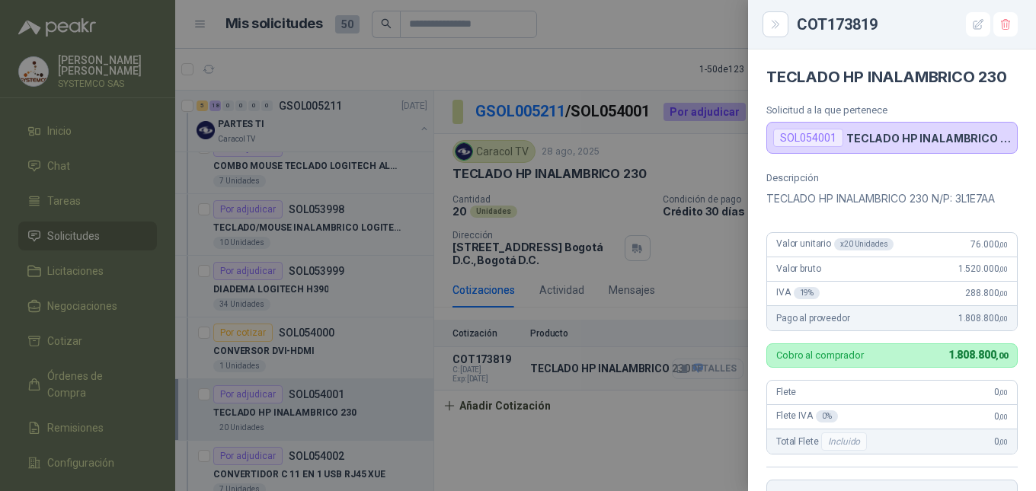
scroll to position [348, 0]
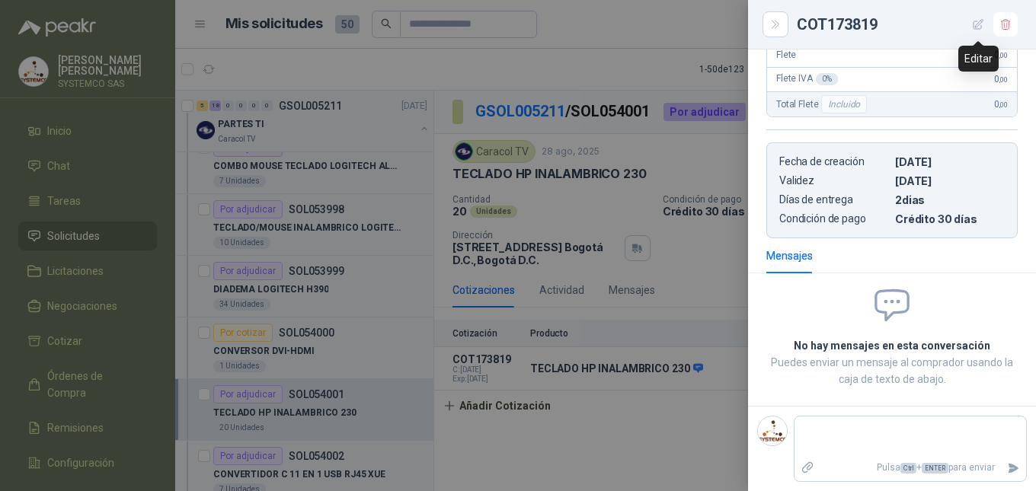
click at [976, 27] on icon "button" at bounding box center [978, 24] width 13 height 13
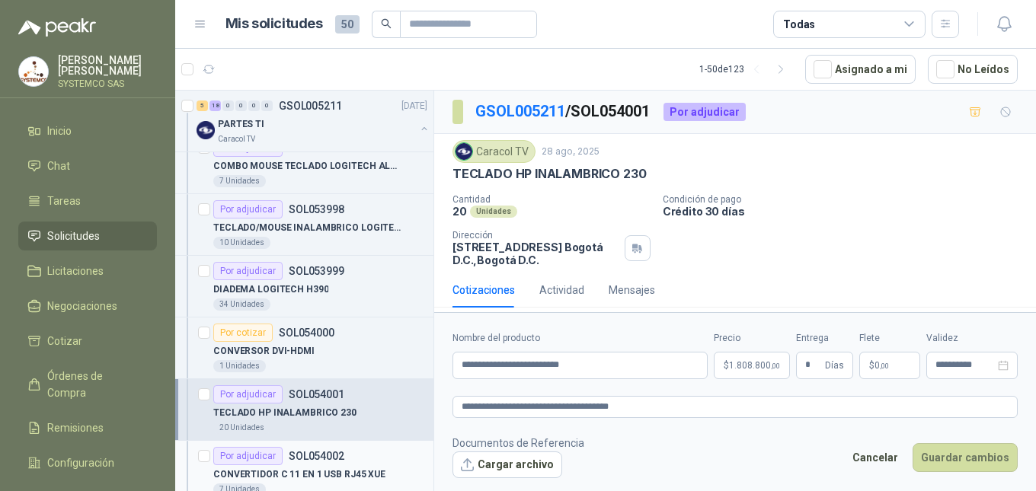
click at [393, 466] on div "CONVERTIDOR C 11 EN 1 USB RJ45 XUE" at bounding box center [320, 474] width 214 height 18
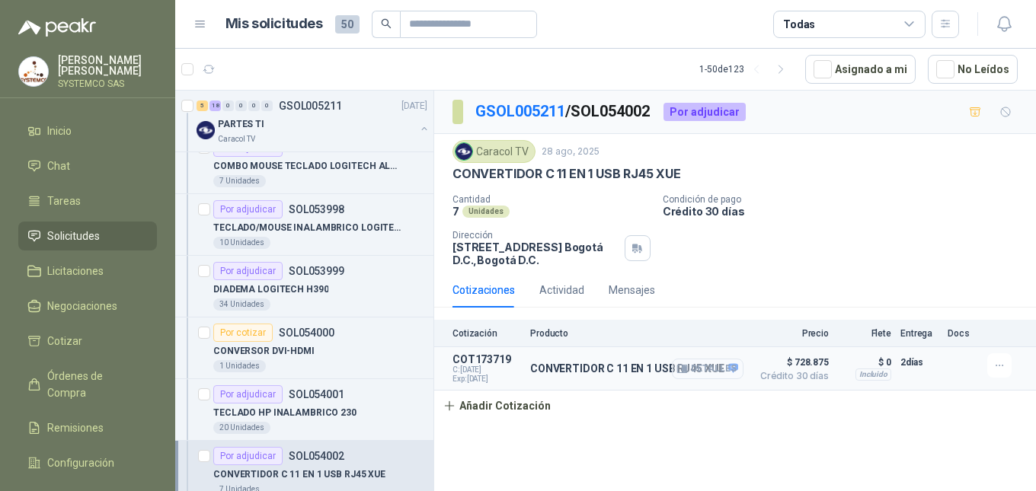
click at [733, 373] on button "Detalles" at bounding box center [708, 369] width 72 height 21
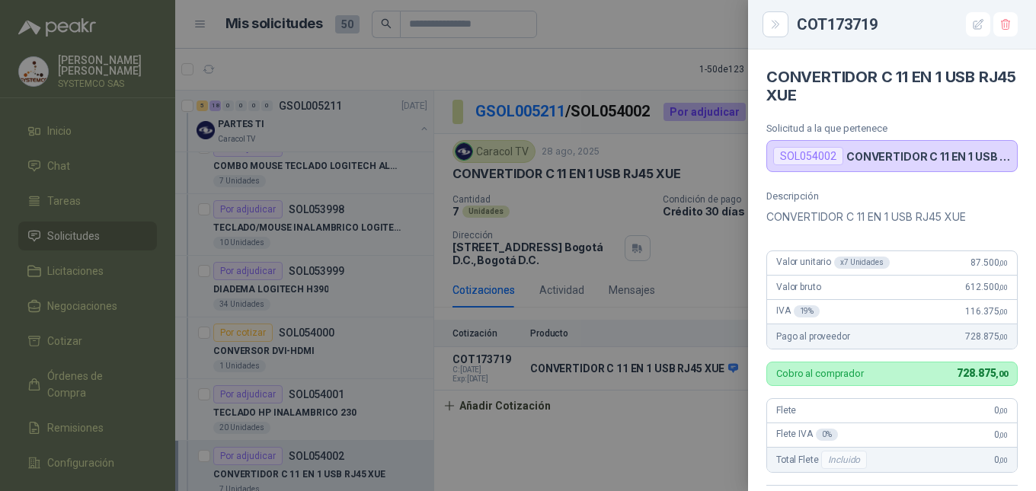
scroll to position [348, 0]
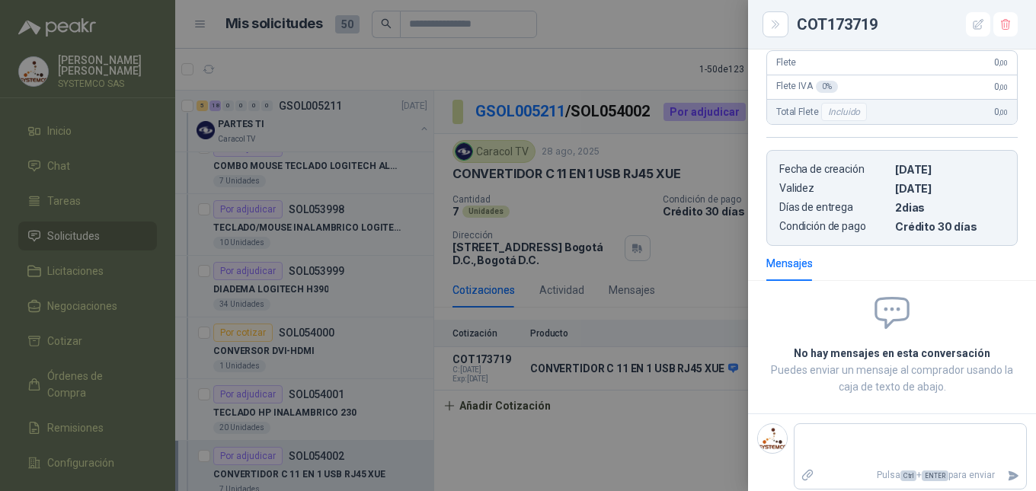
click at [595, 423] on div at bounding box center [518, 245] width 1036 height 491
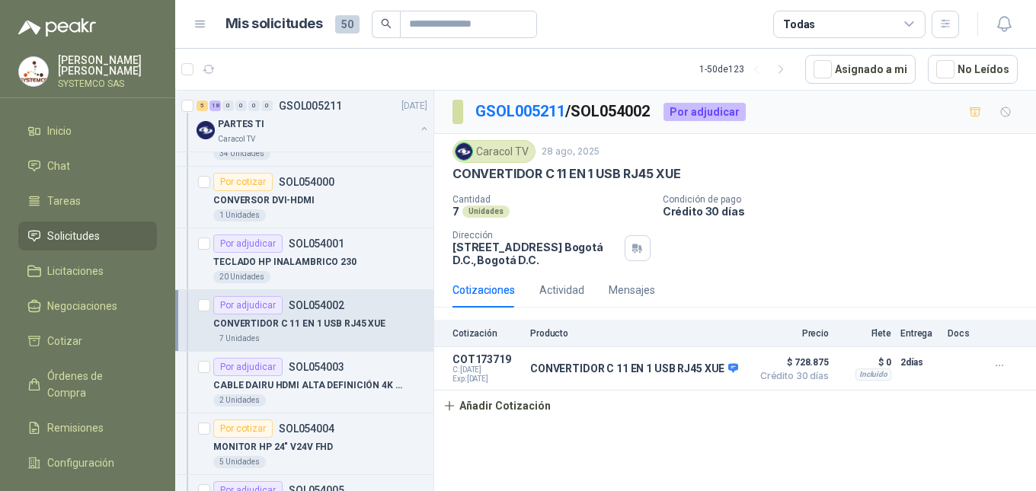
scroll to position [990, 0]
click at [347, 382] on p "CABLE DAIRU HDMI ALTA DEFINICIÓN 4K 2M" at bounding box center [308, 384] width 190 height 14
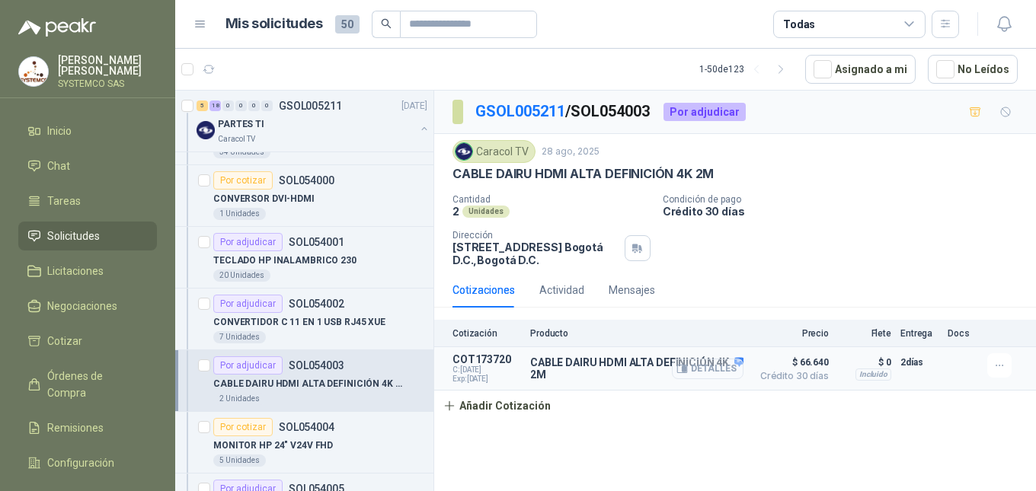
click at [732, 372] on button "Detalles" at bounding box center [708, 369] width 72 height 21
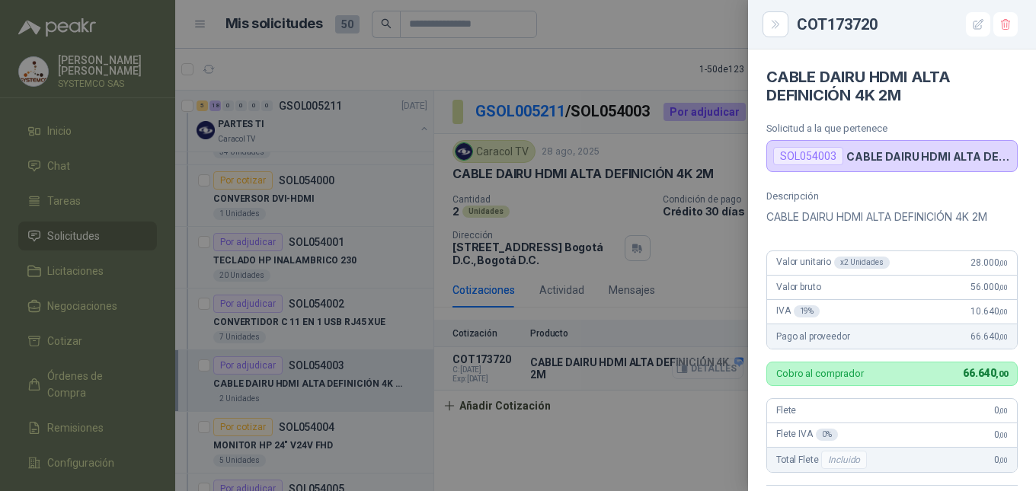
scroll to position [348, 0]
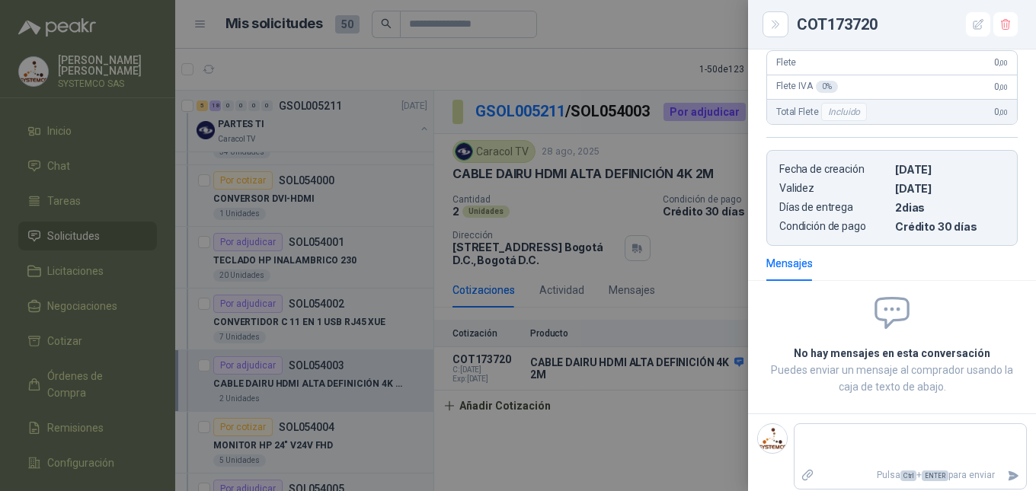
click at [637, 424] on div at bounding box center [518, 245] width 1036 height 491
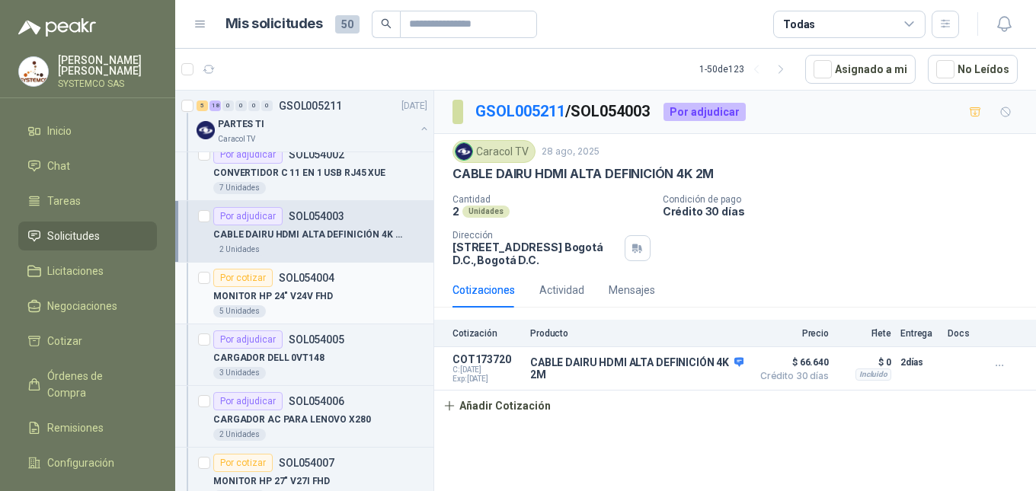
scroll to position [1143, 0]
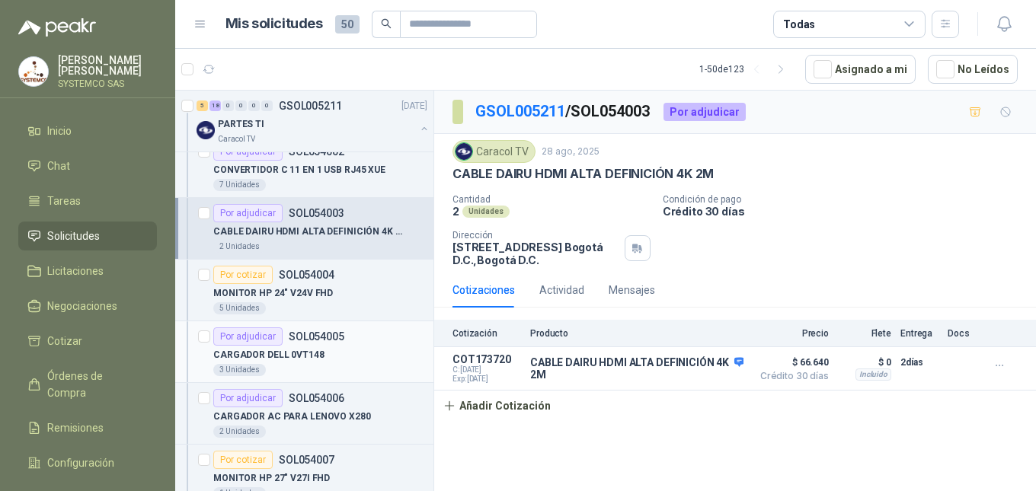
click at [346, 355] on div "CARGADOR DELL 0VT148" at bounding box center [320, 355] width 214 height 18
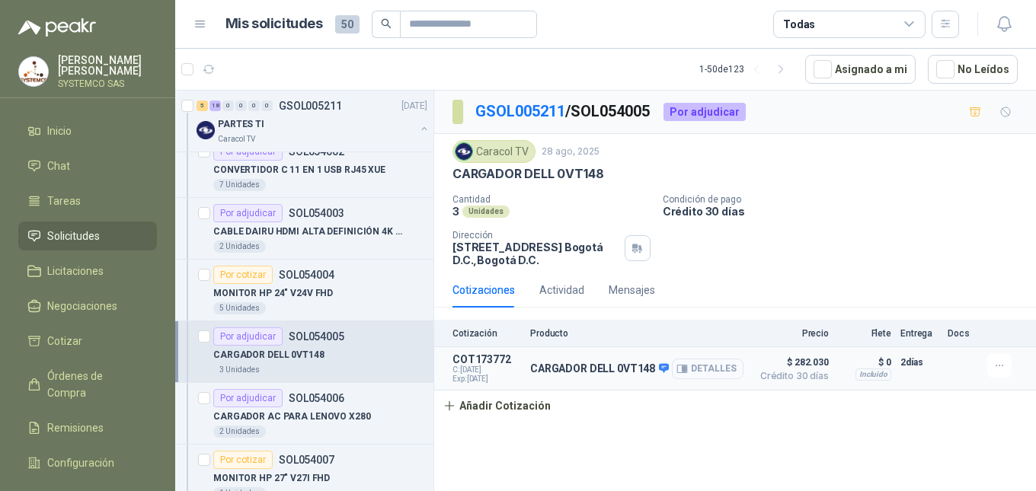
click at [714, 376] on button "Detalles" at bounding box center [708, 369] width 72 height 21
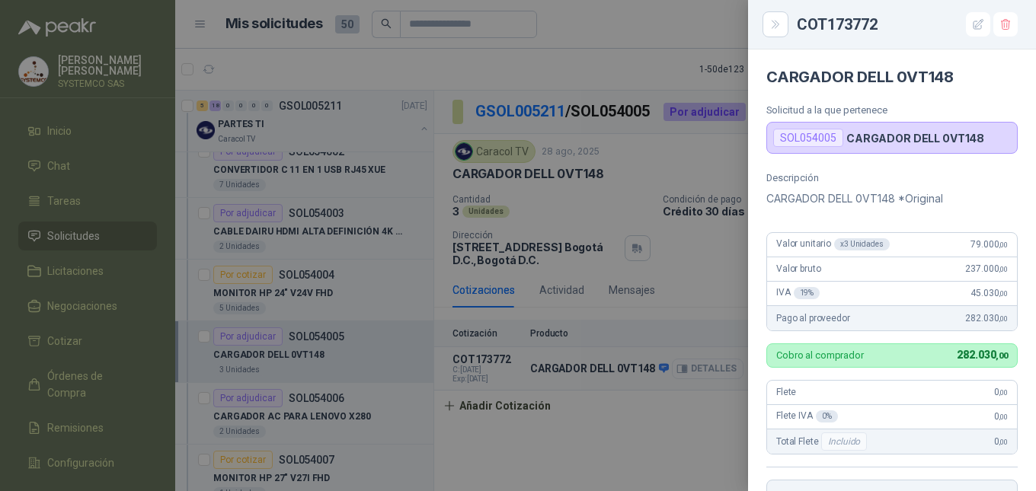
scroll to position [330, 0]
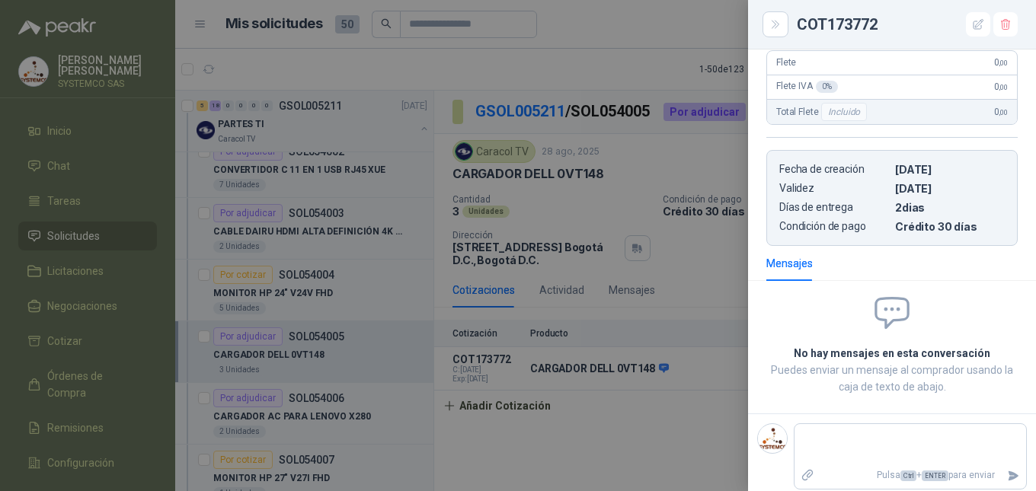
click at [678, 442] on div at bounding box center [518, 245] width 1036 height 491
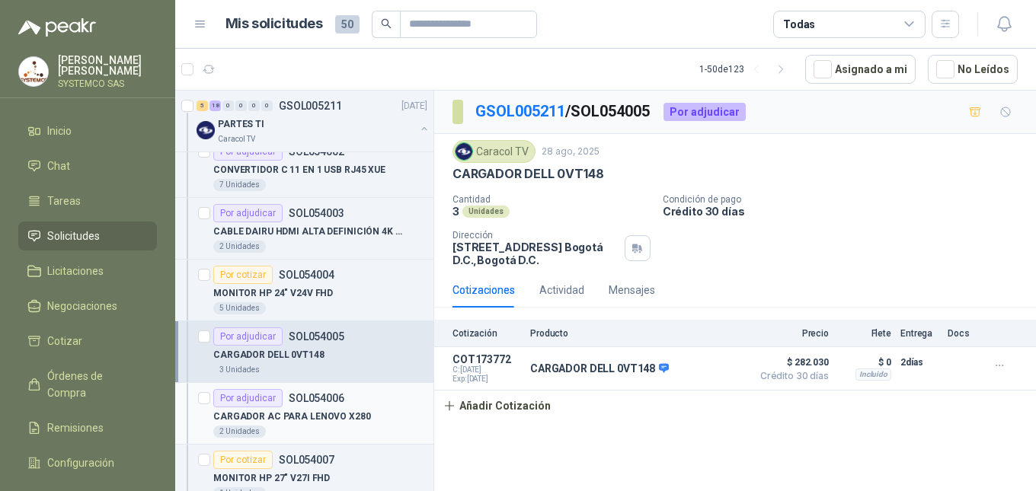
click at [321, 423] on p "CARGADOR AC PARA LENOVO X280" at bounding box center [292, 417] width 158 height 14
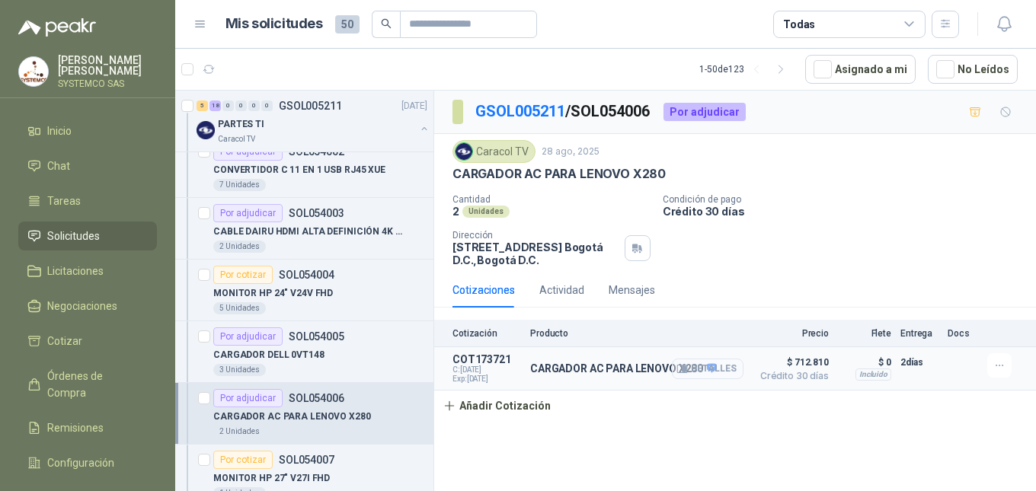
click at [737, 366] on button "Detalles" at bounding box center [708, 369] width 72 height 21
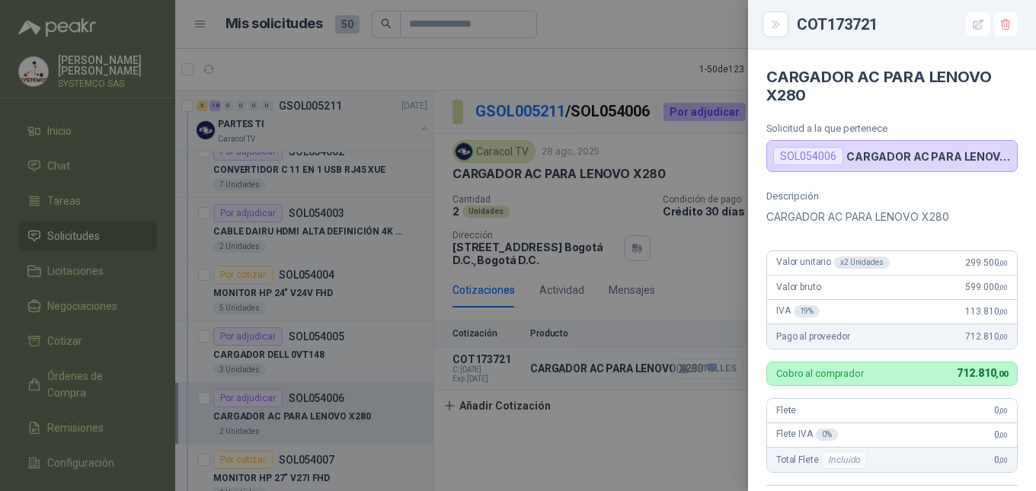
scroll to position [348, 0]
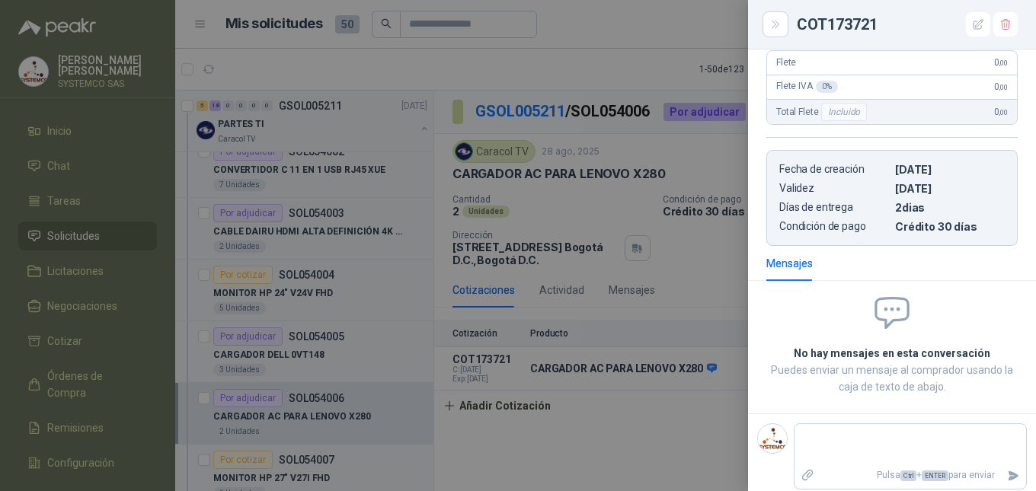
click at [667, 447] on div at bounding box center [518, 245] width 1036 height 491
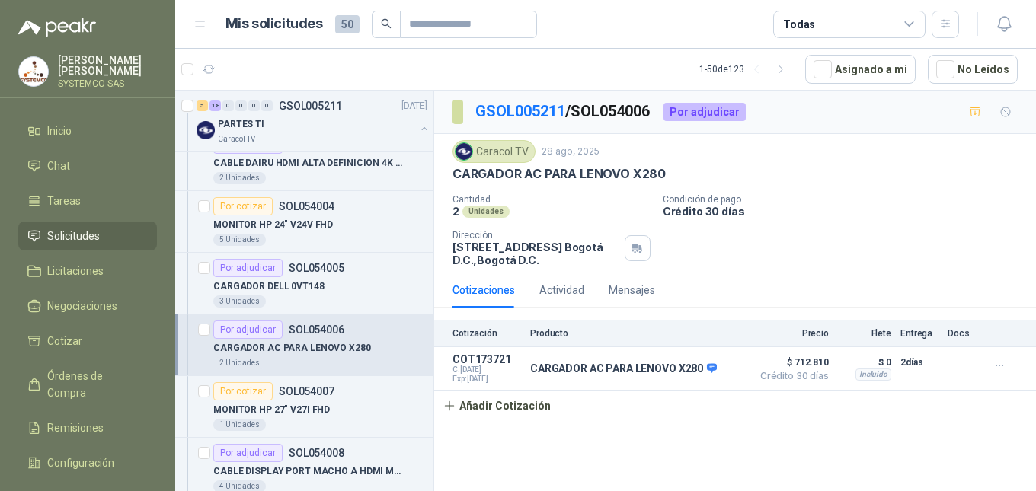
scroll to position [1295, 0]
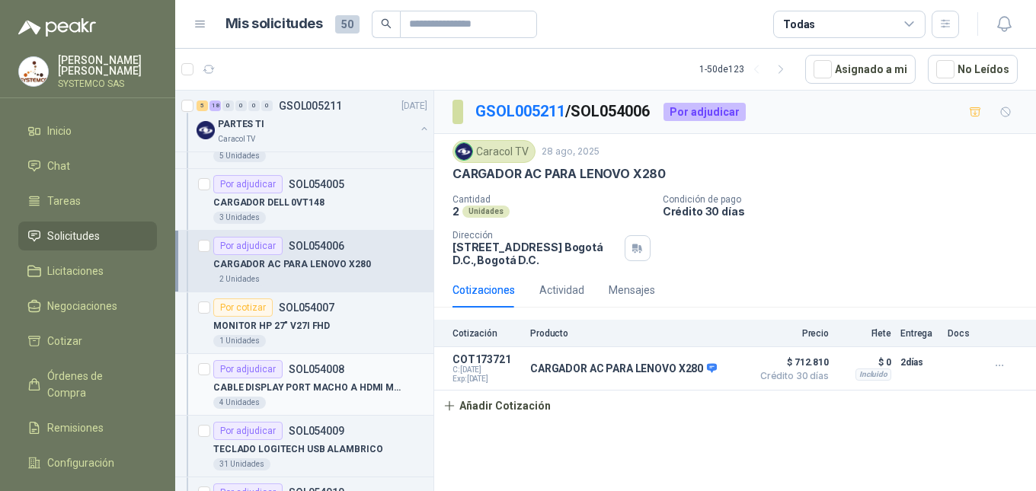
click at [320, 368] on p "SOL054008" at bounding box center [317, 369] width 56 height 11
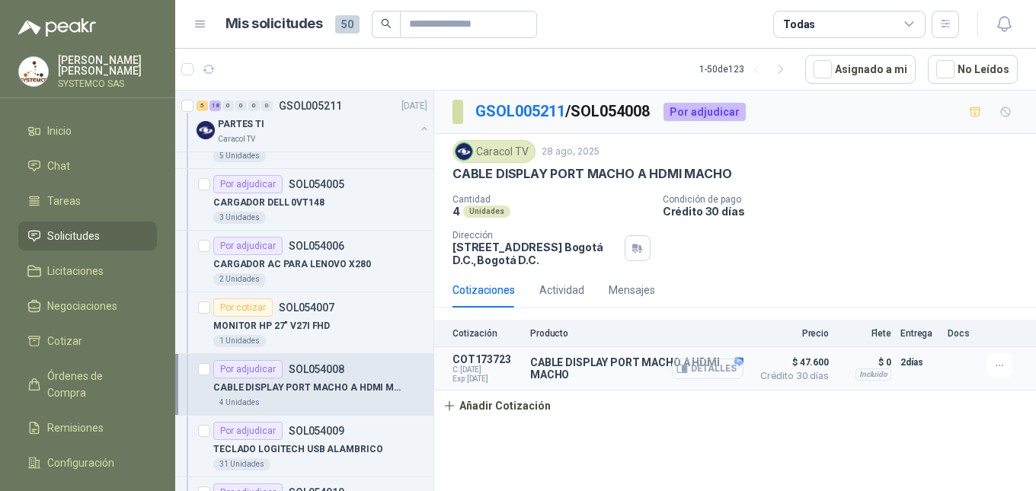
click at [722, 377] on button "Detalles" at bounding box center [708, 369] width 72 height 21
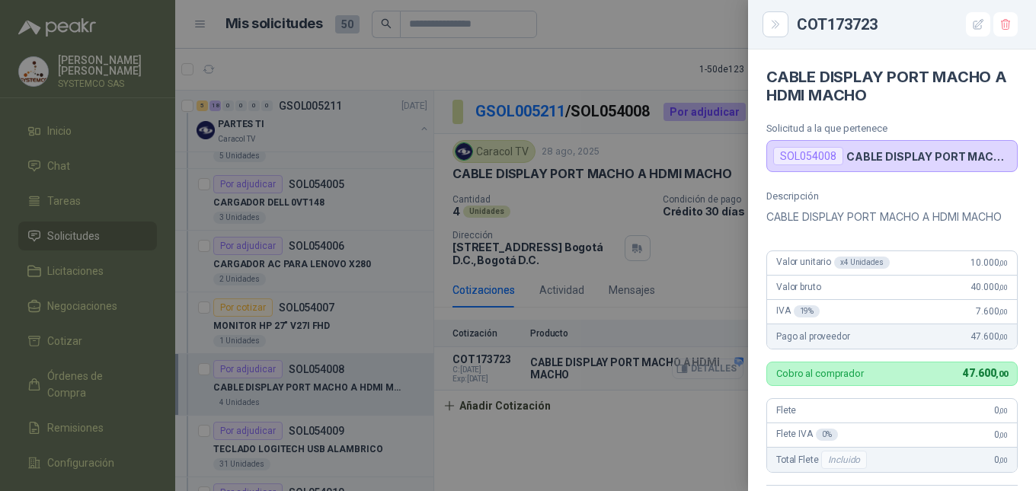
scroll to position [366, 0]
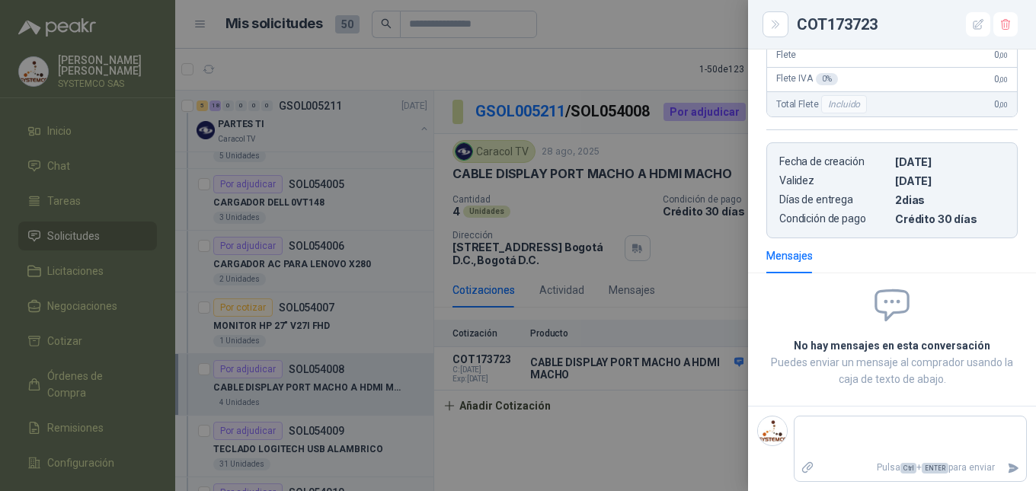
click at [520, 453] on div at bounding box center [518, 245] width 1036 height 491
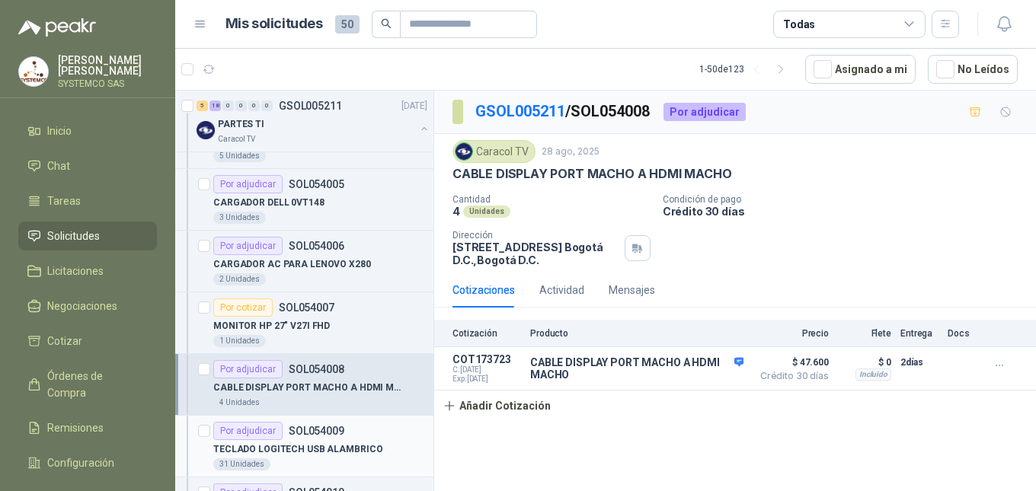
click at [391, 458] on div "TECLADO LOGITECH USB ALAMBRICO" at bounding box center [320, 449] width 214 height 18
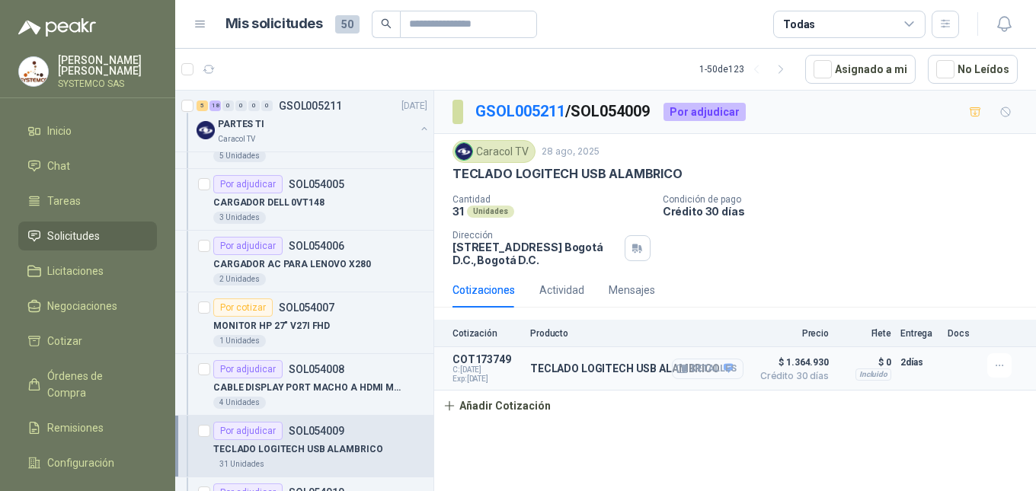
click at [738, 373] on button "Detalles" at bounding box center [708, 369] width 72 height 21
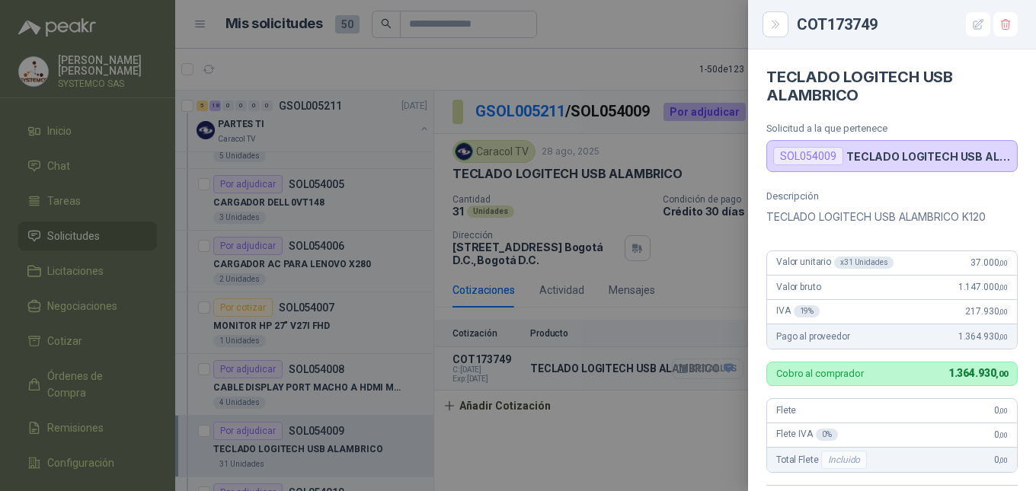
scroll to position [348, 0]
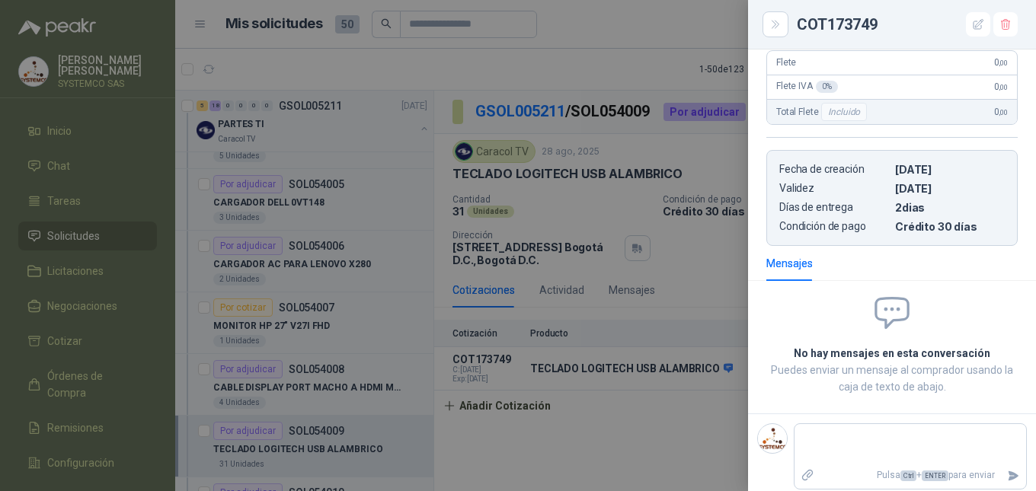
click at [619, 450] on div at bounding box center [518, 245] width 1036 height 491
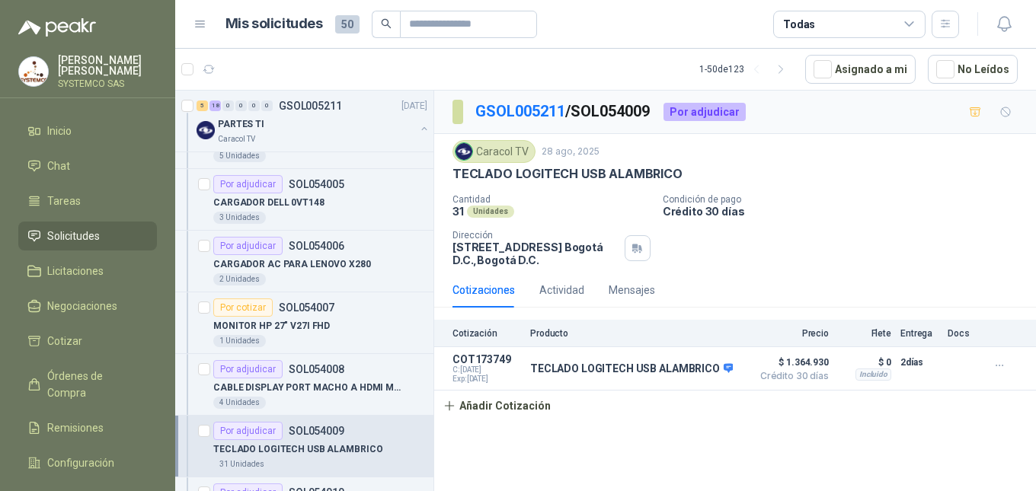
scroll to position [1447, 0]
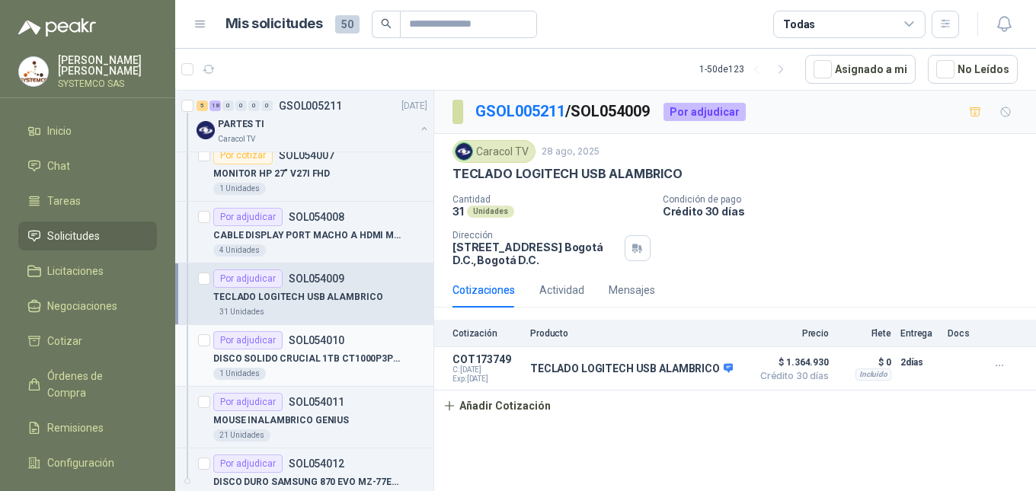
click at [337, 353] on p "DISCO SOLIDO CRUCIAL 1TB CT1000P3PSSD" at bounding box center [308, 359] width 190 height 14
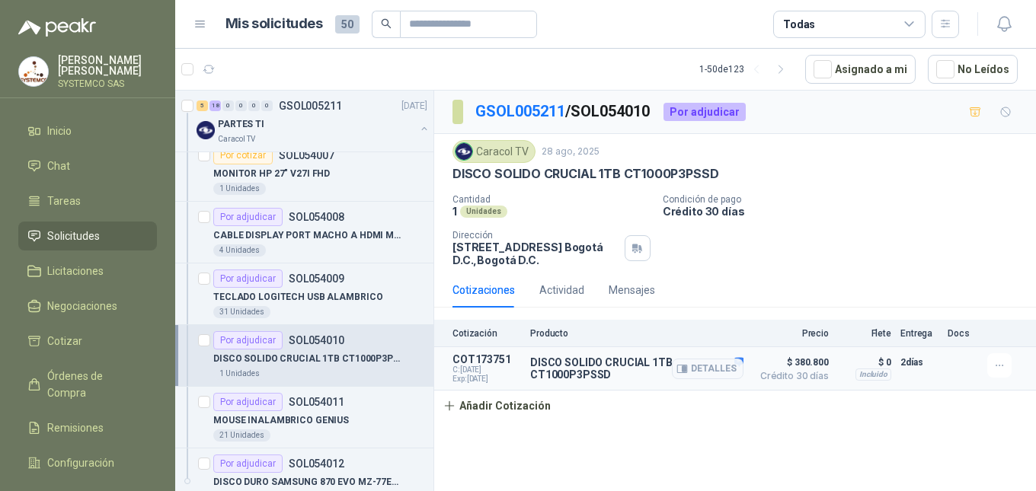
click at [695, 358] on div "Detalles" at bounding box center [708, 368] width 72 height 30
click at [698, 367] on button "Detalles" at bounding box center [708, 369] width 72 height 21
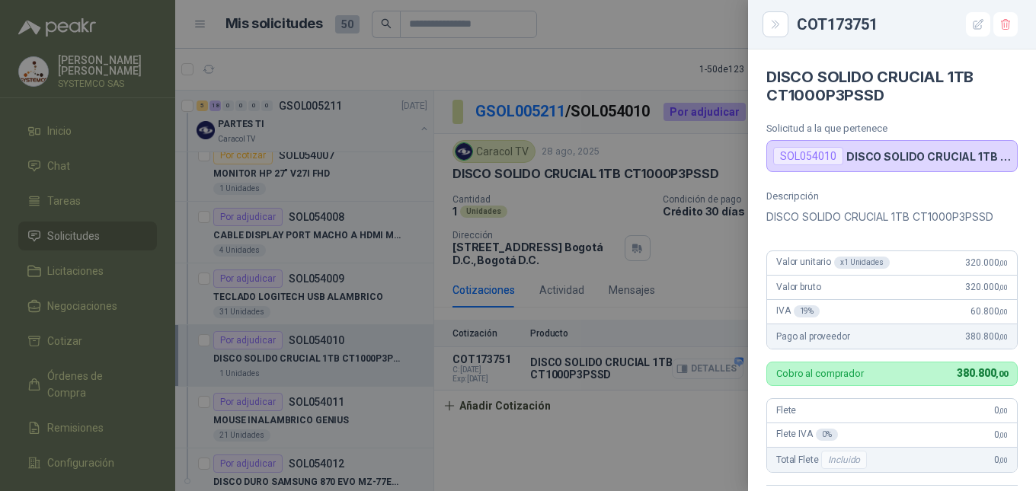
scroll to position [348, 0]
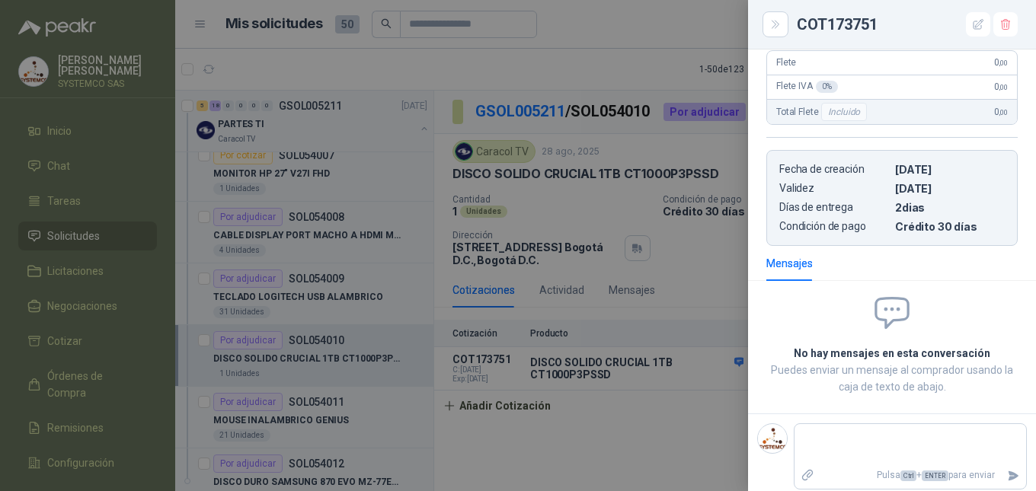
click at [510, 428] on div at bounding box center [518, 245] width 1036 height 491
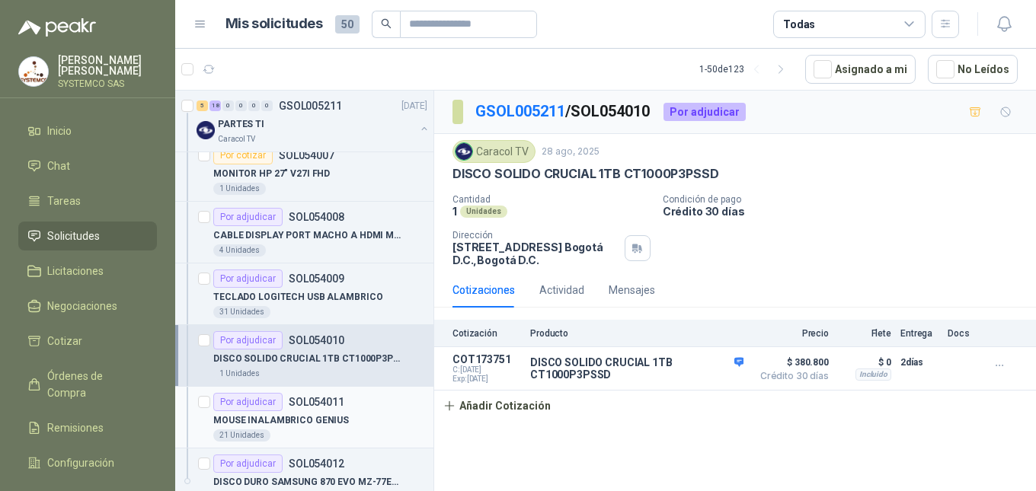
click at [395, 440] on div "21 Unidades" at bounding box center [320, 436] width 214 height 12
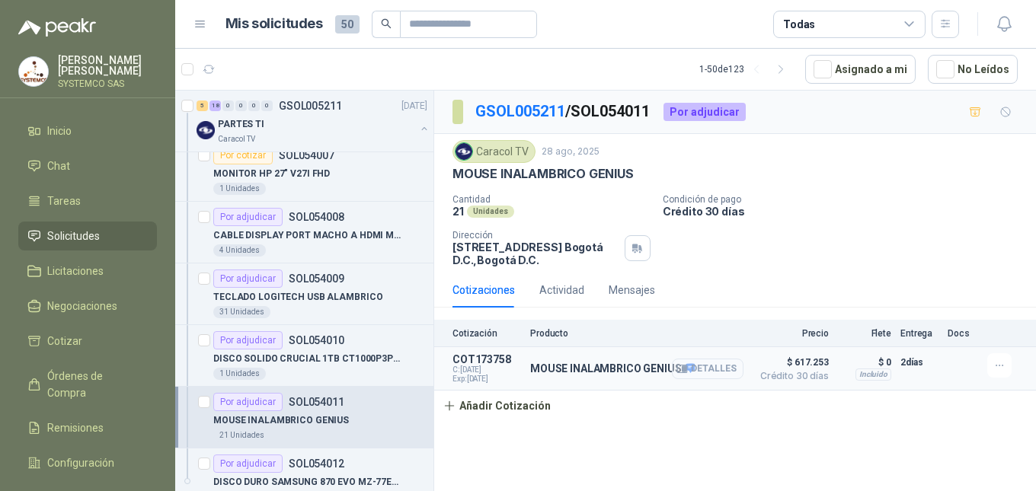
click at [735, 373] on button "Detalles" at bounding box center [708, 369] width 72 height 21
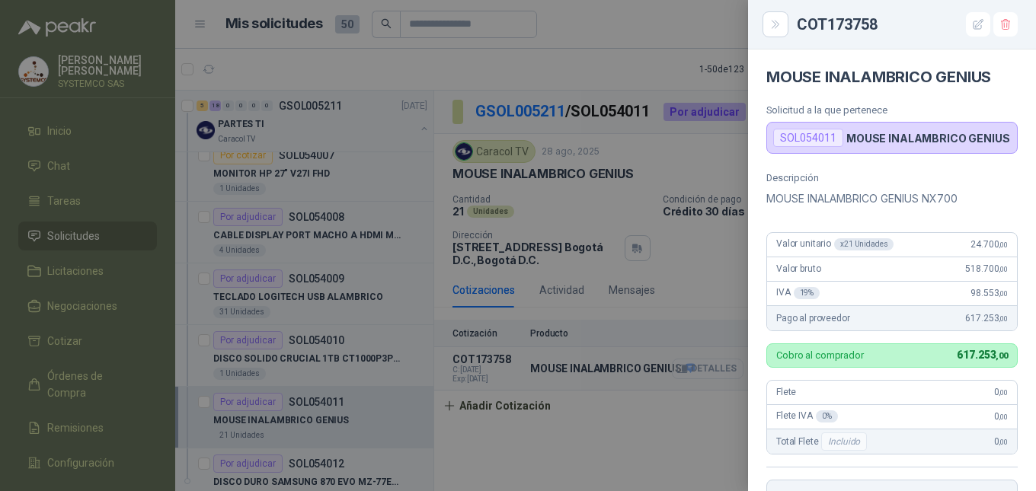
scroll to position [330, 0]
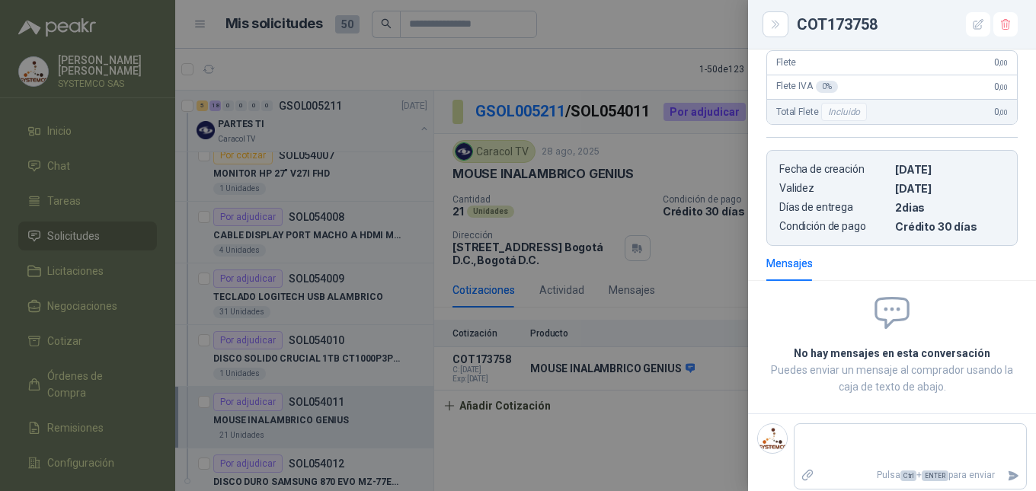
click at [699, 446] on div at bounding box center [518, 245] width 1036 height 491
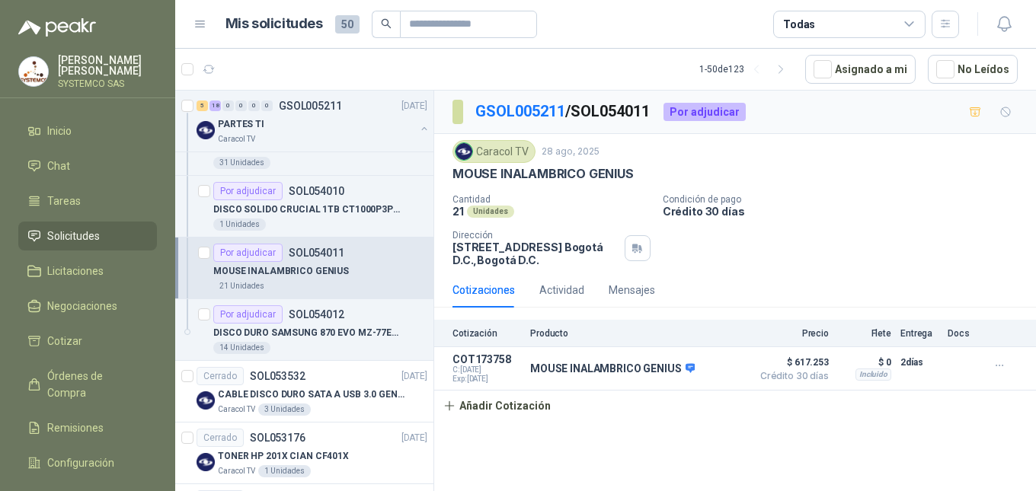
scroll to position [1600, 0]
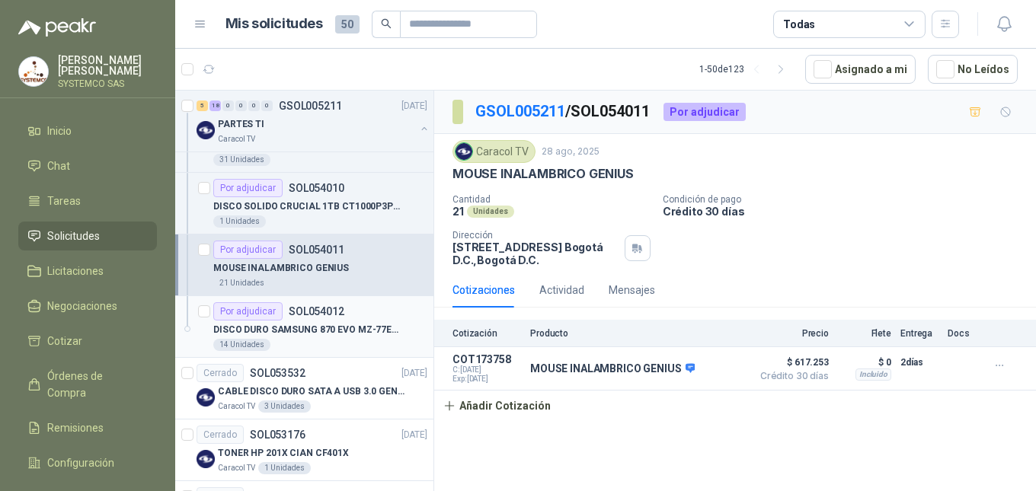
click at [366, 334] on p "DISCO DURO SAMSUNG 870 EVO MZ-77E1T0 1TB" at bounding box center [308, 330] width 190 height 14
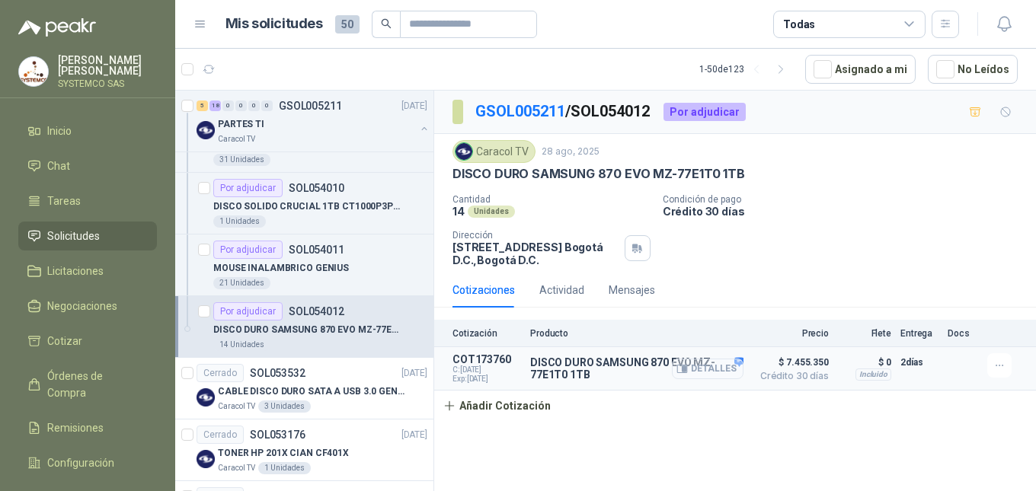
click at [708, 369] on button "Detalles" at bounding box center [708, 369] width 72 height 21
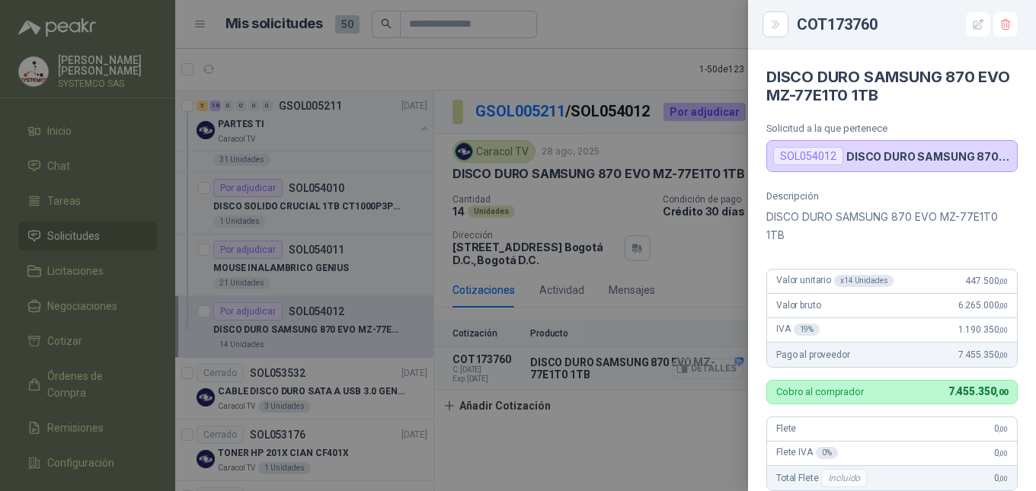
scroll to position [366, 0]
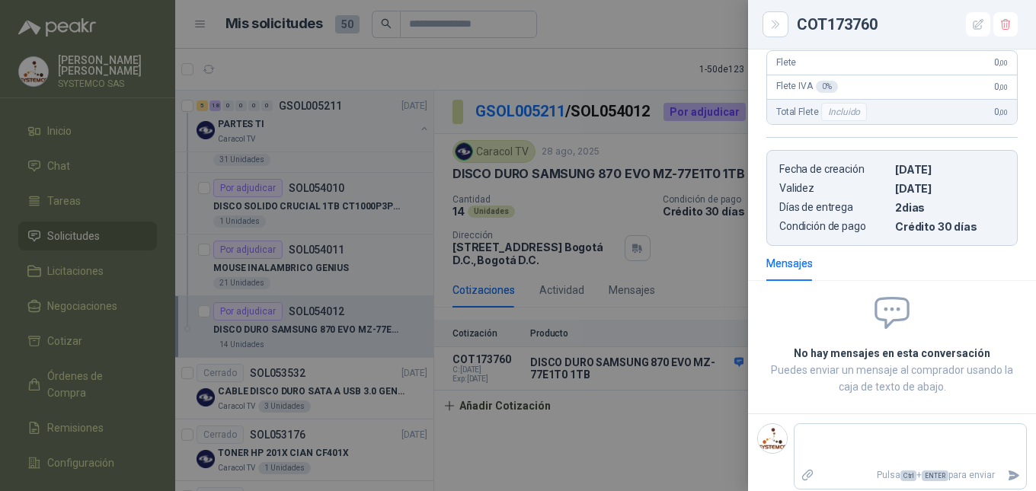
click at [645, 424] on div at bounding box center [518, 245] width 1036 height 491
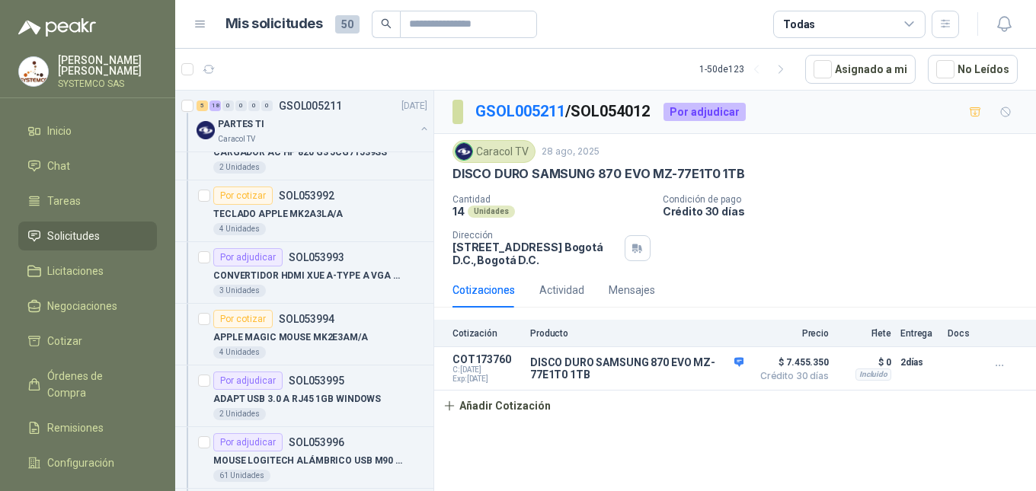
scroll to position [0, 0]
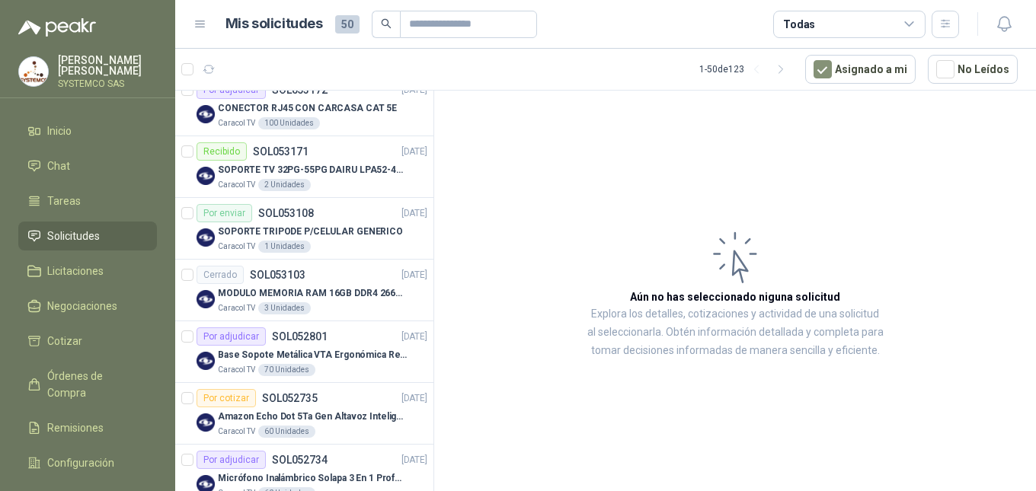
scroll to position [1066, 0]
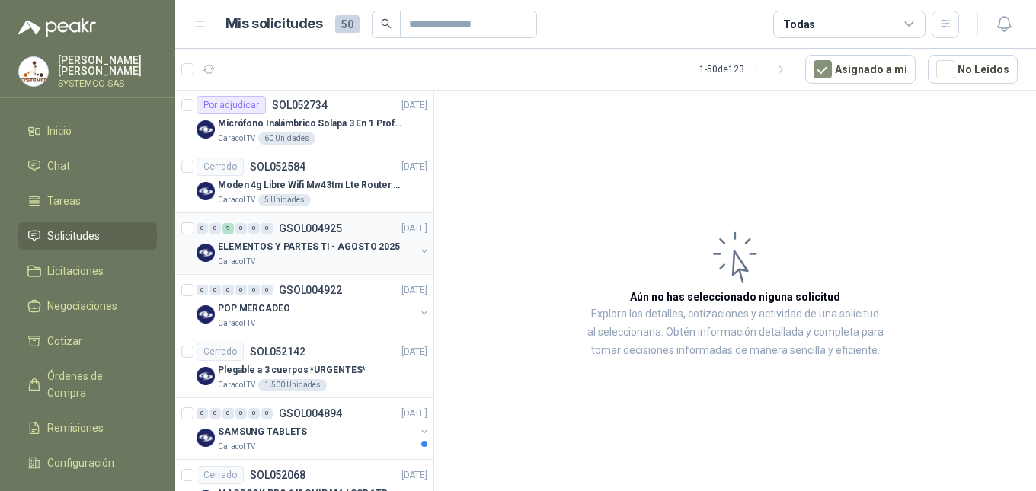
click at [326, 263] on div "Caracol TV" at bounding box center [316, 262] width 197 height 12
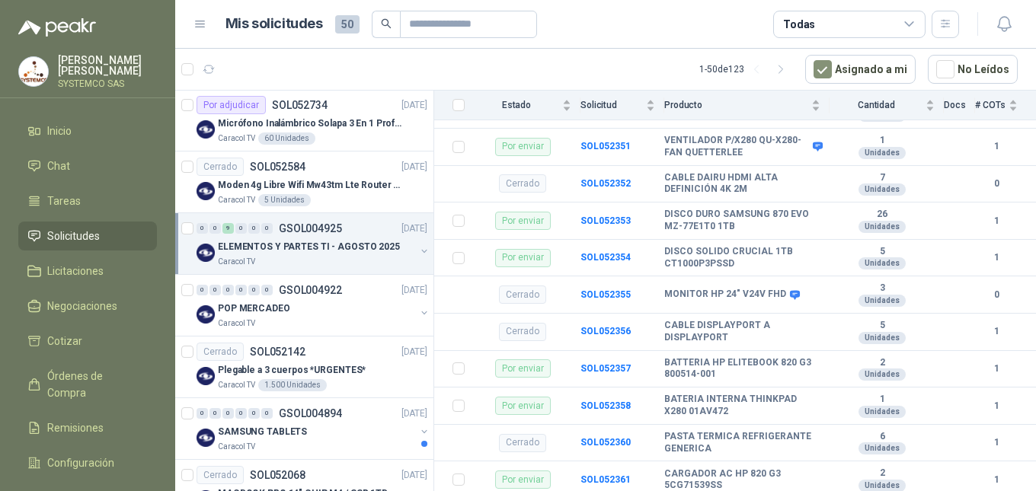
scroll to position [459, 0]
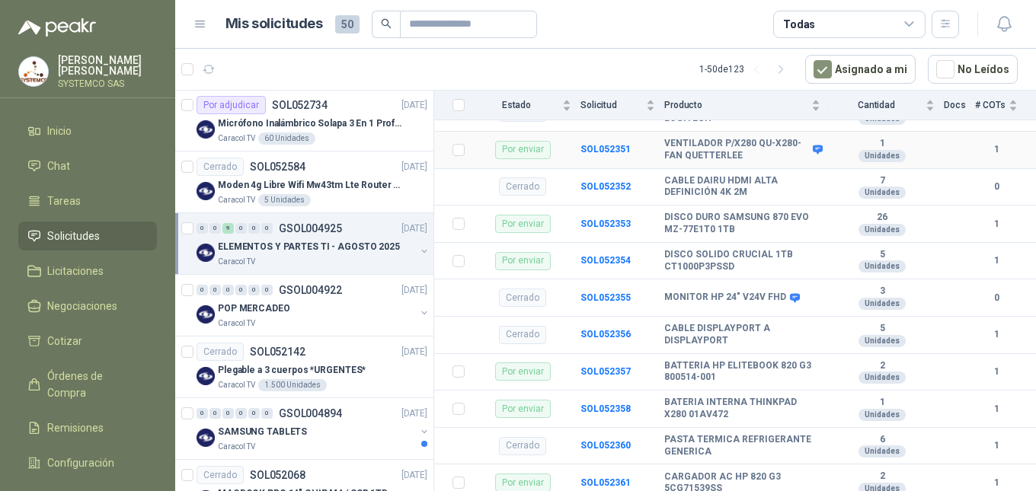
click at [715, 156] on b "VENTILADOR P/X280 QU-X280-FAN QUETTERLEE" at bounding box center [736, 150] width 145 height 24
click at [593, 154] on b "SOL052351" at bounding box center [605, 149] width 50 height 11
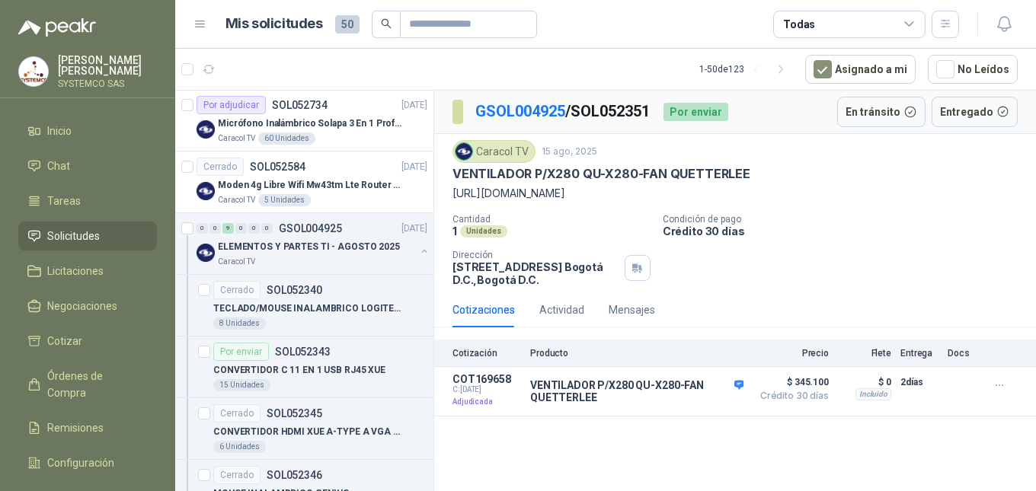
drag, startPoint x: 603, startPoint y: 209, endPoint x: 452, endPoint y: 193, distance: 150.8
click at [452, 193] on p "https://www.amazon.com/-/es/QUETTERLEE-Ventilador-refrigeraci%C3%B3n-ThinkPad-d…" at bounding box center [734, 193] width 565 height 17
copy p "https://www.amazon.com/-/es/QUETTERLEE-Ventilador-refrigeraci%C3%B3n-ThinkPad-d…"
